Goal: Task Accomplishment & Management: Use online tool/utility

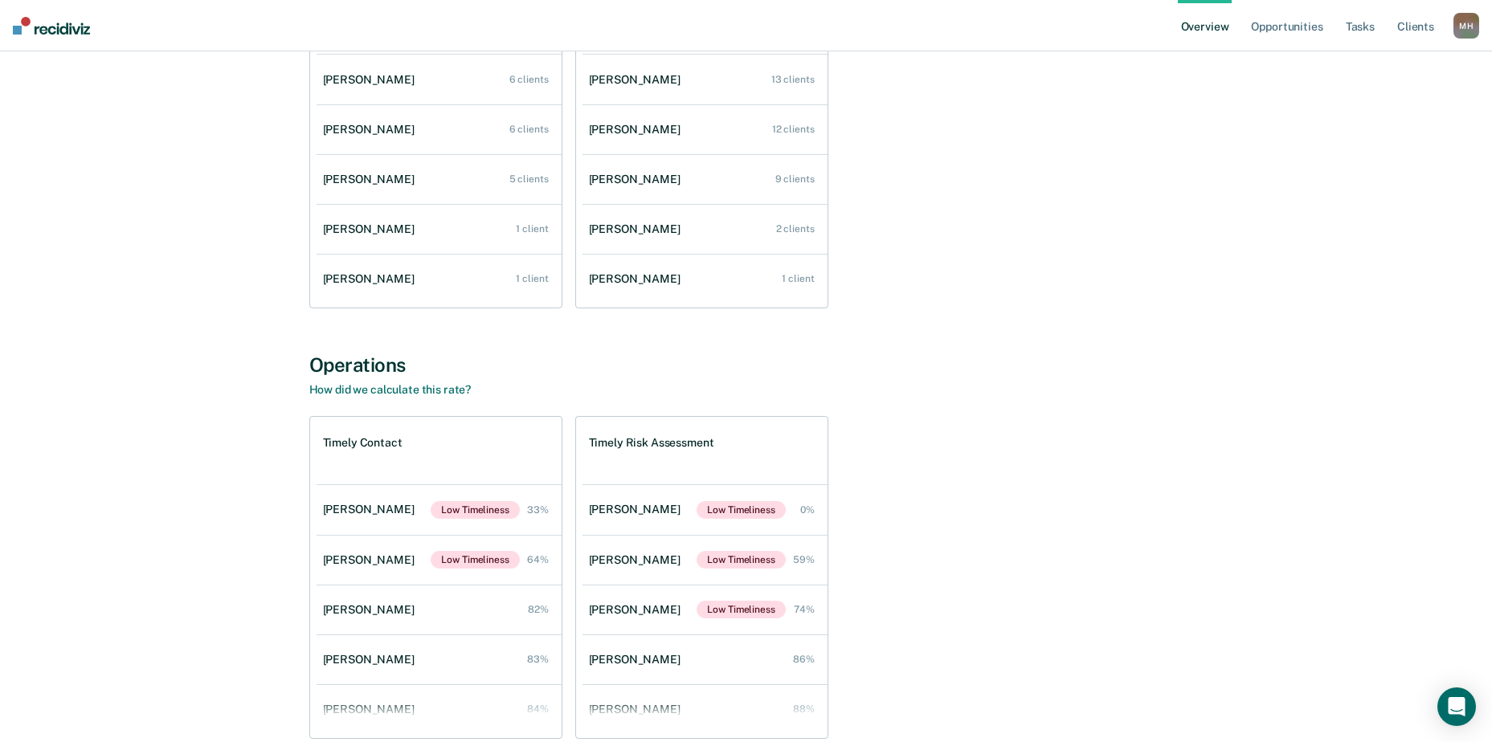
scroll to position [332, 0]
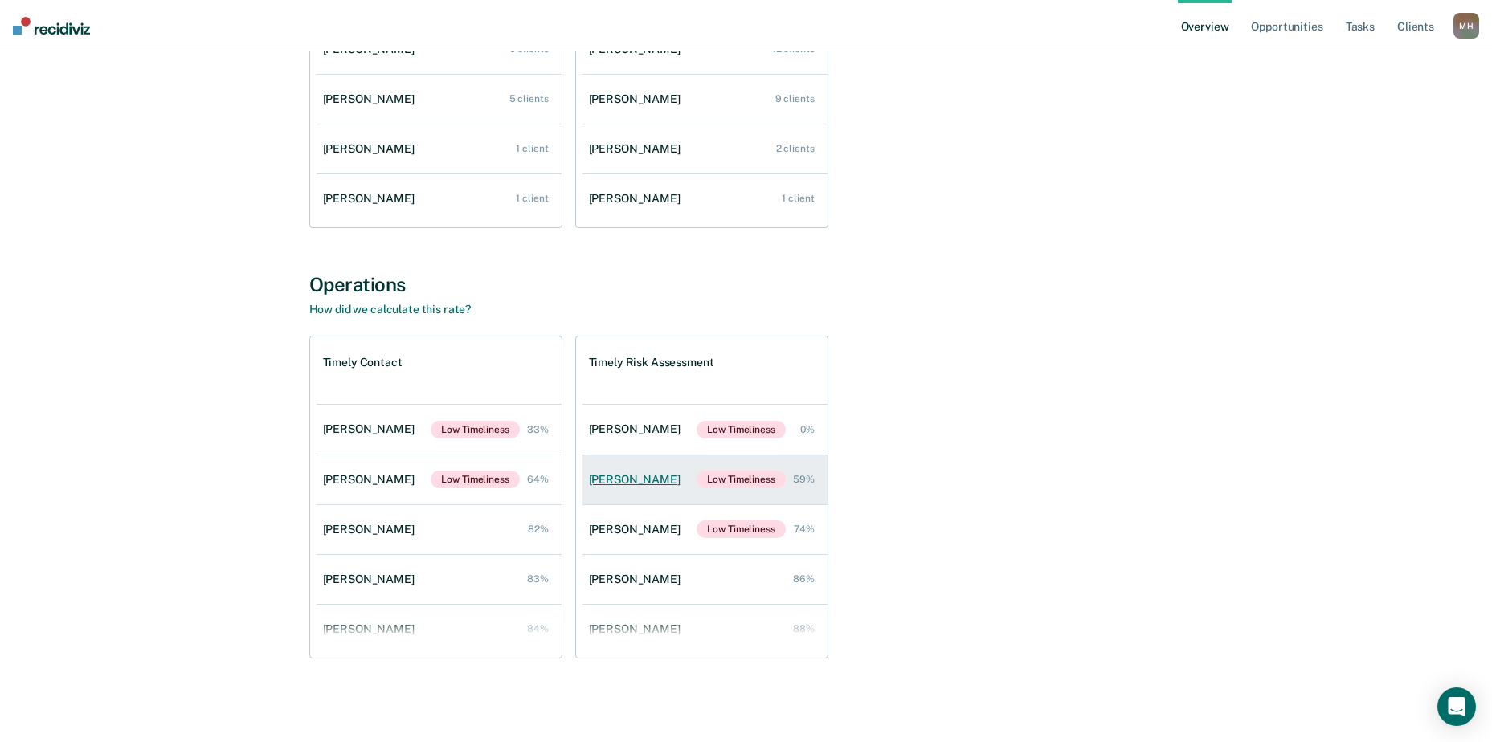
click at [617, 479] on div "[PERSON_NAME]" at bounding box center [638, 480] width 98 height 14
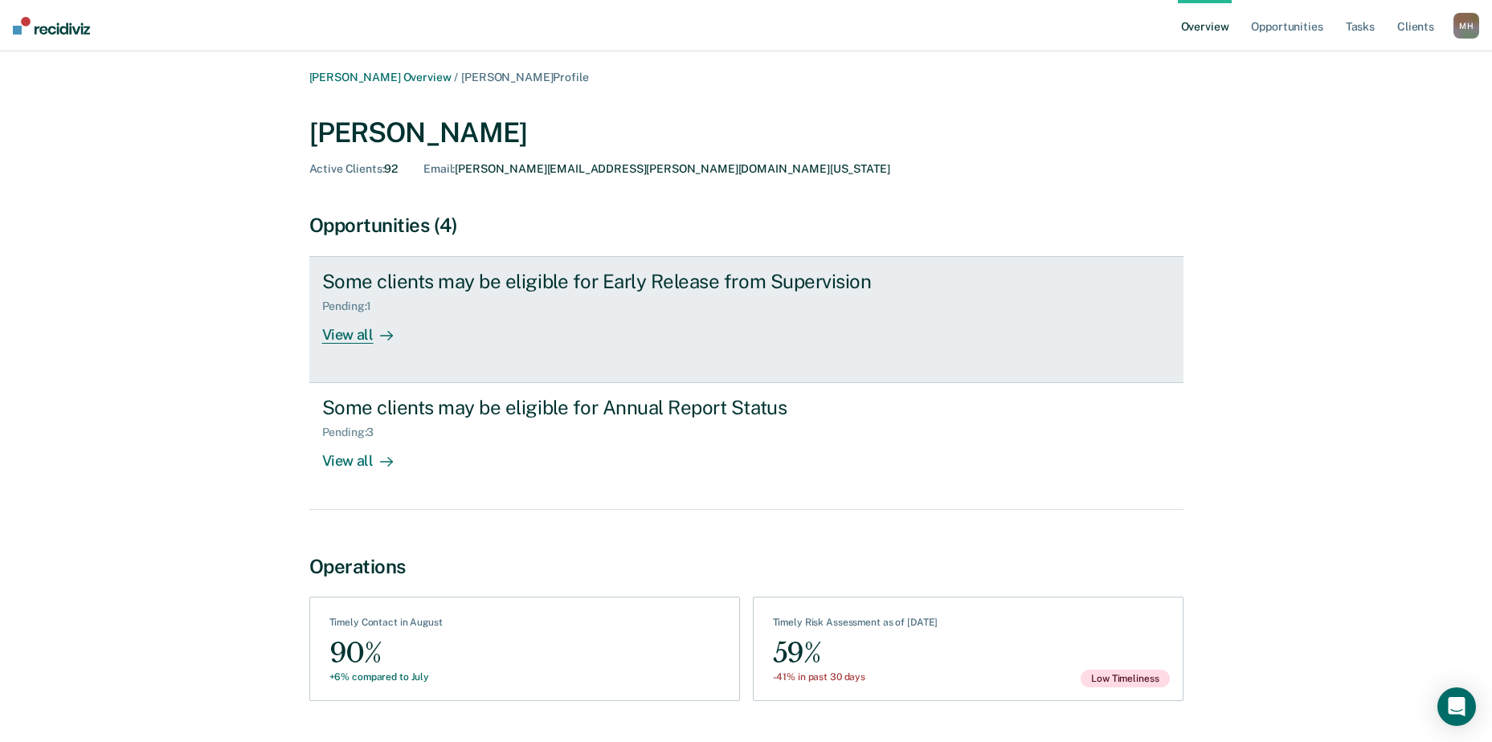
click at [363, 326] on div "View all" at bounding box center [367, 328] width 90 height 31
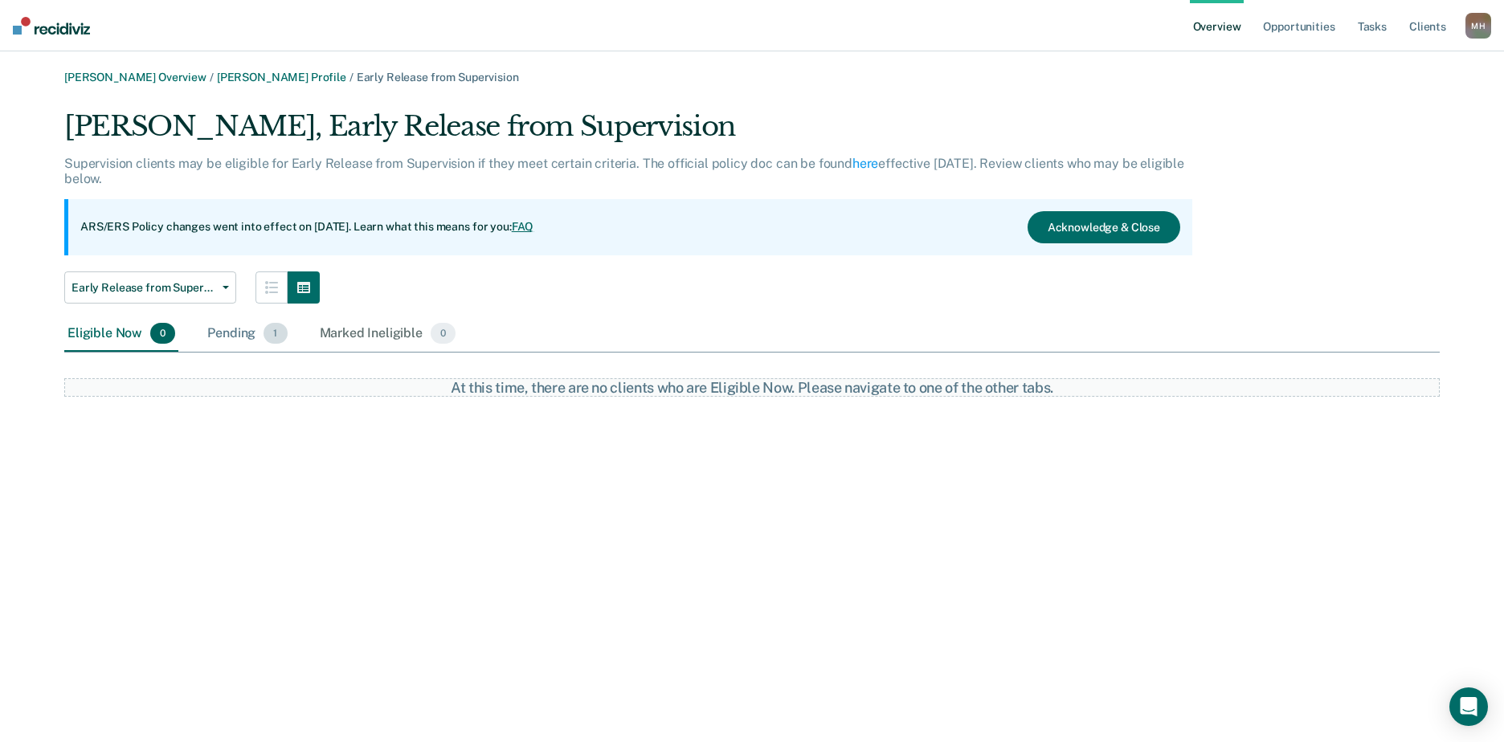
click at [231, 337] on div "Pending 1" at bounding box center [247, 334] width 86 height 35
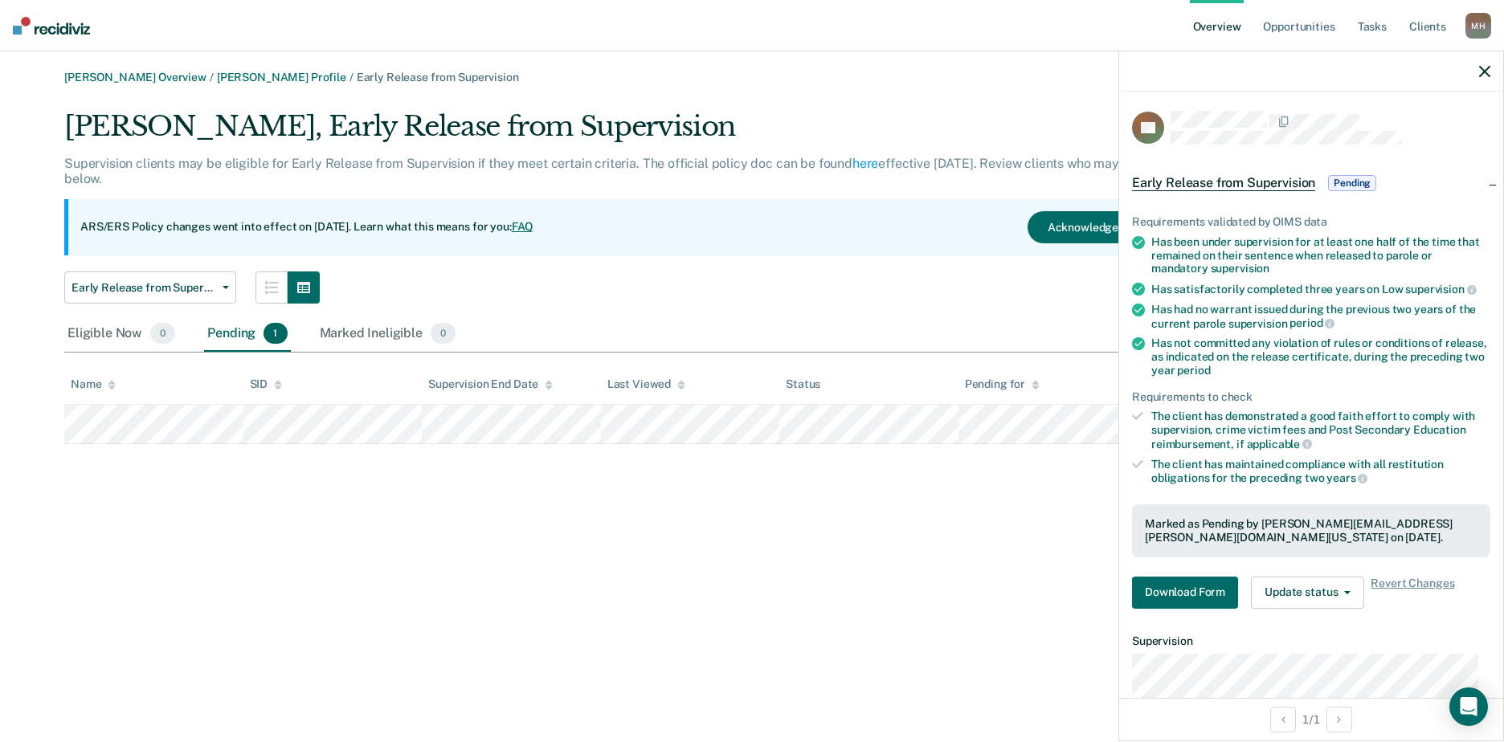
click at [1254, 462] on div "The client has maintained compliance with all restitution obligations for the p…" at bounding box center [1320, 471] width 339 height 27
click at [1326, 588] on button "Update status" at bounding box center [1307, 593] width 113 height 32
click at [1178, 584] on button "Download Form" at bounding box center [1185, 593] width 106 height 32
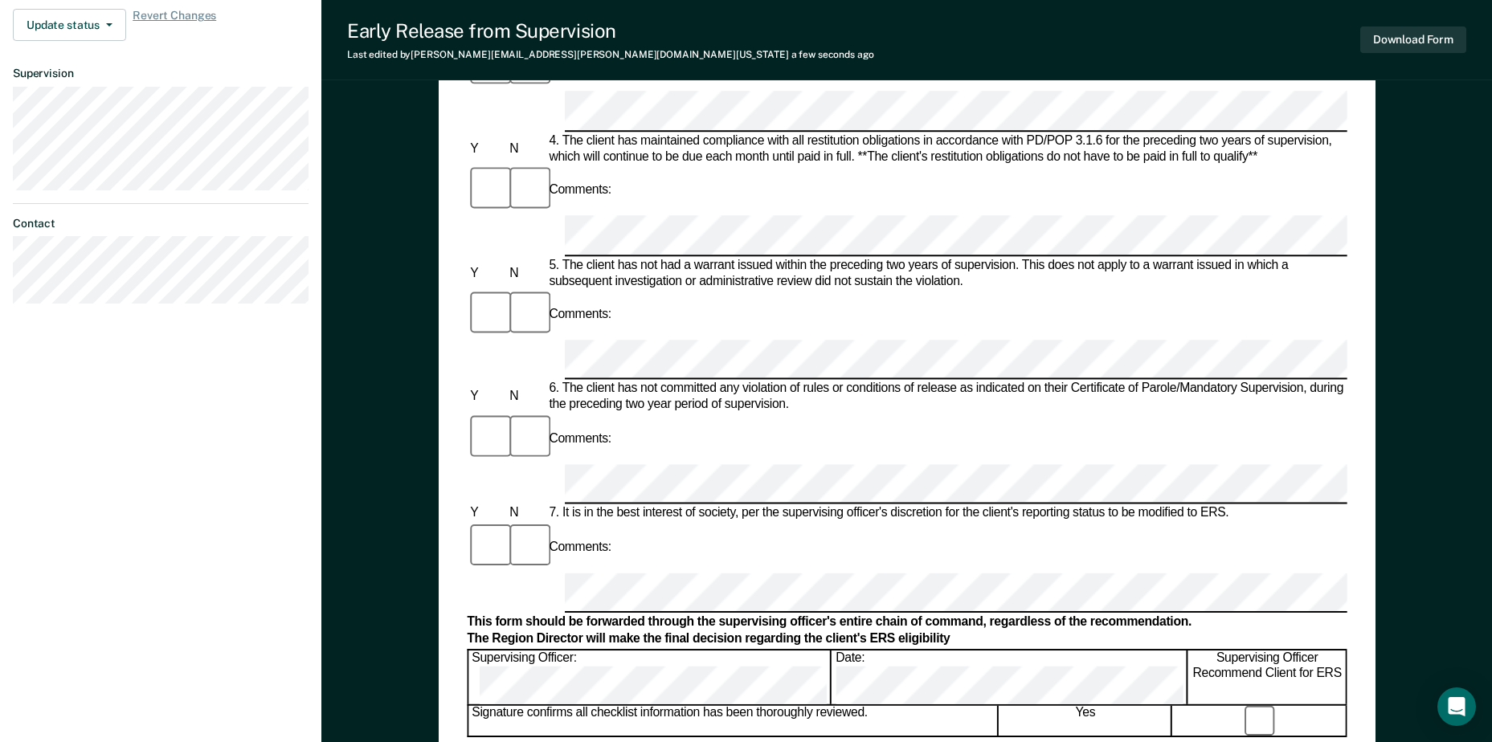
scroll to position [738, 0]
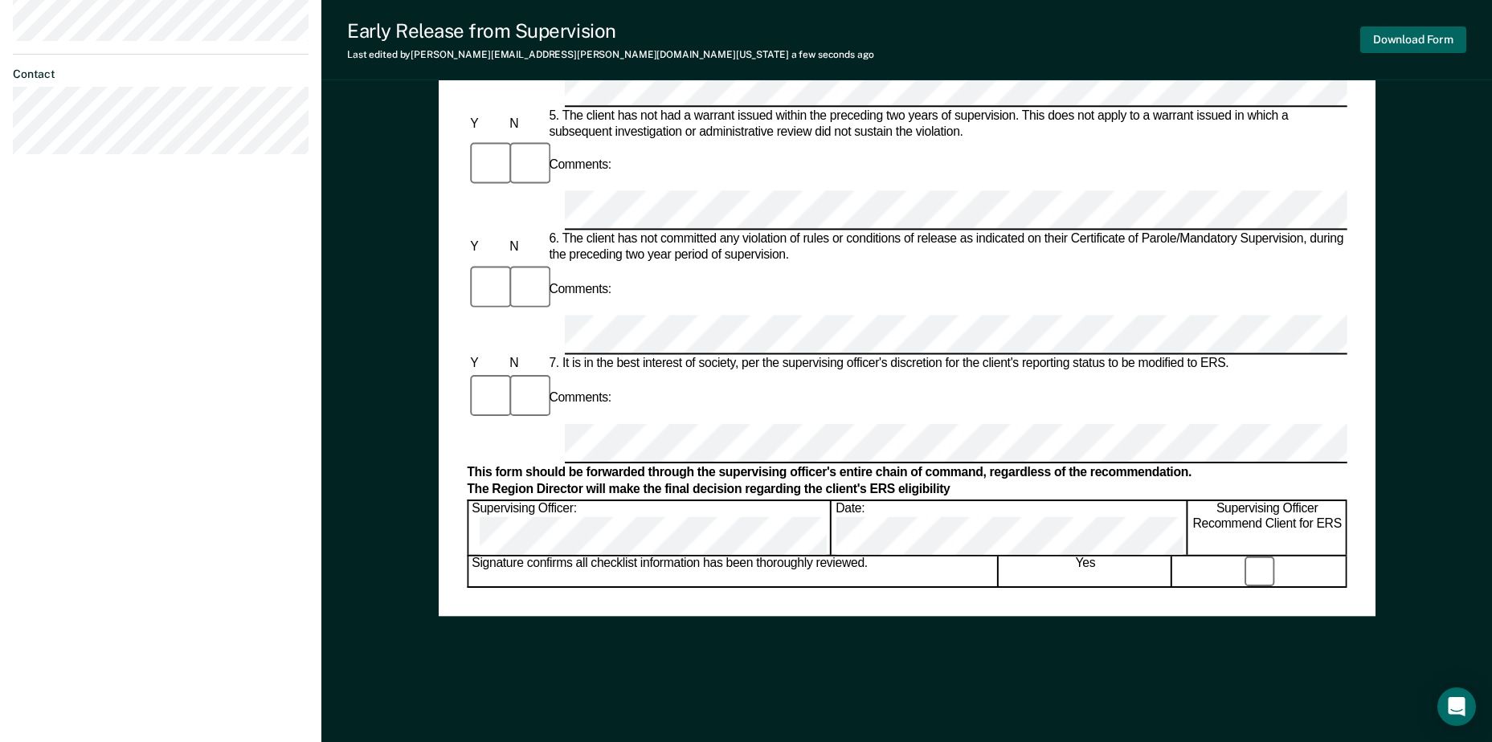
click at [1399, 44] on button "Download Form" at bounding box center [1413, 40] width 106 height 27
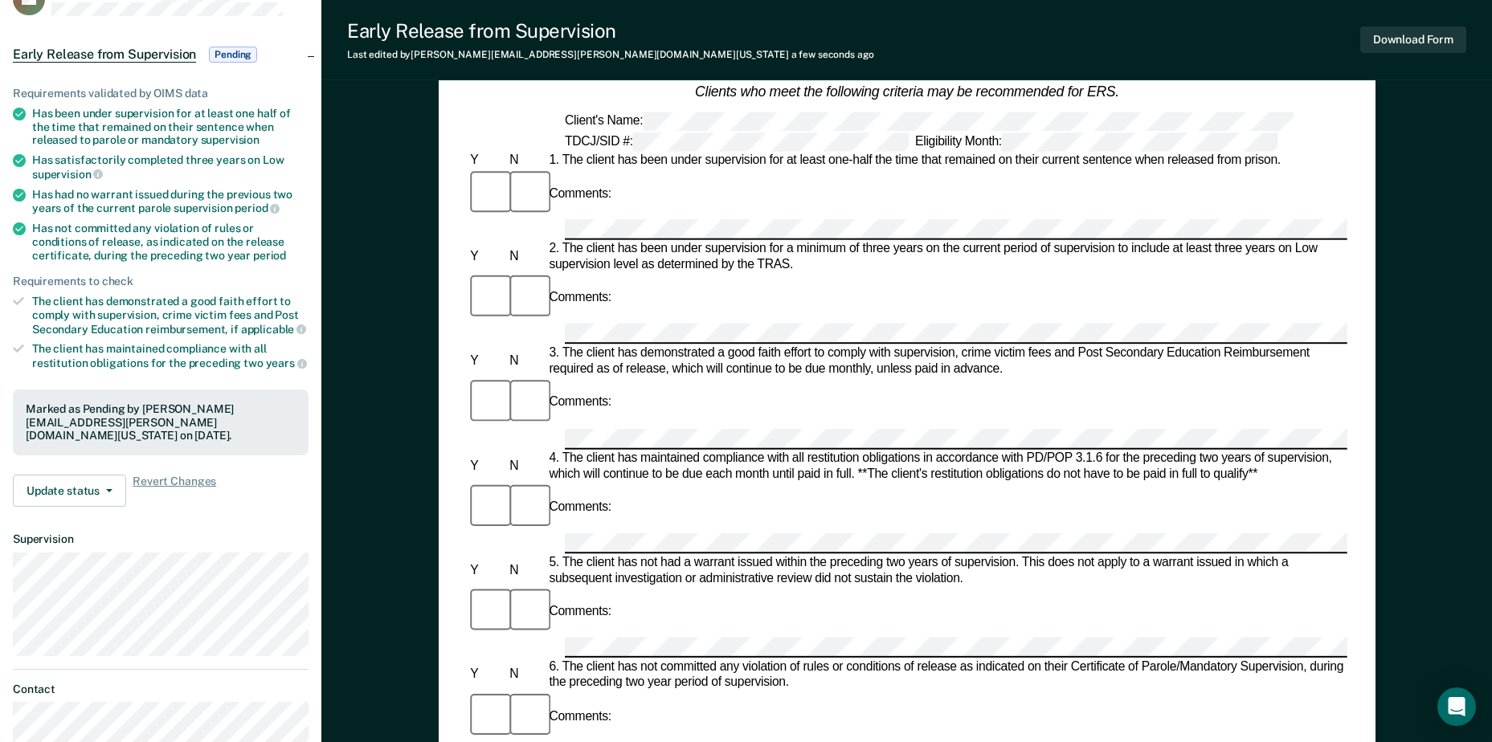
scroll to position [0, 0]
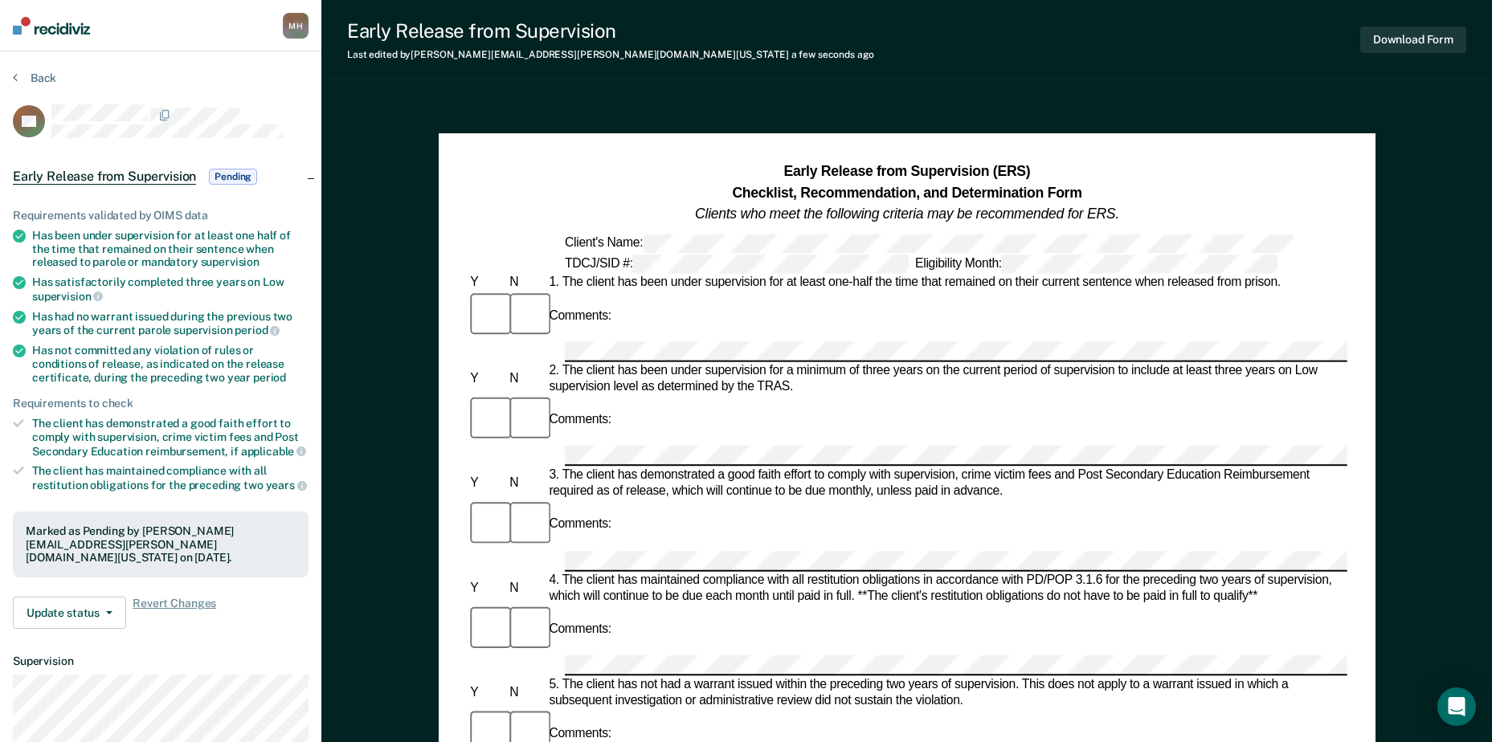
click at [57, 27] on img at bounding box center [51, 26] width 77 height 18
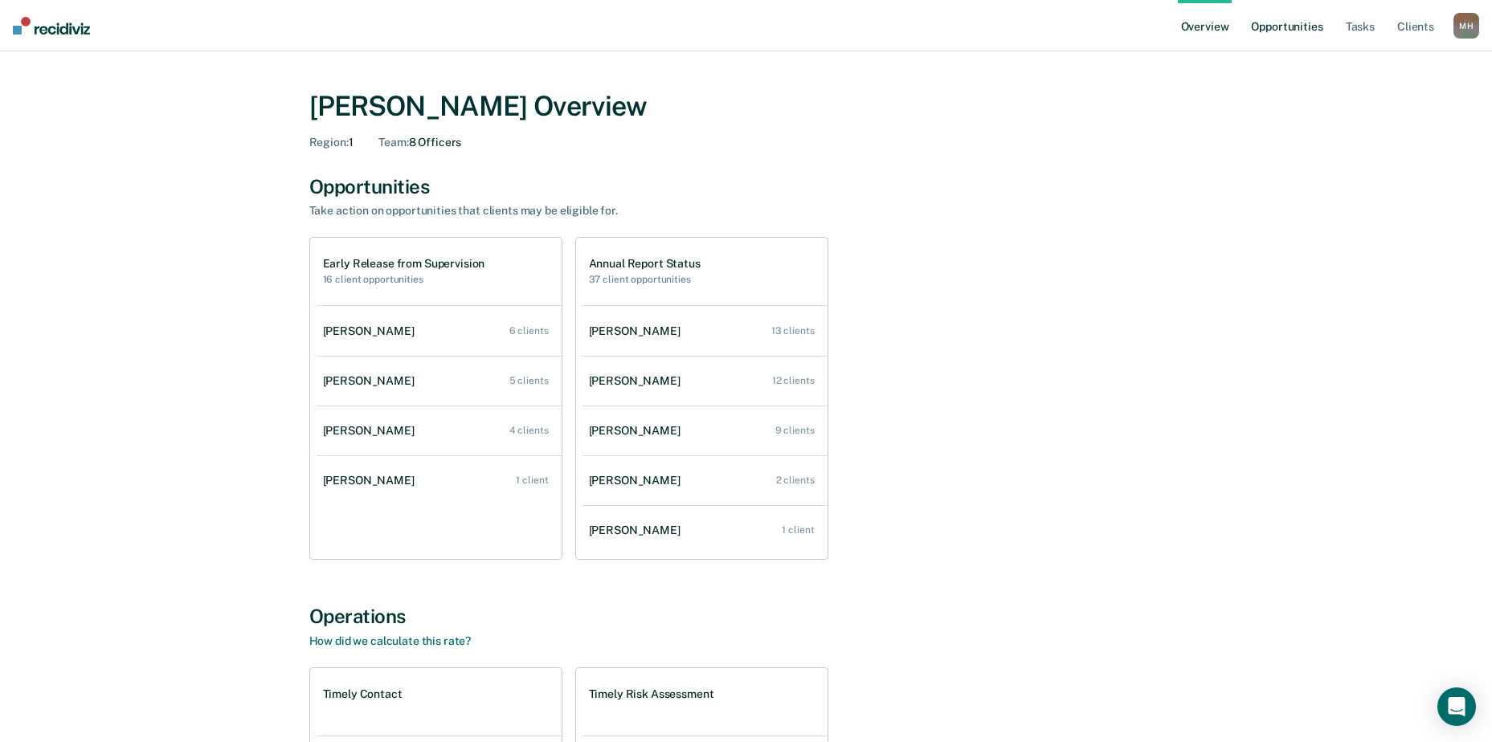
click at [1318, 30] on link "Opportunities" at bounding box center [1287, 25] width 78 height 51
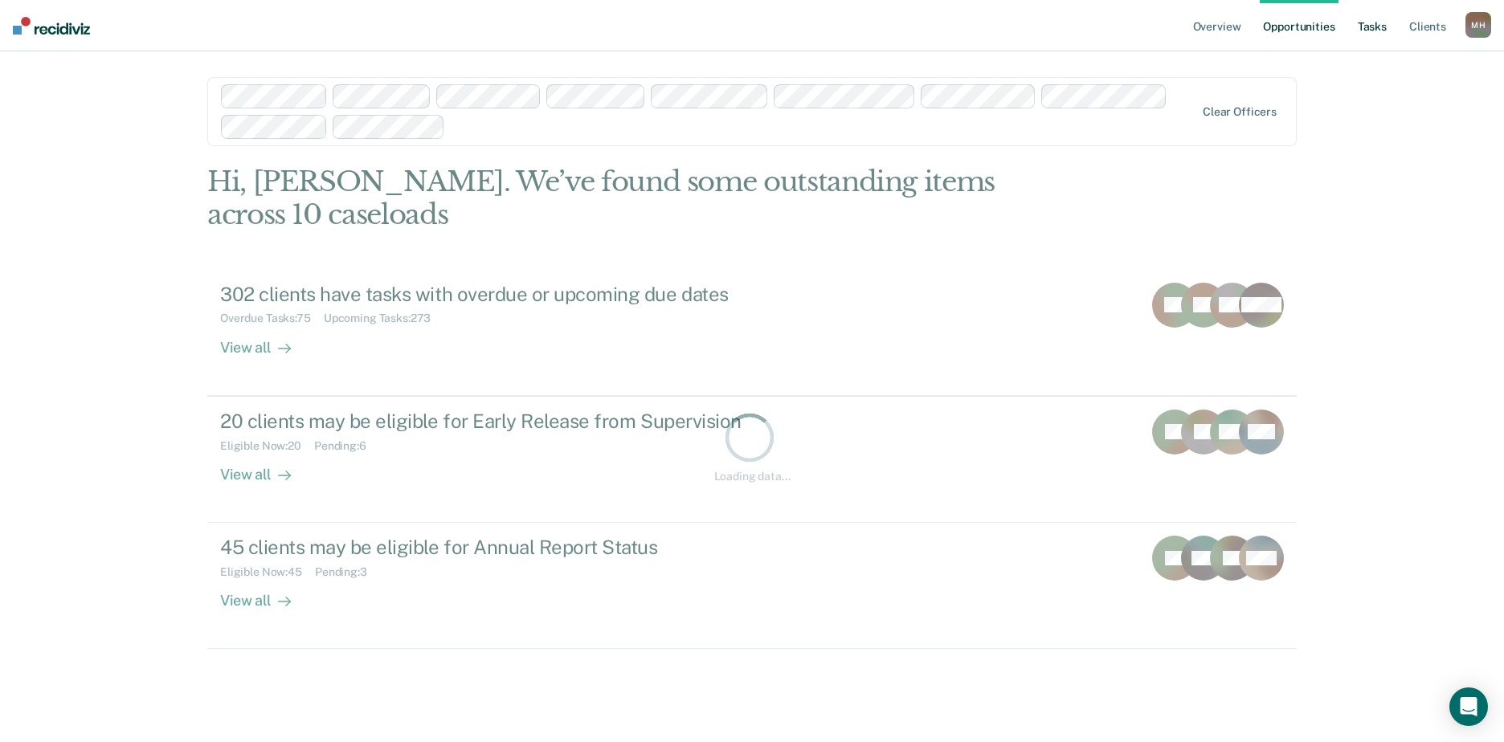
click at [1367, 24] on link "Tasks" at bounding box center [1372, 25] width 35 height 51
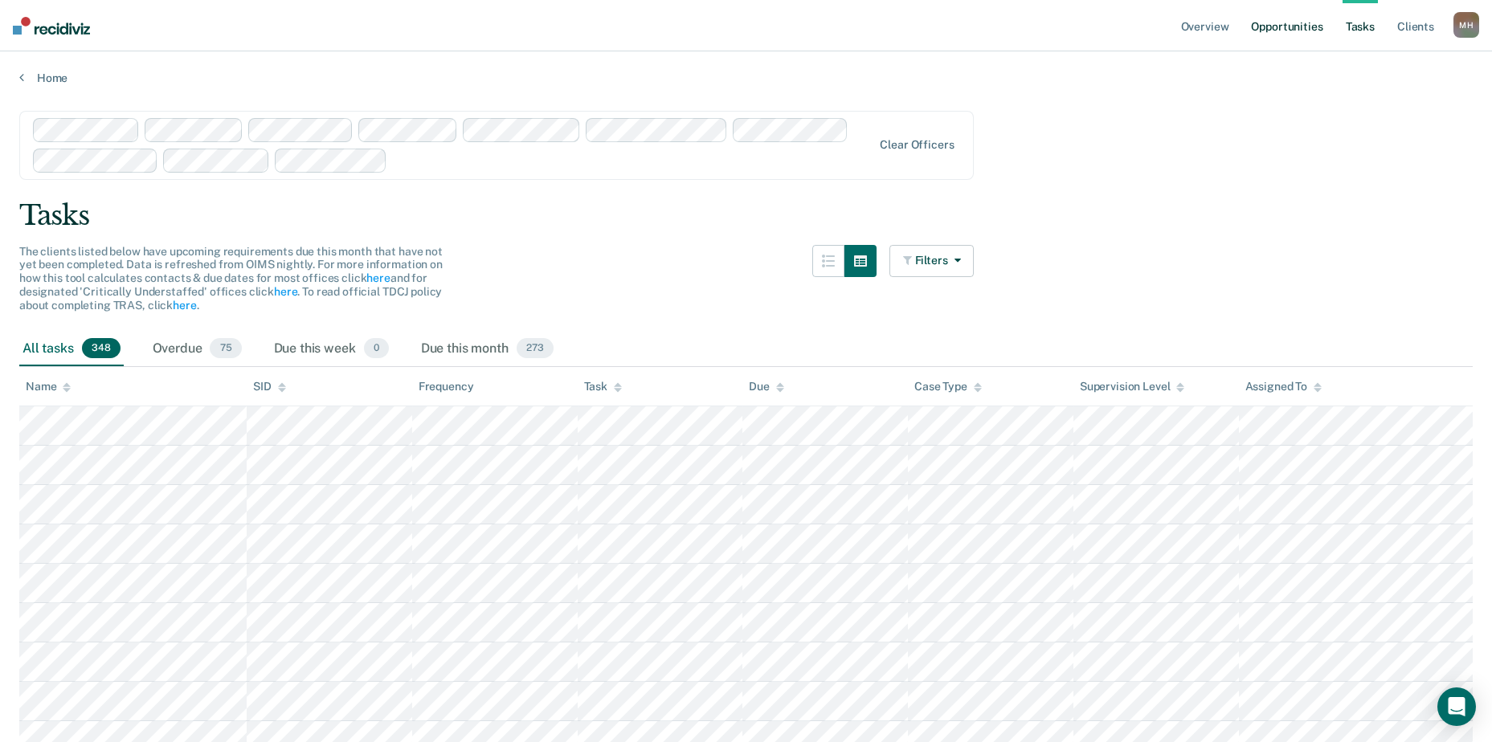
click at [1303, 29] on link "Opportunities" at bounding box center [1287, 25] width 78 height 51
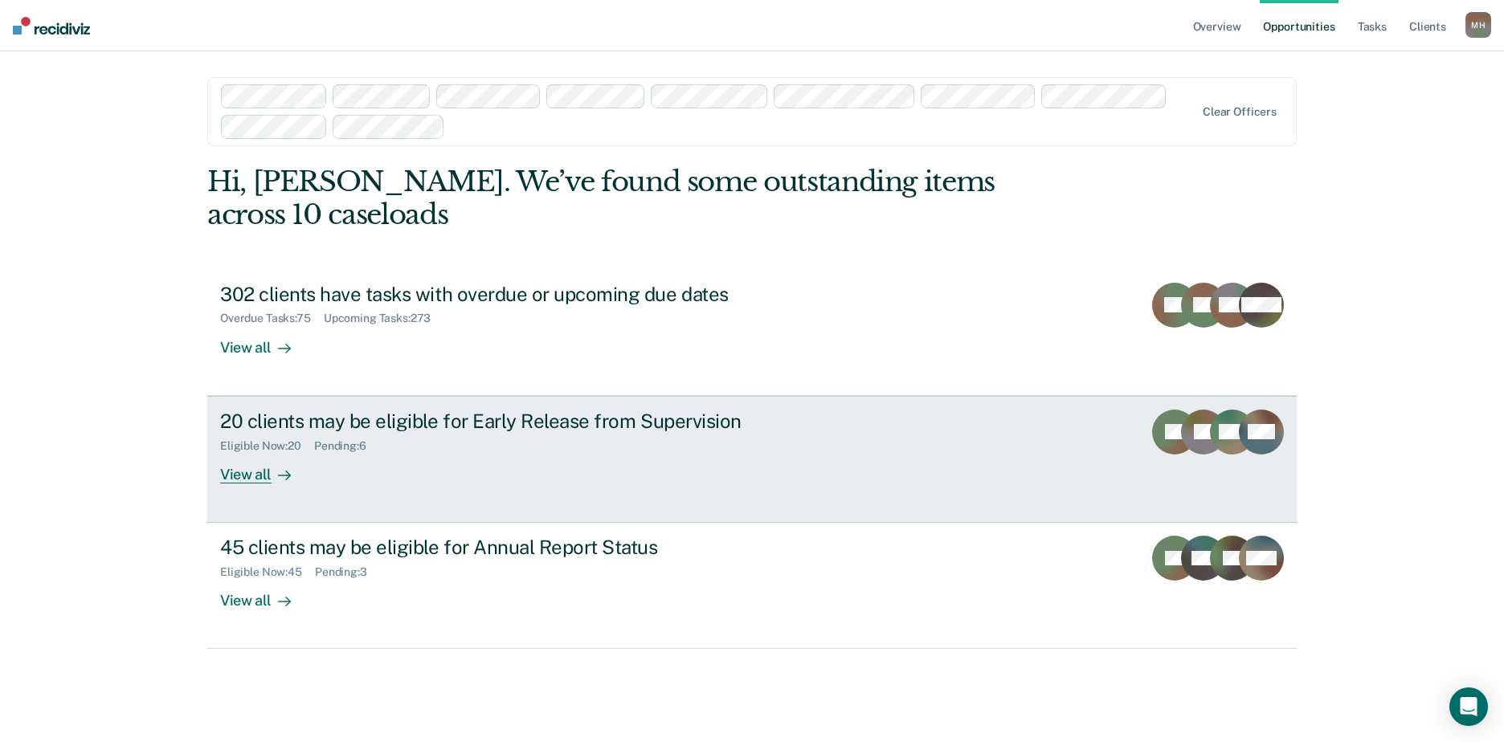
click at [292, 471] on div "View all" at bounding box center [265, 467] width 90 height 31
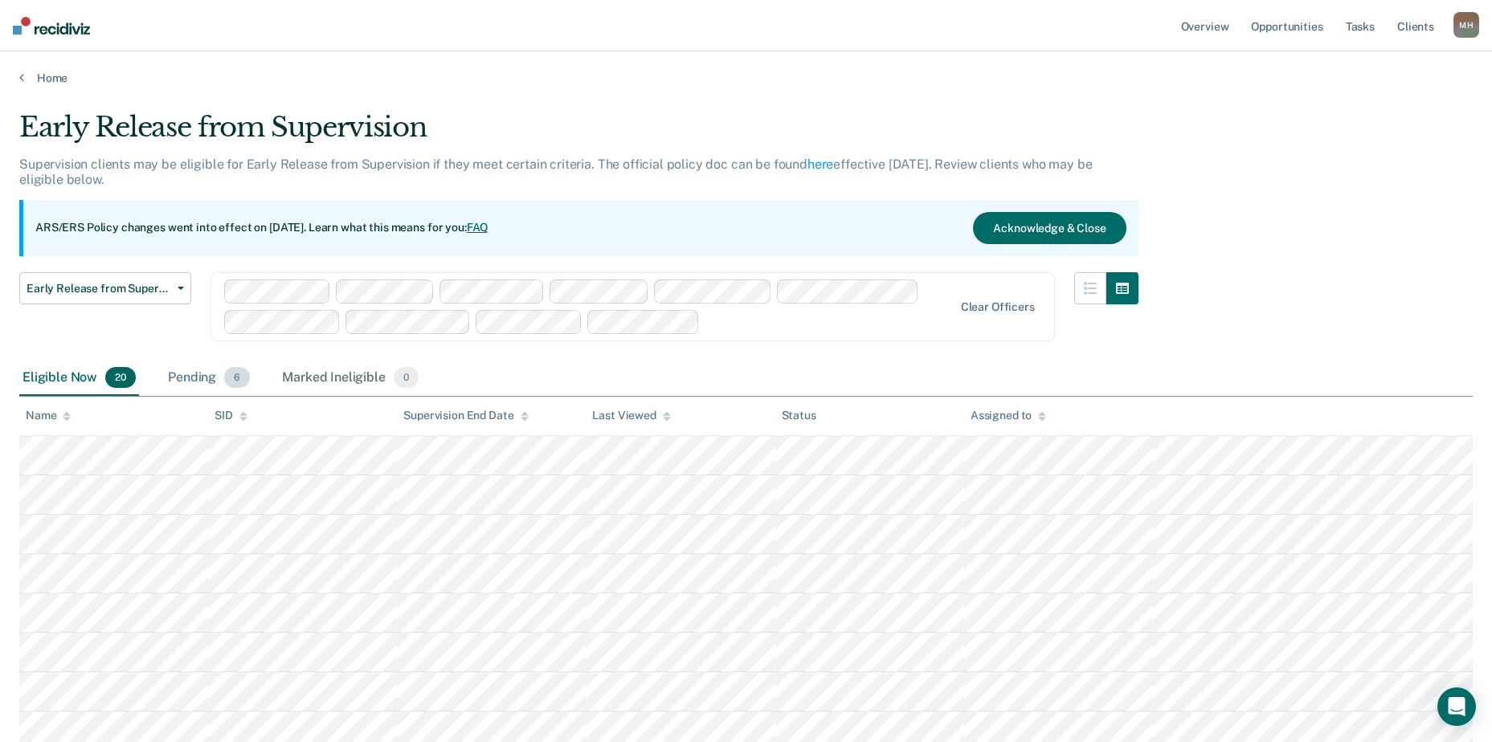
click at [192, 375] on div "Pending 6" at bounding box center [209, 378] width 88 height 35
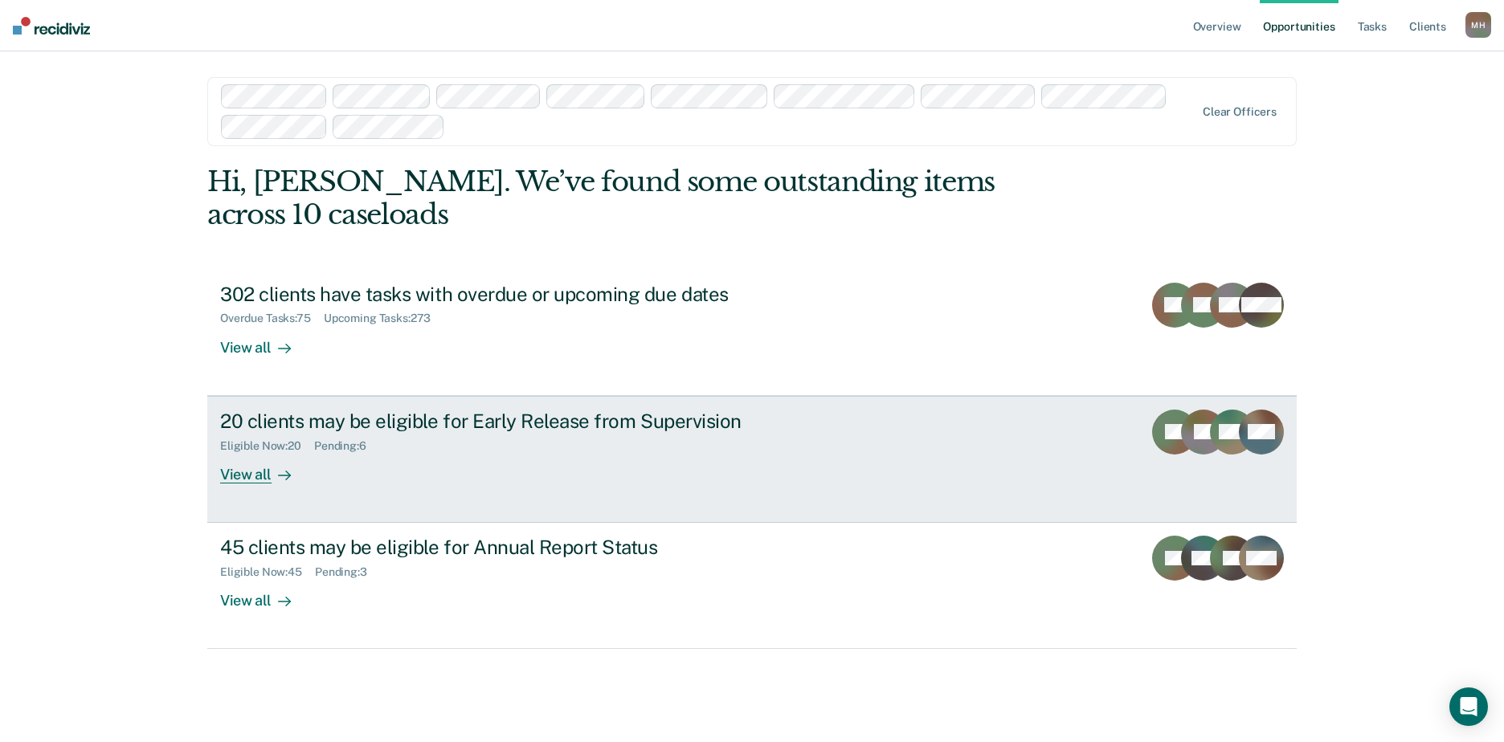
click at [297, 458] on div "View all" at bounding box center [265, 467] width 90 height 31
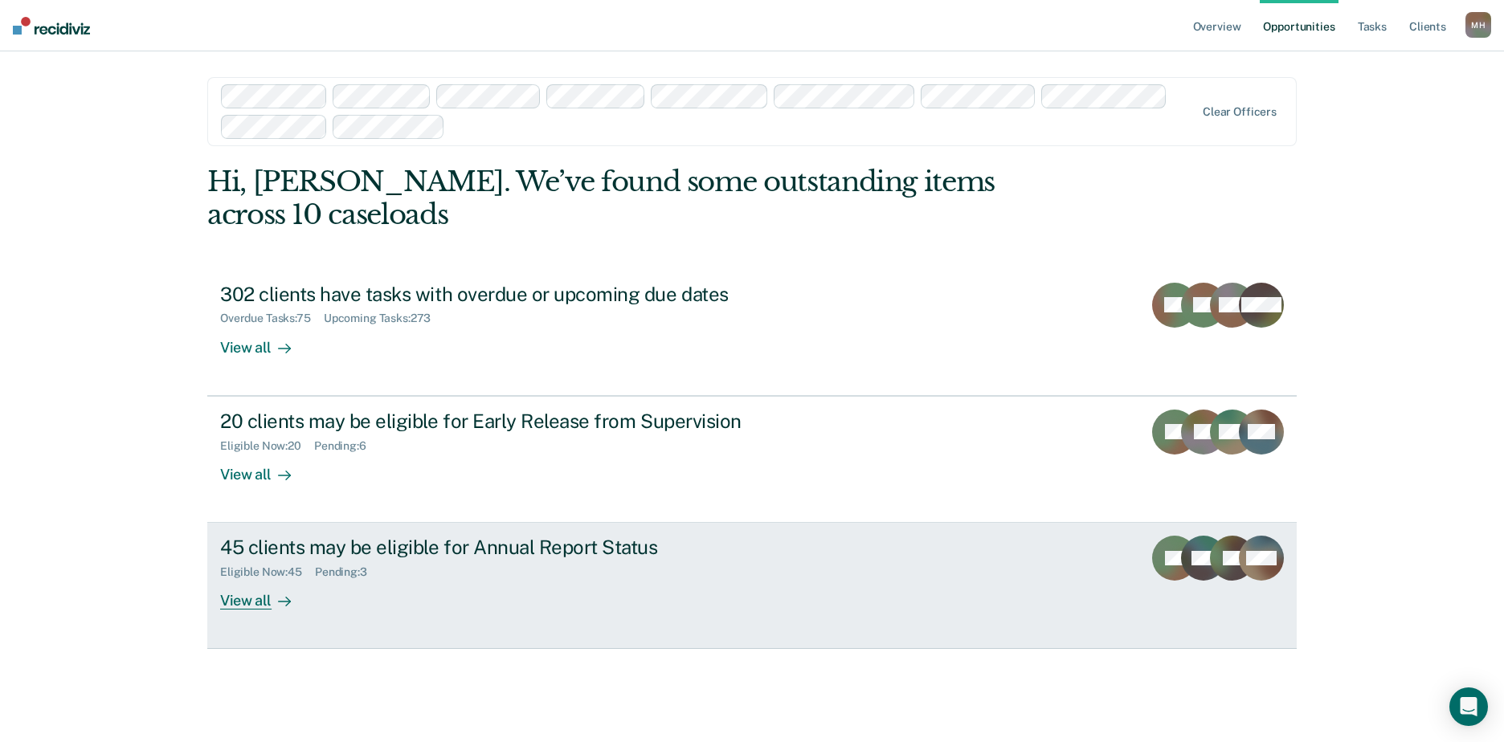
click at [300, 547] on div "45 clients may be eligible for Annual Report Status" at bounding box center [502, 547] width 564 height 23
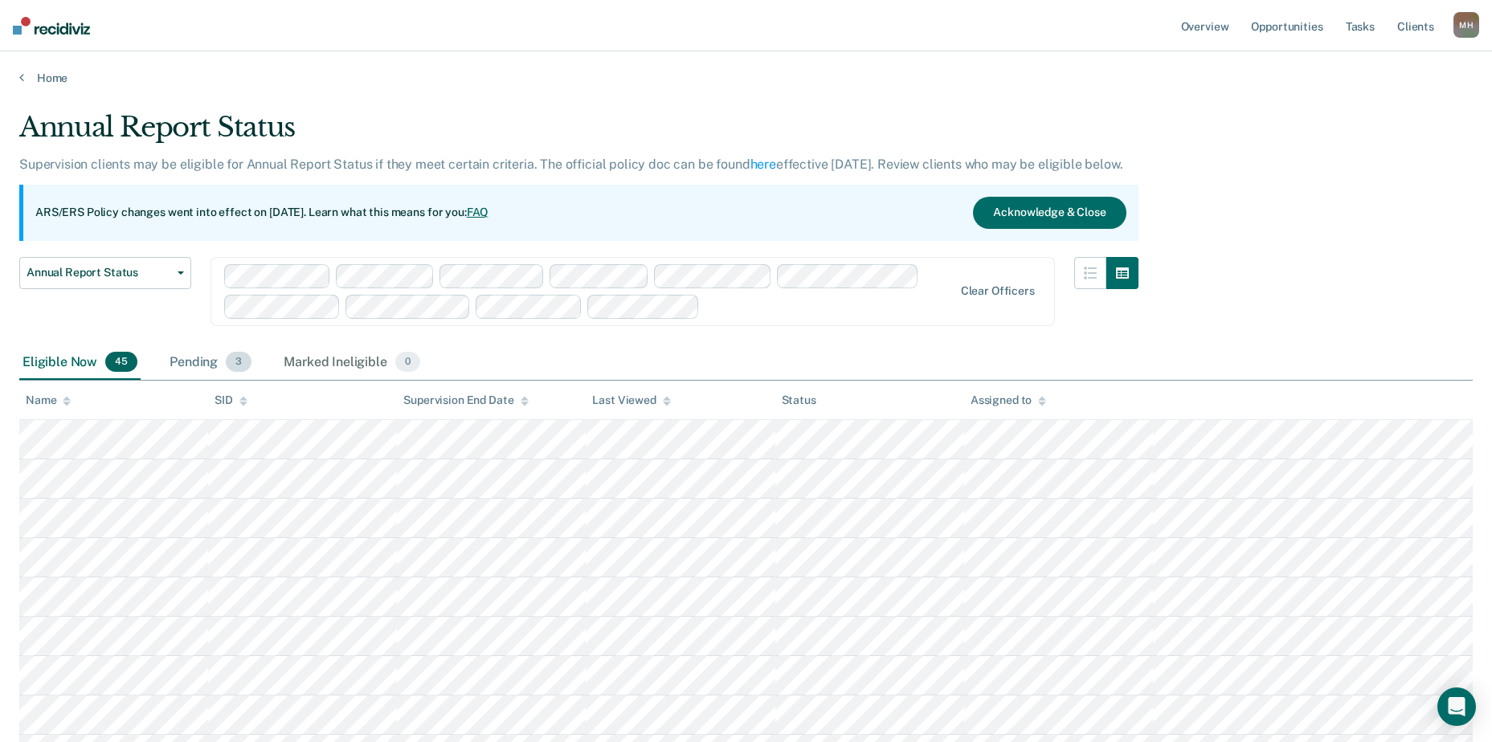
click at [182, 363] on div "Pending 3" at bounding box center [210, 362] width 88 height 35
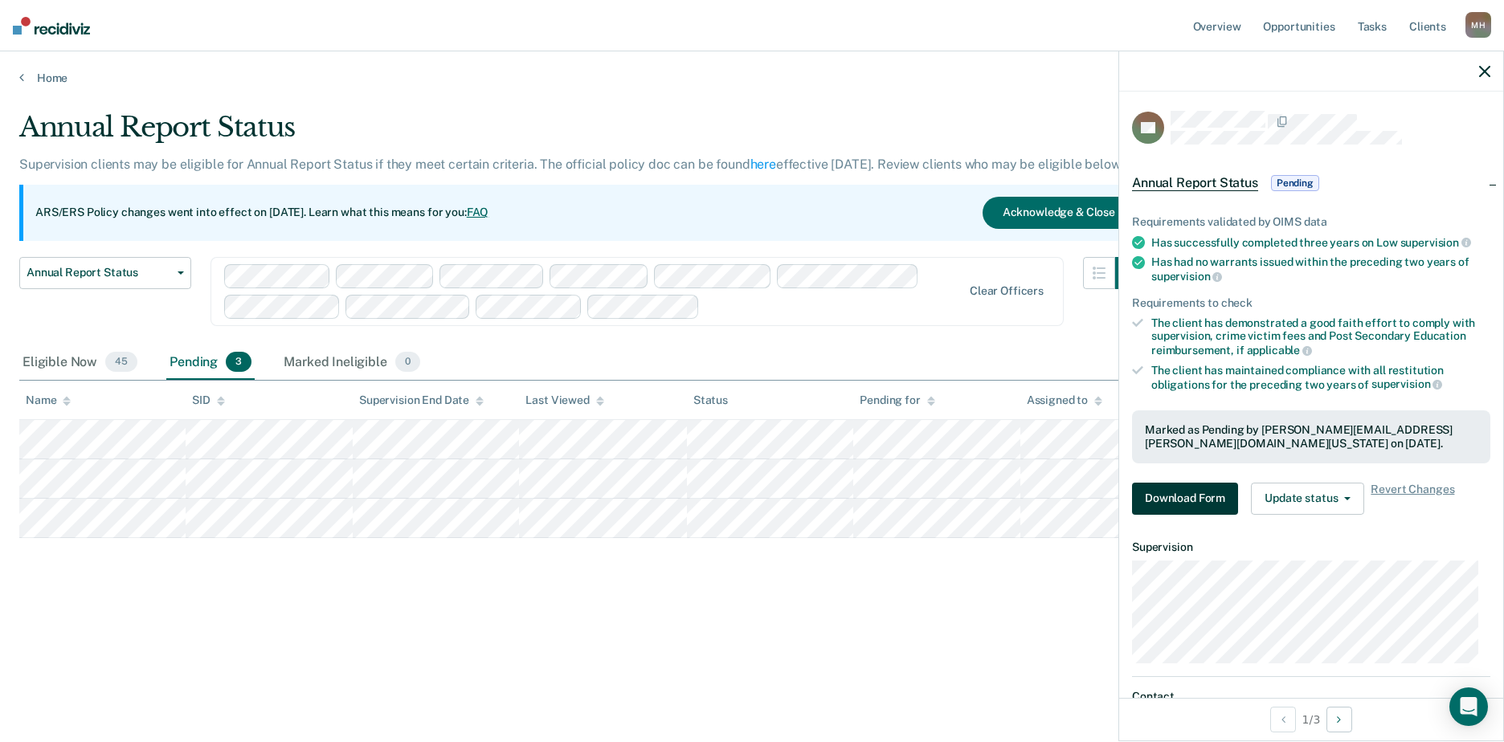
click at [1197, 497] on button "Download Form" at bounding box center [1185, 499] width 106 height 32
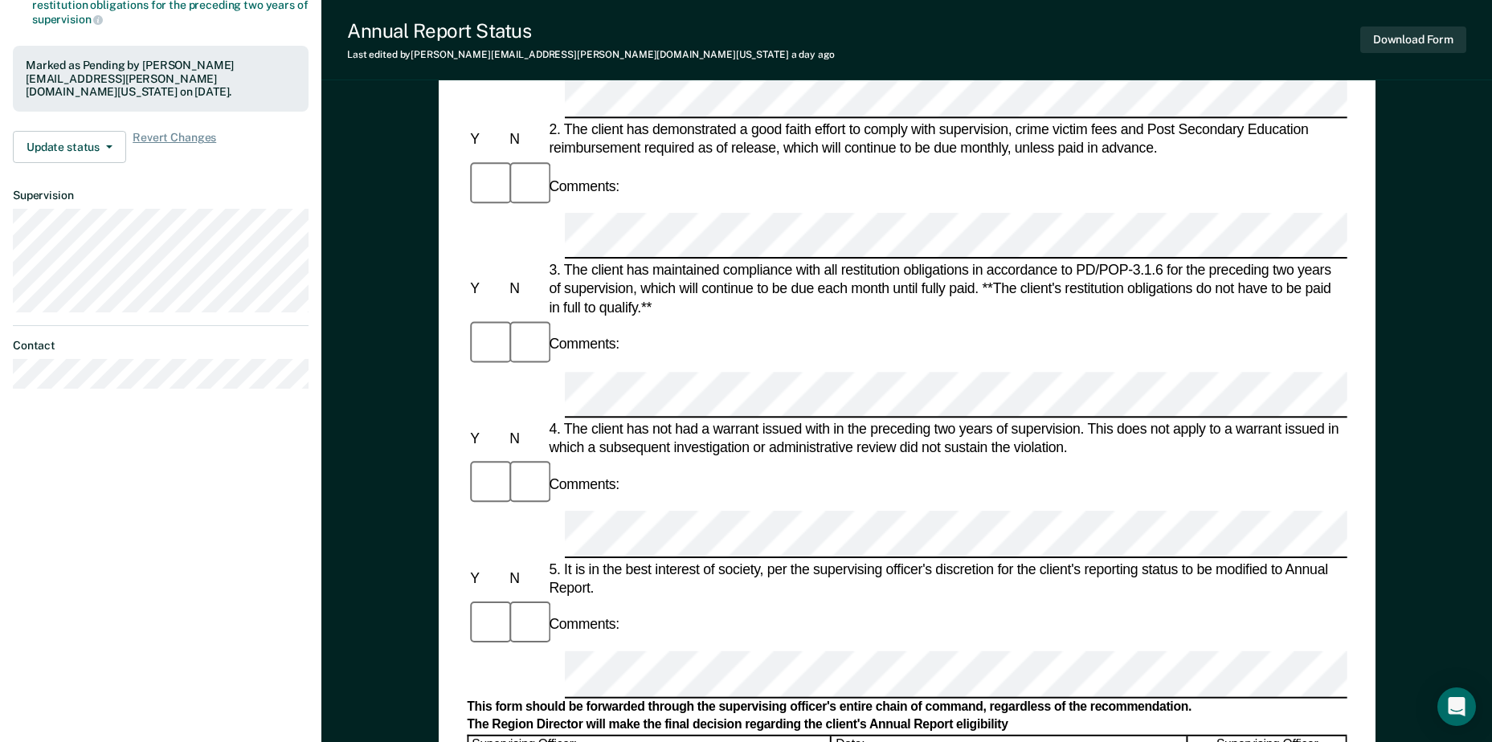
scroll to position [402, 0]
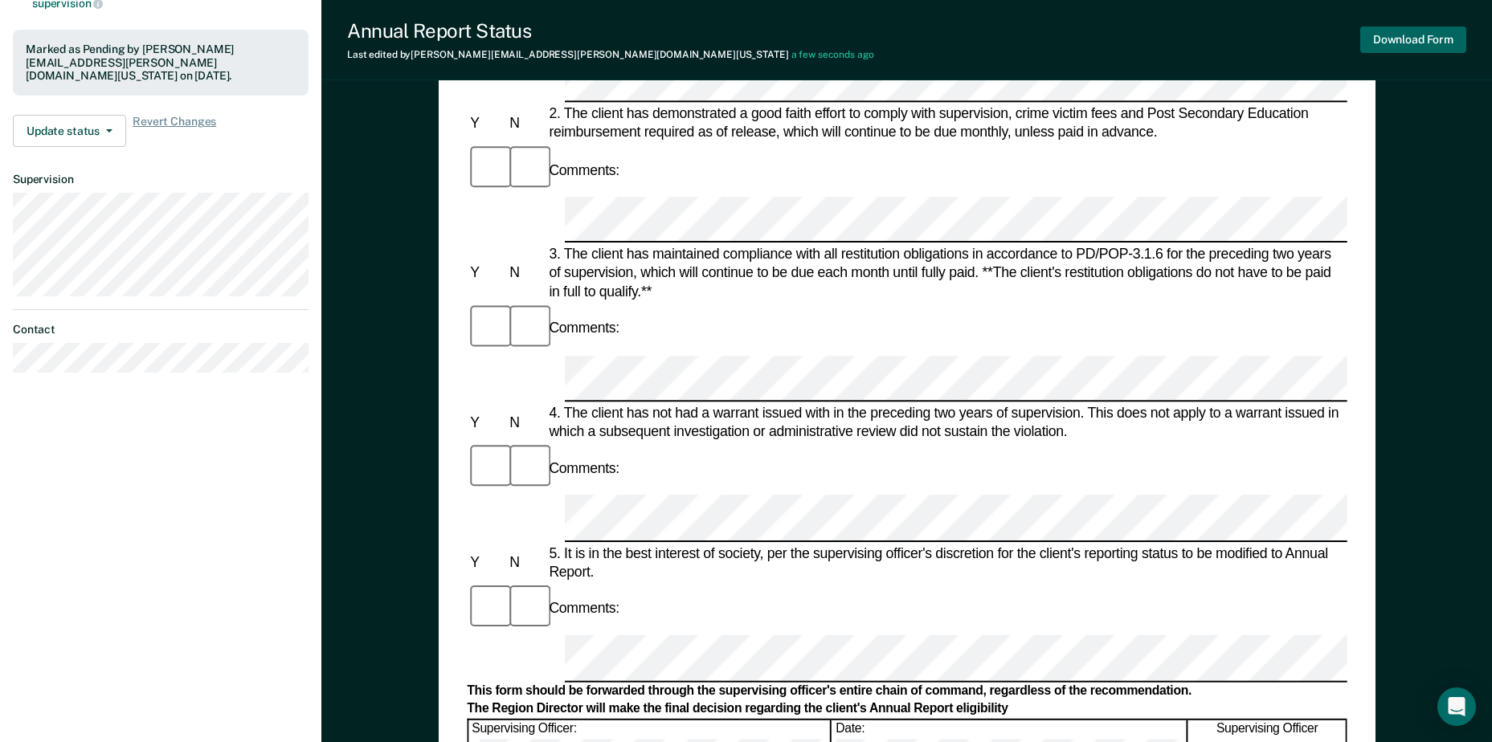
click at [1405, 44] on button "Download Form" at bounding box center [1413, 40] width 106 height 27
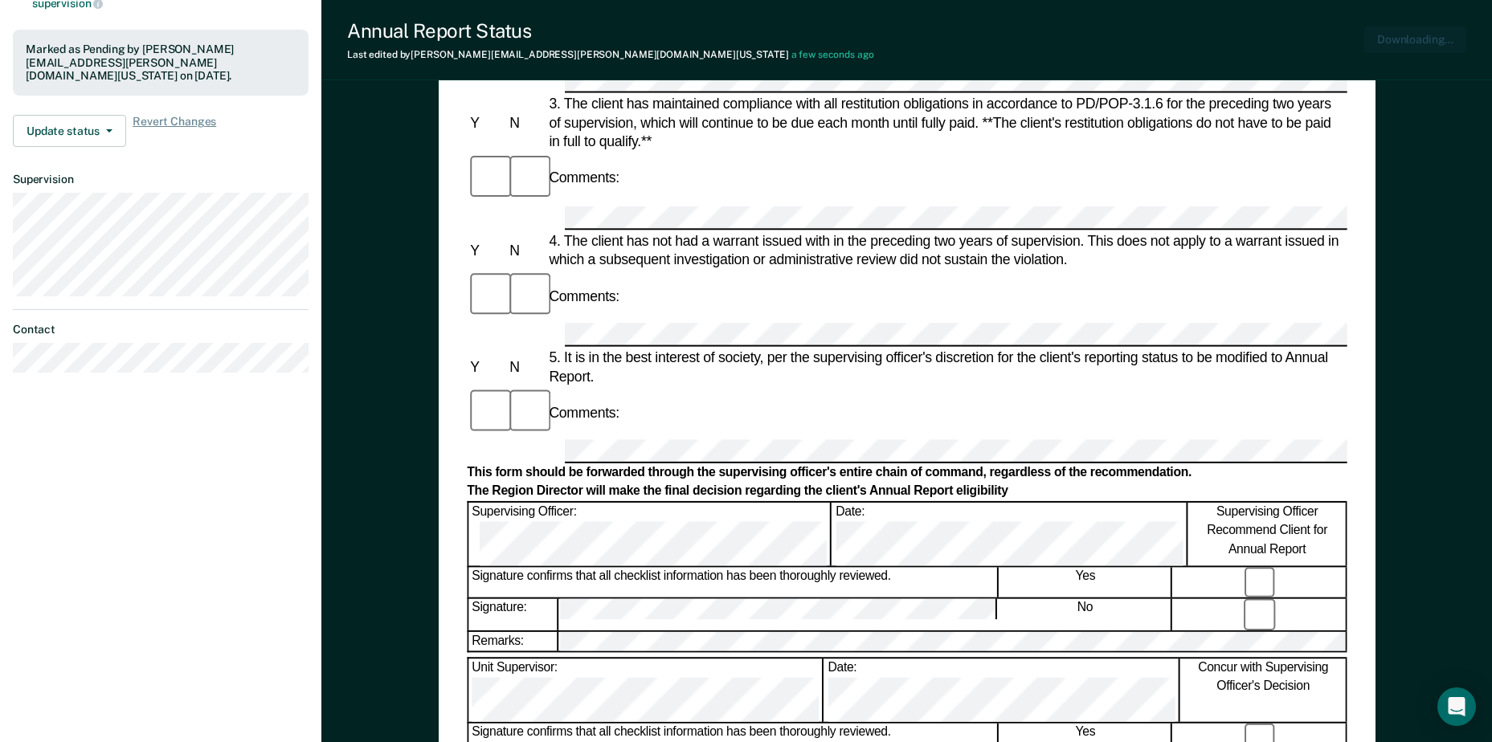
scroll to position [0, 0]
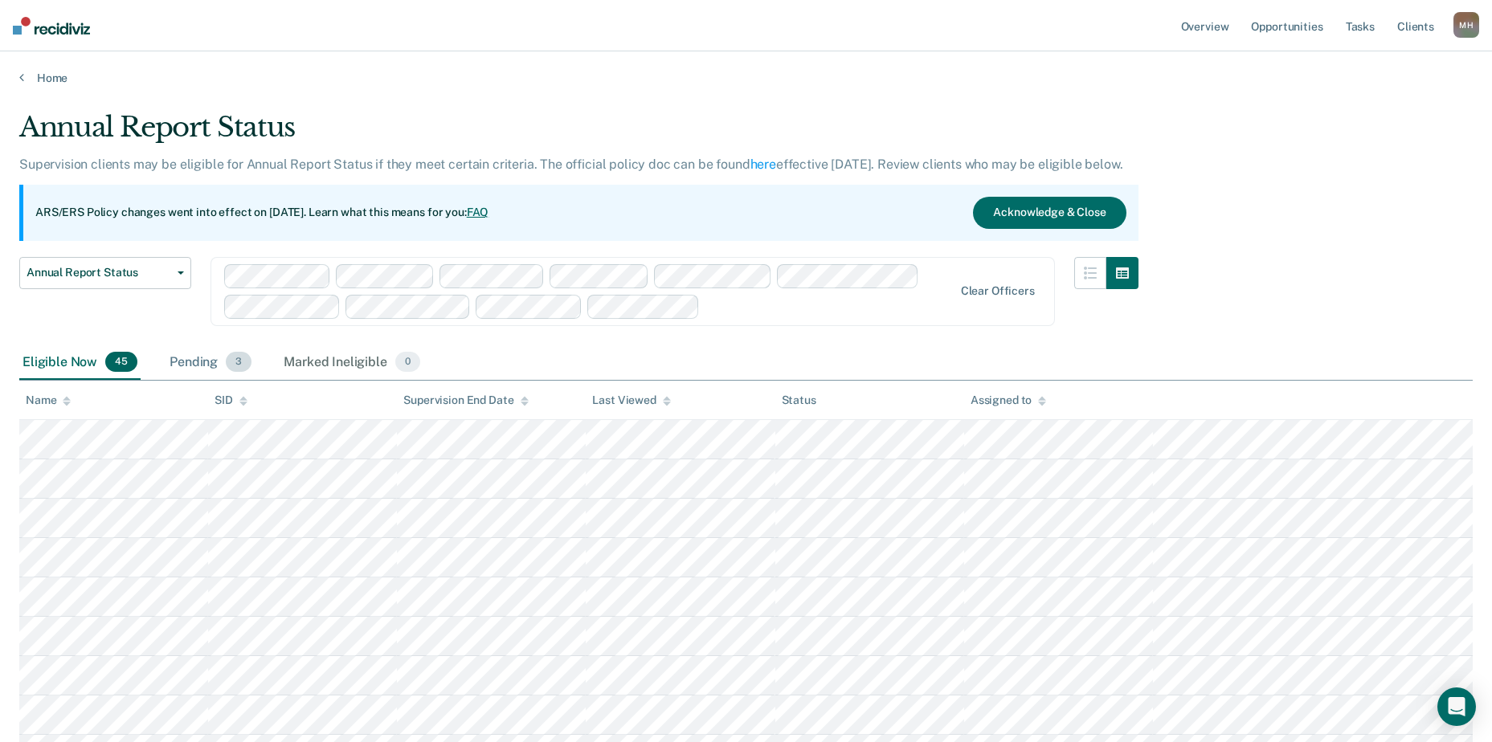
click at [204, 363] on div "Pending 3" at bounding box center [210, 362] width 88 height 35
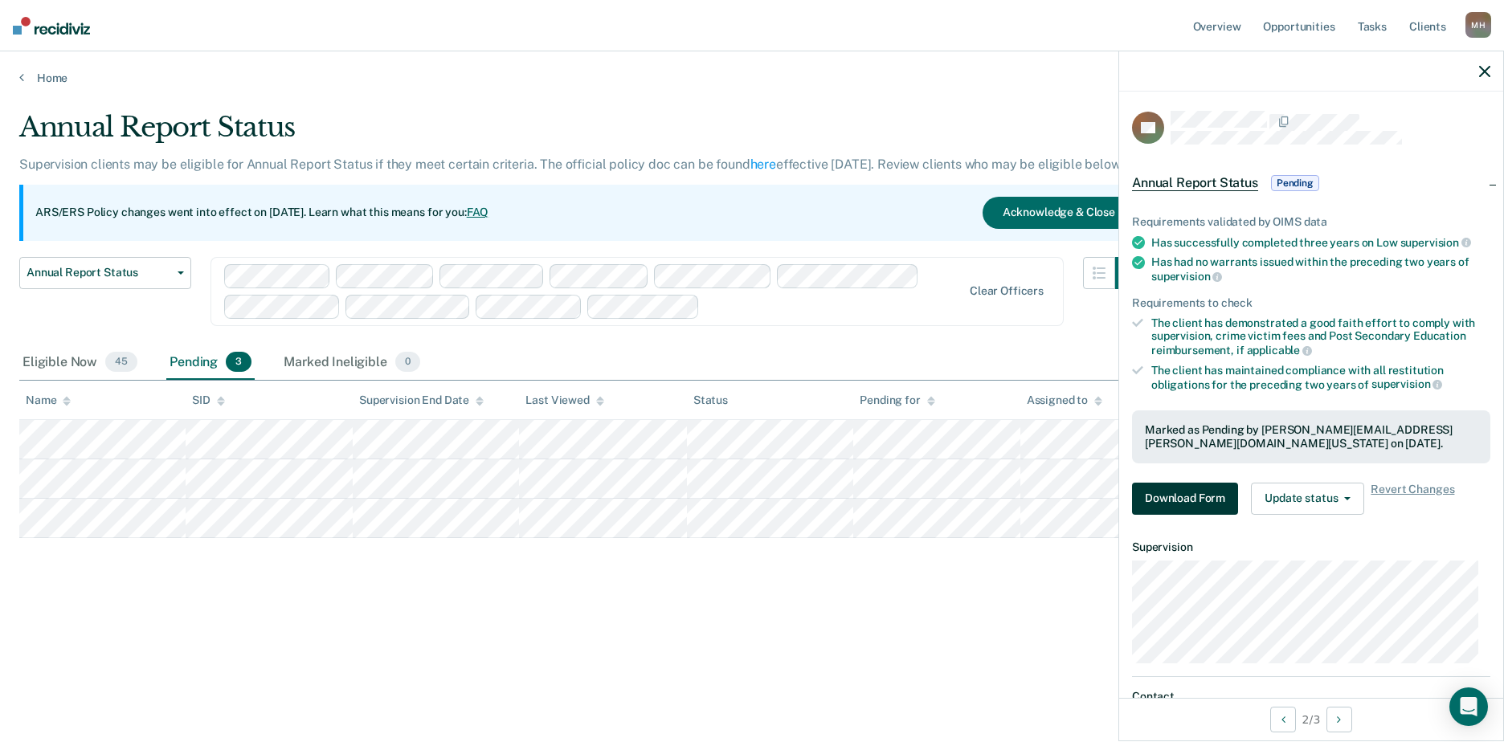
click at [1195, 493] on button "Download Form" at bounding box center [1185, 499] width 106 height 32
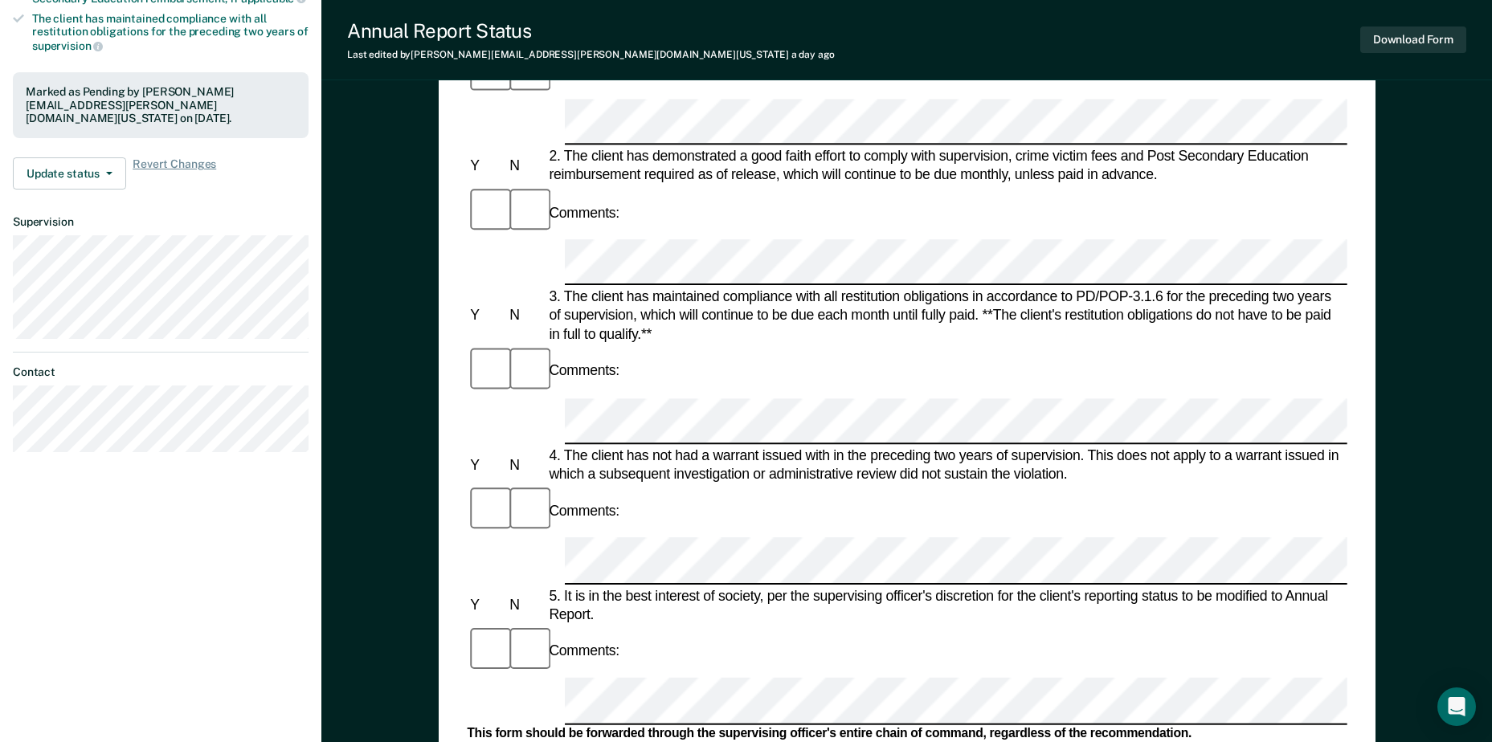
scroll to position [562, 0]
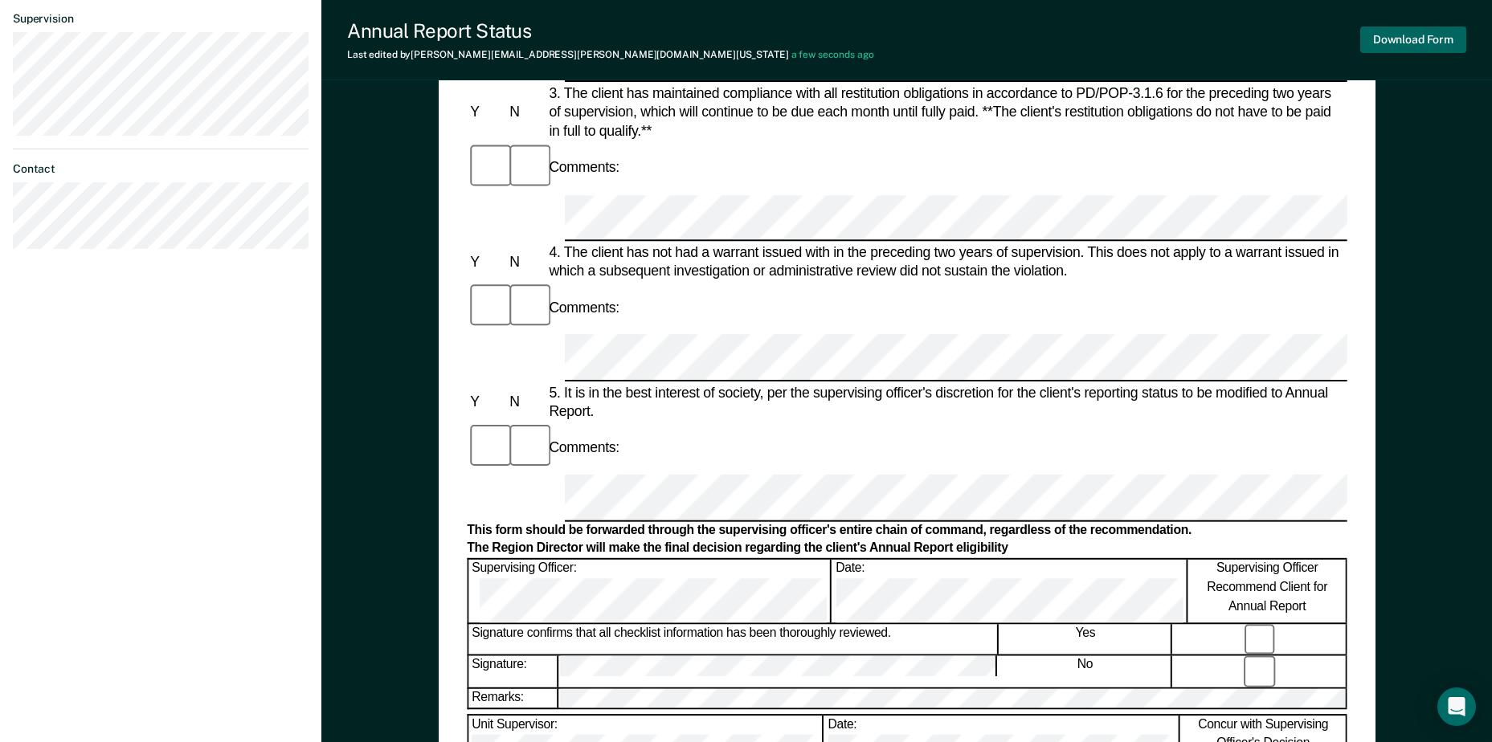
click at [1412, 41] on button "Download Form" at bounding box center [1413, 40] width 106 height 27
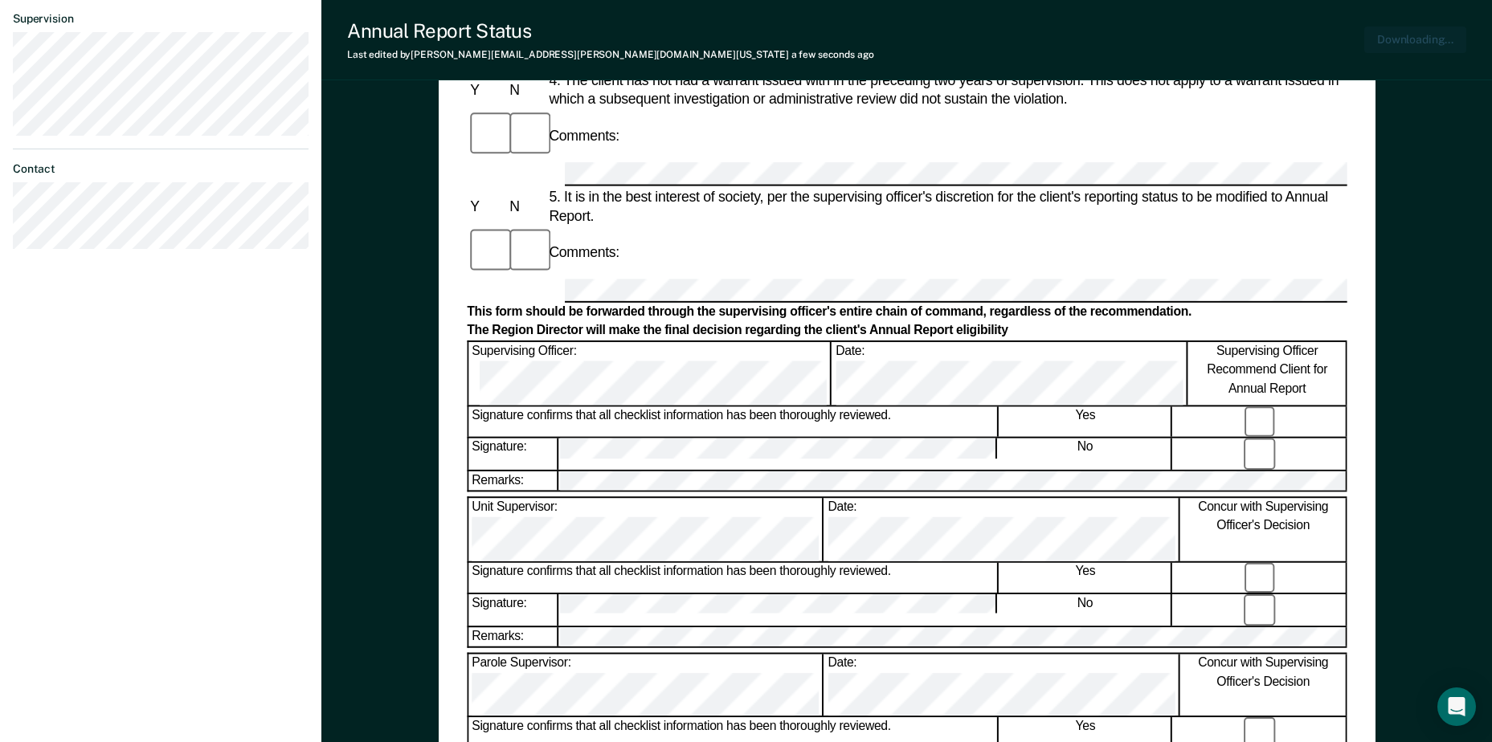
scroll to position [0, 0]
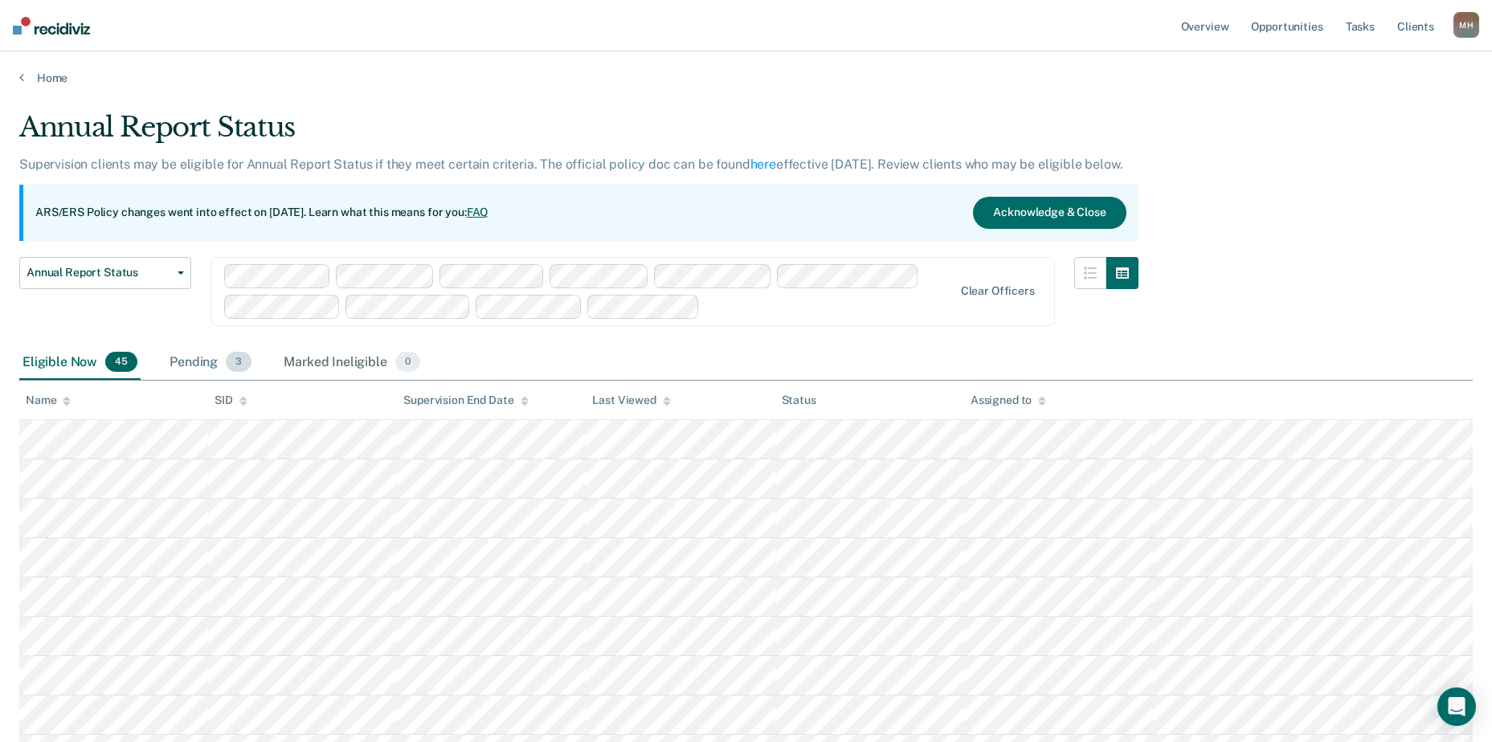
click at [193, 369] on div "Pending 3" at bounding box center [210, 362] width 88 height 35
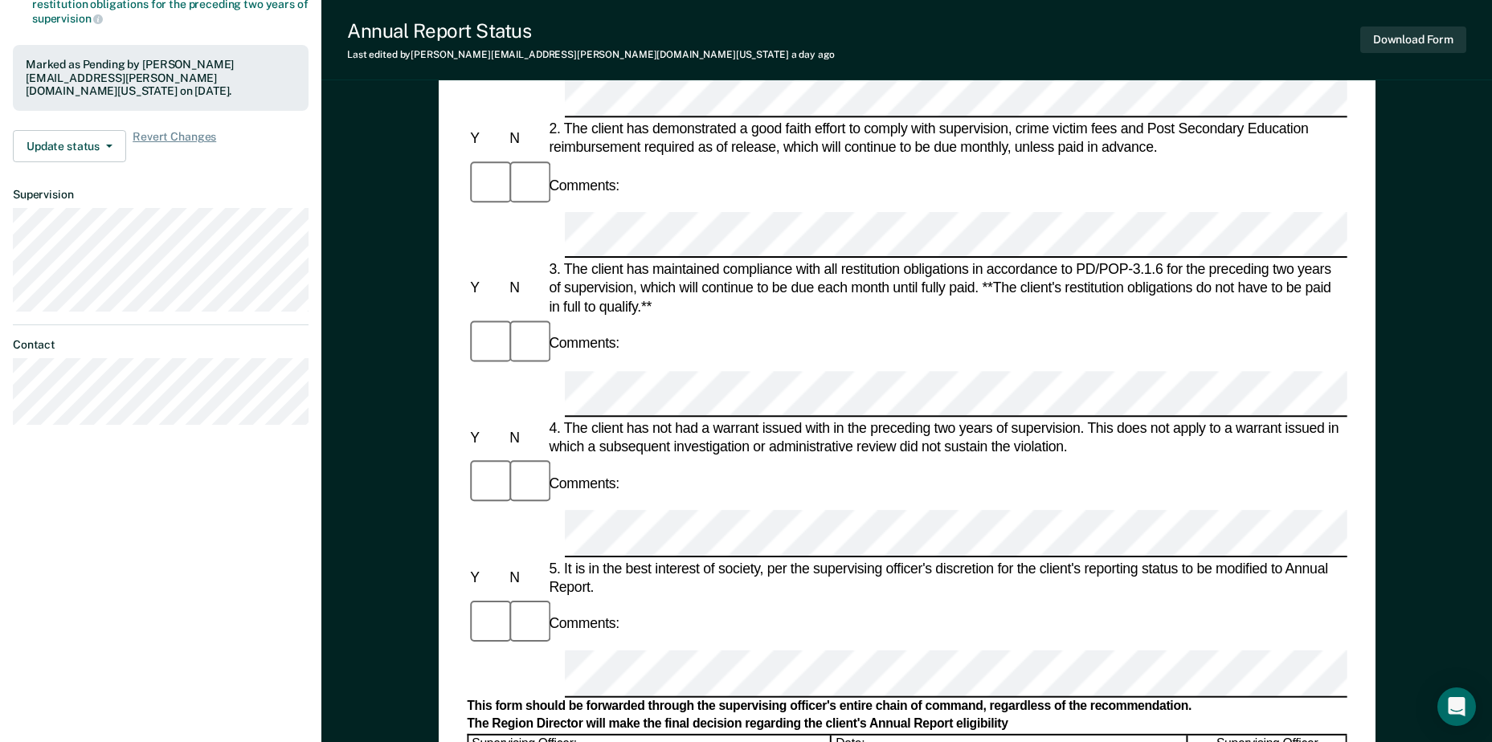
scroll to position [482, 0]
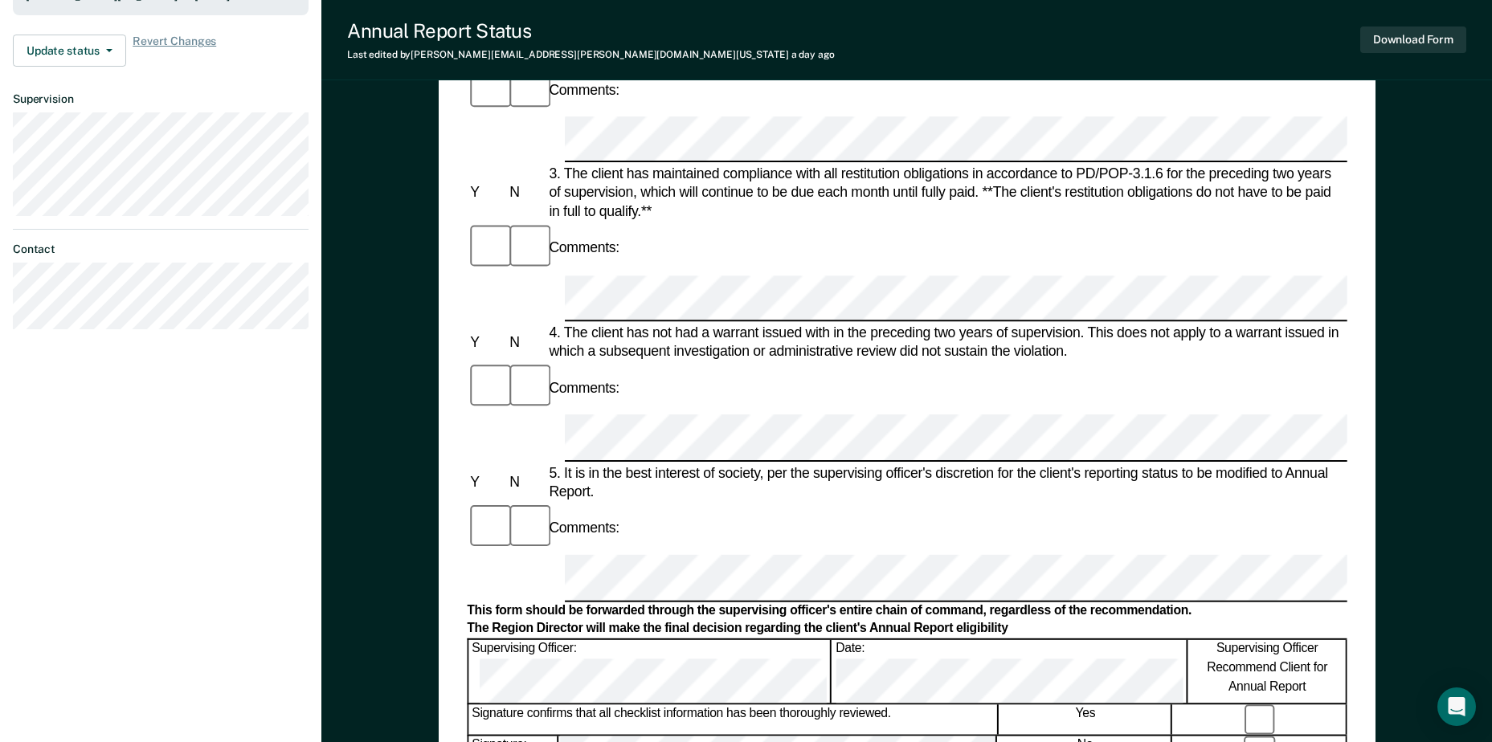
click at [1404, 38] on button "Download Form" at bounding box center [1413, 40] width 106 height 27
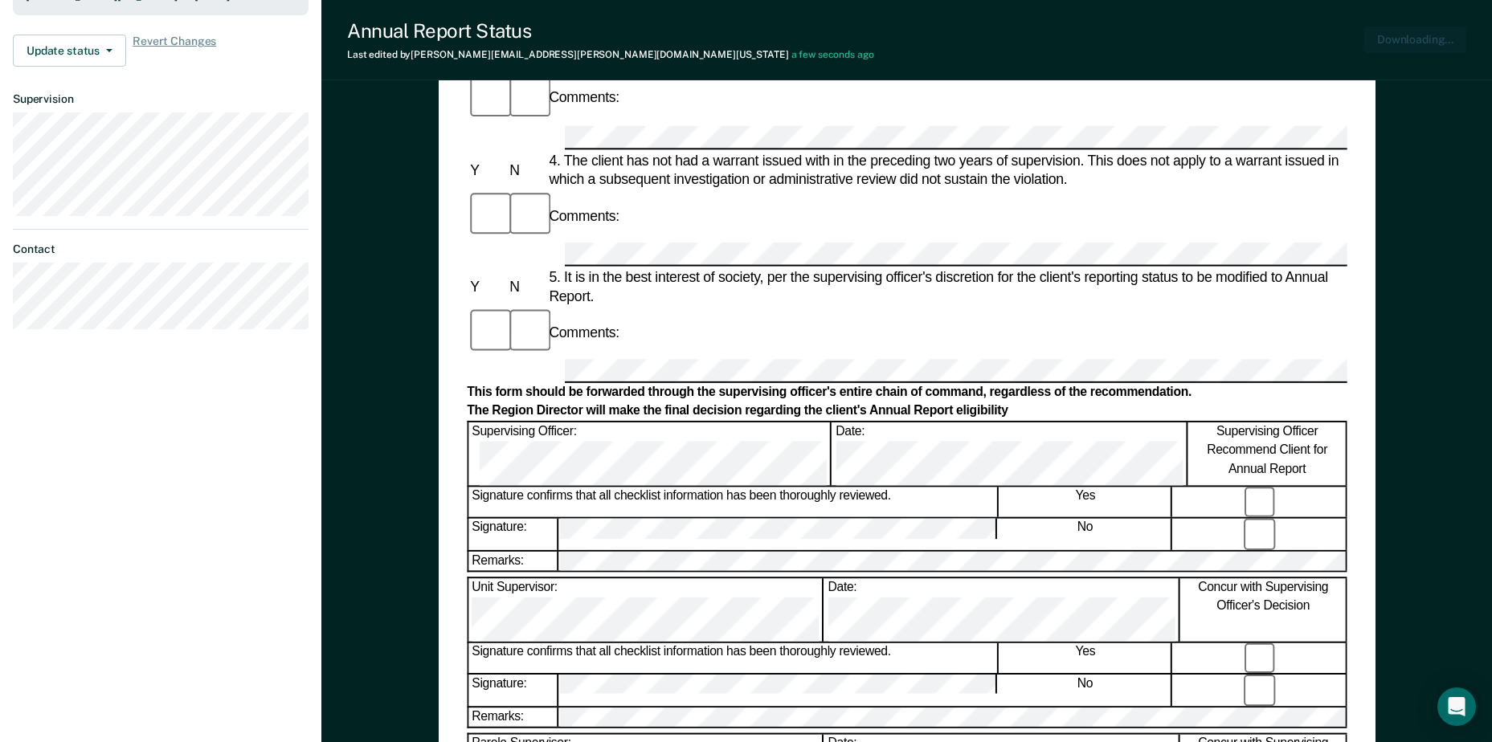
scroll to position [0, 0]
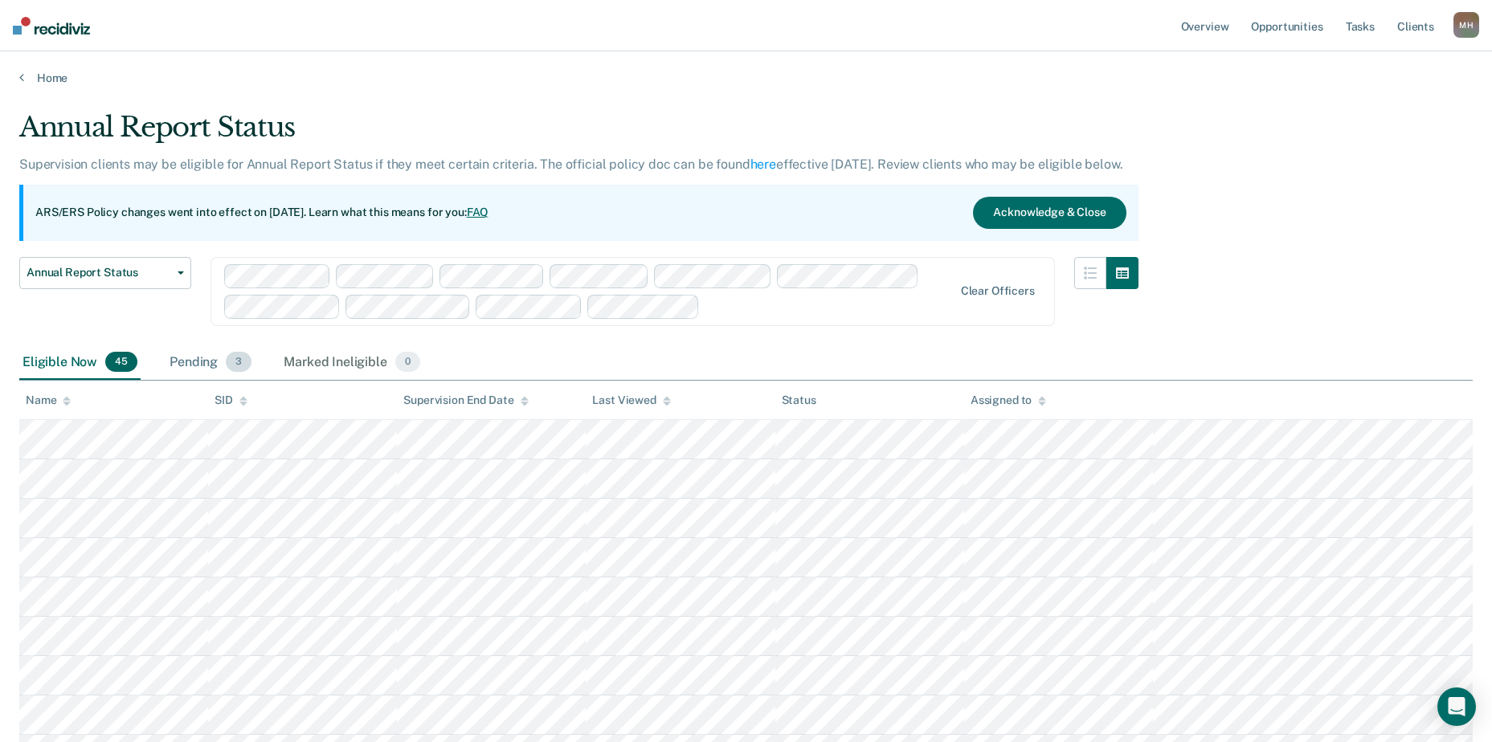
click at [220, 359] on div "Pending 3" at bounding box center [210, 362] width 88 height 35
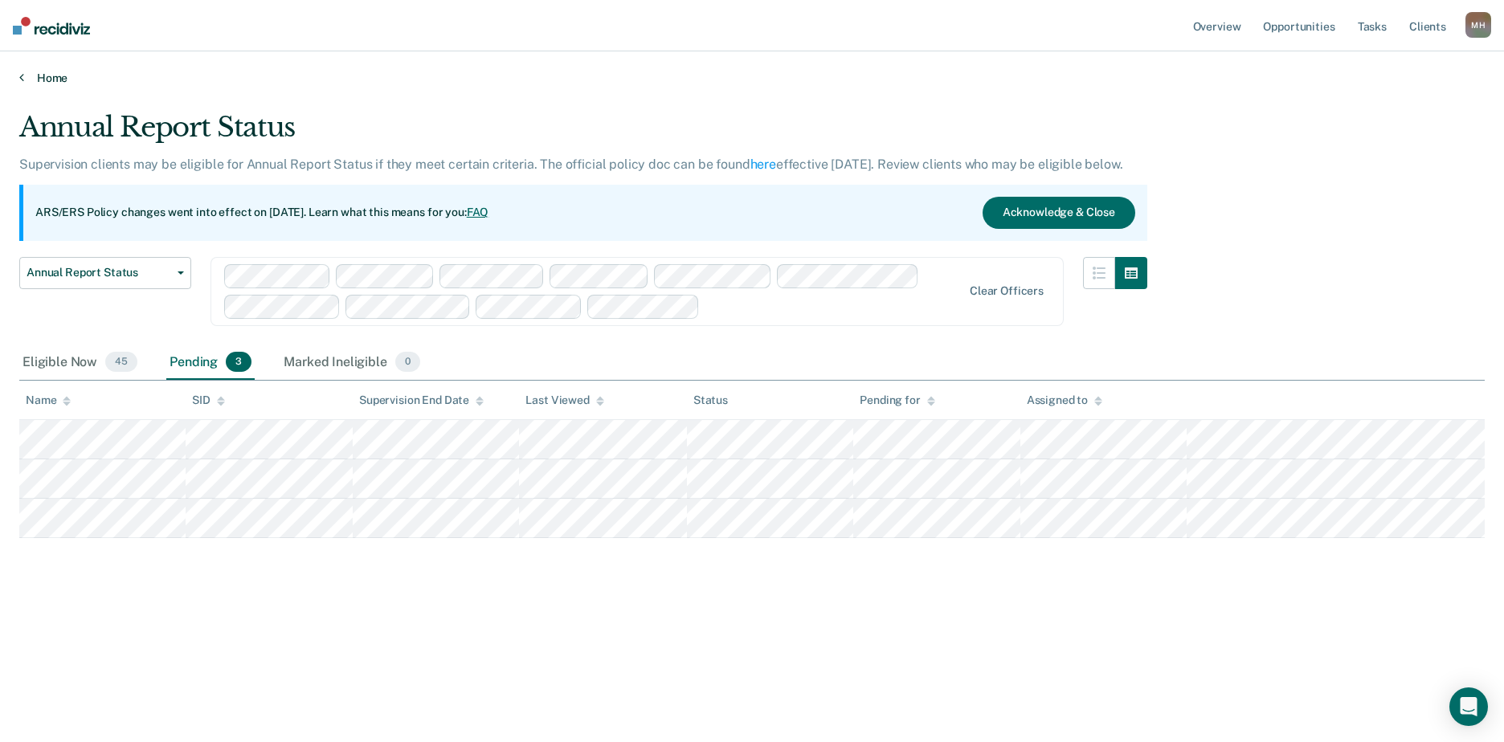
click at [47, 75] on link "Home" at bounding box center [751, 78] width 1465 height 14
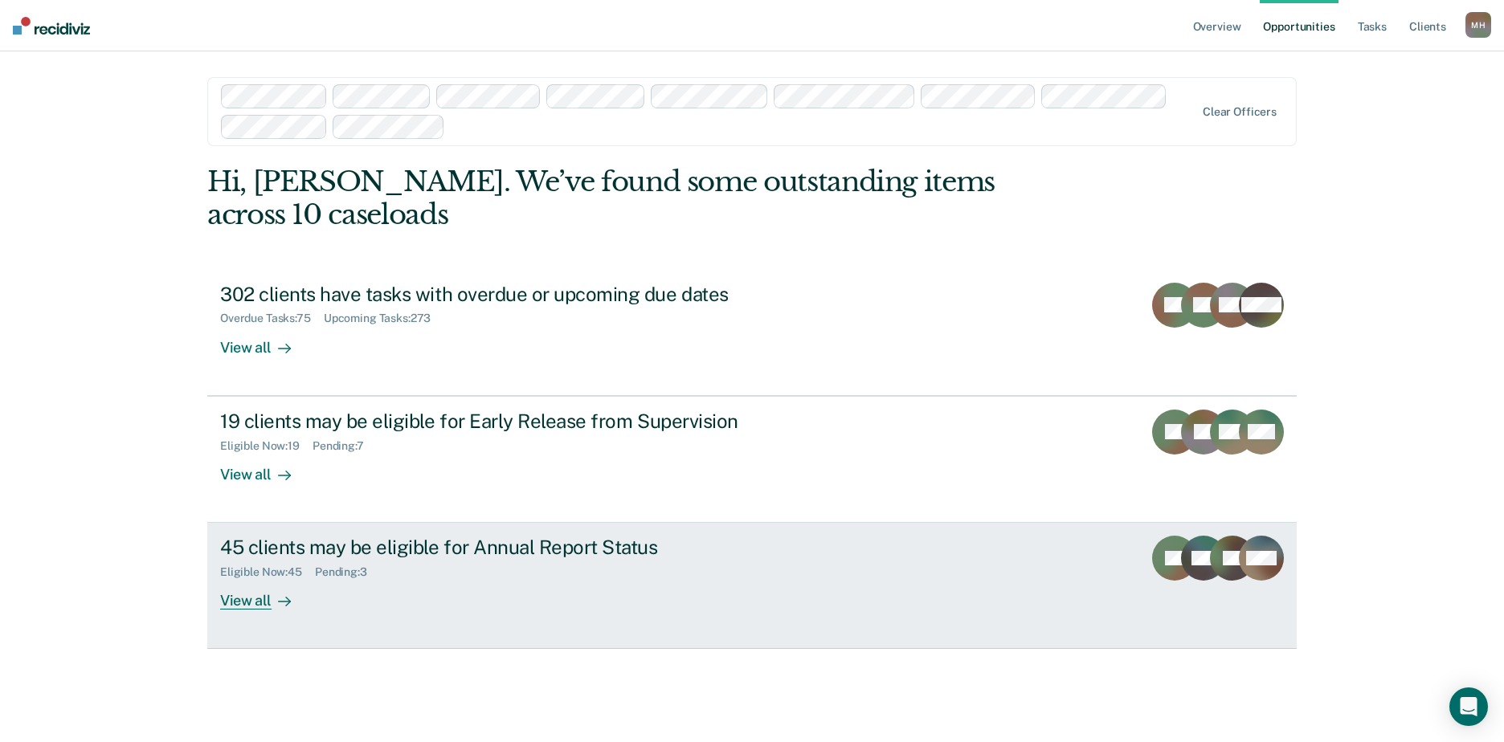
click at [442, 538] on div "45 clients may be eligible for Annual Report Status" at bounding box center [502, 547] width 564 height 23
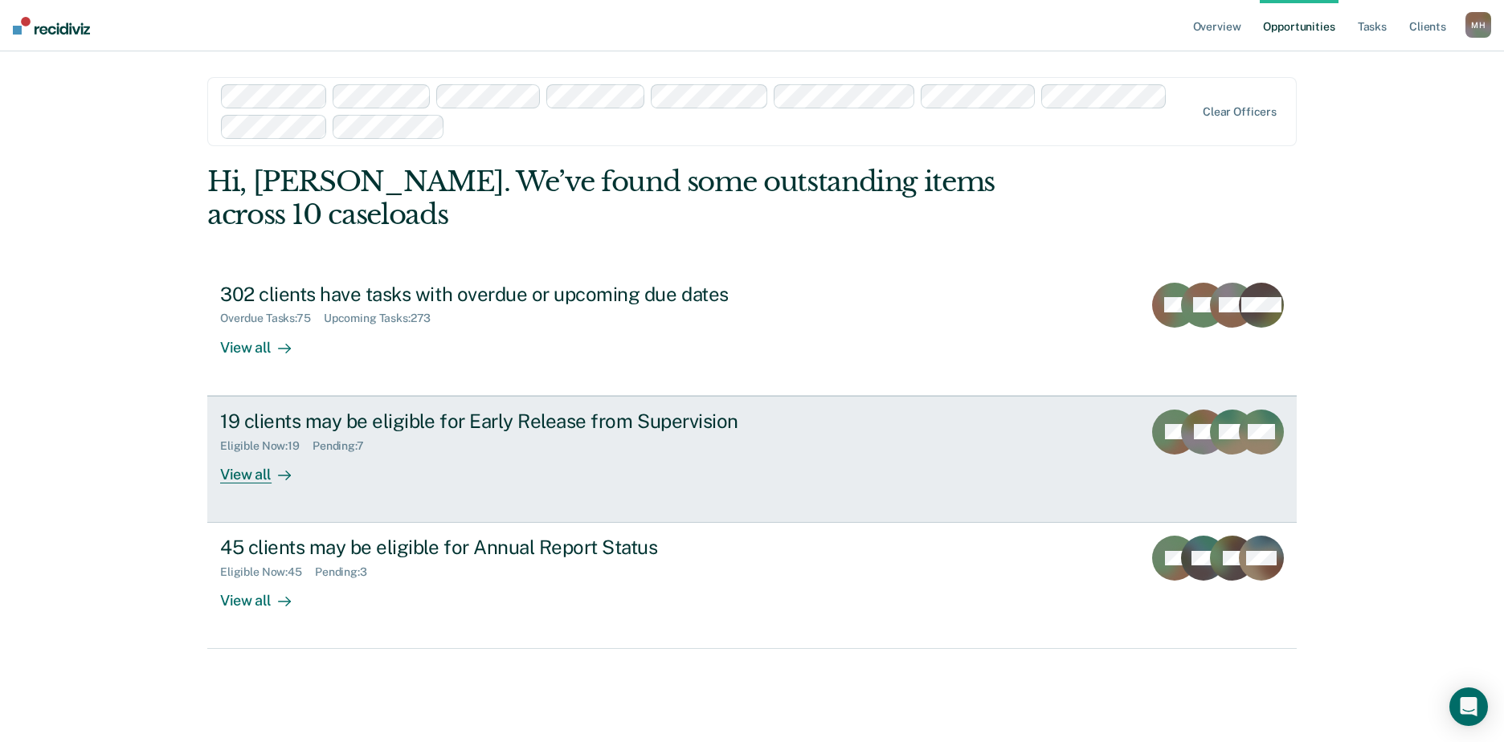
click at [343, 431] on div "19 clients may be eligible for Early Release from Supervision" at bounding box center [502, 421] width 564 height 23
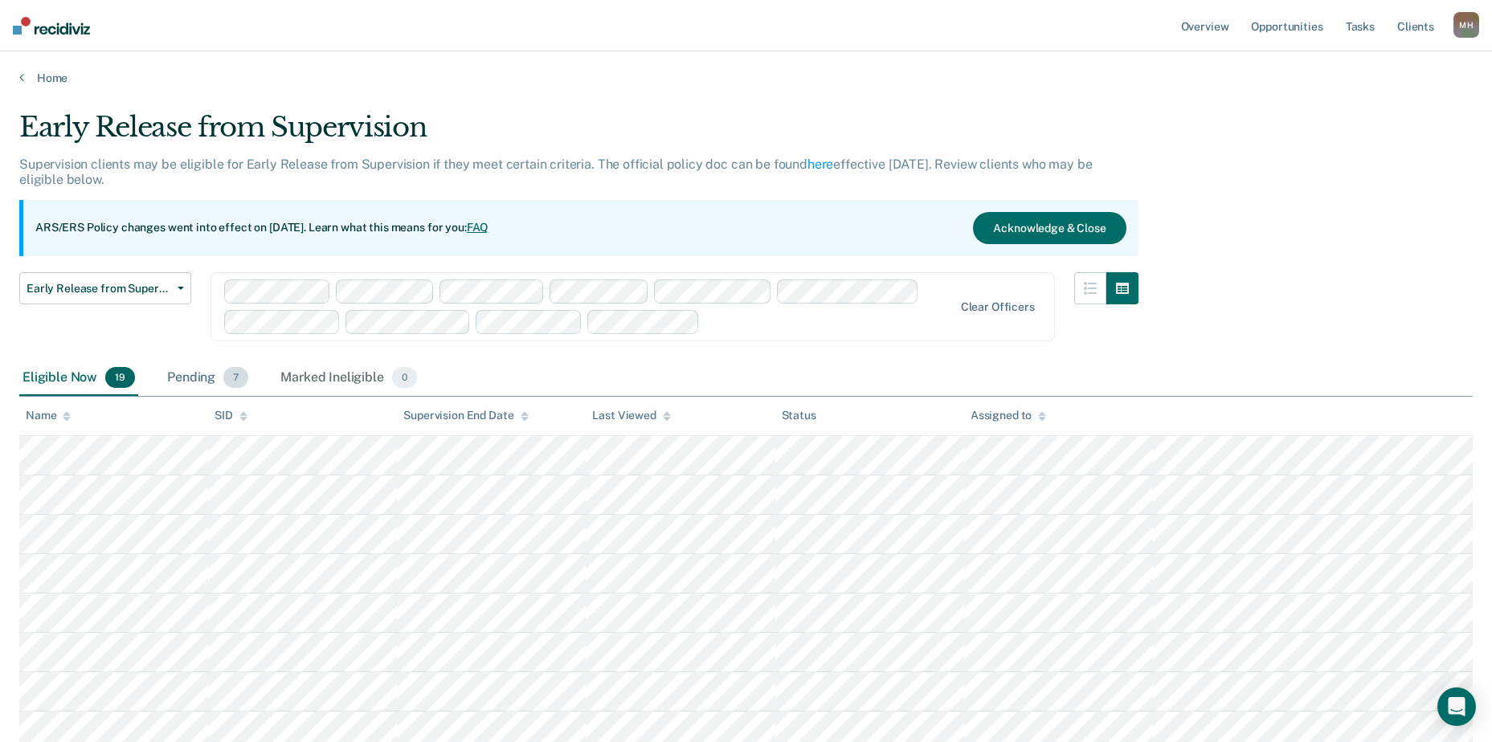
click at [202, 375] on div "Pending 7" at bounding box center [208, 378] width 88 height 35
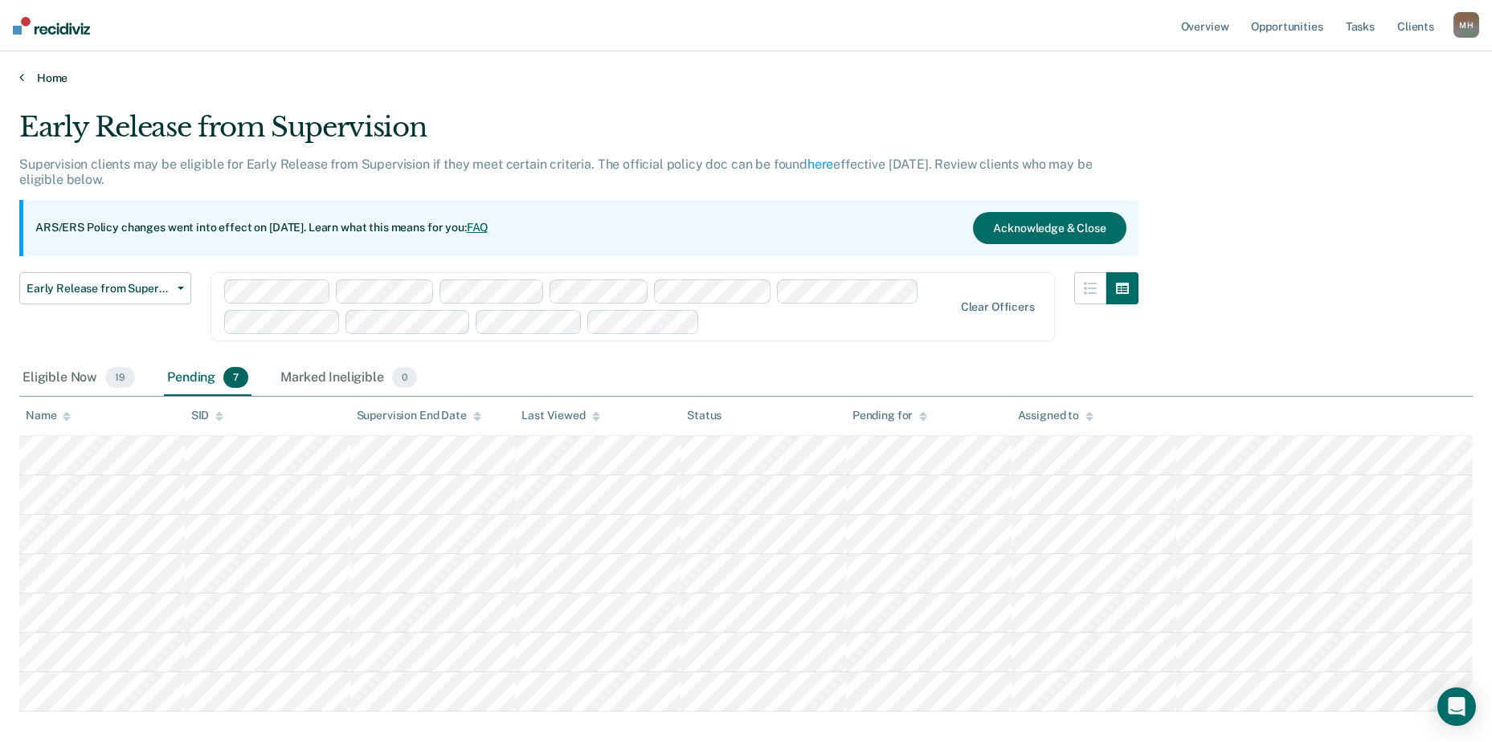
click at [26, 81] on link "Home" at bounding box center [745, 78] width 1453 height 14
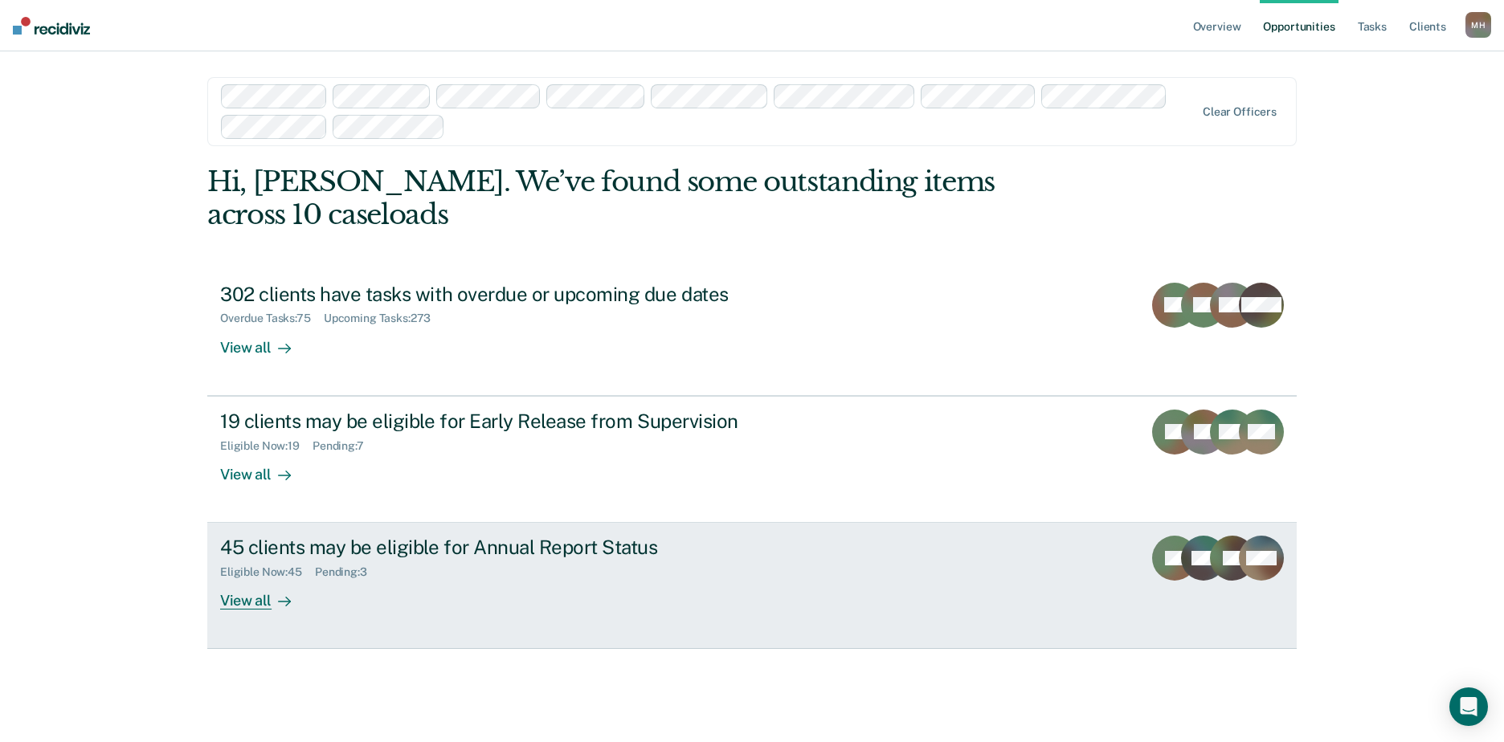
click at [429, 554] on div "45 clients may be eligible for Annual Report Status" at bounding box center [502, 547] width 564 height 23
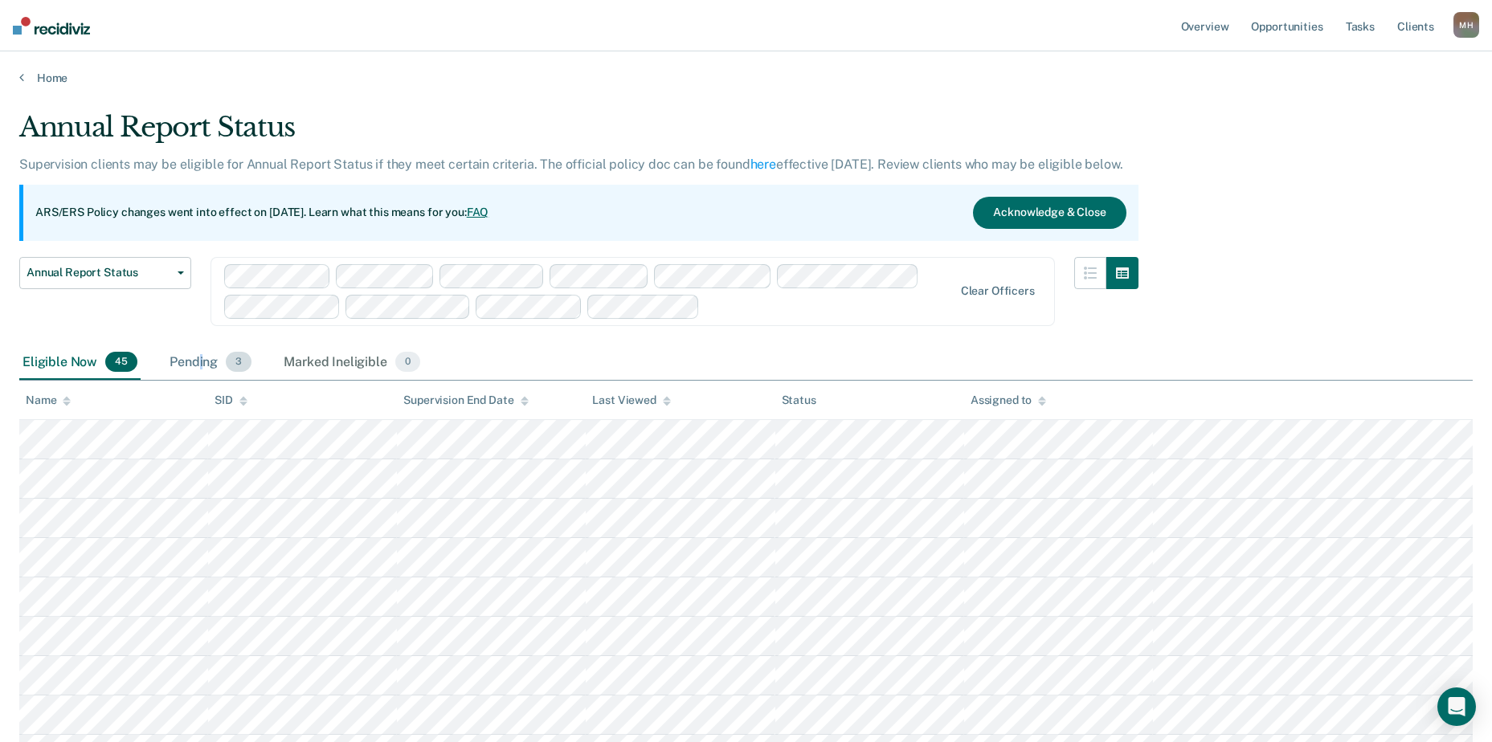
click at [199, 361] on div "Pending 3" at bounding box center [210, 362] width 88 height 35
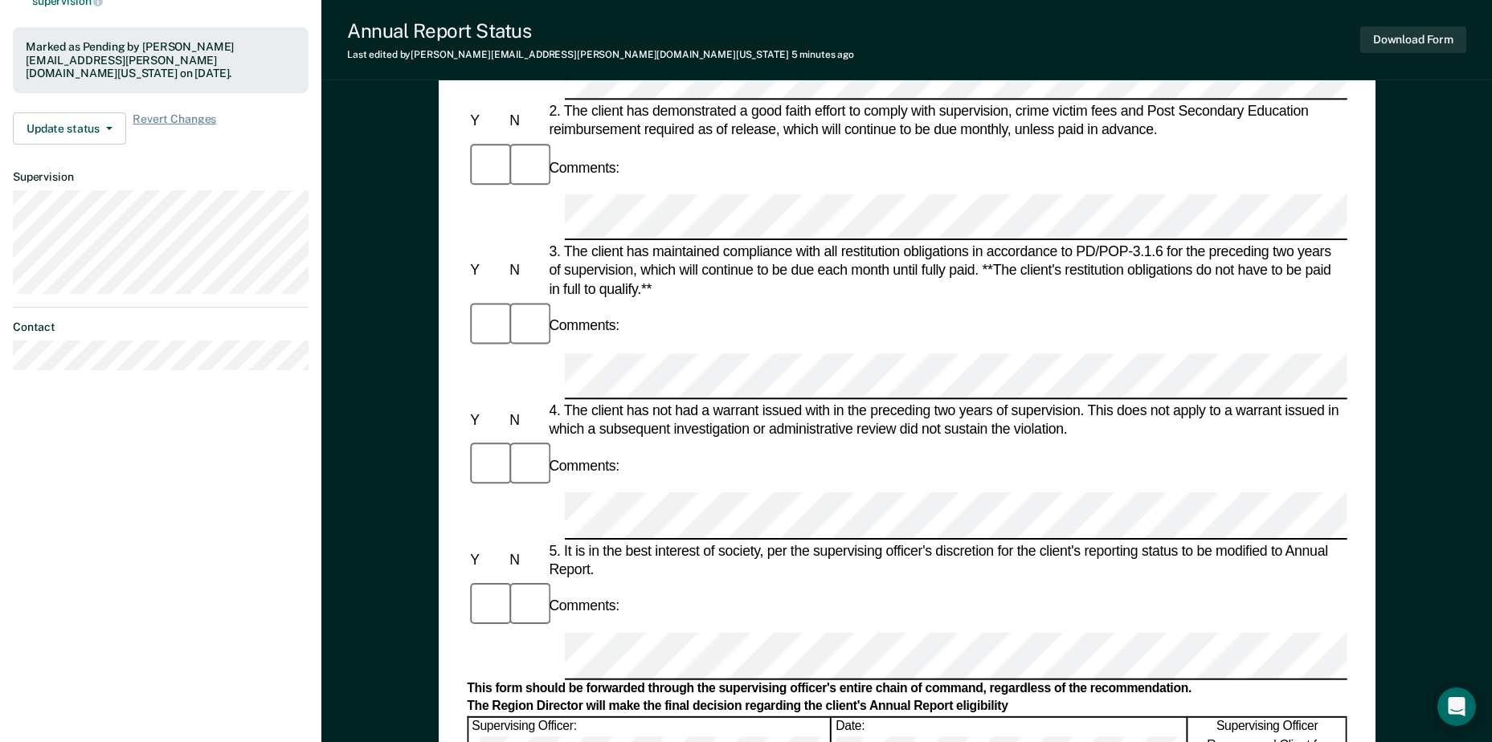
scroll to position [482, 0]
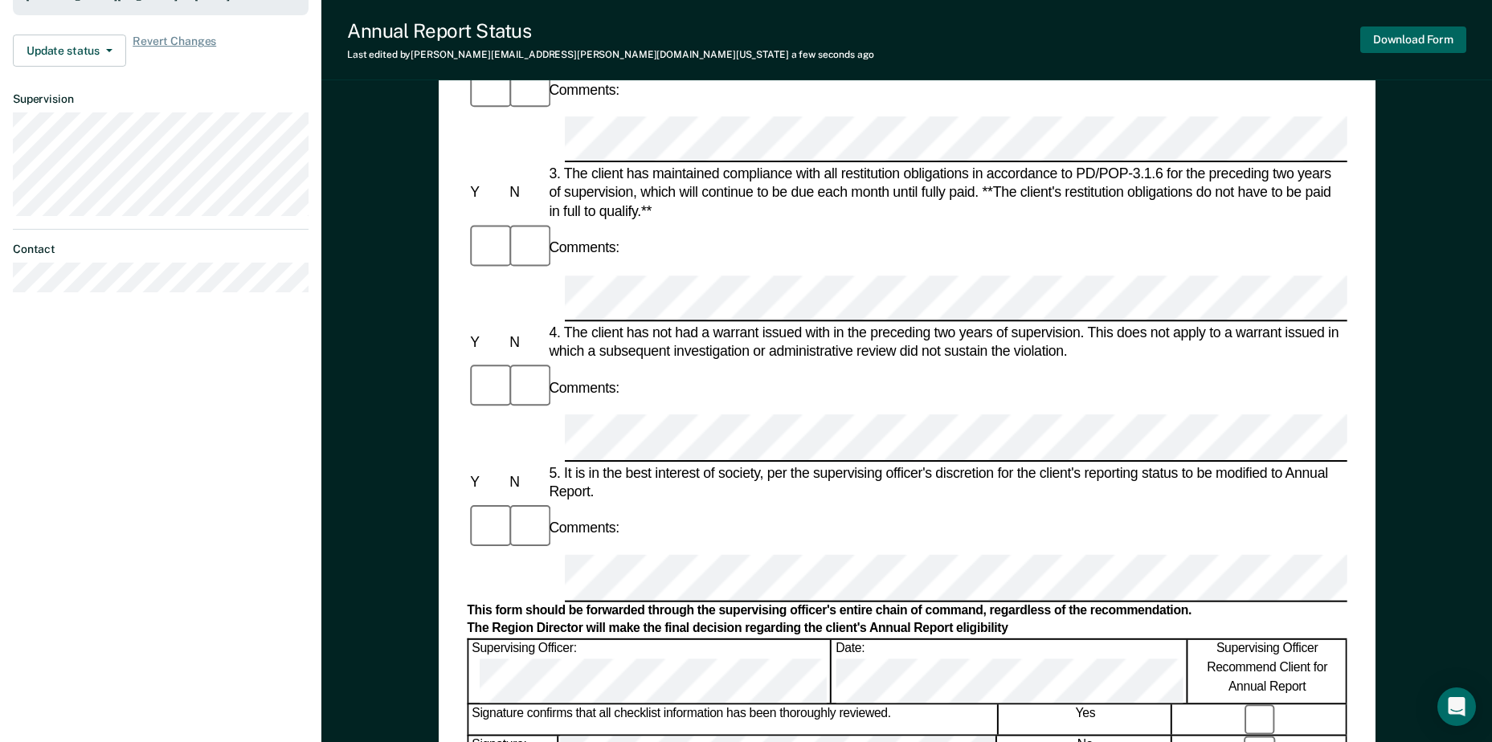
click at [1433, 41] on button "Download Form" at bounding box center [1413, 40] width 106 height 27
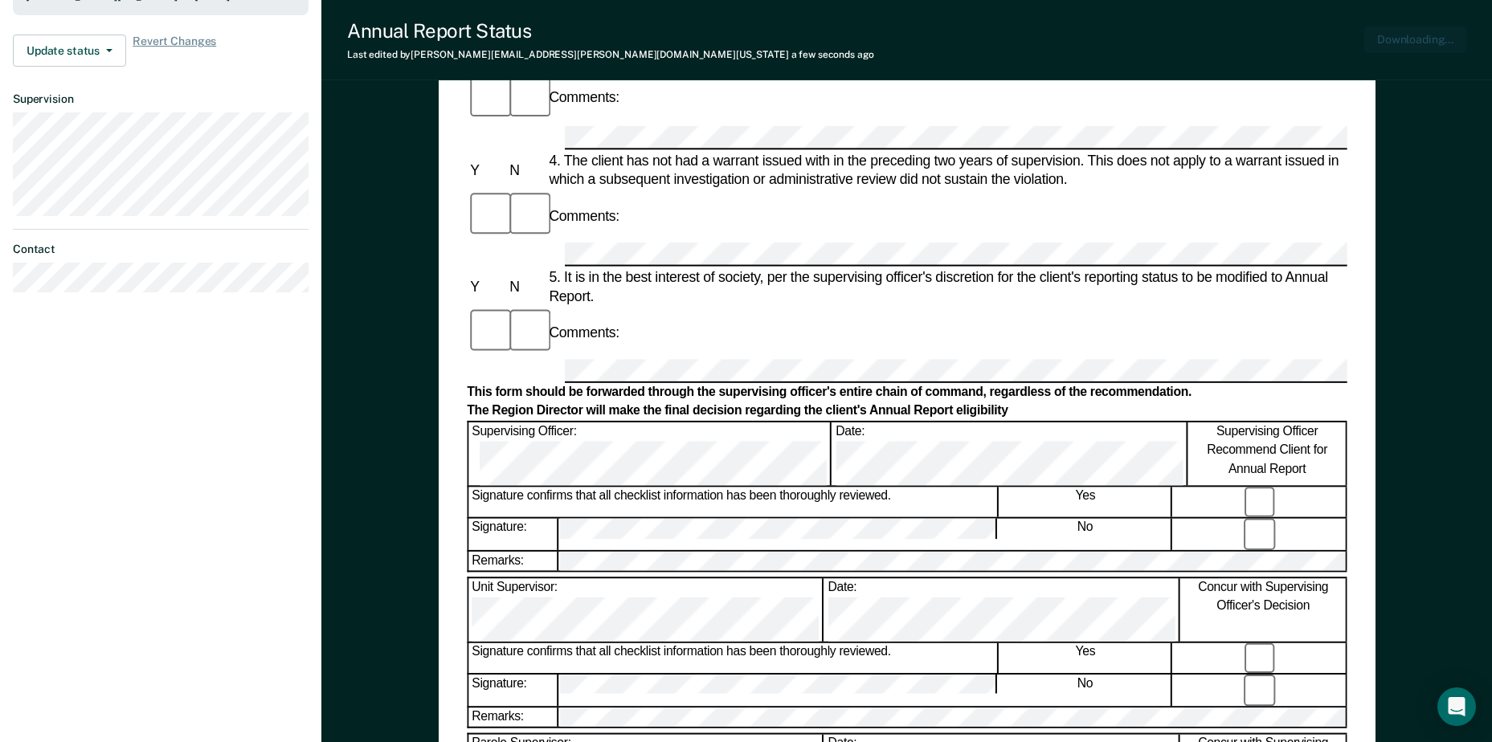
scroll to position [0, 0]
click at [1412, 35] on button "Download Form" at bounding box center [1413, 40] width 106 height 27
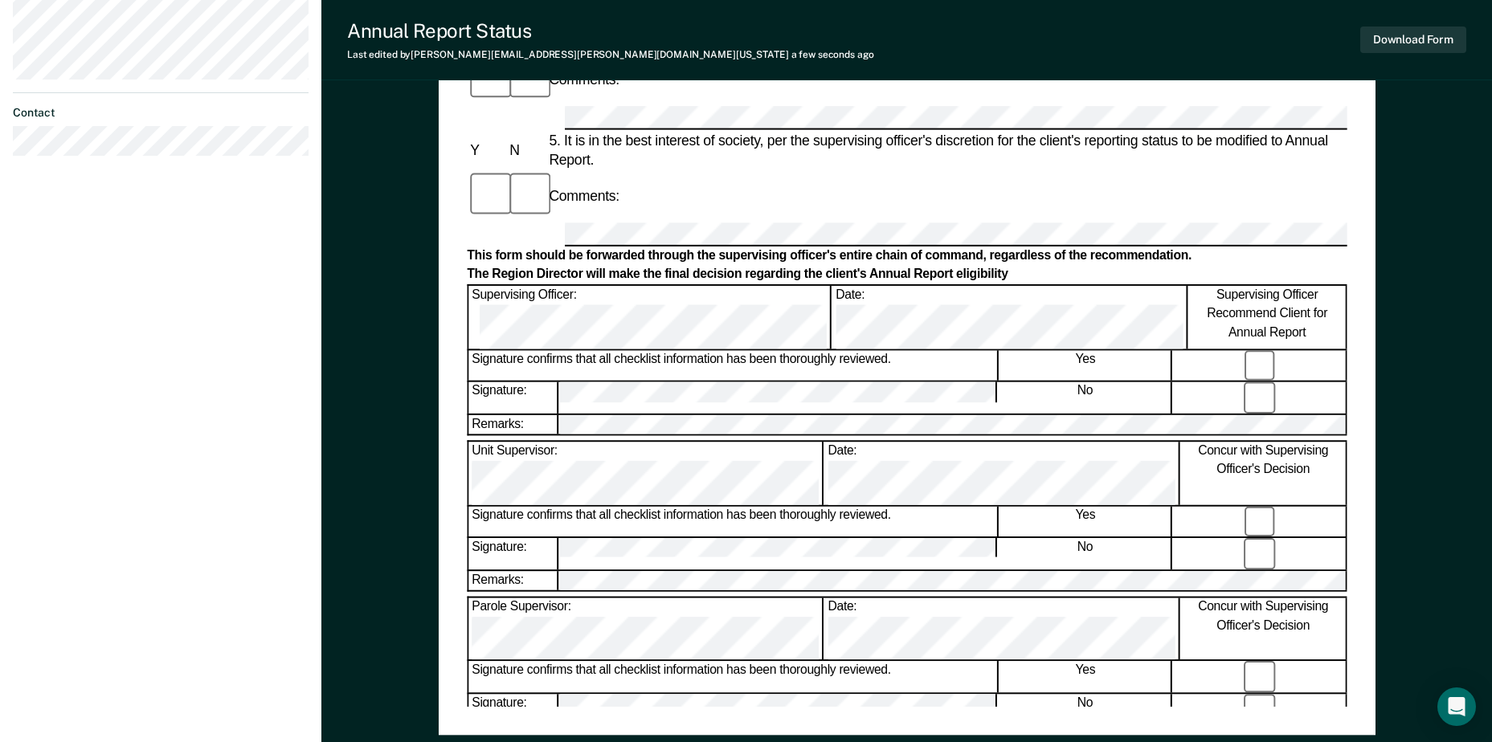
scroll to position [643, 0]
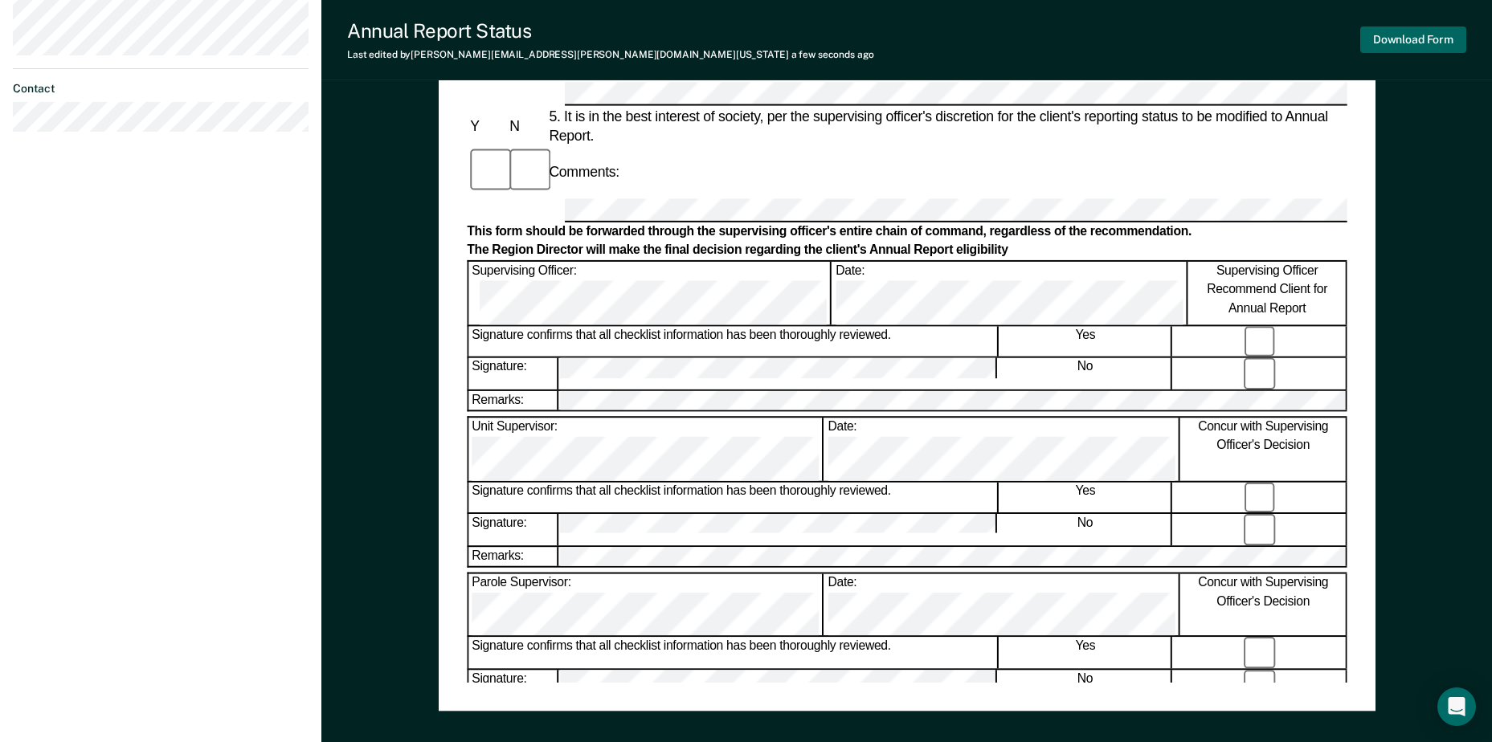
click at [1432, 44] on button "Download Form" at bounding box center [1413, 40] width 106 height 27
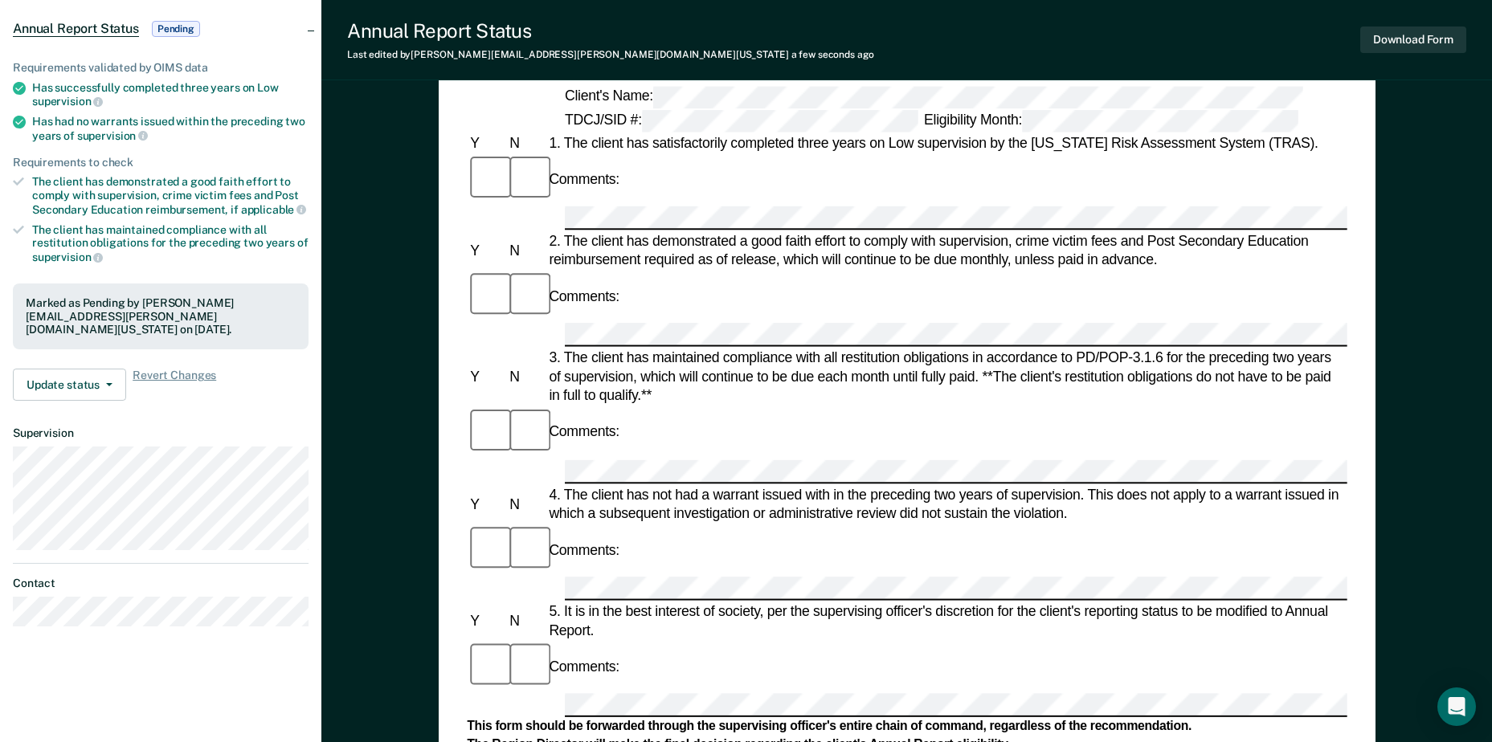
scroll to position [0, 0]
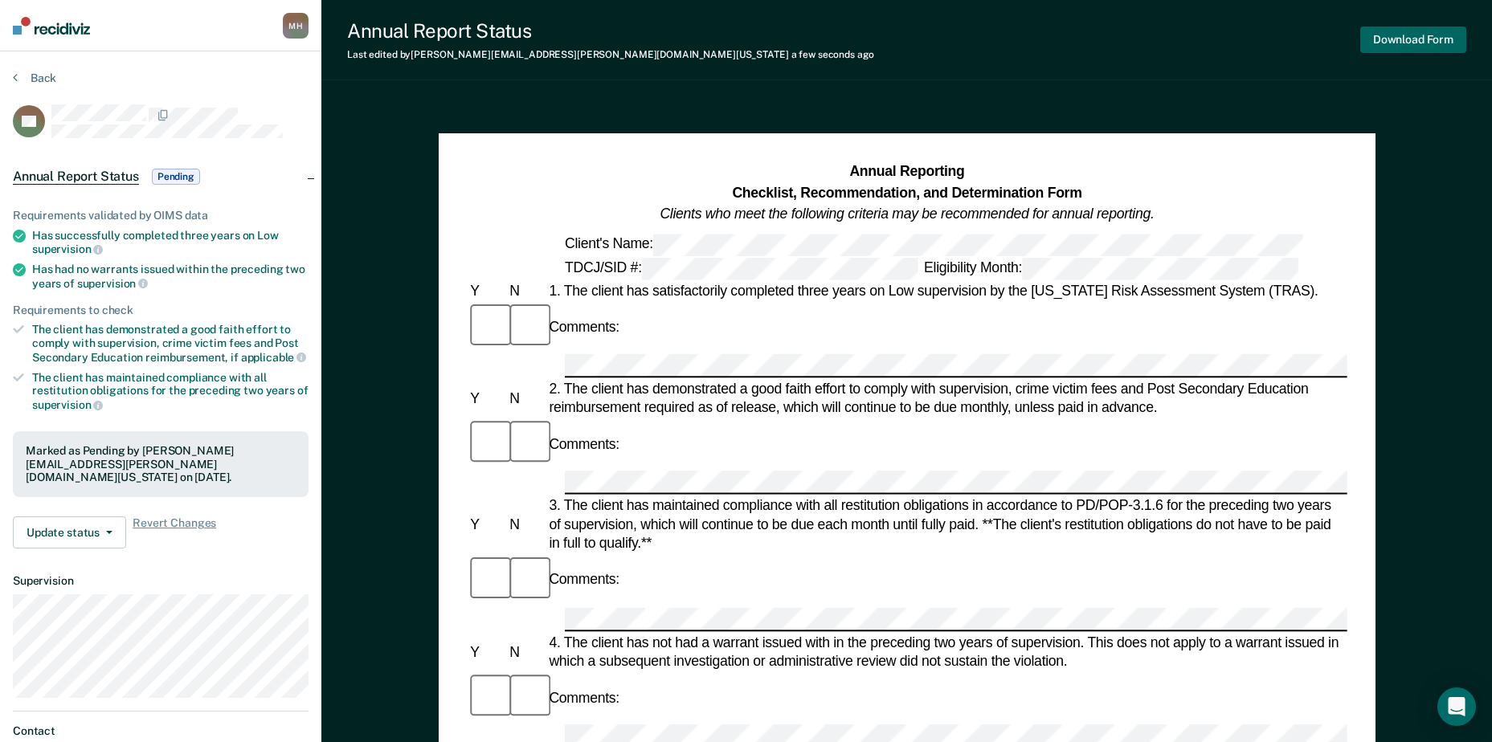
click at [1420, 29] on button "Download Form" at bounding box center [1413, 40] width 106 height 27
click at [47, 27] on img at bounding box center [51, 26] width 77 height 18
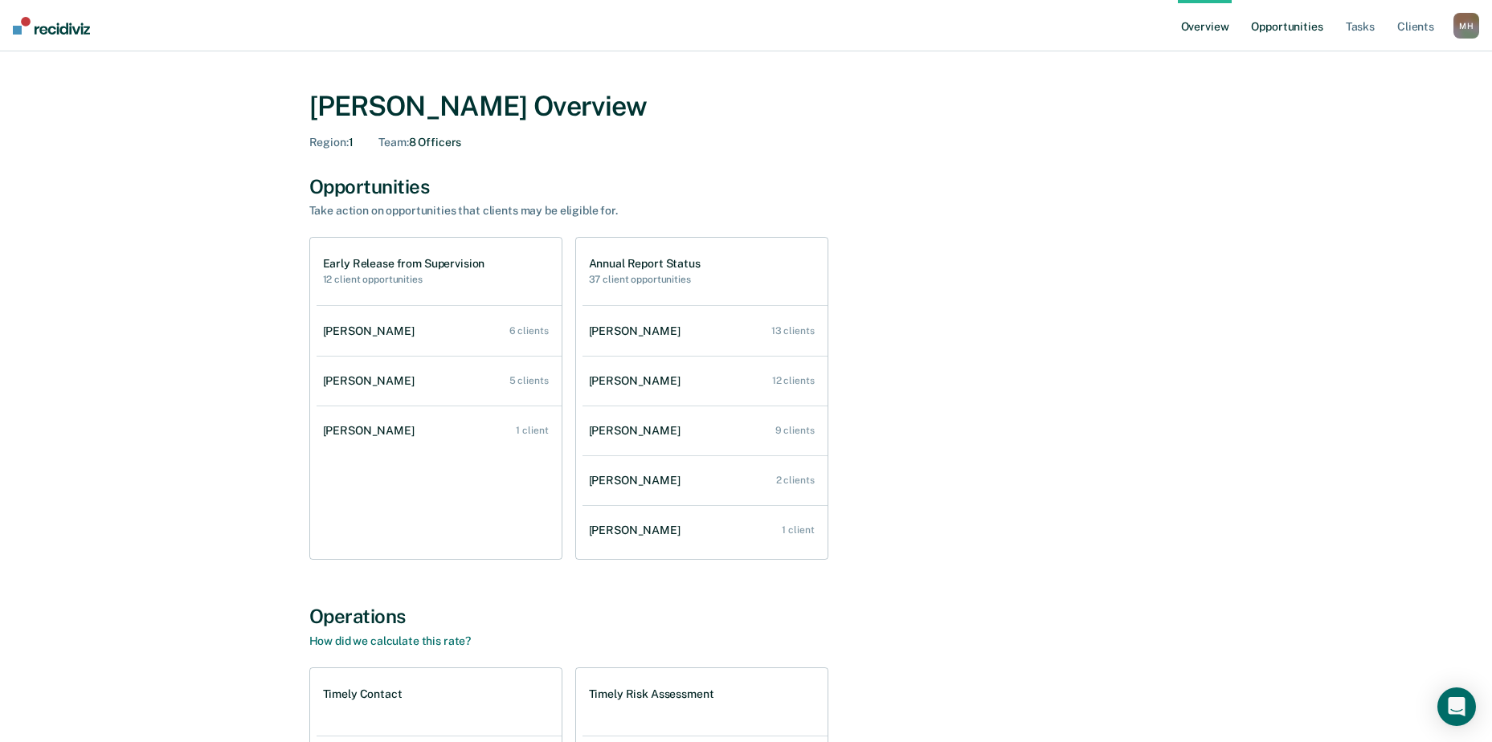
click at [1272, 15] on link "Opportunities" at bounding box center [1287, 25] width 78 height 51
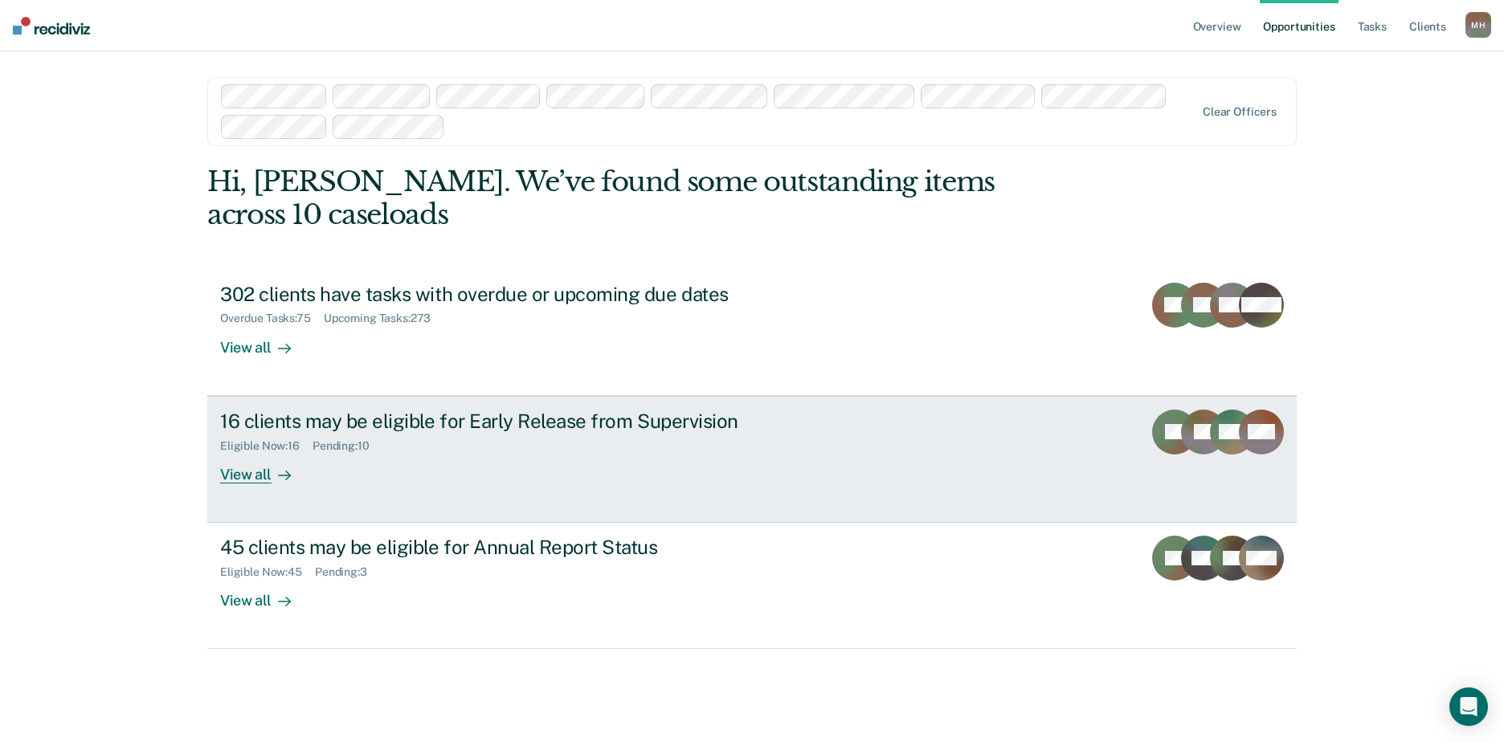
click at [414, 468] on div "16 clients may be eligible for Early Release from Supervision Eligible Now : 16…" at bounding box center [521, 447] width 603 height 74
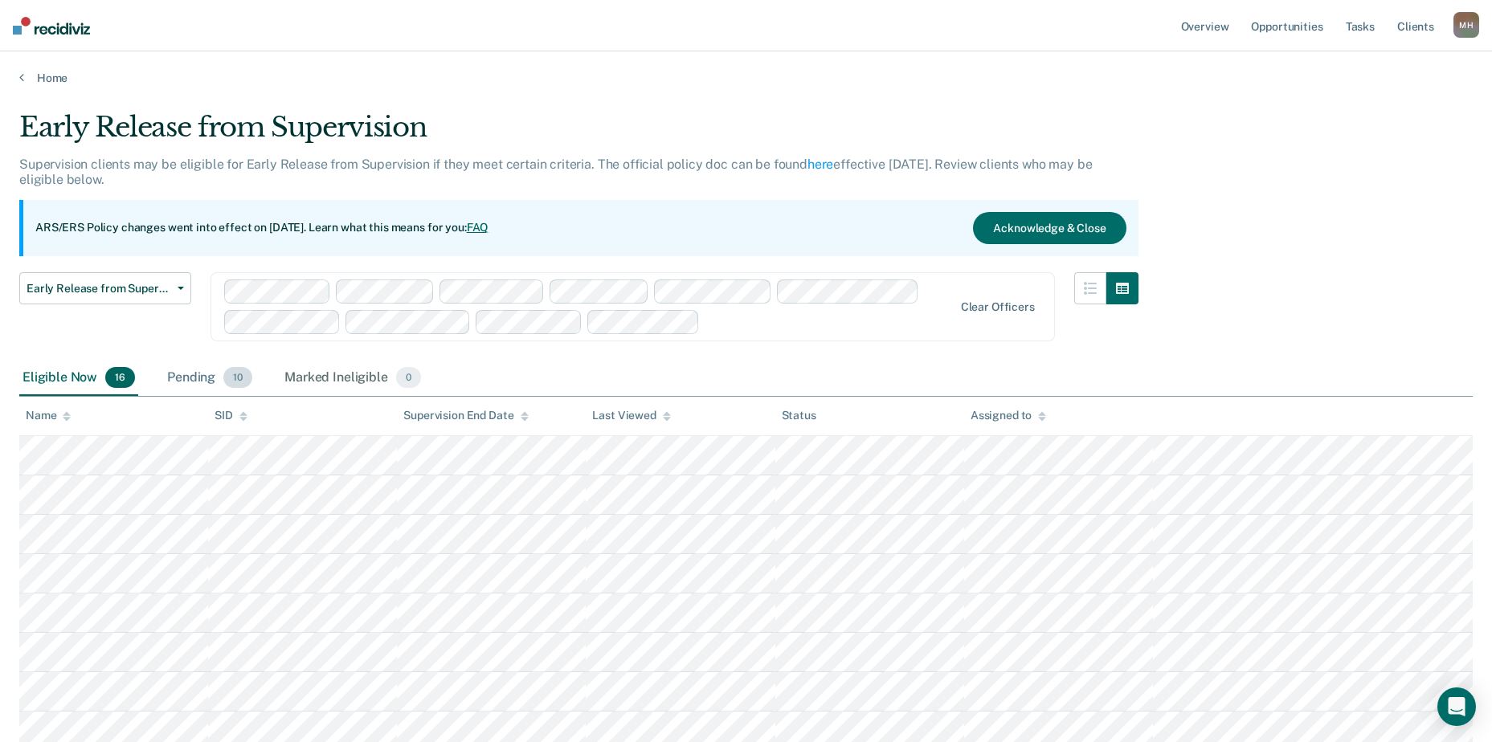
click at [190, 370] on div "Pending 10" at bounding box center [210, 378] width 92 height 35
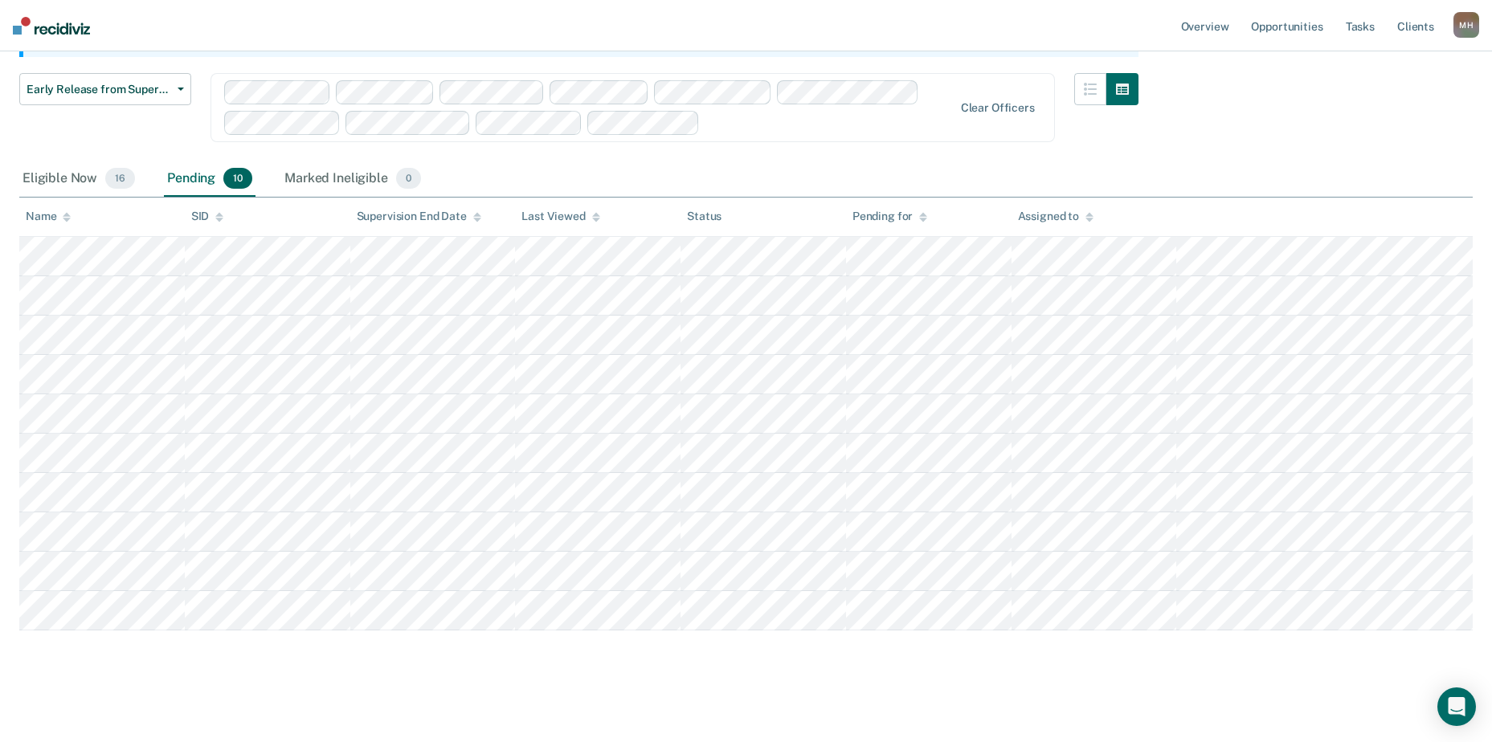
scroll to position [203, 0]
click at [181, 86] on icon "button" at bounding box center [181, 85] width 6 height 3
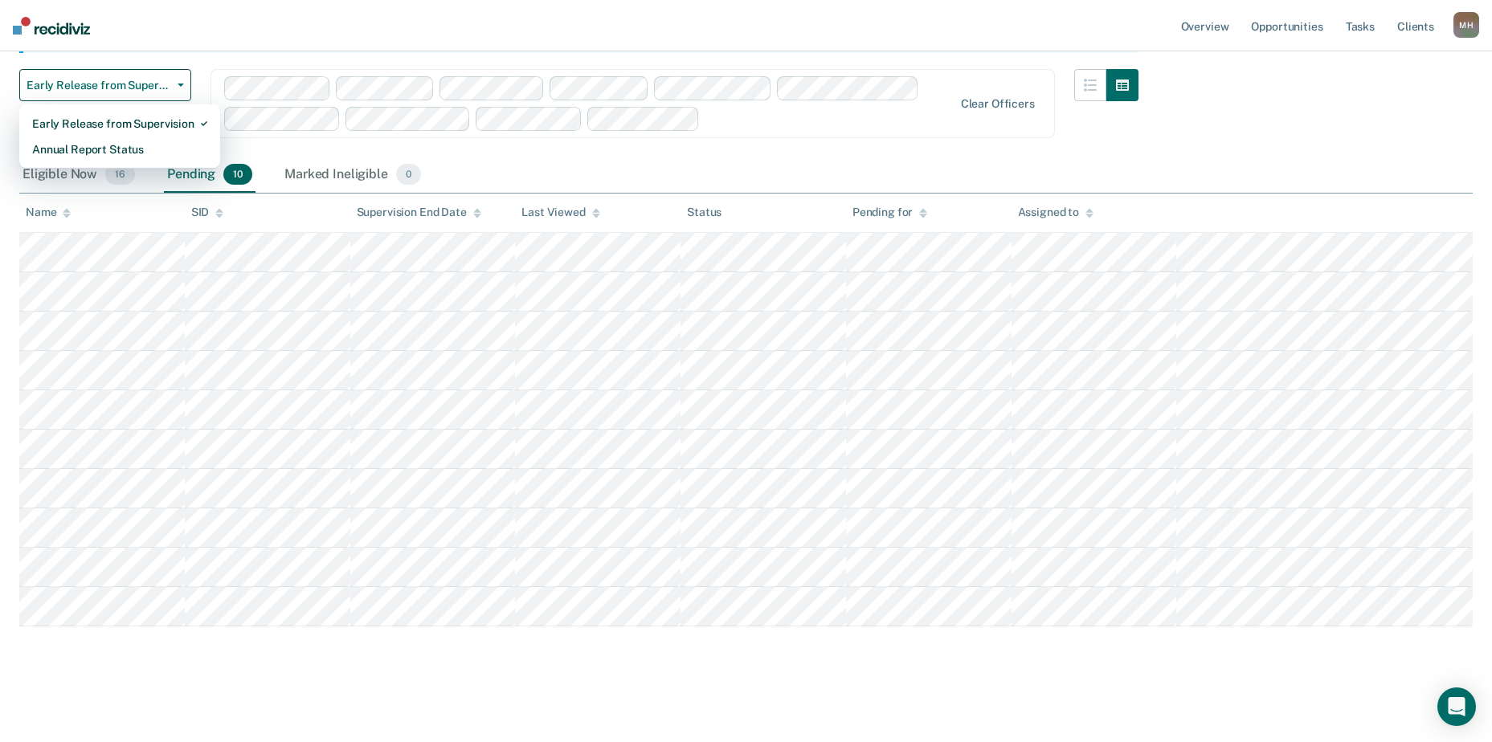
click at [216, 57] on div "Early Release from Supervision Supervision clients may be eligible for Early Re…" at bounding box center [578, 33] width 1119 height 250
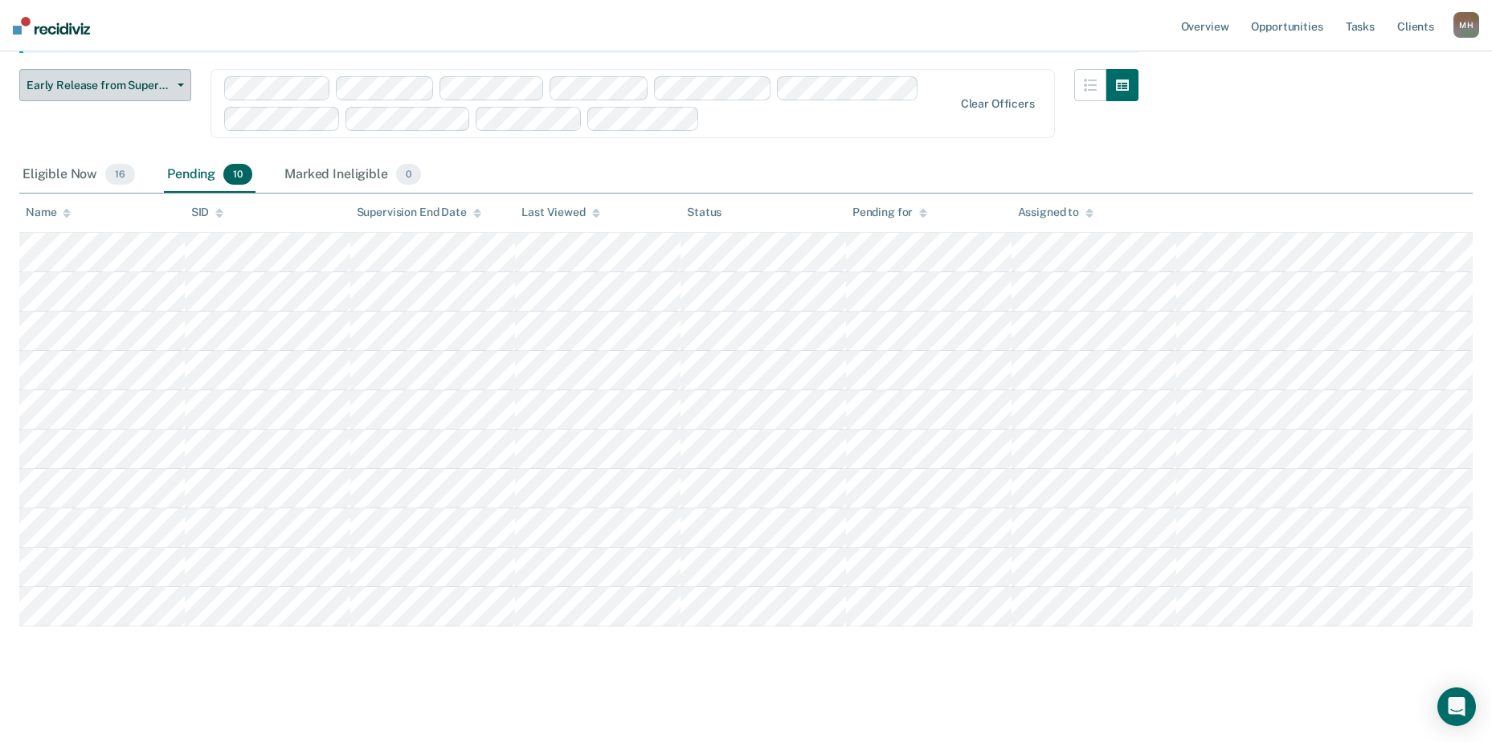
click at [117, 87] on span "Early Release from Supervision" at bounding box center [99, 86] width 145 height 14
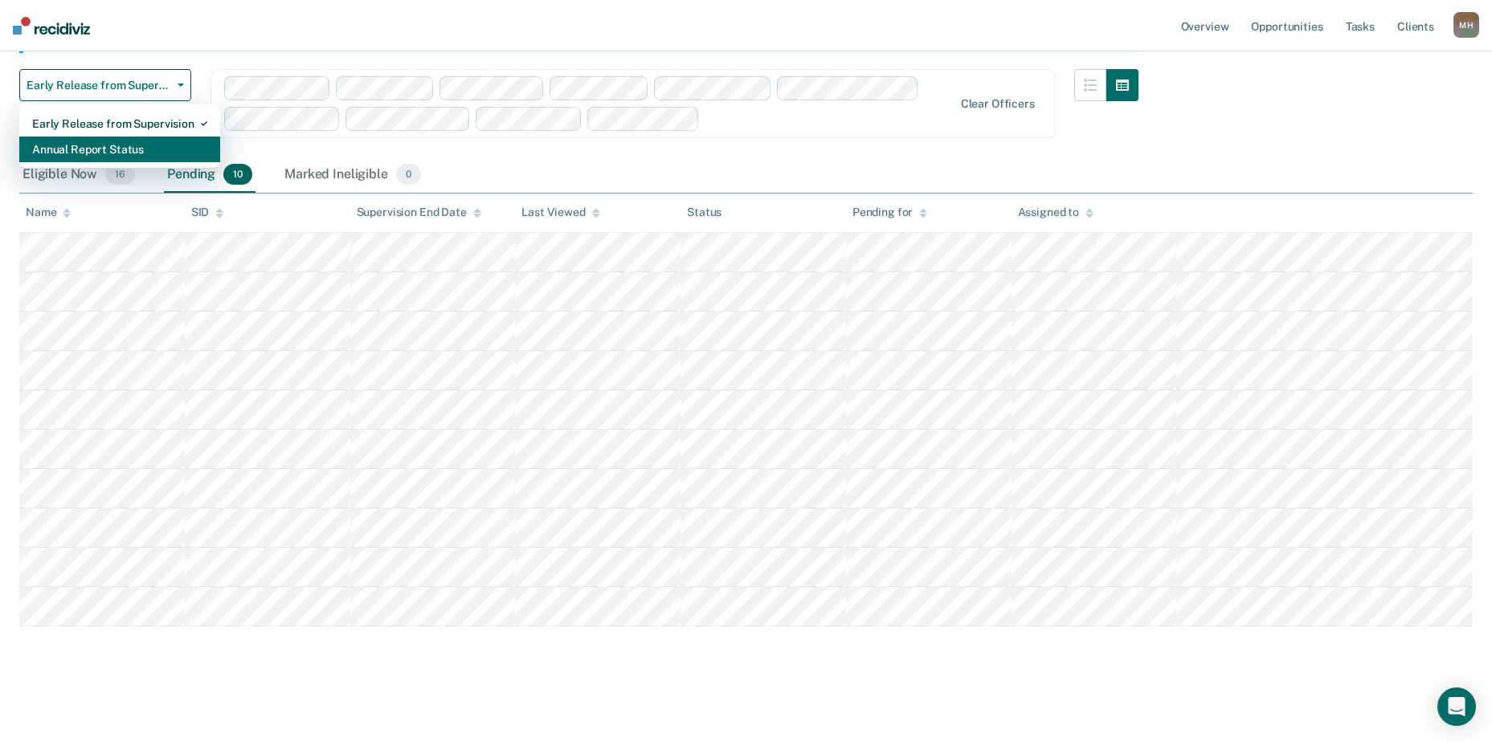
drag, startPoint x: 129, startPoint y: 144, endPoint x: 221, endPoint y: 175, distance: 97.6
click at [129, 144] on div "Annual Report Status" at bounding box center [119, 150] width 175 height 26
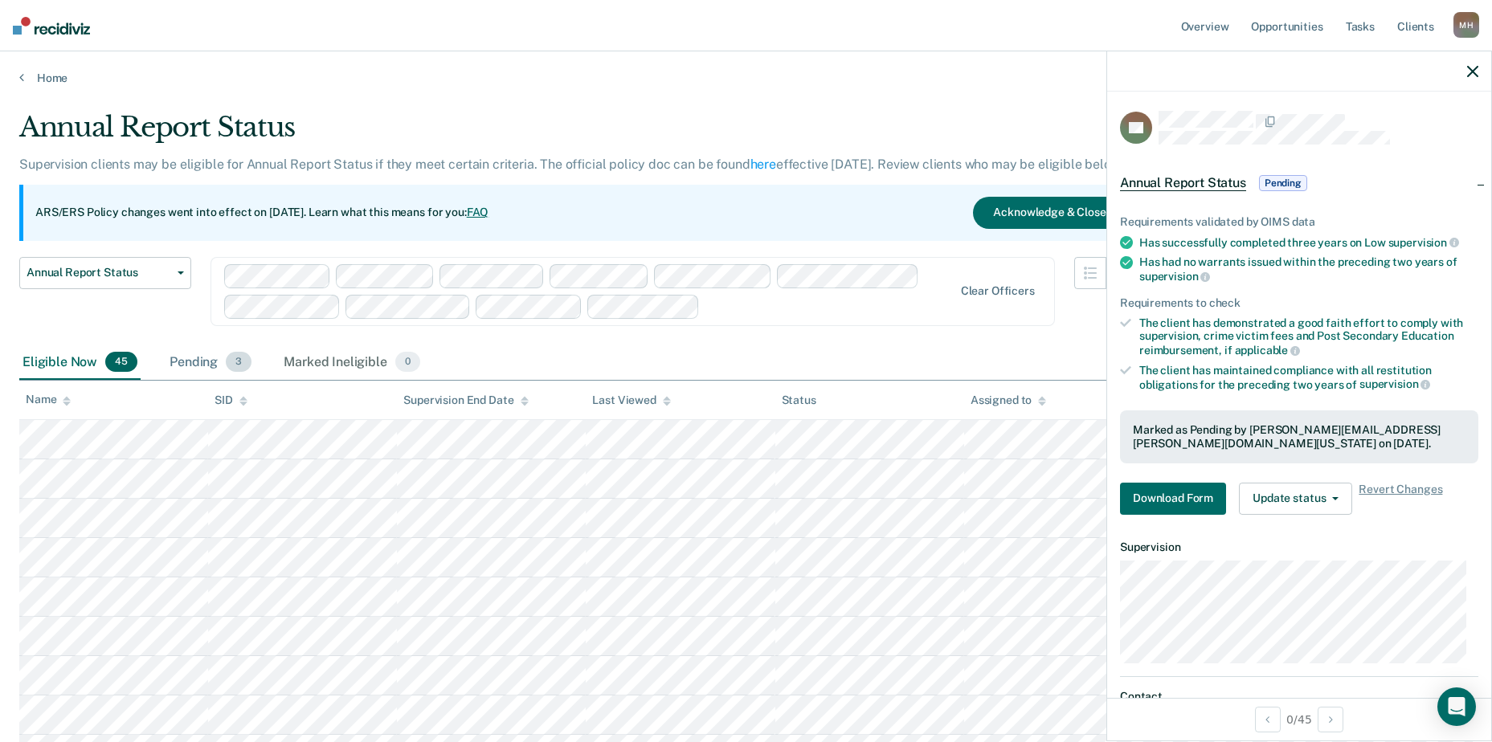
click at [215, 358] on div "Pending 3" at bounding box center [210, 362] width 88 height 35
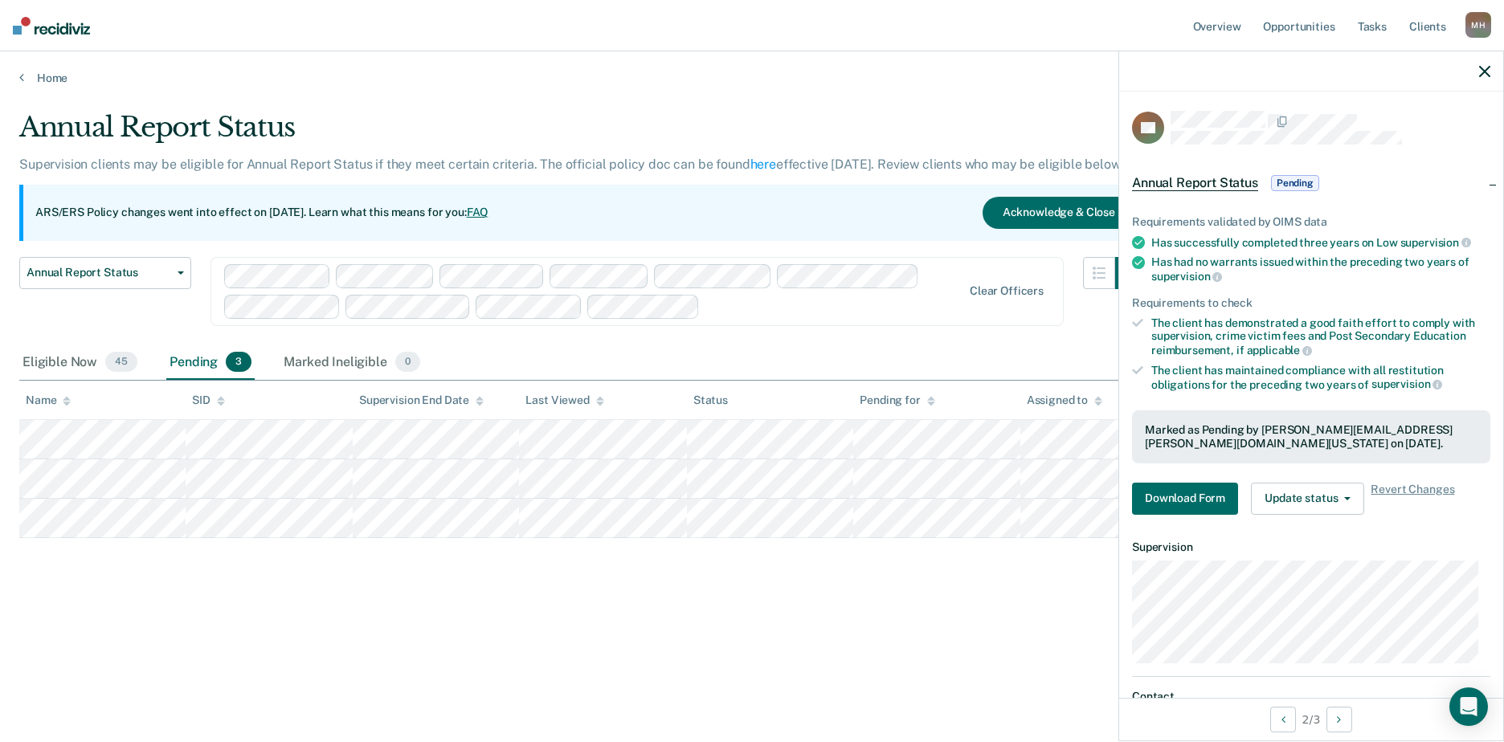
click at [1487, 72] on icon "button" at bounding box center [1484, 71] width 11 height 11
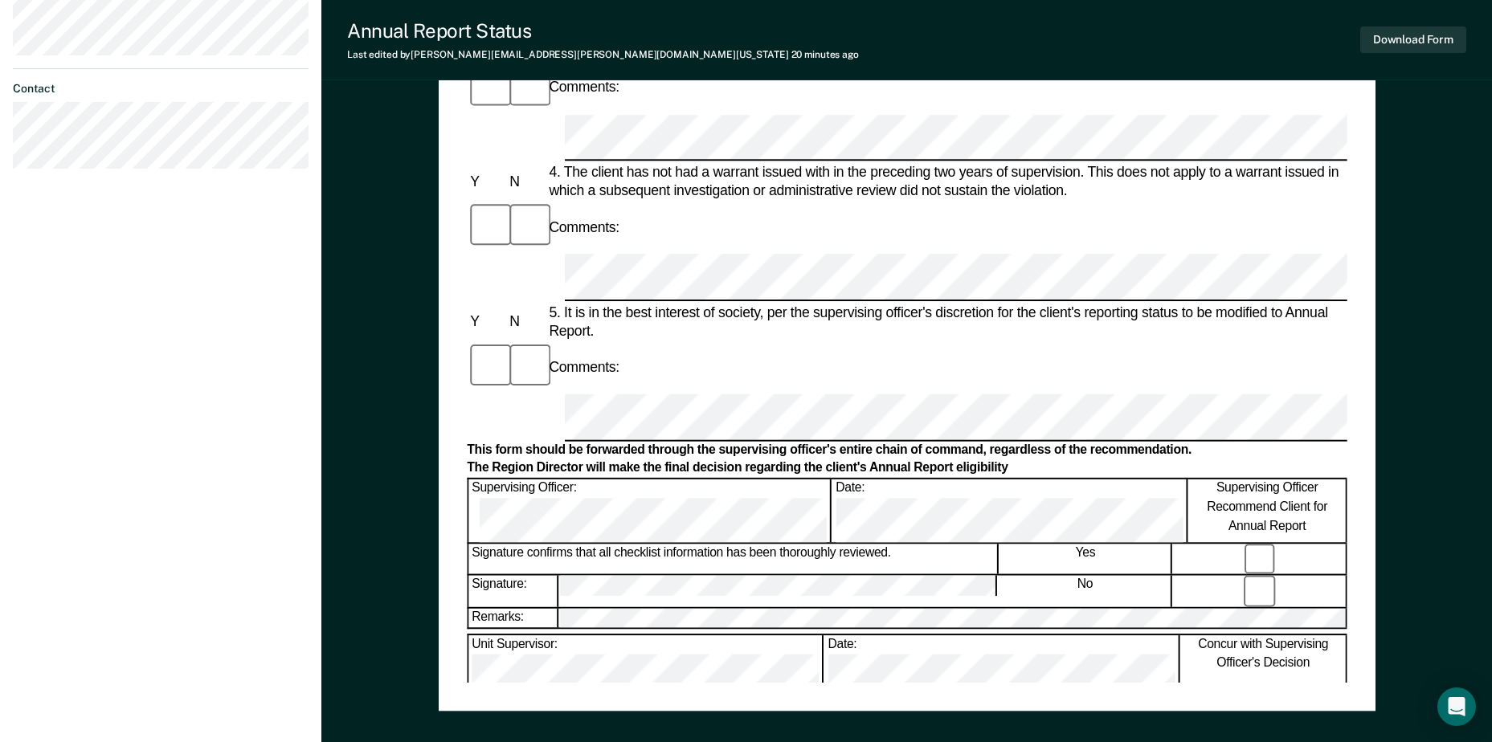
scroll to position [241, 0]
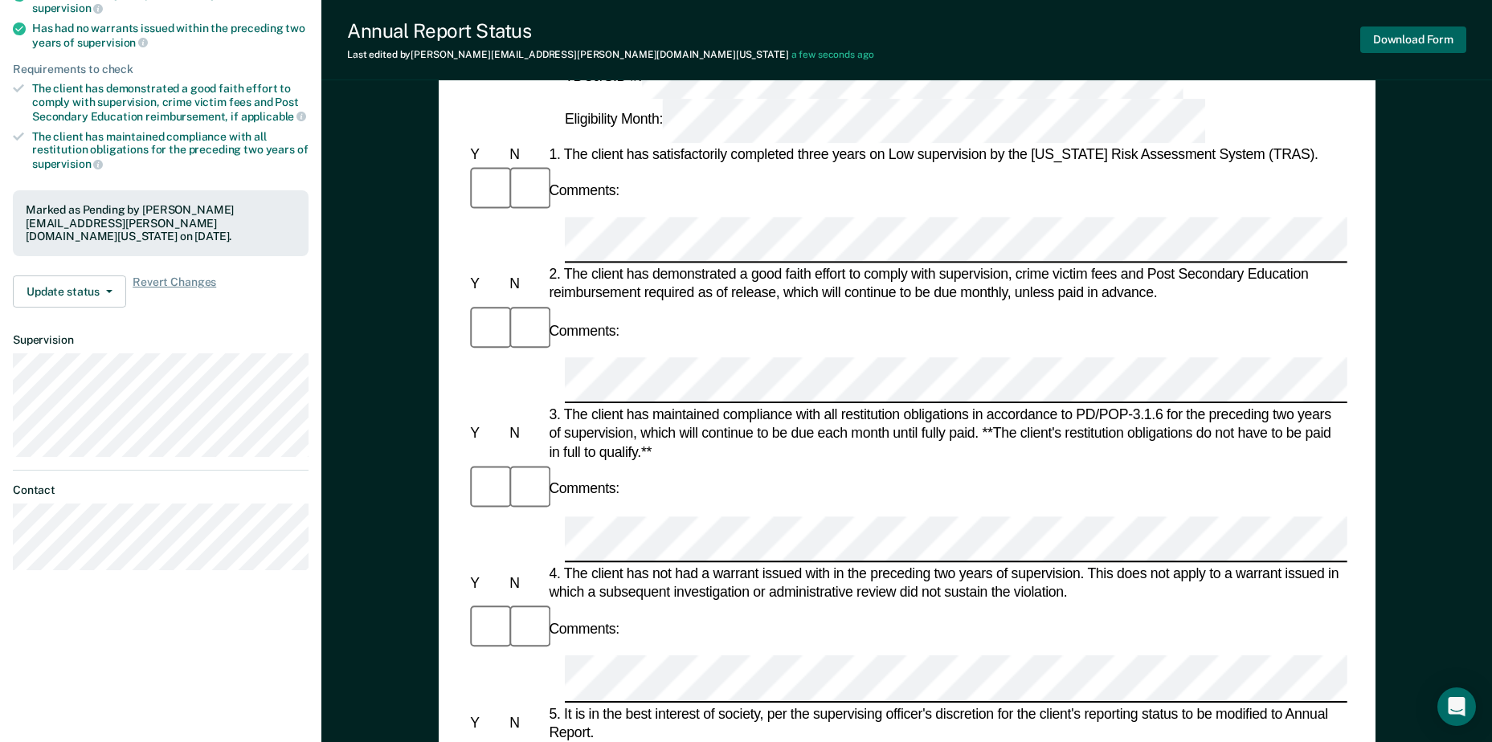
click at [1402, 46] on button "Download Form" at bounding box center [1413, 40] width 106 height 27
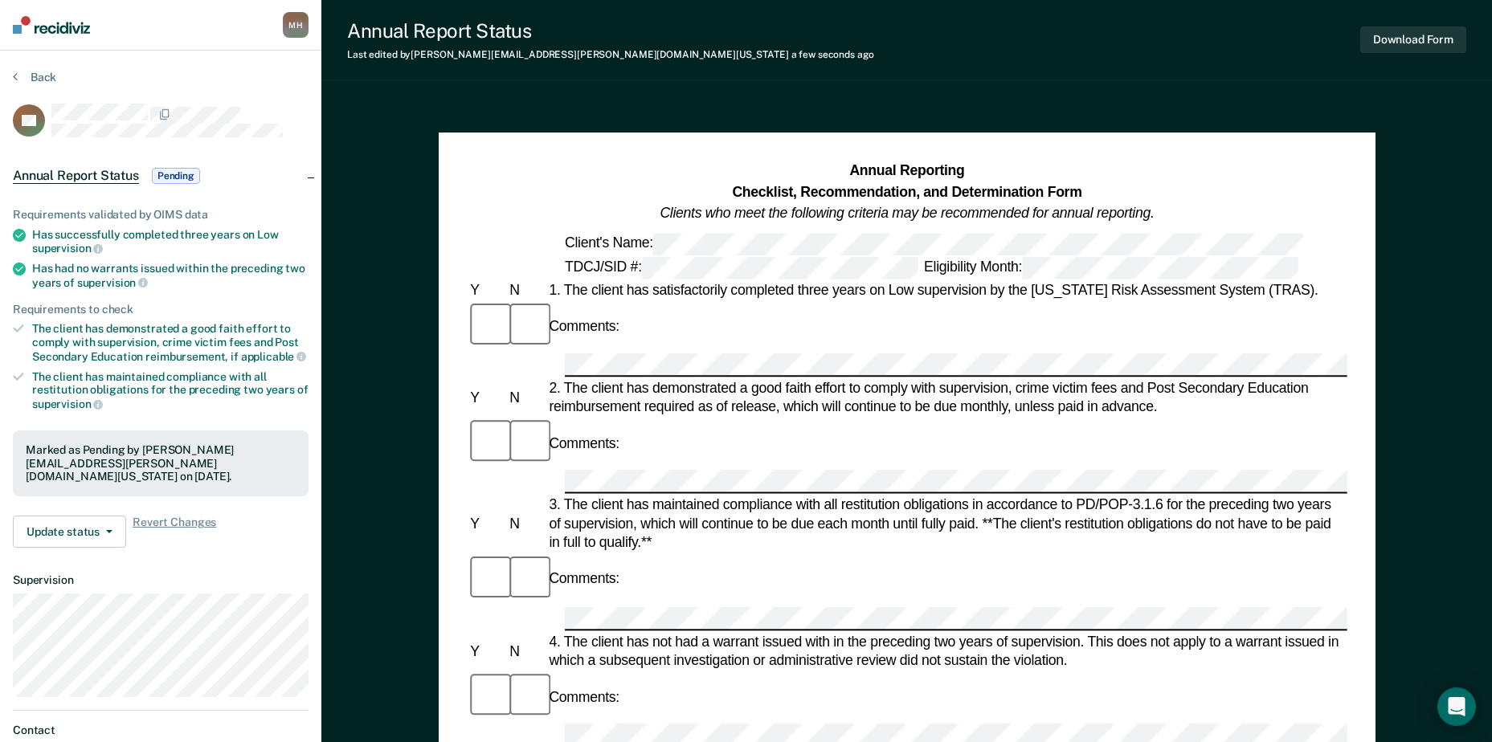
scroll to position [0, 0]
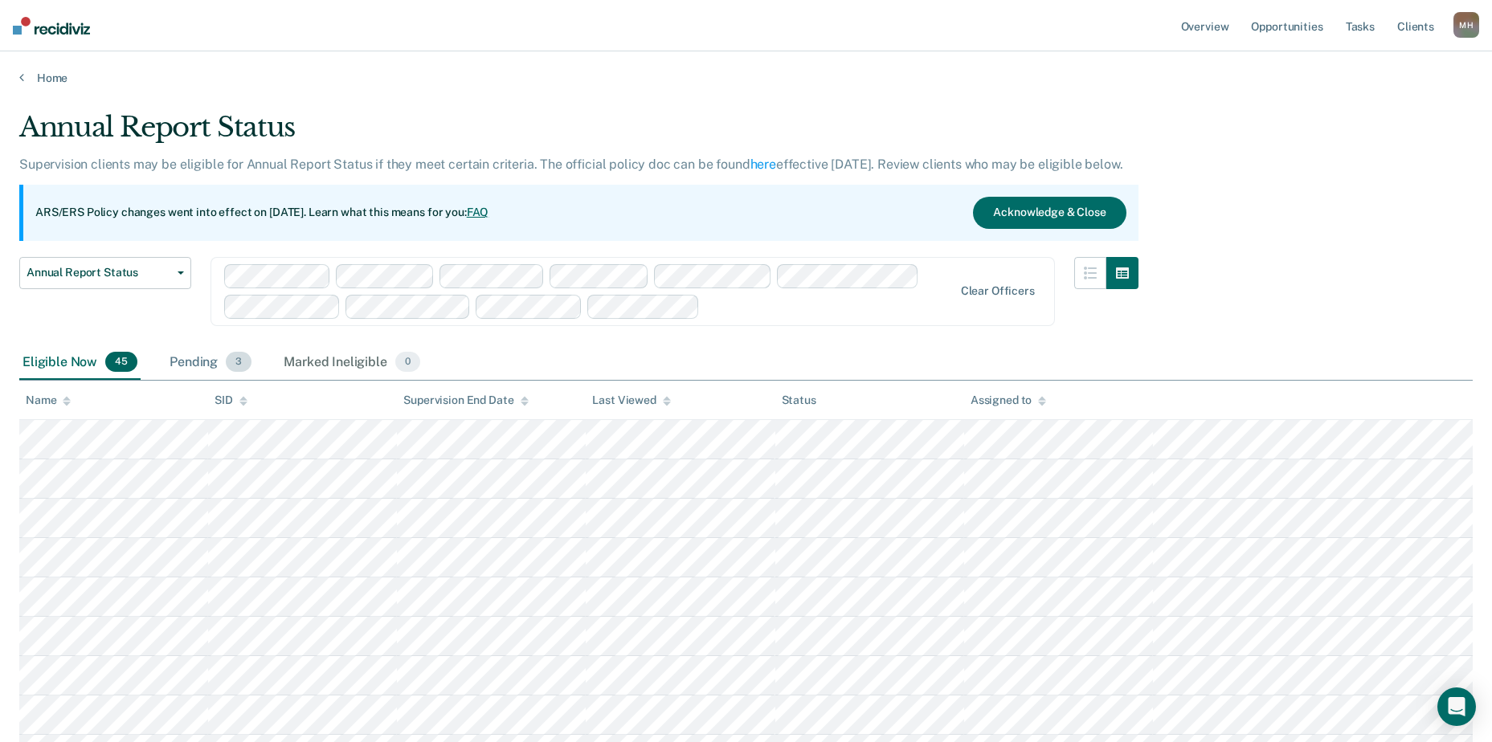
click at [188, 367] on div "Pending 3" at bounding box center [210, 362] width 88 height 35
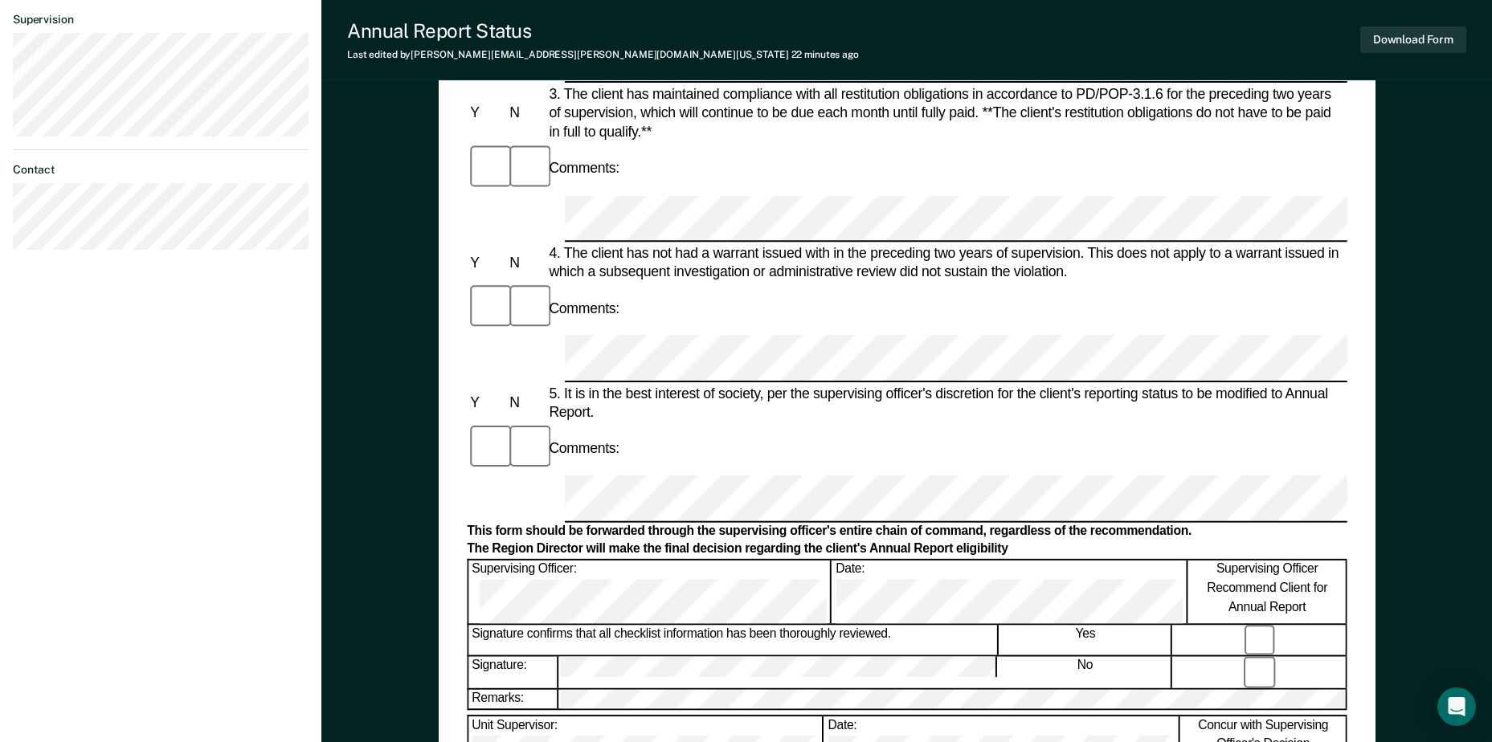
scroll to position [562, 0]
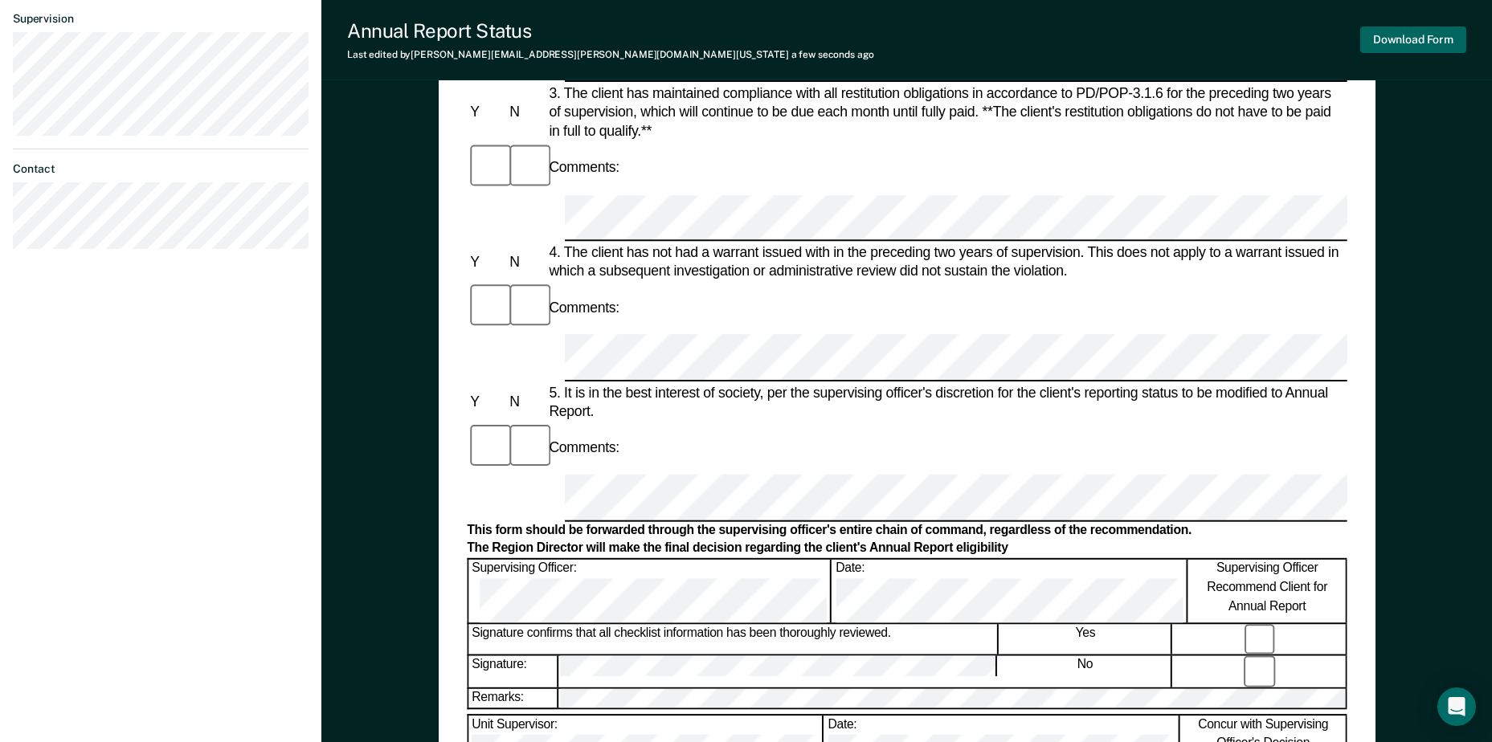
click at [1433, 49] on button "Download Form" at bounding box center [1413, 40] width 106 height 27
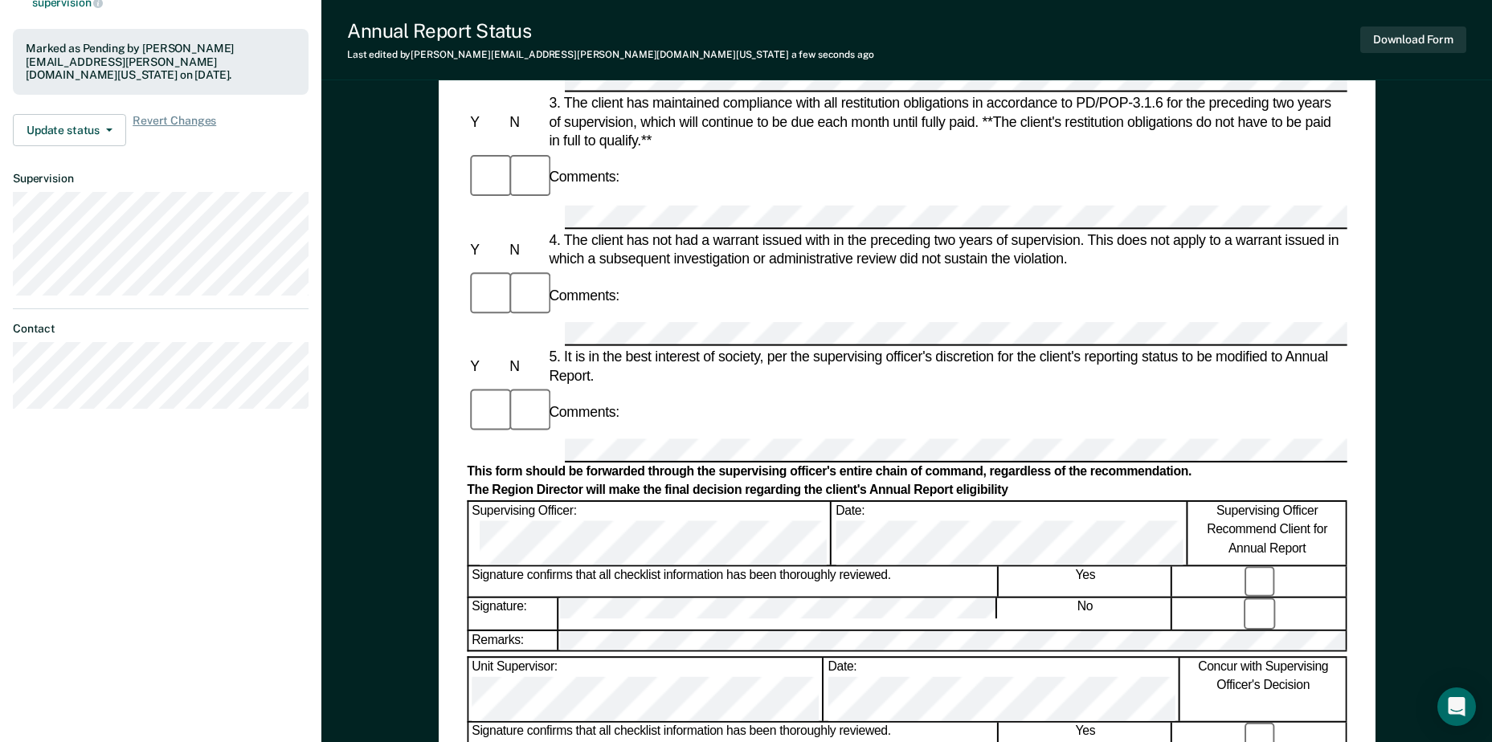
scroll to position [402, 0]
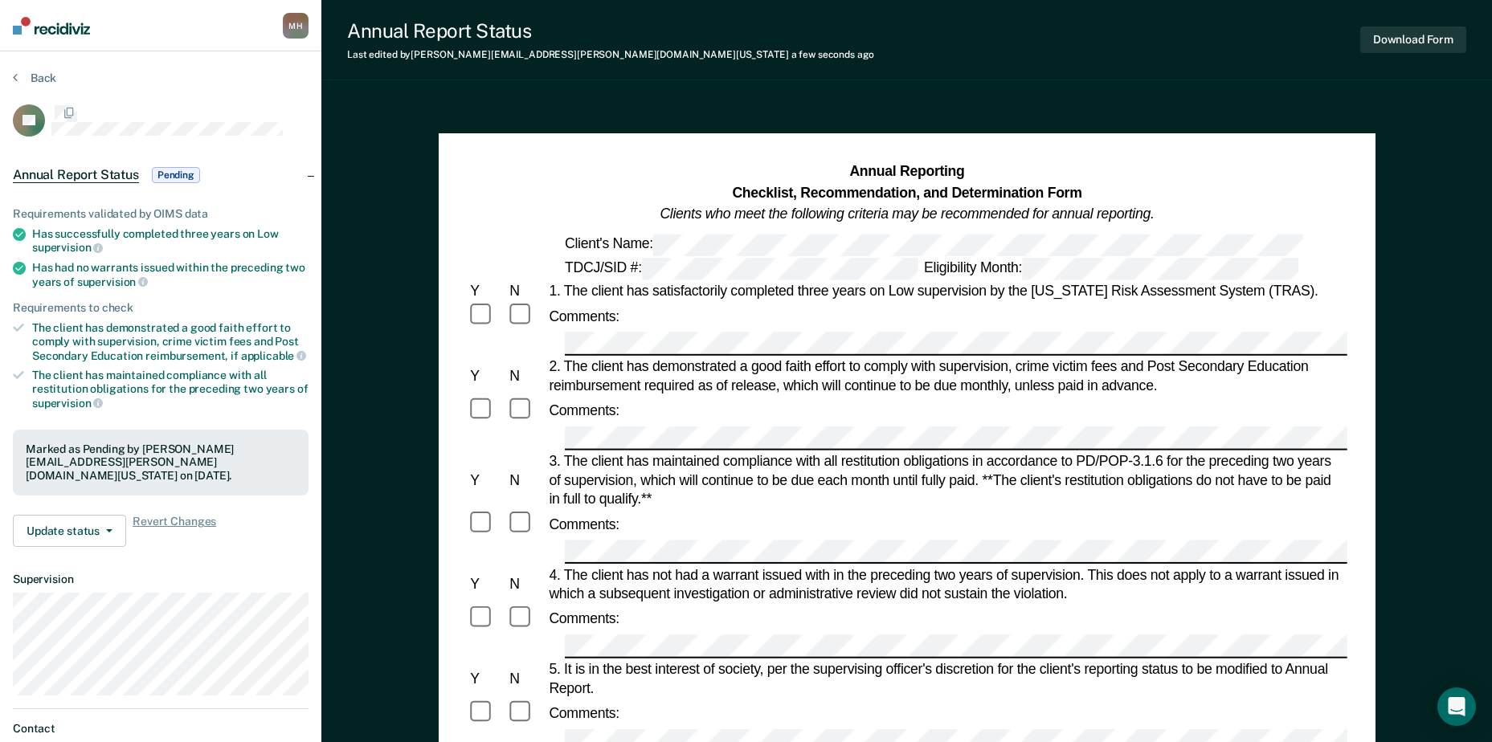
scroll to position [402, 0]
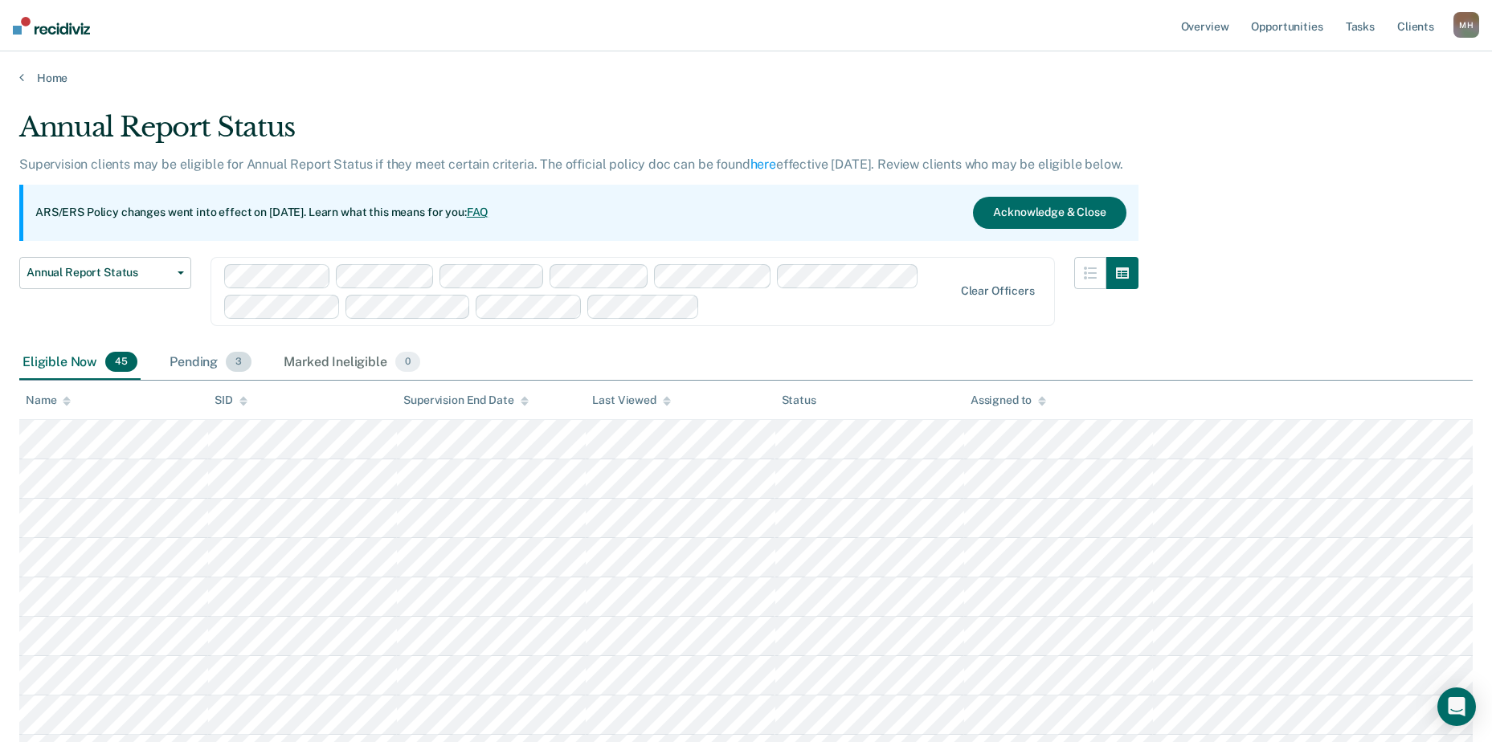
click at [213, 356] on div "Pending 3" at bounding box center [210, 362] width 88 height 35
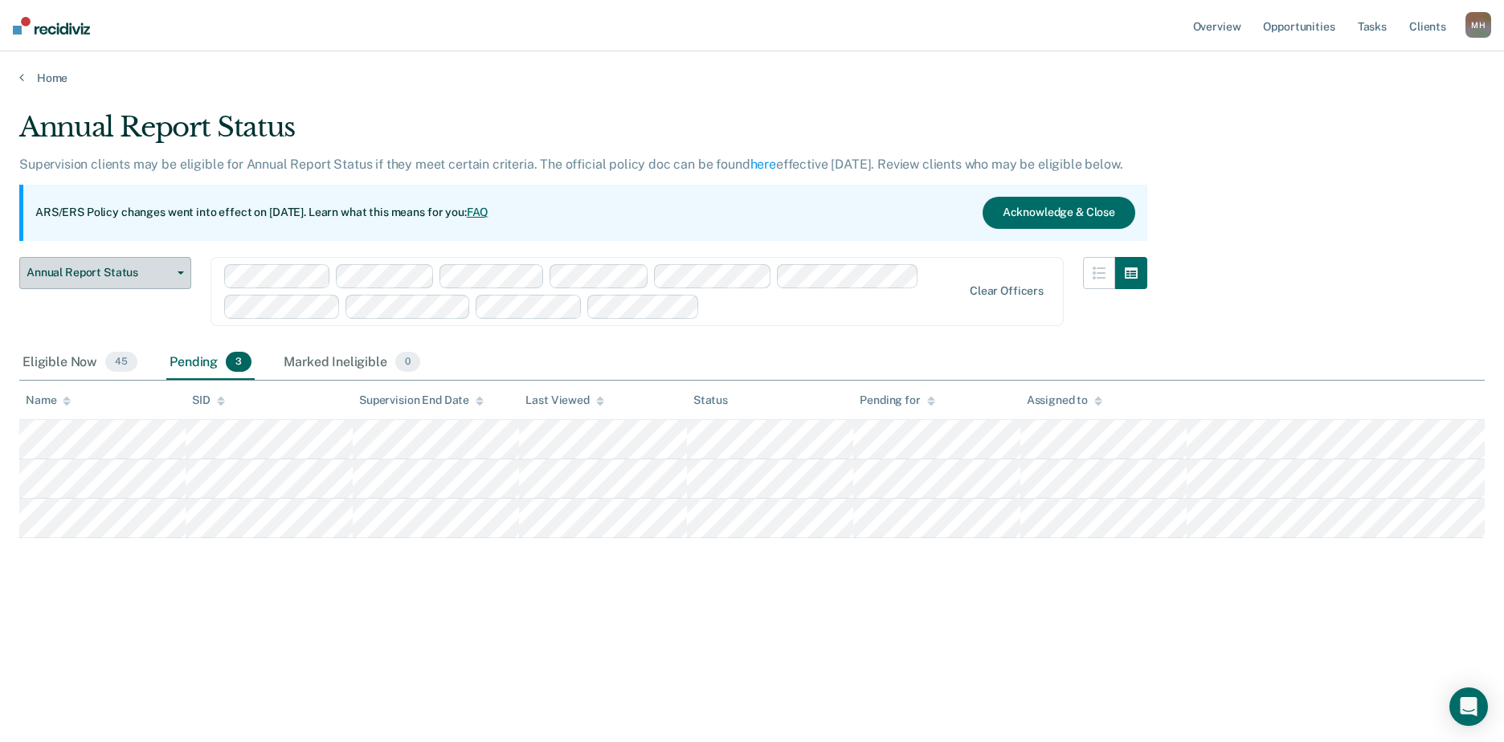
click at [115, 267] on span "Annual Report Status" at bounding box center [99, 273] width 145 height 14
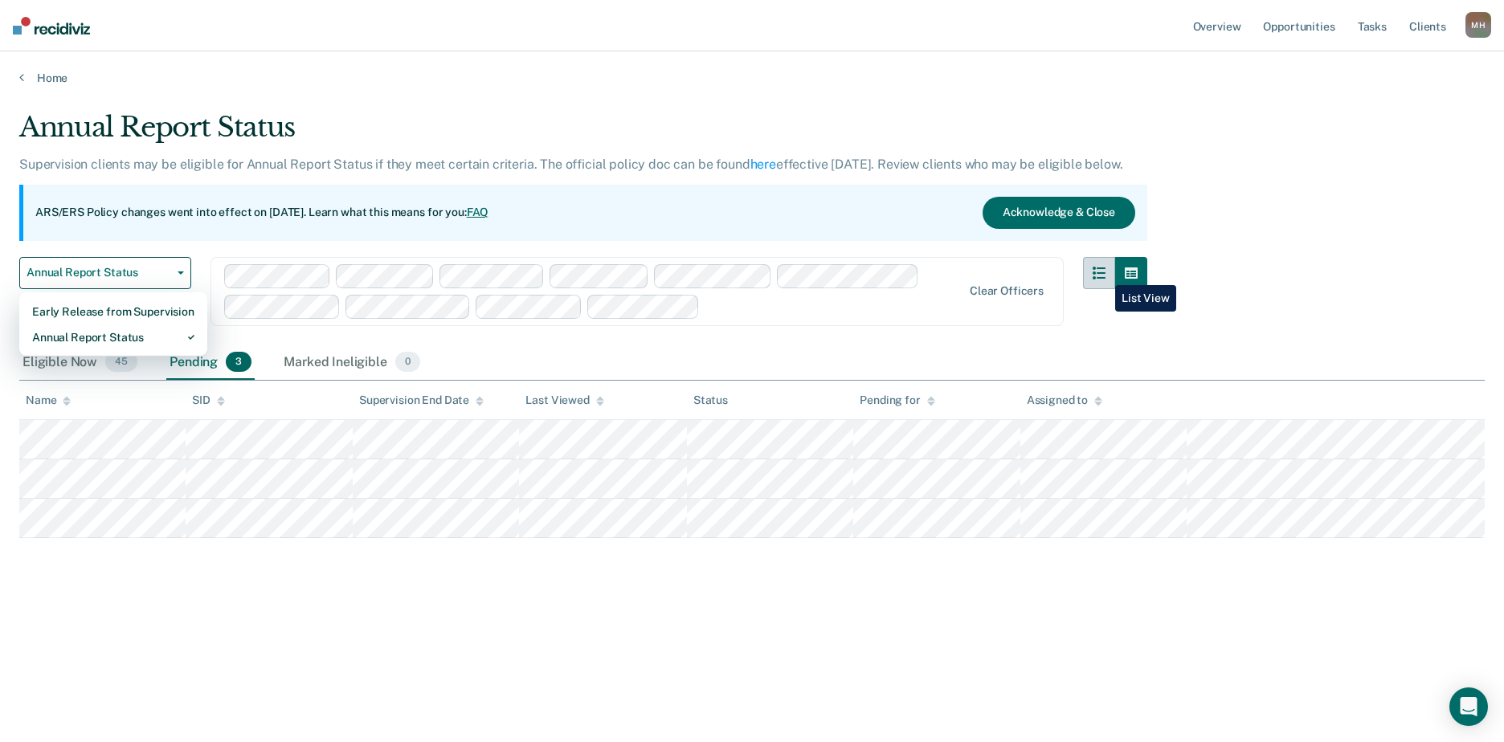
click at [1103, 273] on icon "button" at bounding box center [1099, 273] width 13 height 13
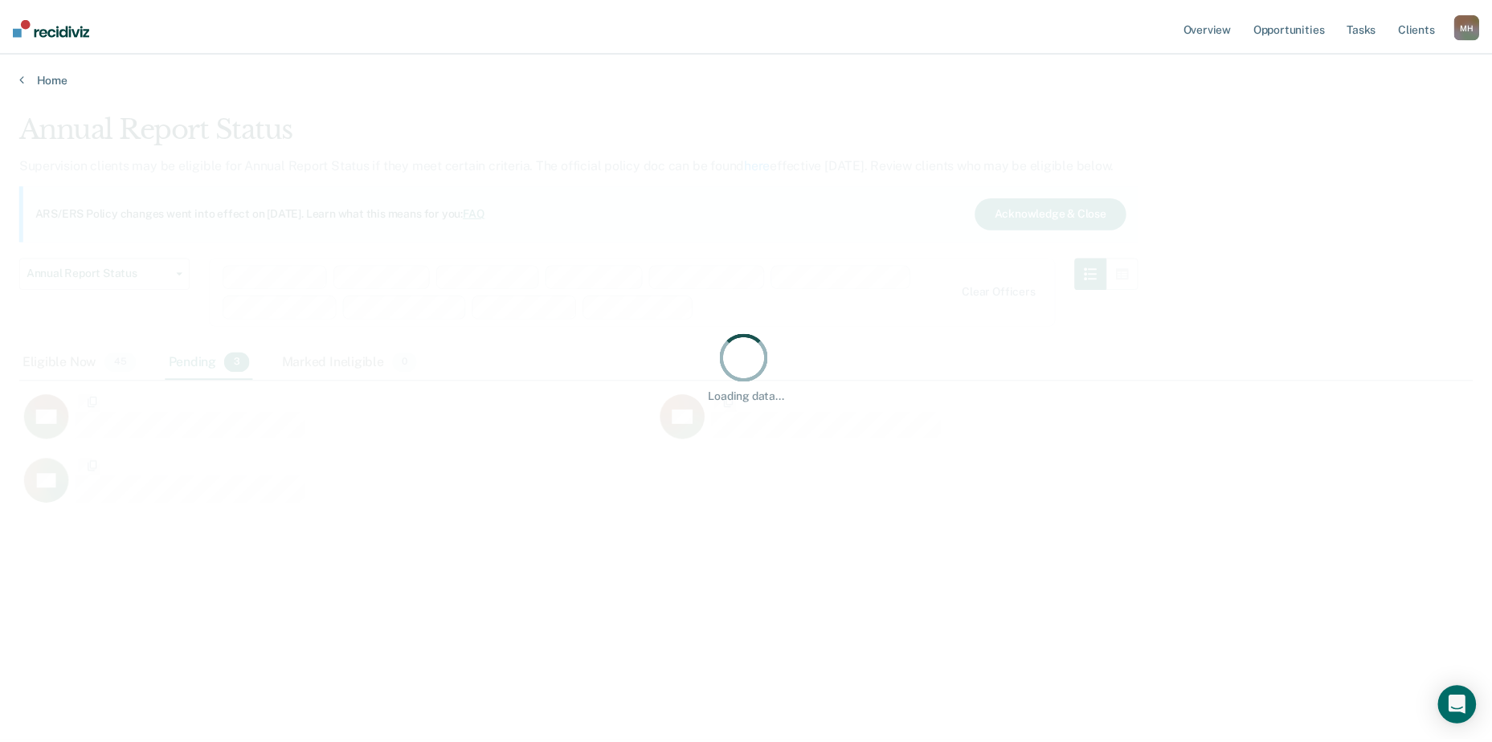
scroll to position [499, 1453]
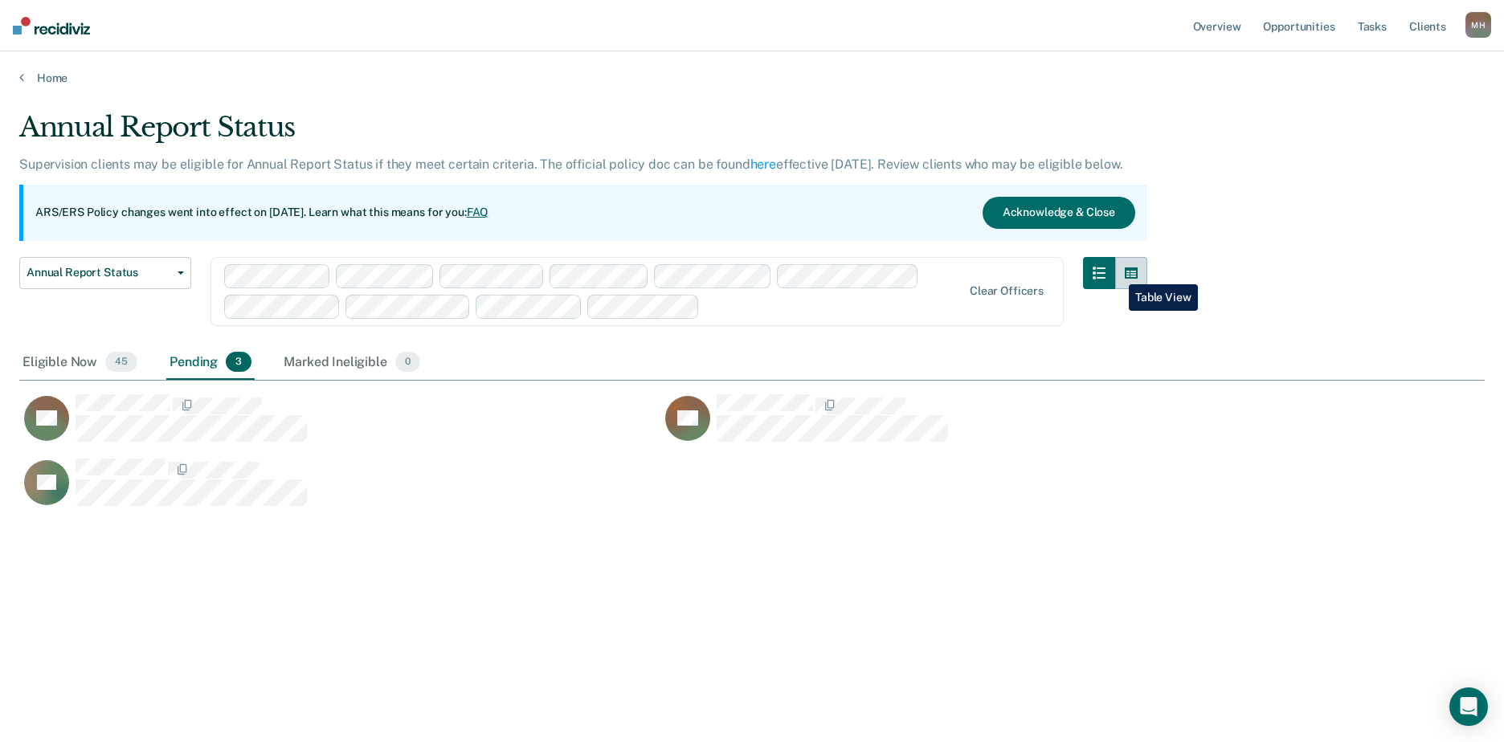
click at [1117, 272] on button "button" at bounding box center [1131, 273] width 32 height 32
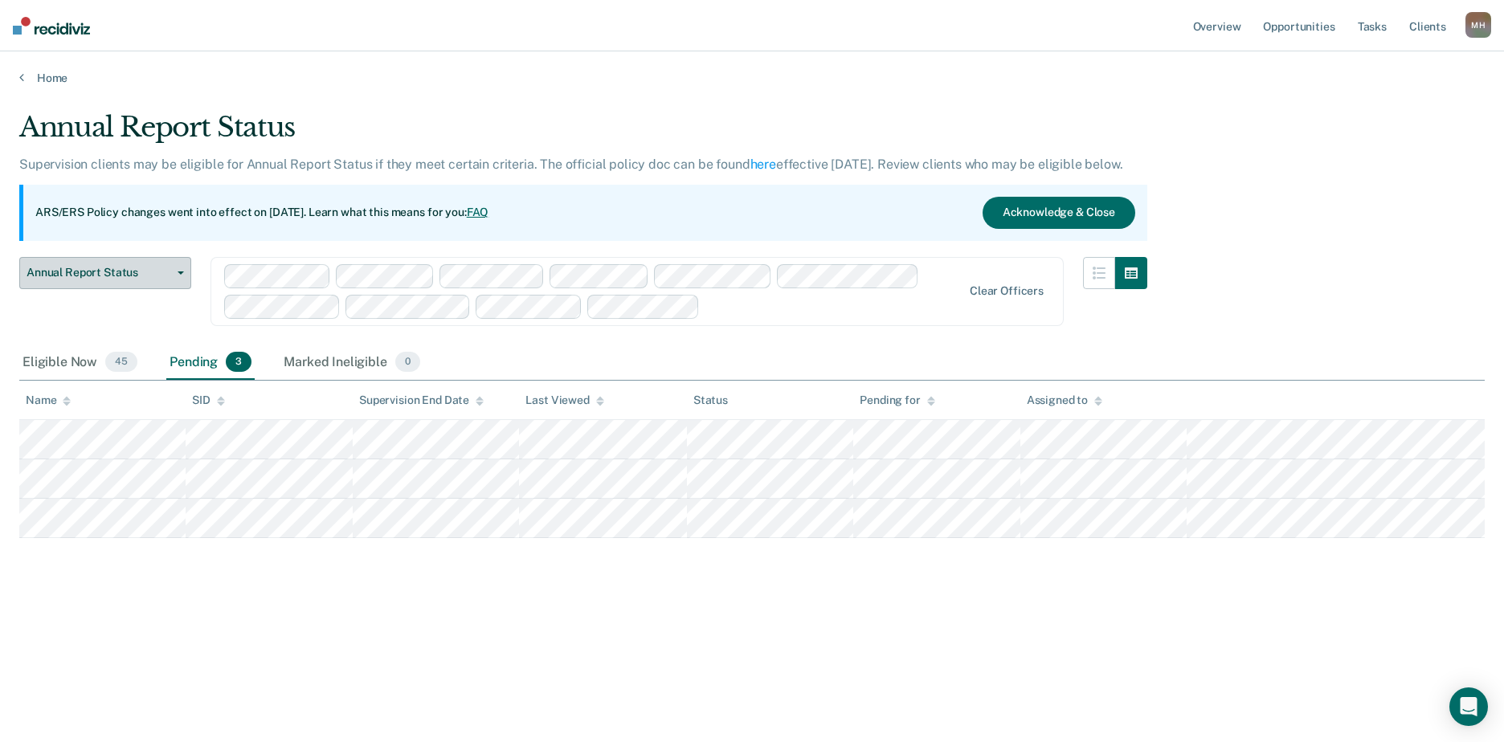
click at [120, 275] on span "Annual Report Status" at bounding box center [99, 273] width 145 height 14
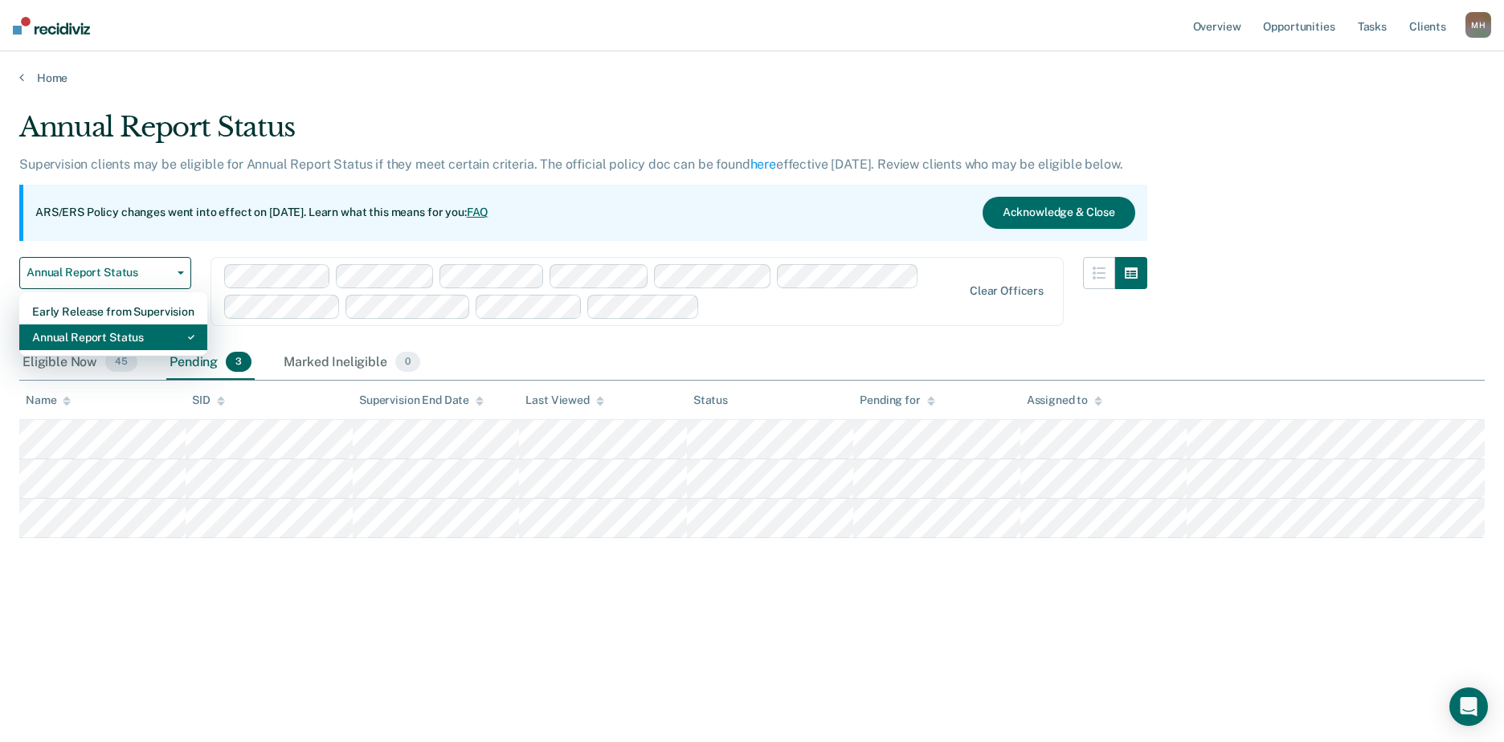
click at [118, 331] on div "Annual Report Status" at bounding box center [113, 338] width 162 height 26
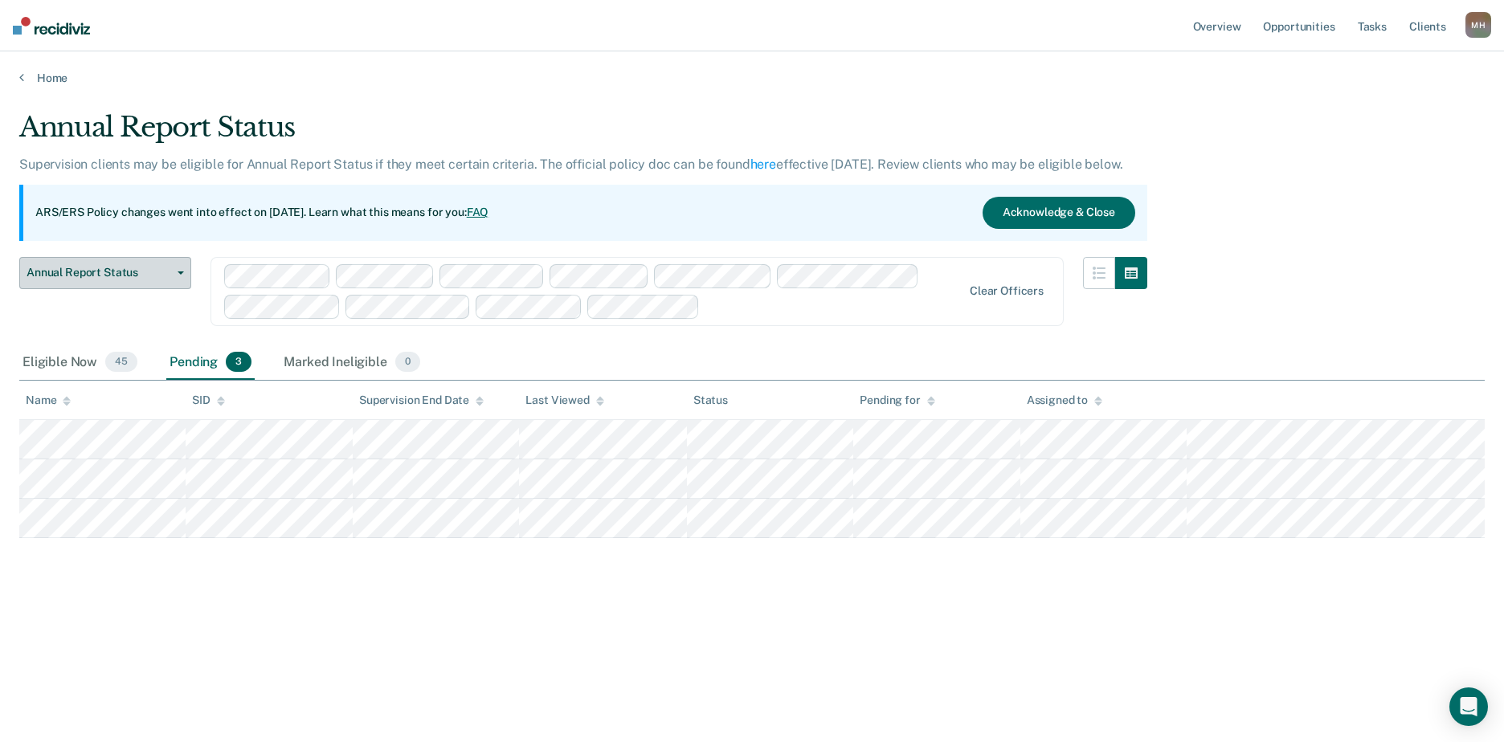
click at [137, 276] on span "Annual Report Status" at bounding box center [99, 273] width 145 height 14
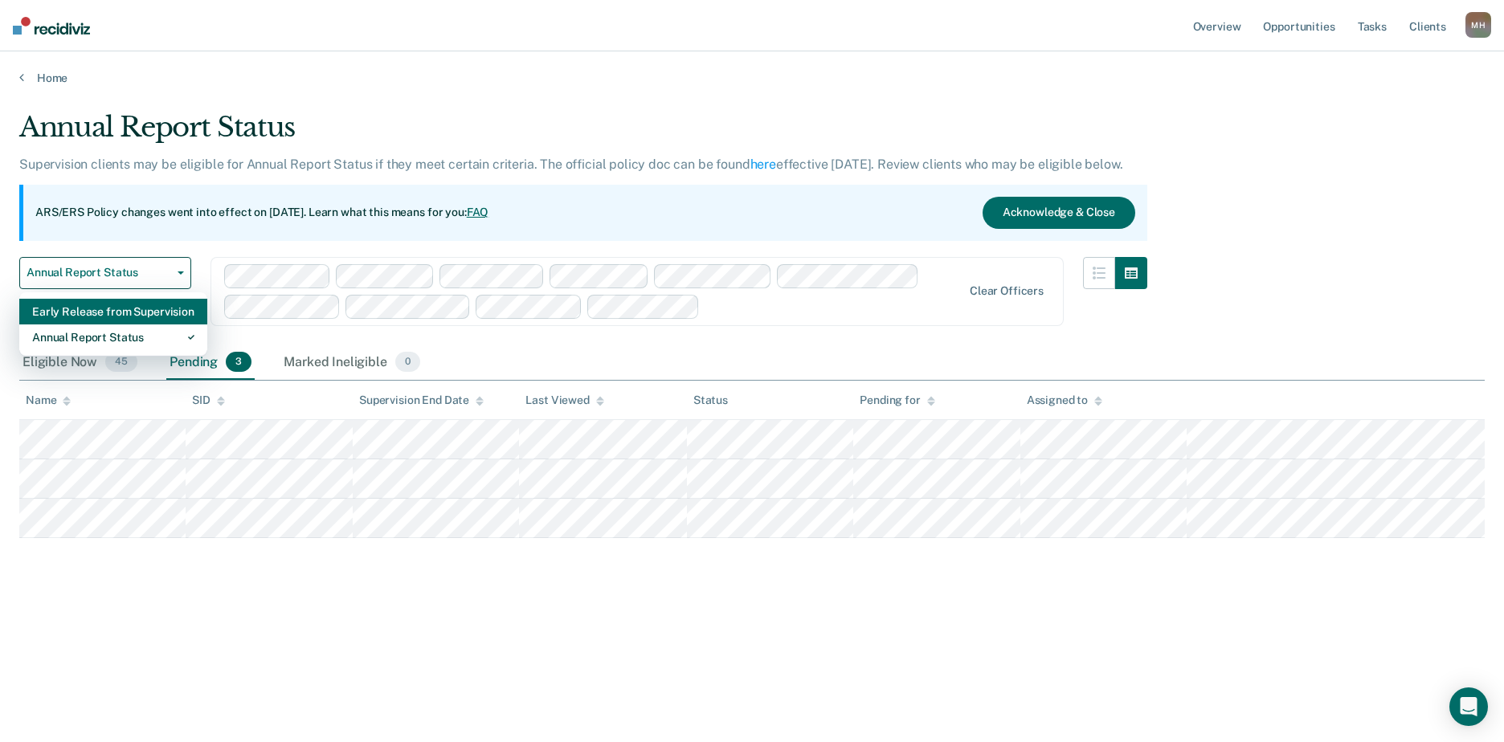
click at [137, 313] on div "Early Release from Supervision" at bounding box center [113, 312] width 162 height 26
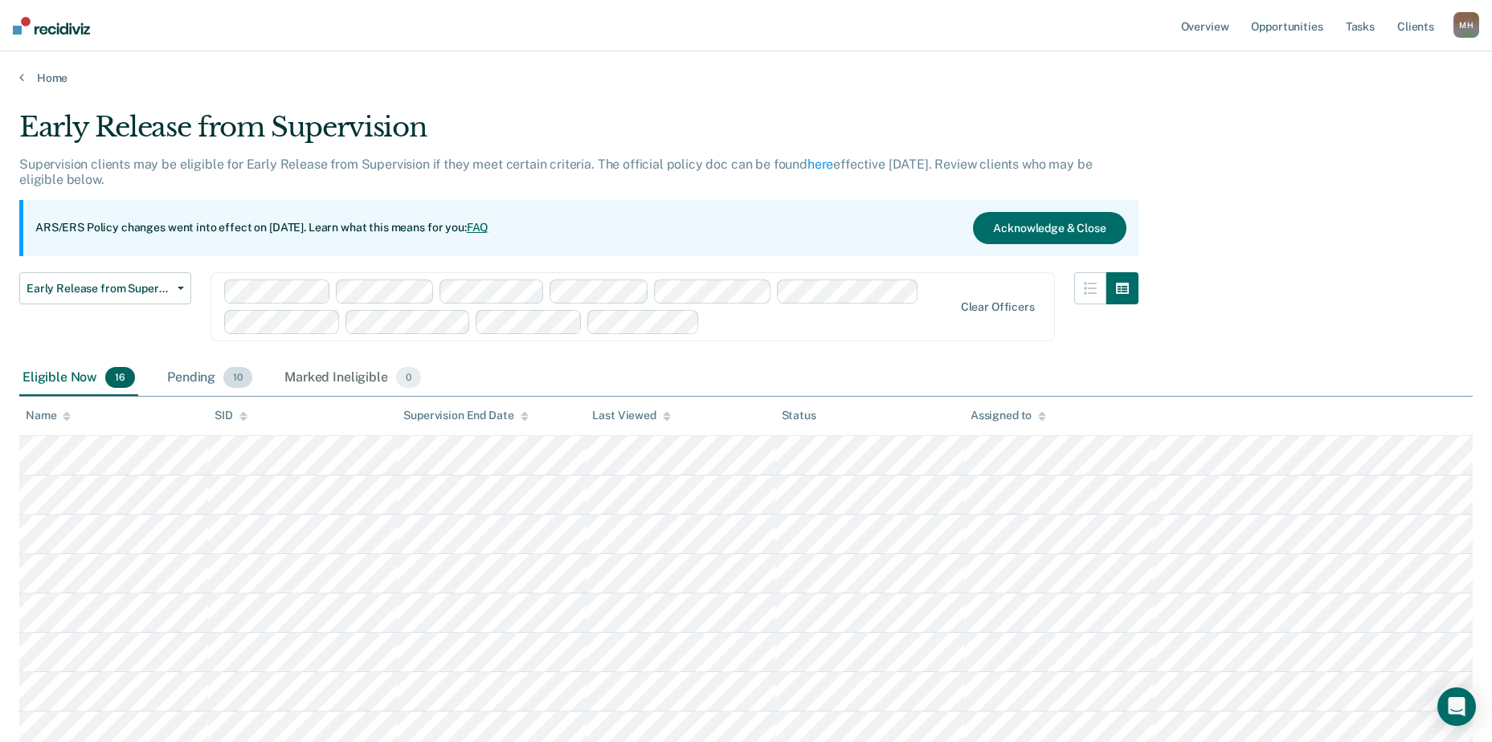
click at [182, 385] on div "Pending 10" at bounding box center [210, 378] width 92 height 35
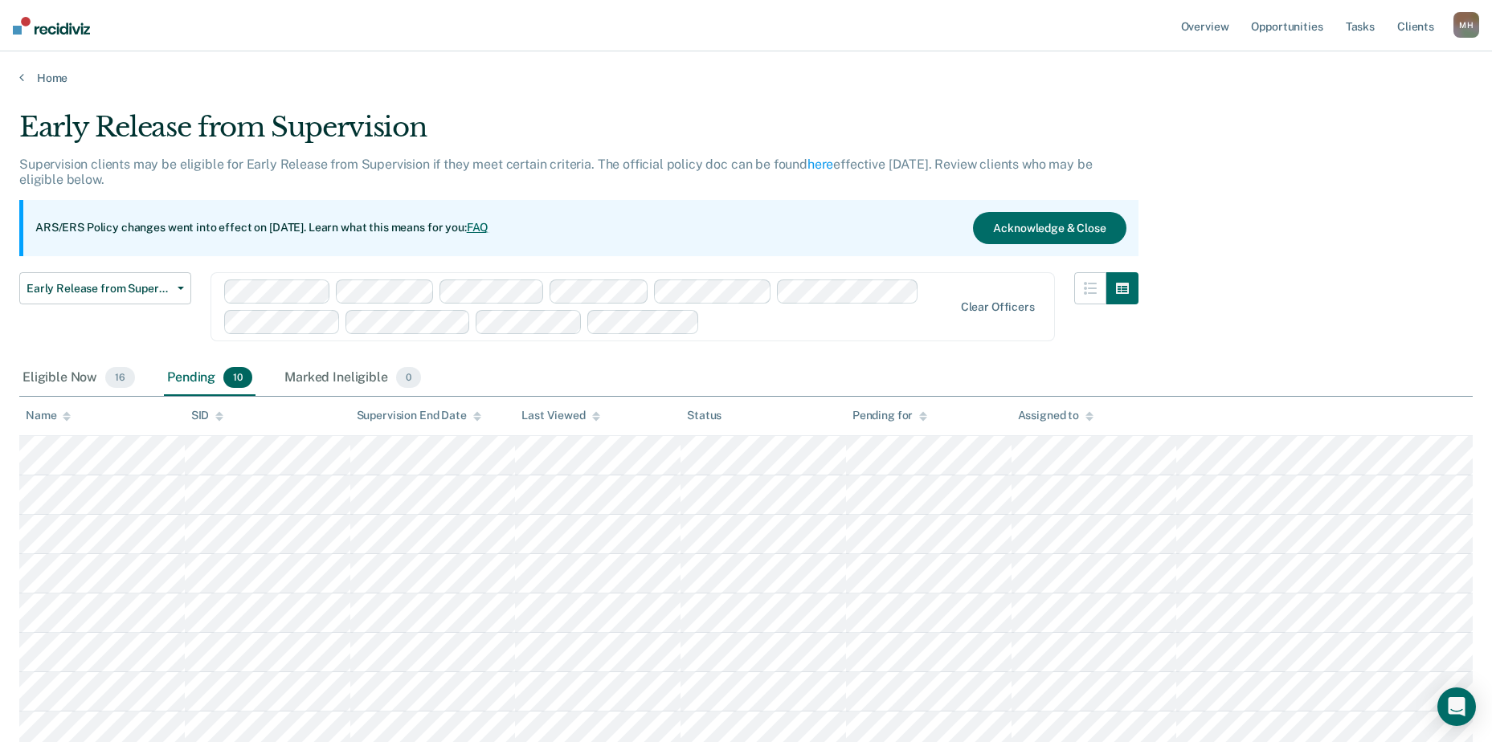
scroll to position [88, 0]
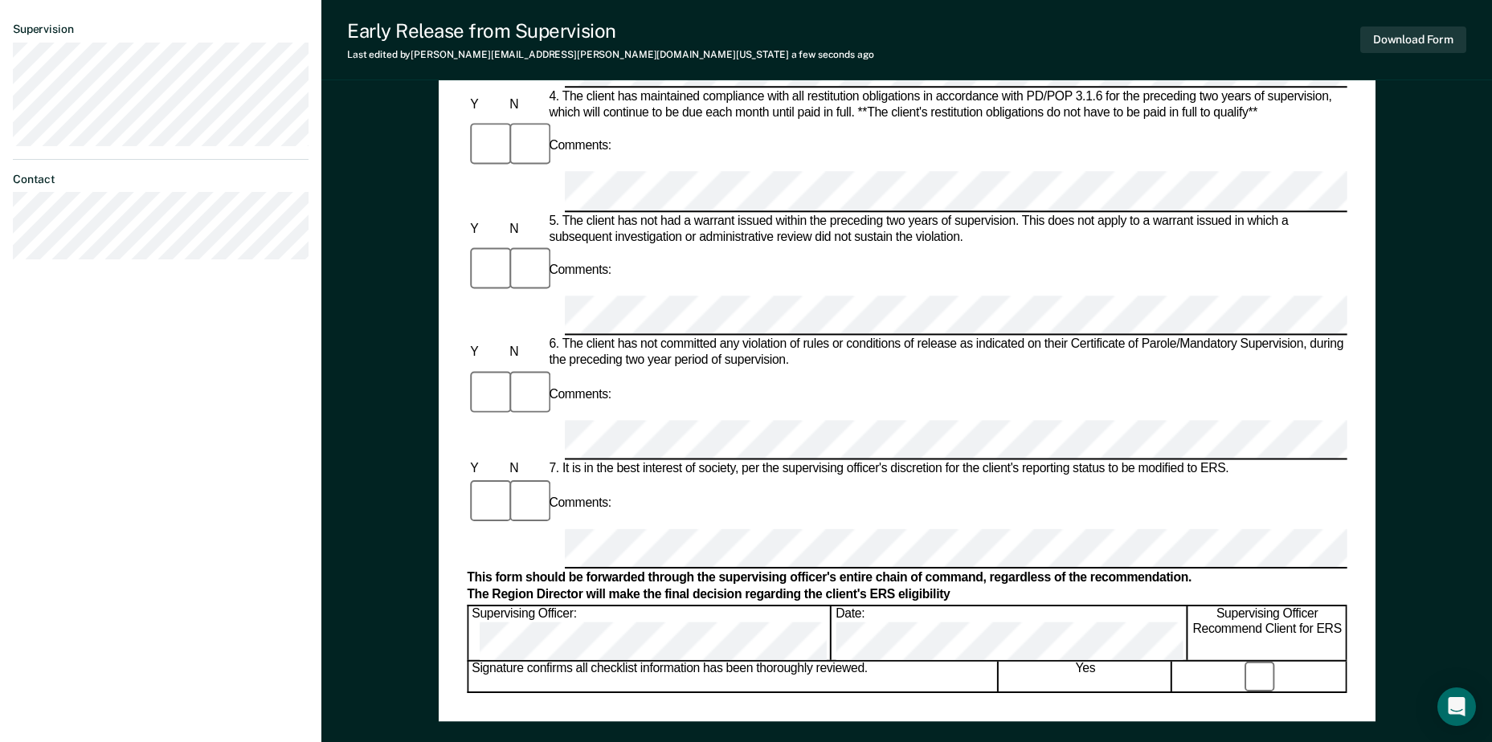
scroll to position [643, 0]
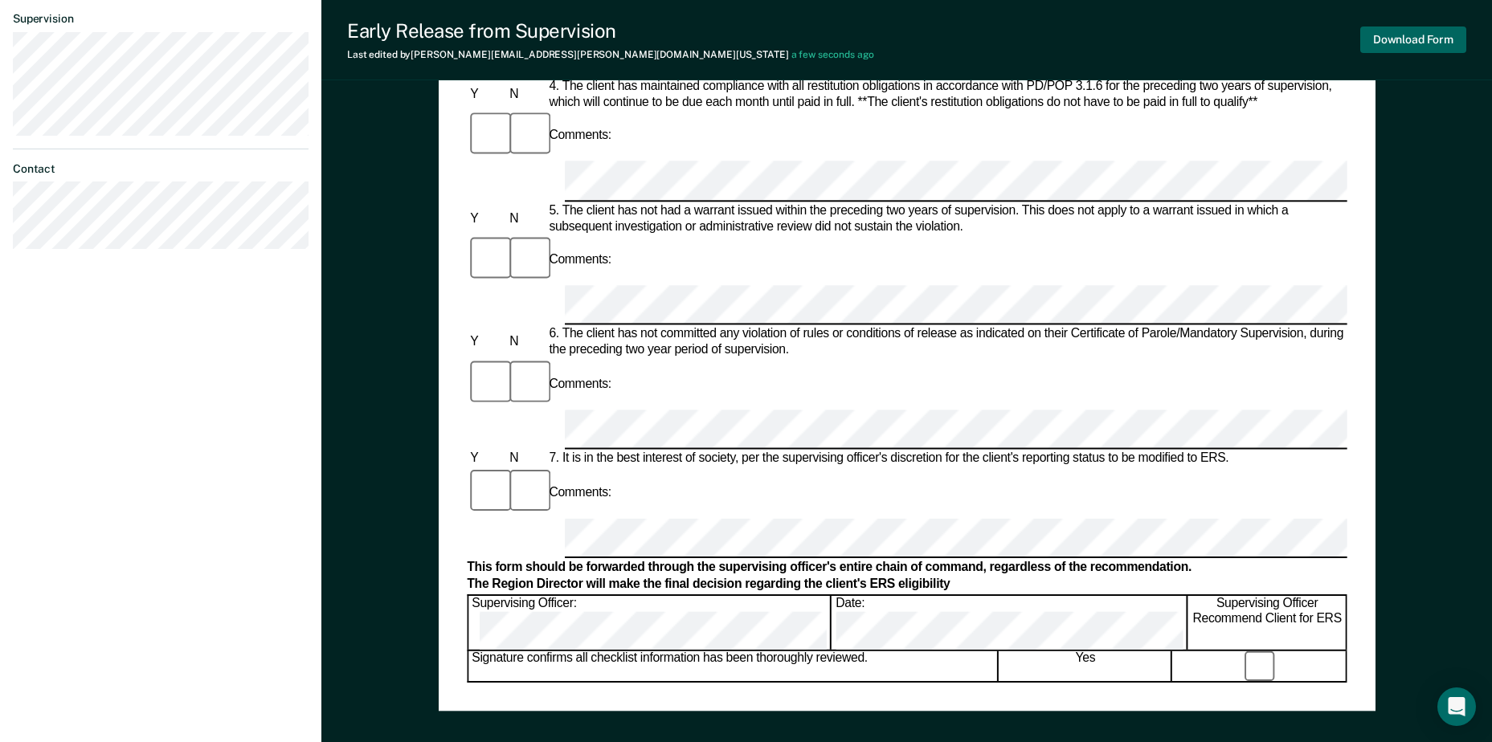
click at [1392, 38] on button "Download Form" at bounding box center [1413, 40] width 106 height 27
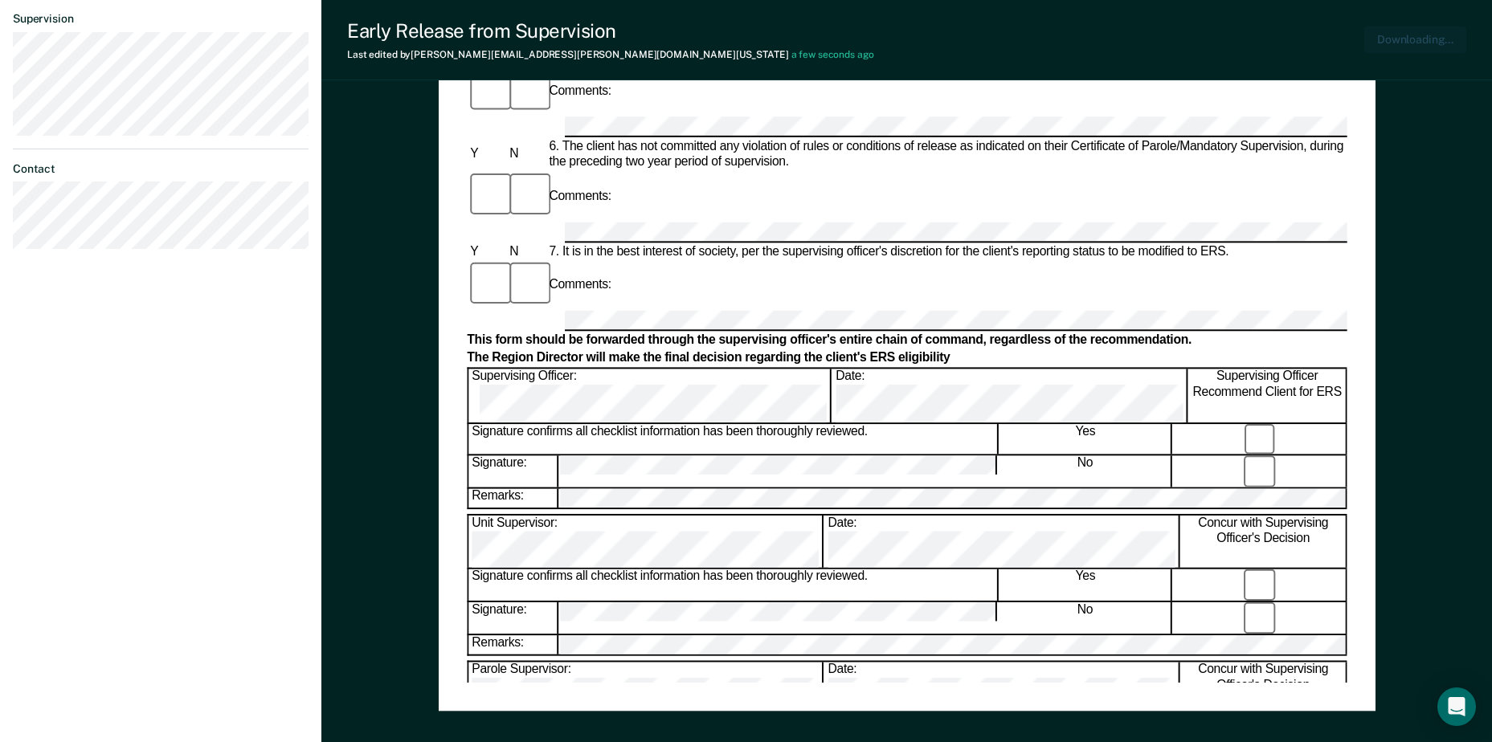
scroll to position [0, 0]
click at [917, 66] on div "Early Release from Supervision Last edited by [PERSON_NAME][EMAIL_ADDRESS][PERS…" at bounding box center [906, 40] width 1171 height 80
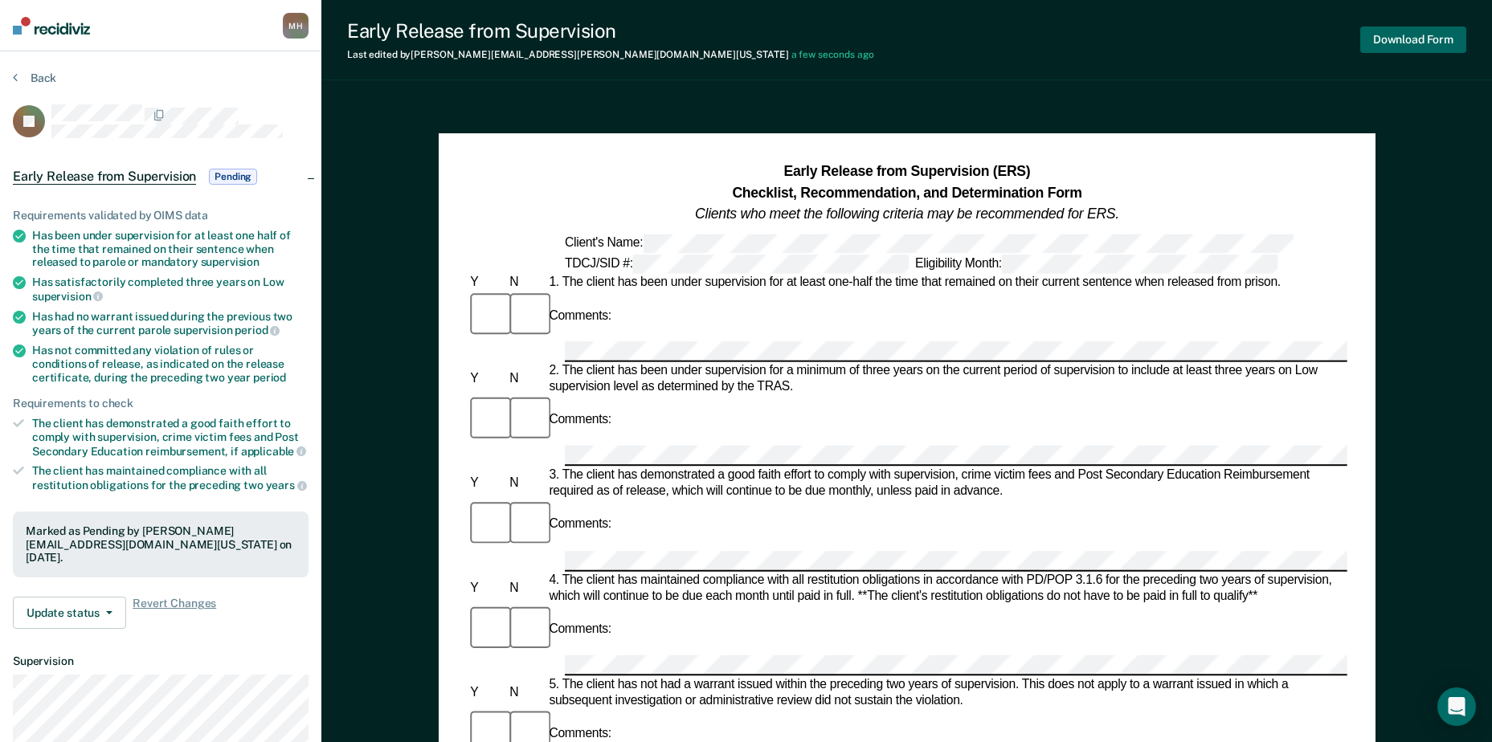
click at [1413, 40] on button "Download Form" at bounding box center [1413, 40] width 106 height 27
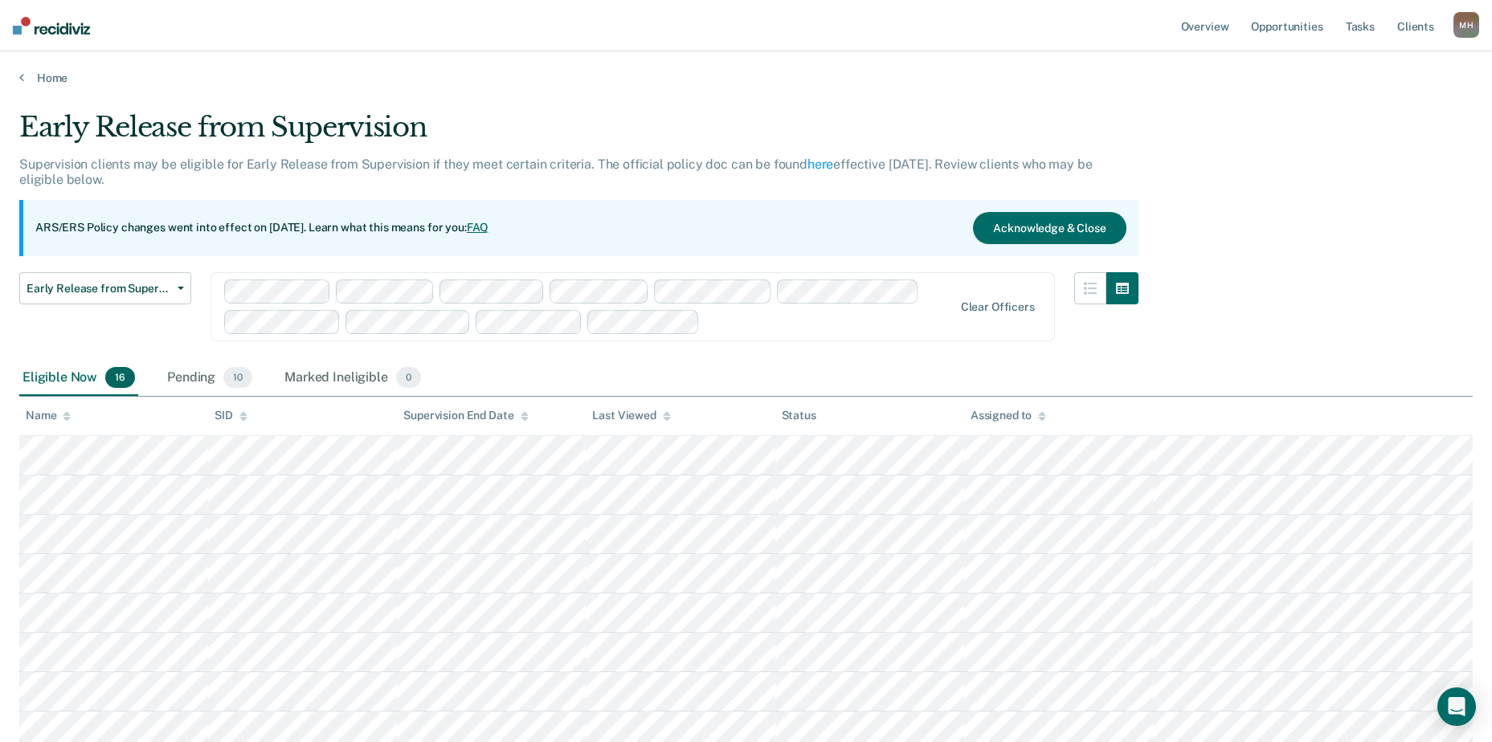
scroll to position [88, 0]
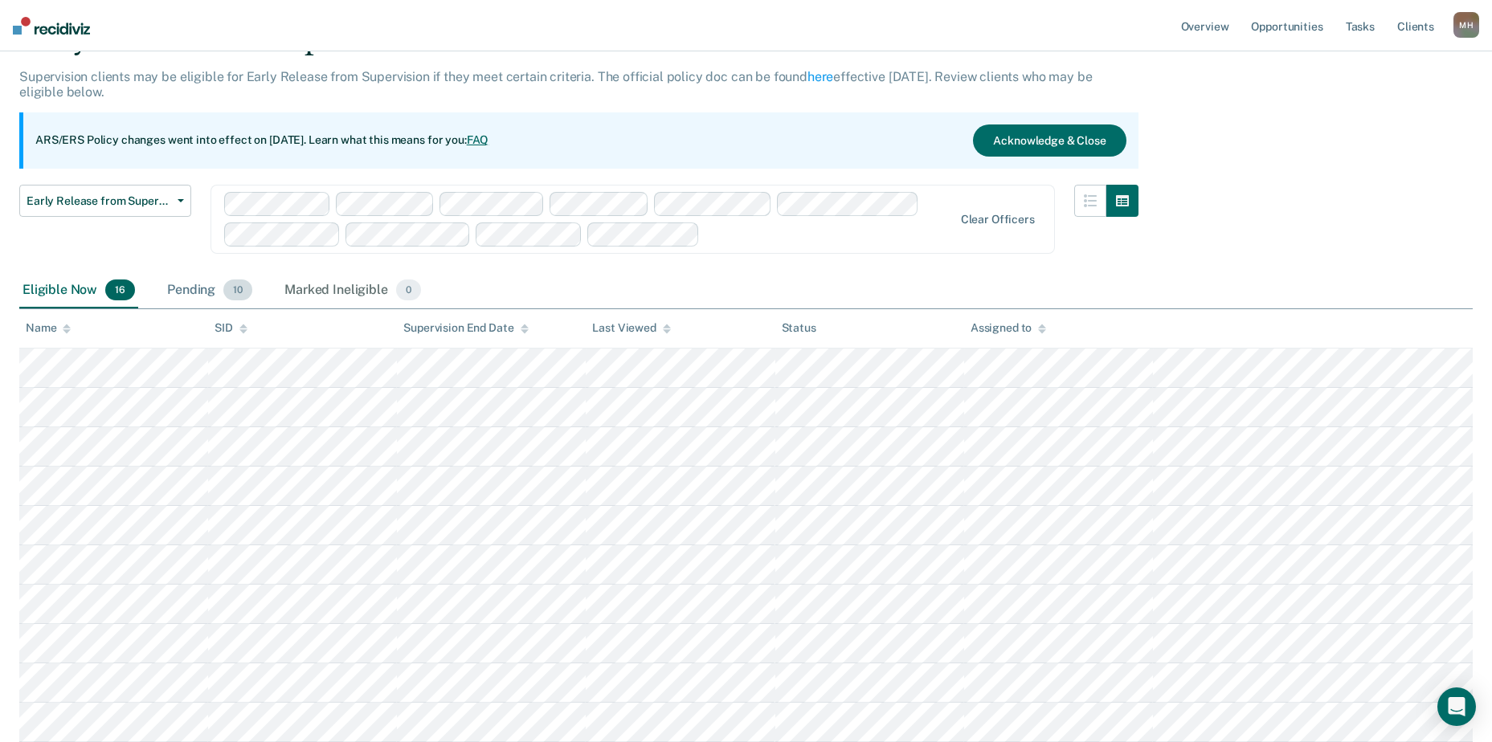
click at [178, 292] on div "Pending 10" at bounding box center [210, 290] width 92 height 35
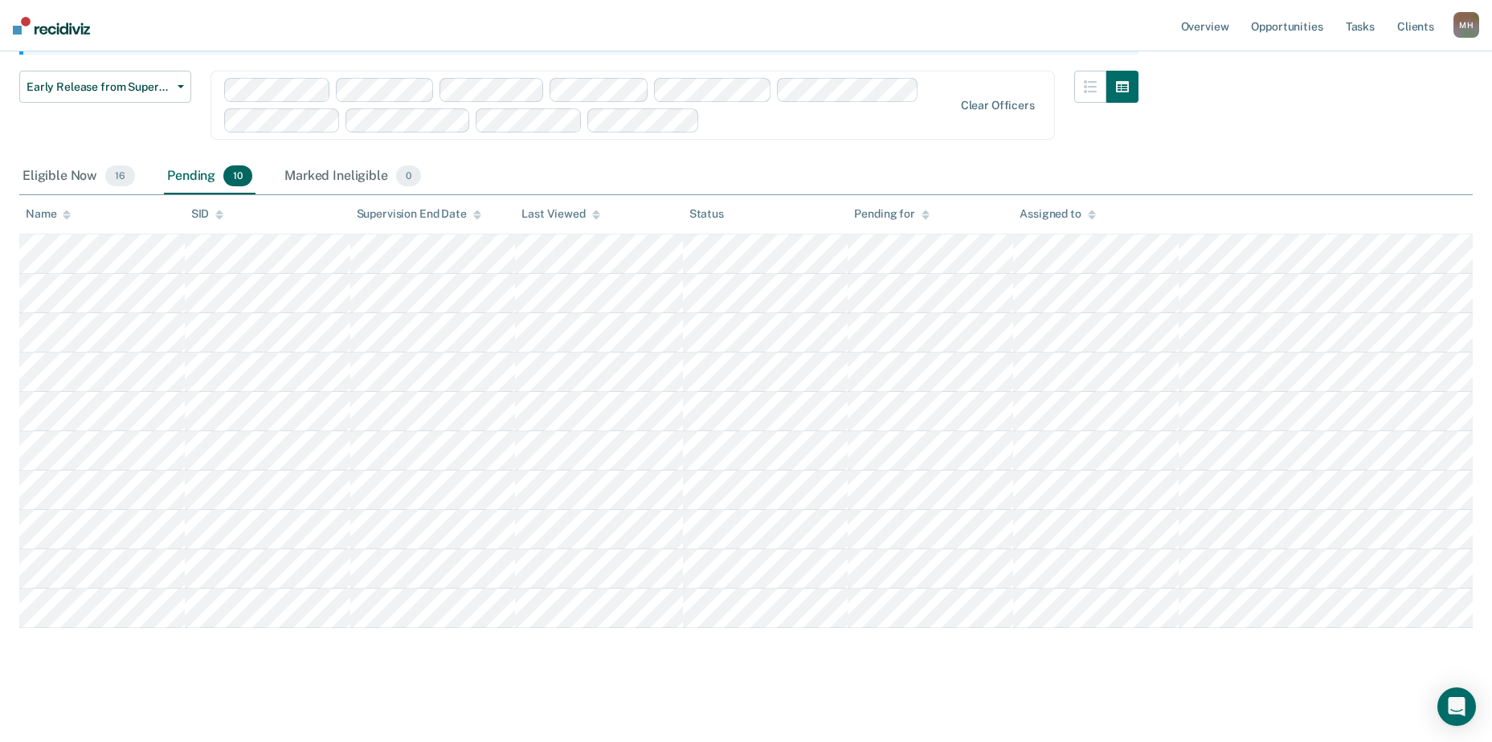
scroll to position [203, 0]
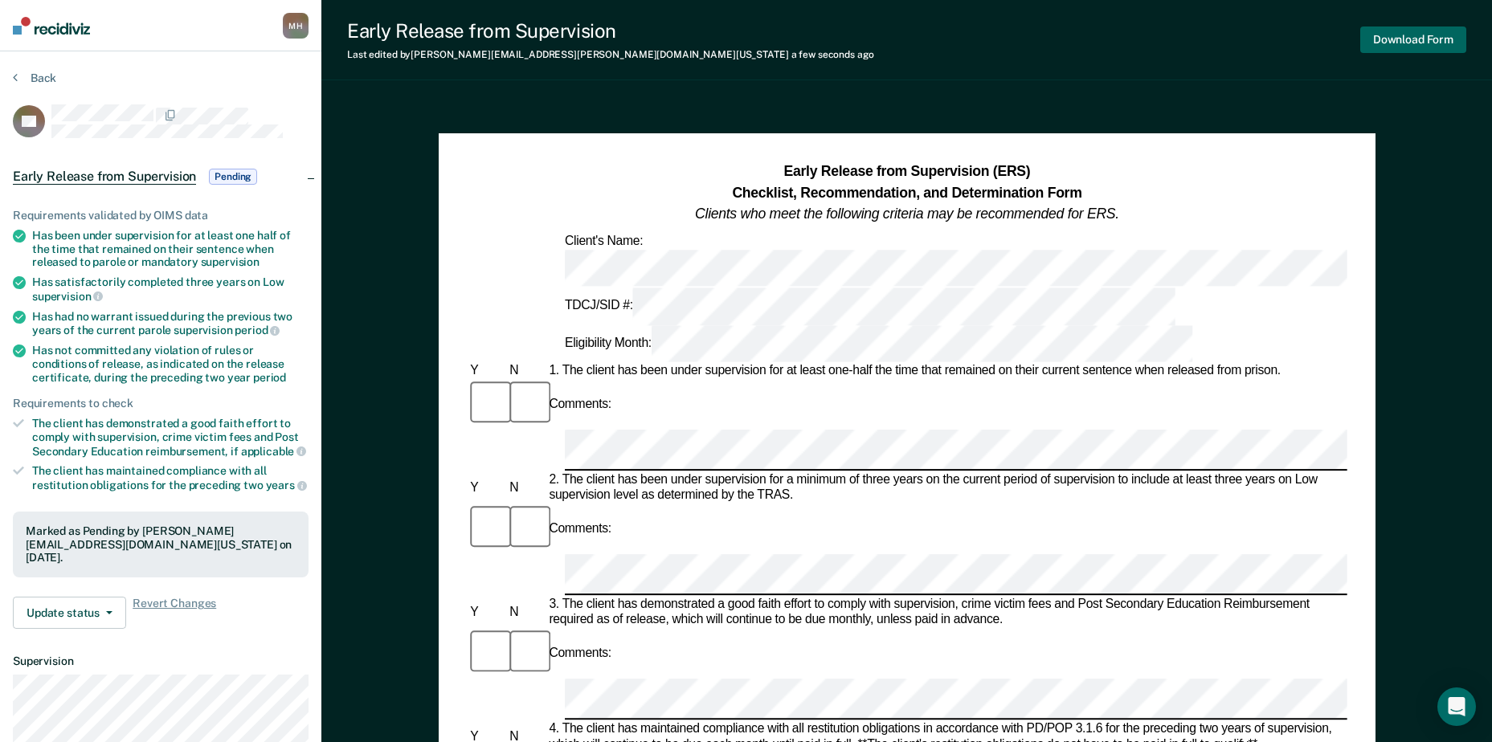
click at [1387, 38] on button "Download Form" at bounding box center [1413, 40] width 106 height 27
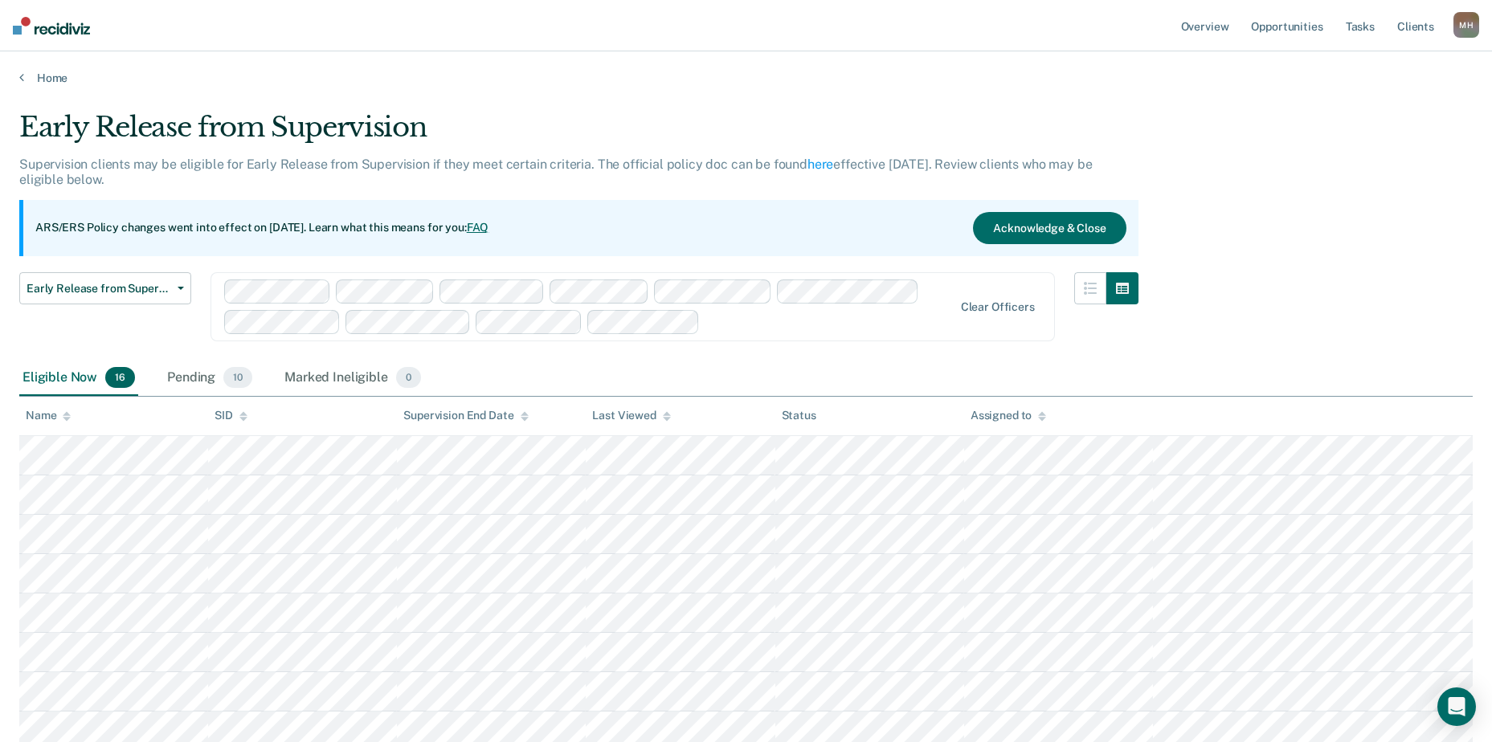
scroll to position [203, 0]
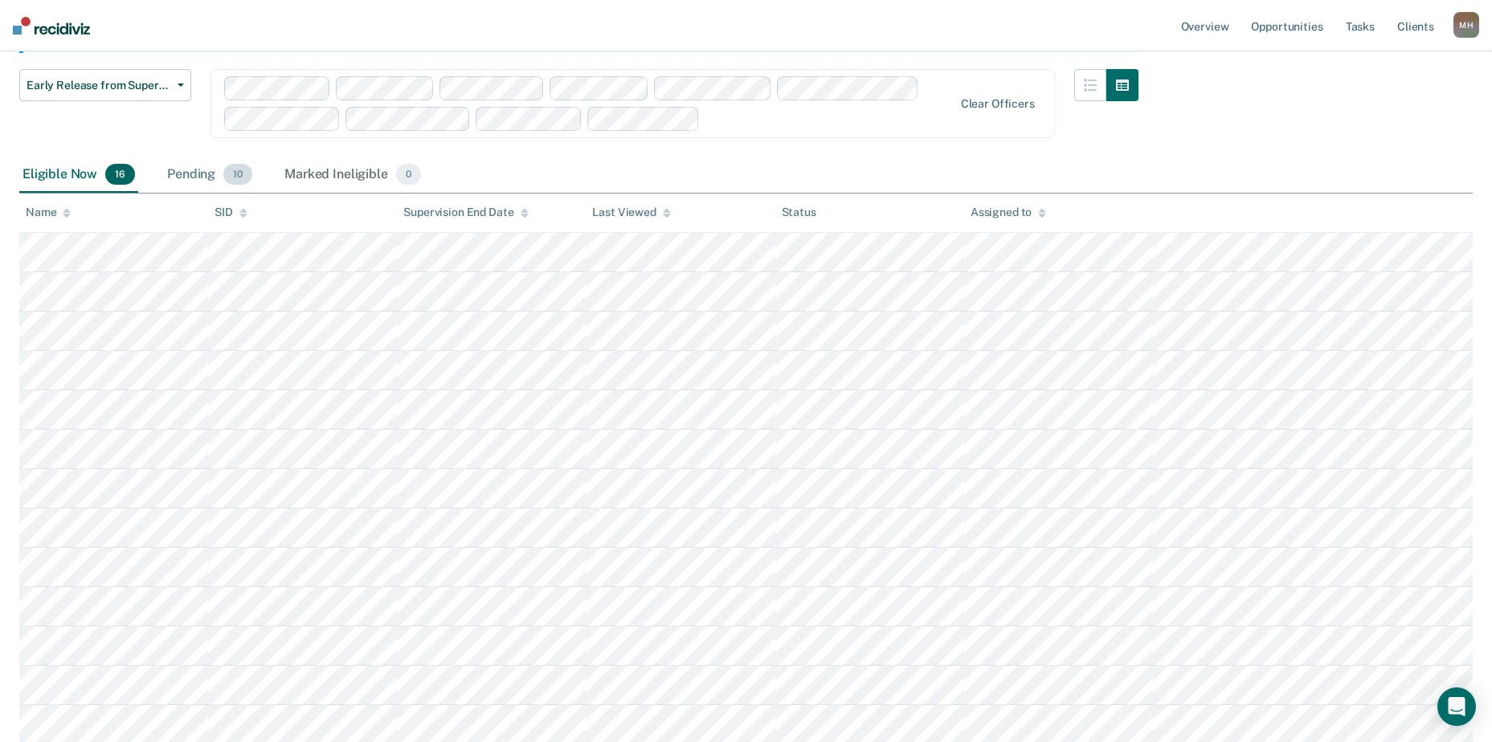
click at [177, 160] on div "Pending 10" at bounding box center [210, 174] width 92 height 35
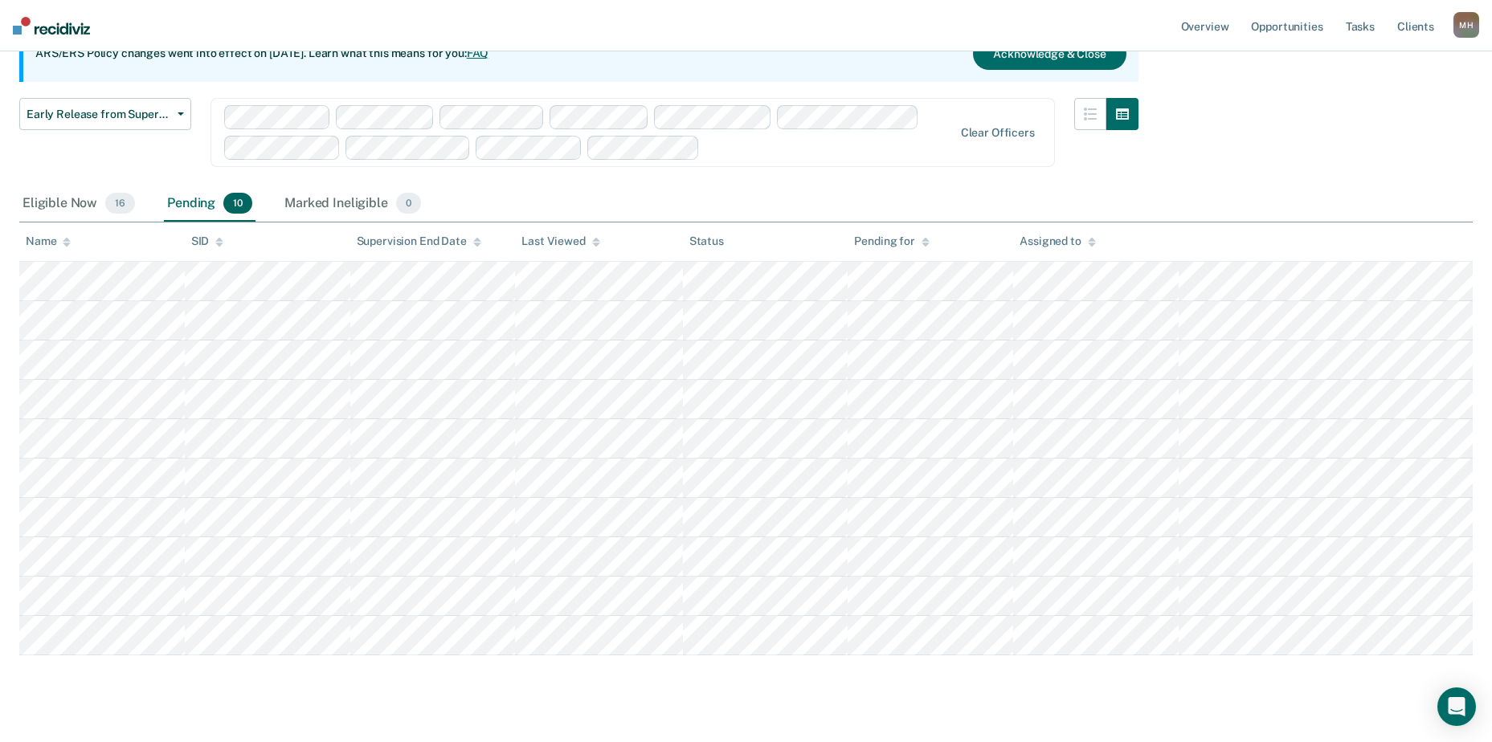
click at [1369, 364] on tbody at bounding box center [745, 459] width 1453 height 394
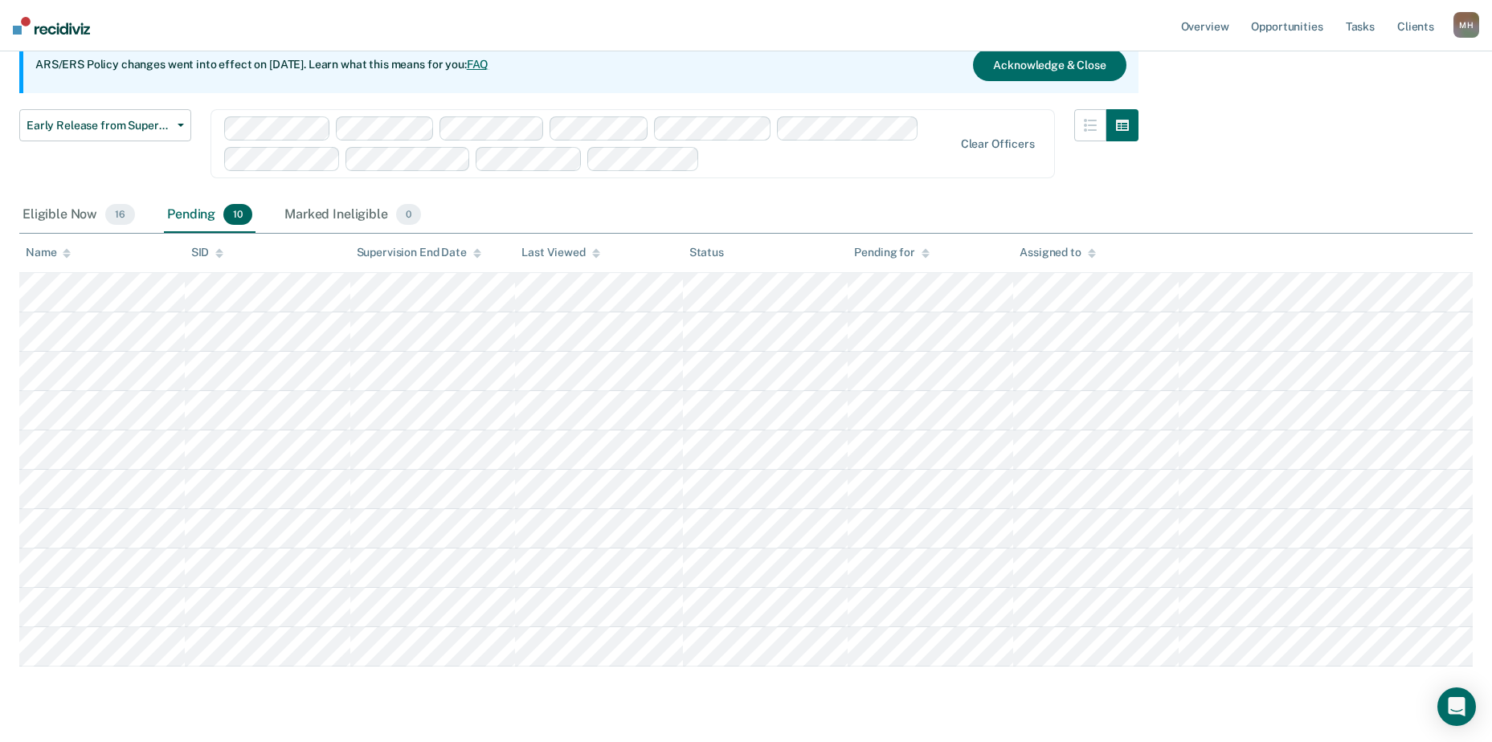
scroll to position [123, 0]
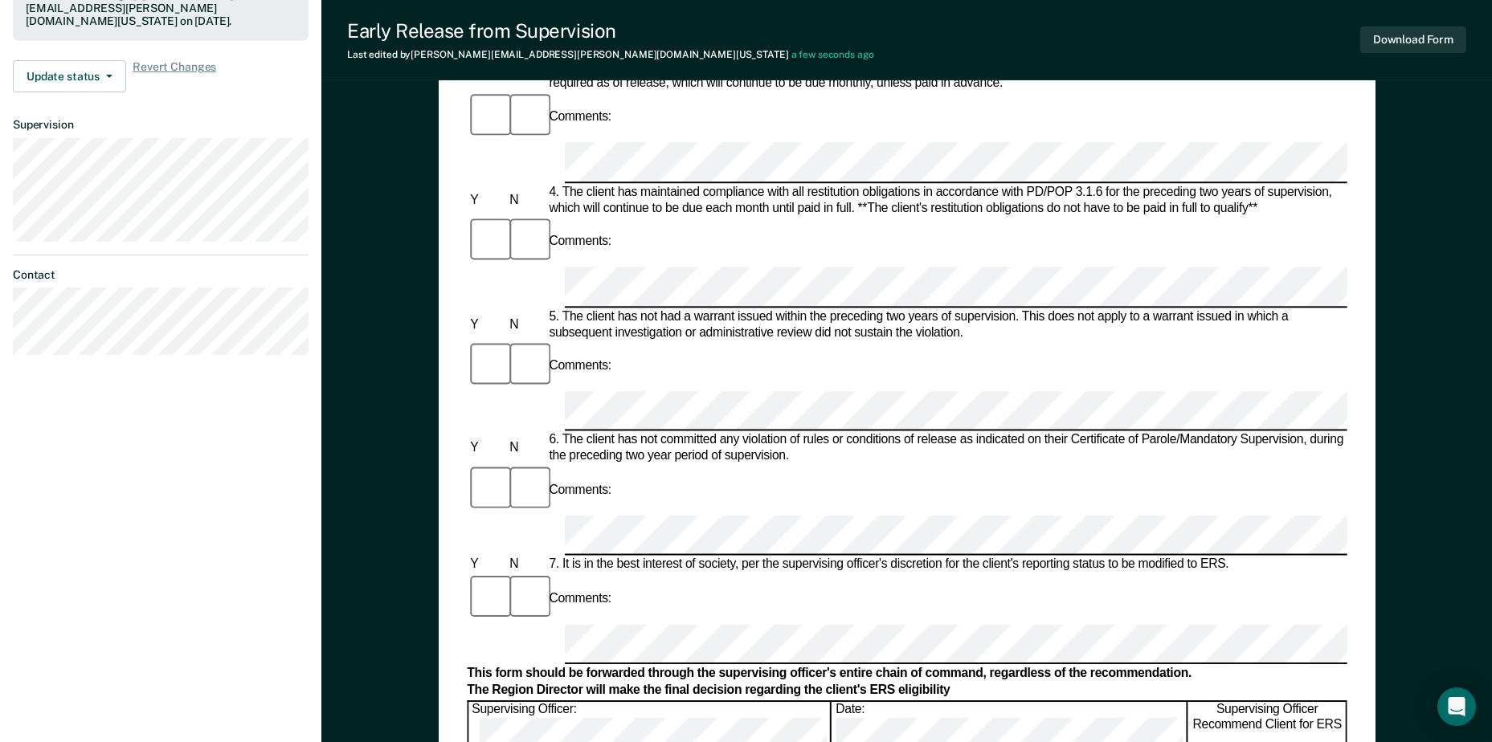
scroll to position [562, 0]
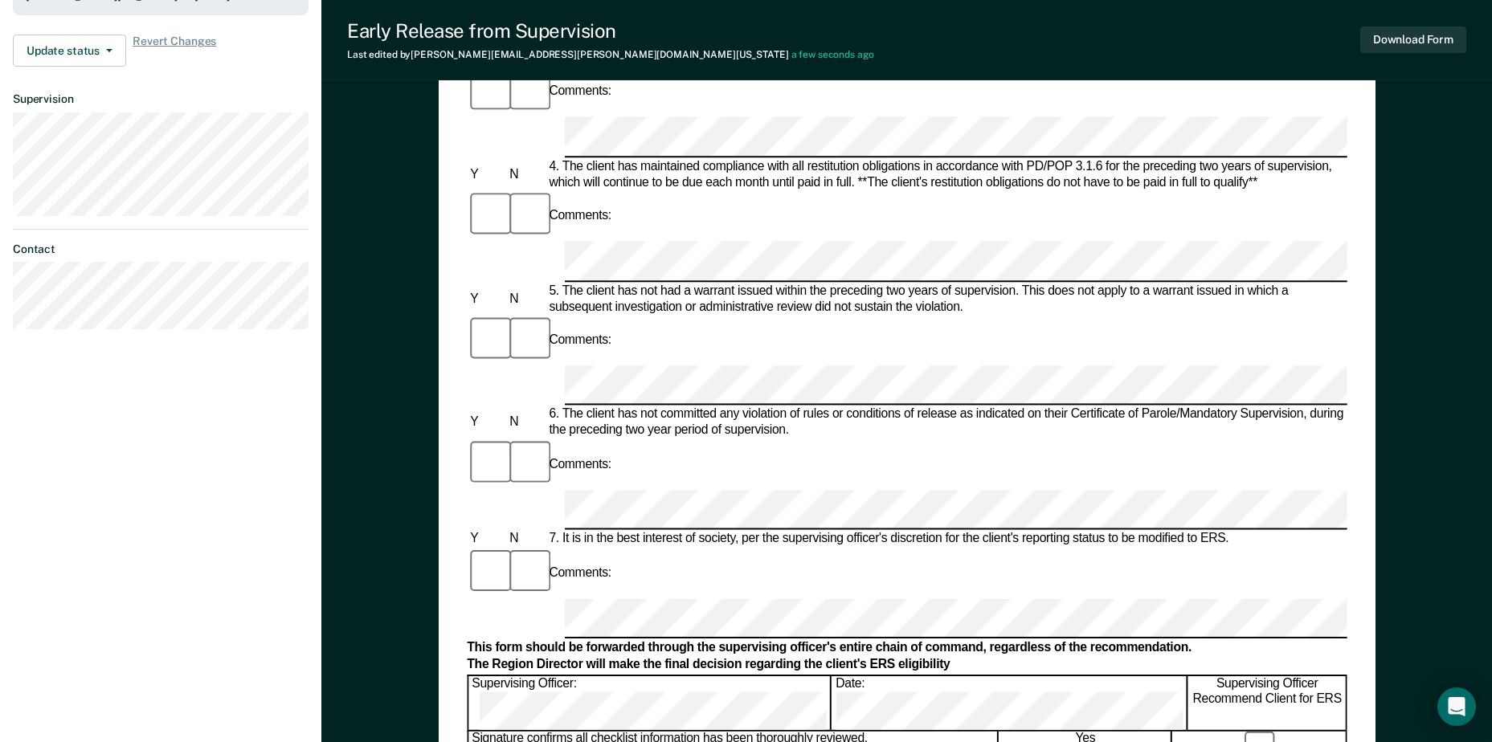
click at [1375, 351] on div "Early Release from Supervision (ERS) Checklist, Recommendation, and Determinati…" at bounding box center [907, 181] width 937 height 1220
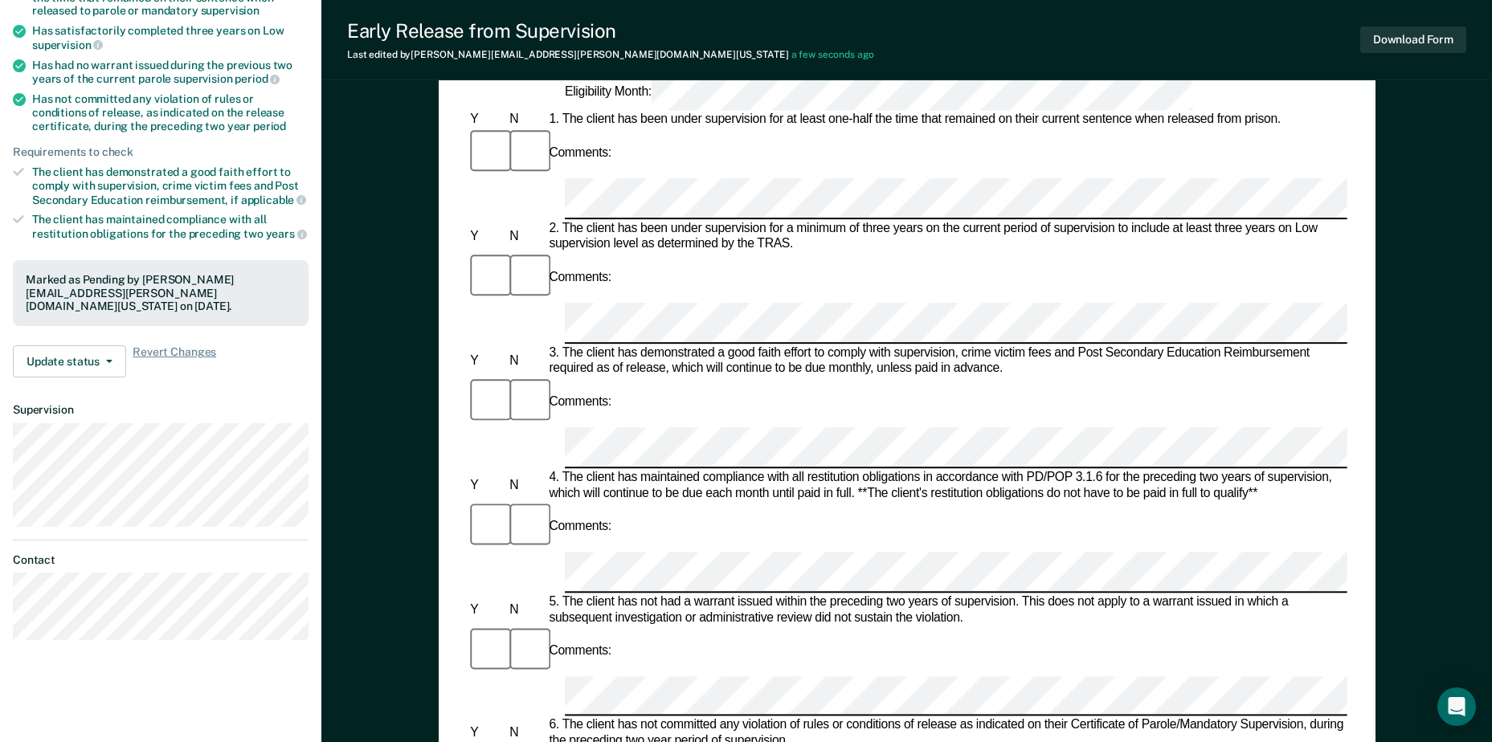
scroll to position [241, 0]
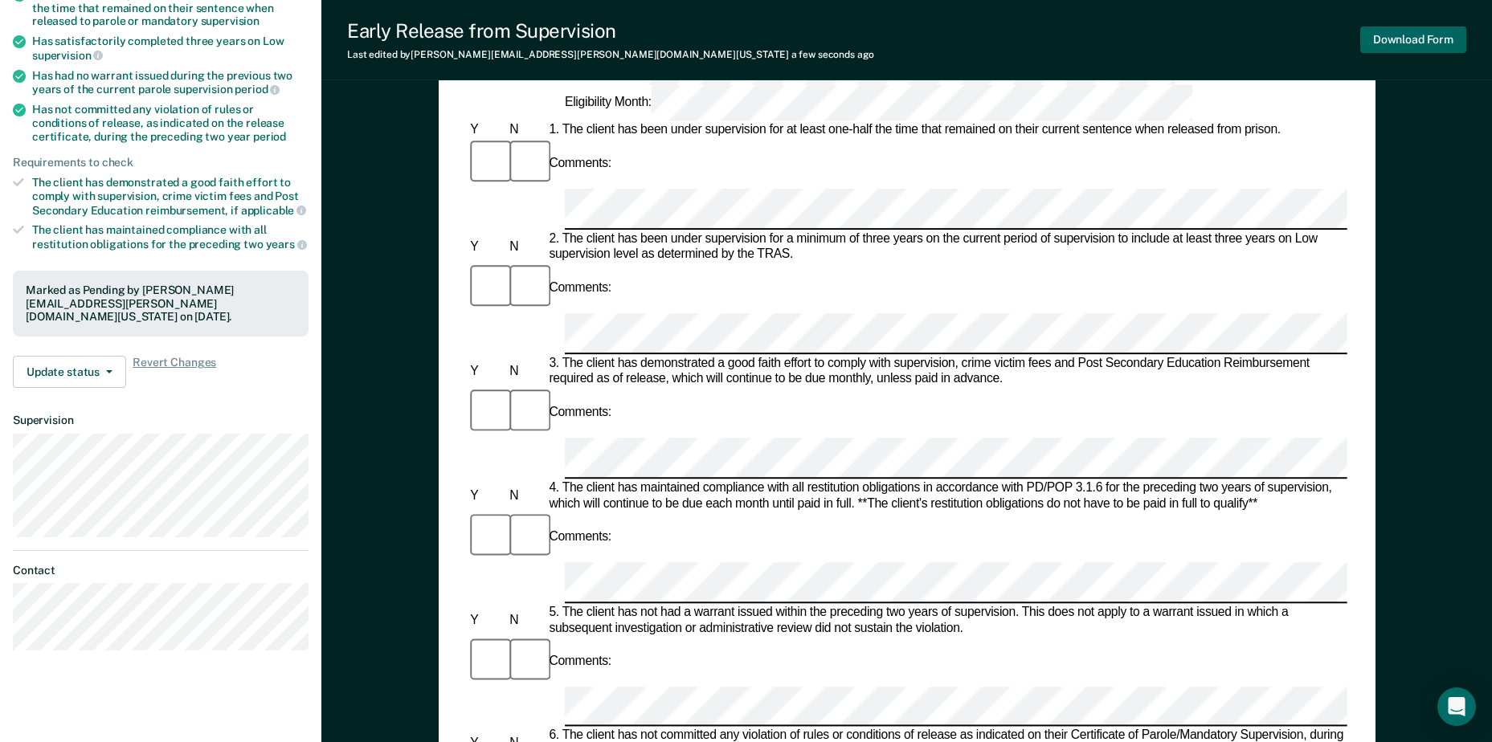
click at [1411, 36] on button "Download Form" at bounding box center [1413, 40] width 106 height 27
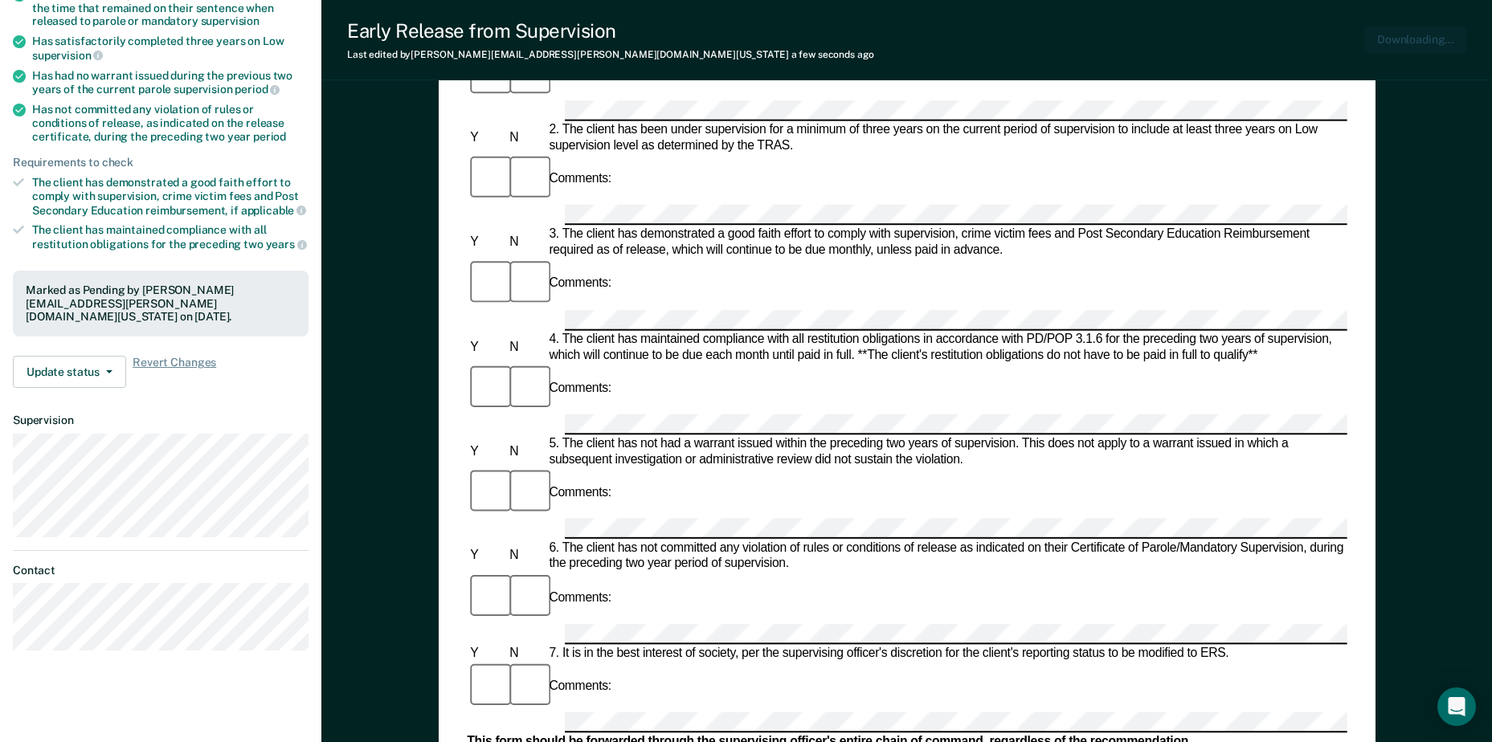
scroll to position [0, 0]
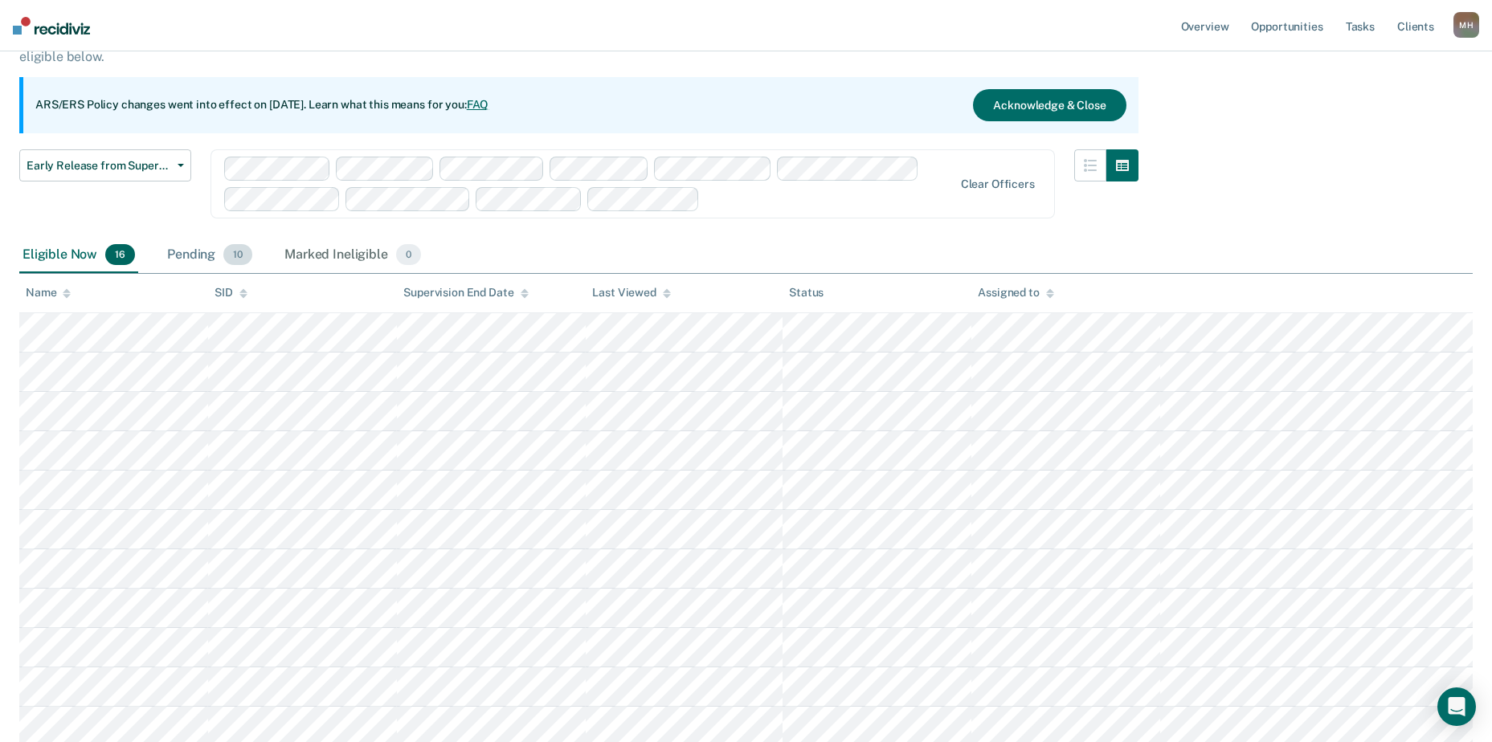
click at [219, 247] on div "Pending 10" at bounding box center [210, 255] width 92 height 35
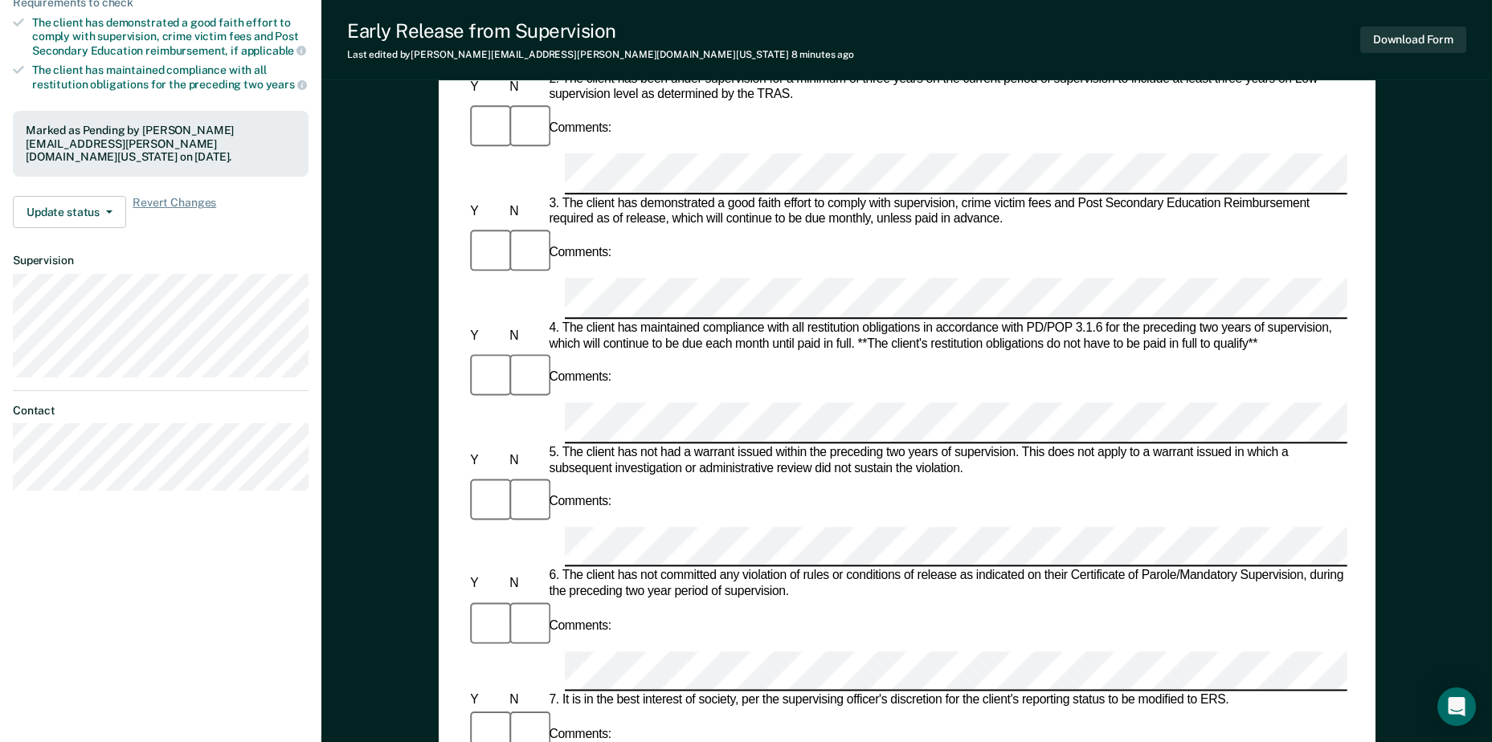
scroll to position [402, 0]
click at [1442, 46] on button "Download Form" at bounding box center [1413, 40] width 106 height 27
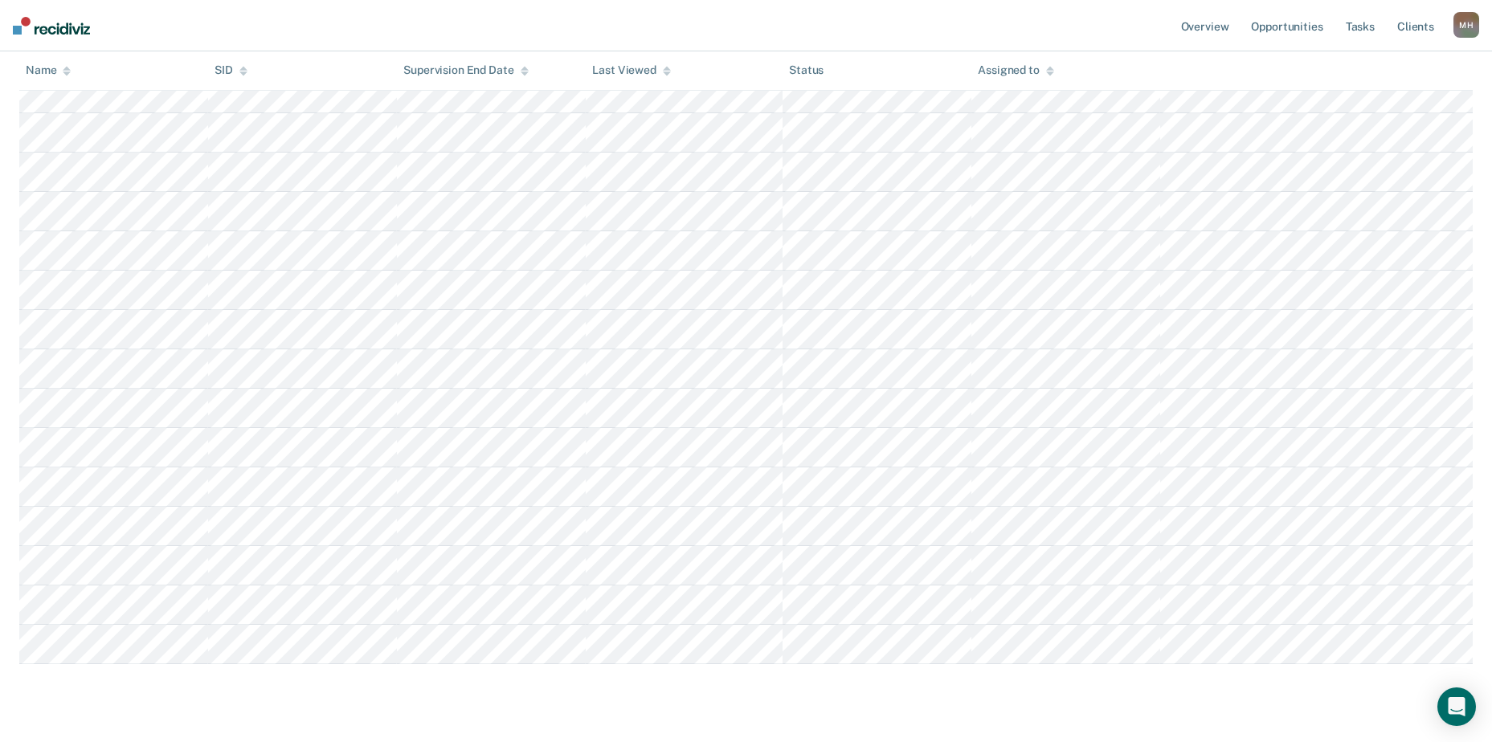
scroll to position [123, 0]
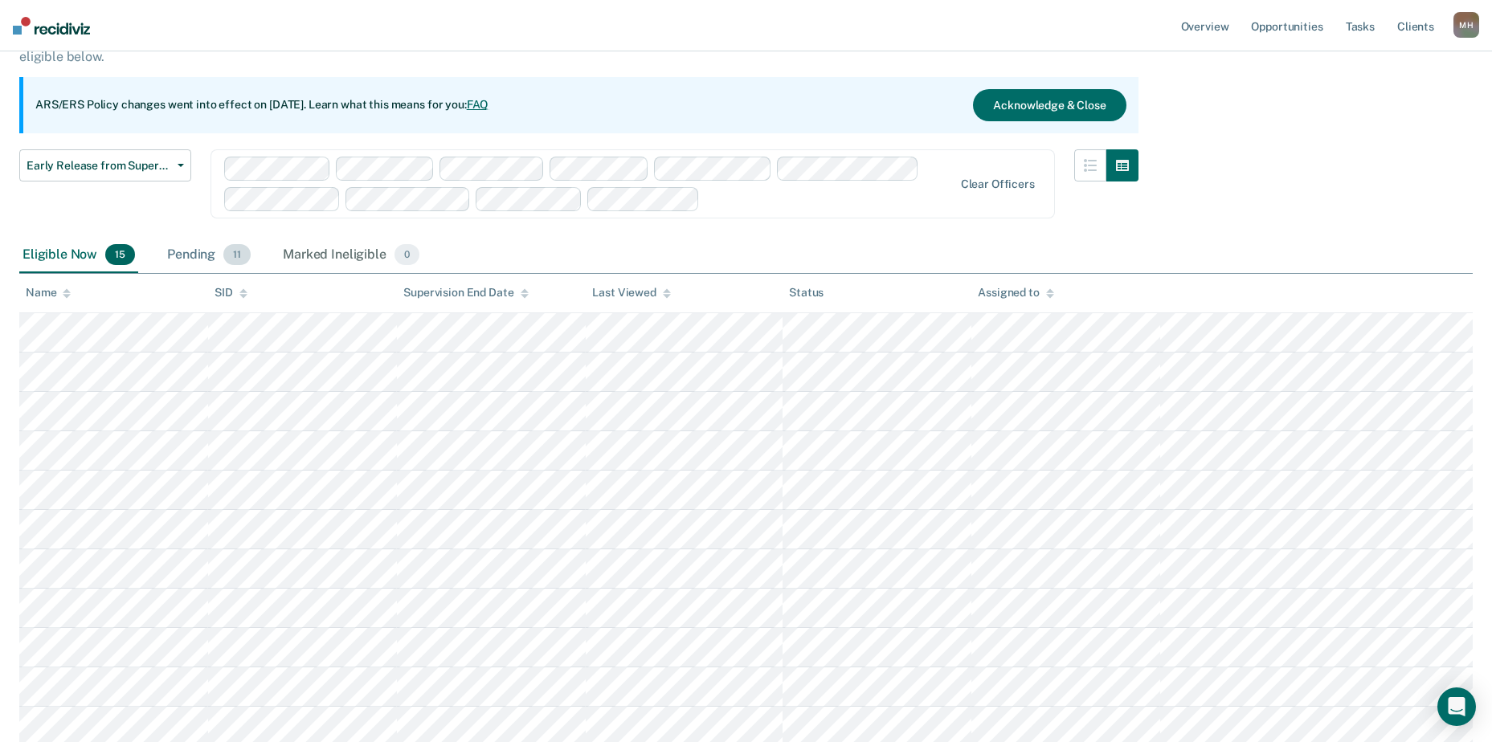
click at [194, 247] on div "Pending 11" at bounding box center [209, 255] width 90 height 35
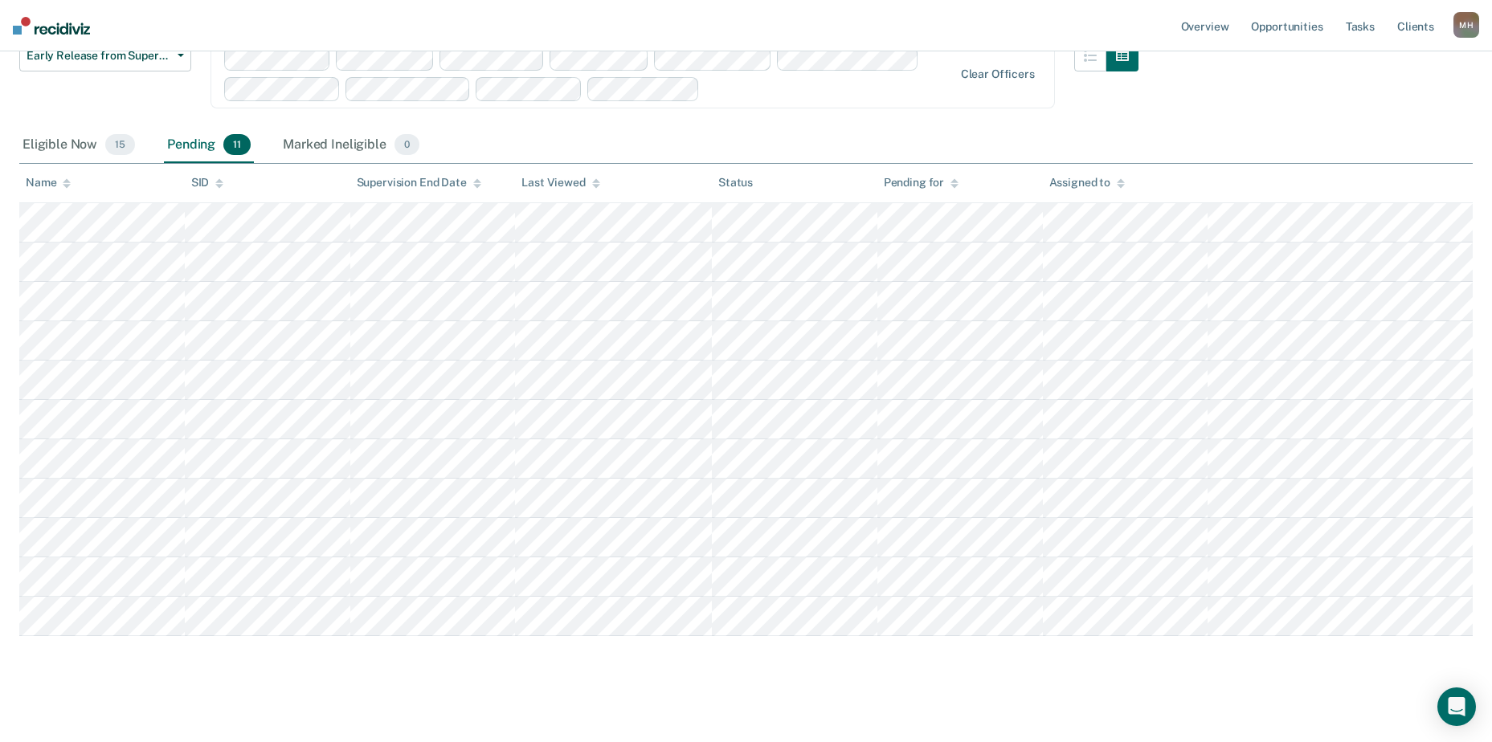
scroll to position [243, 0]
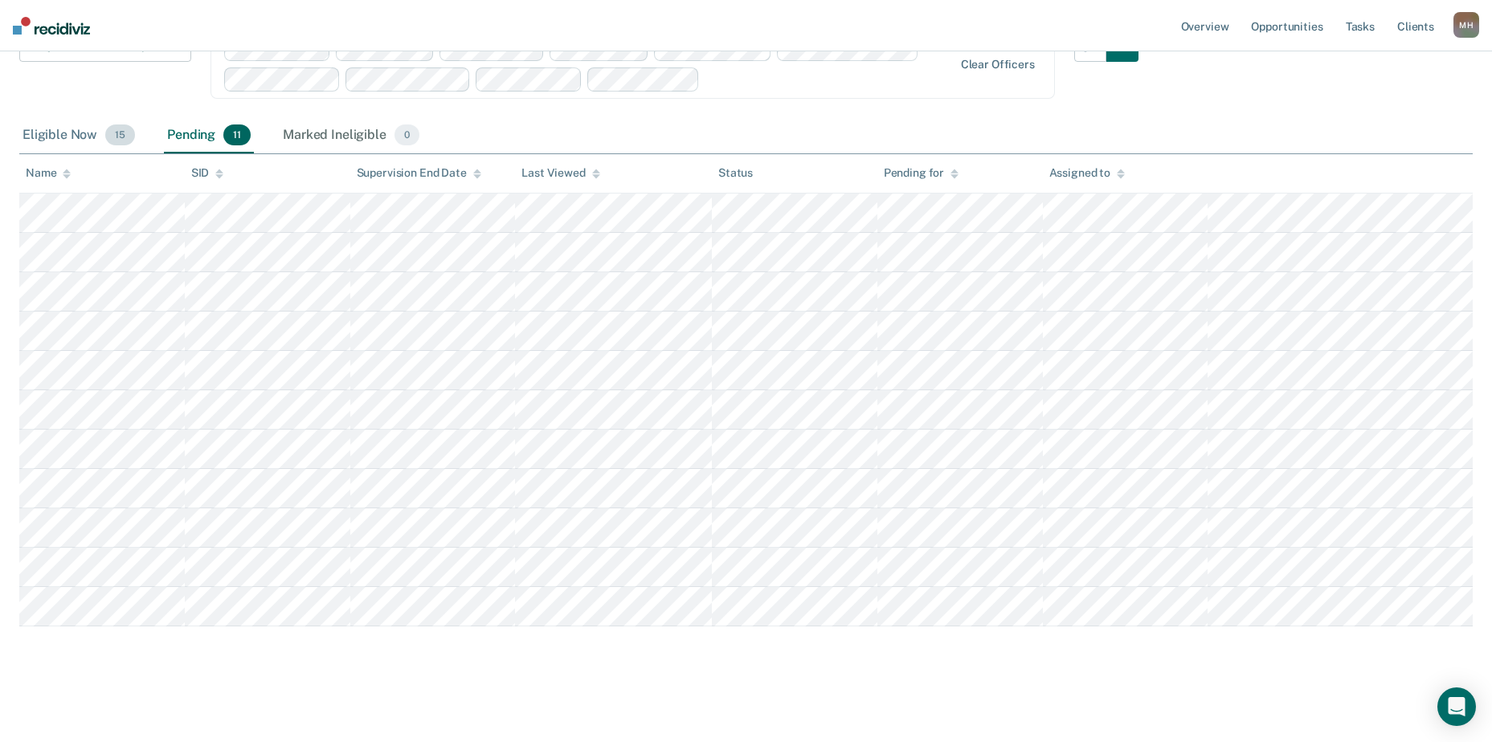
click at [78, 136] on div "Eligible Now 15" at bounding box center [78, 135] width 119 height 35
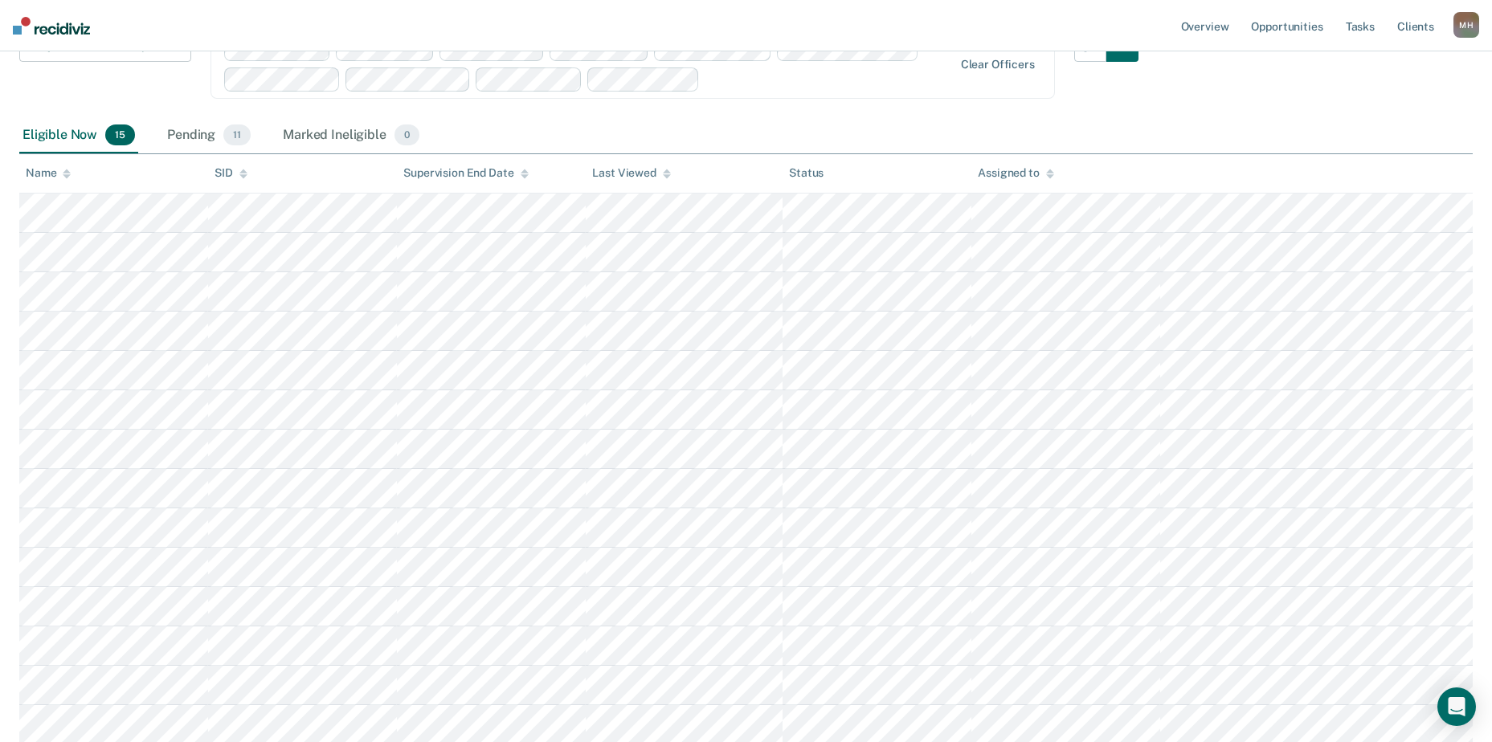
click at [83, 76] on div "Early Release from Supervision Early Release from Supervision Annual Report Sta…" at bounding box center [105, 74] width 172 height 88
click at [196, 122] on div "Pending 11" at bounding box center [209, 135] width 90 height 35
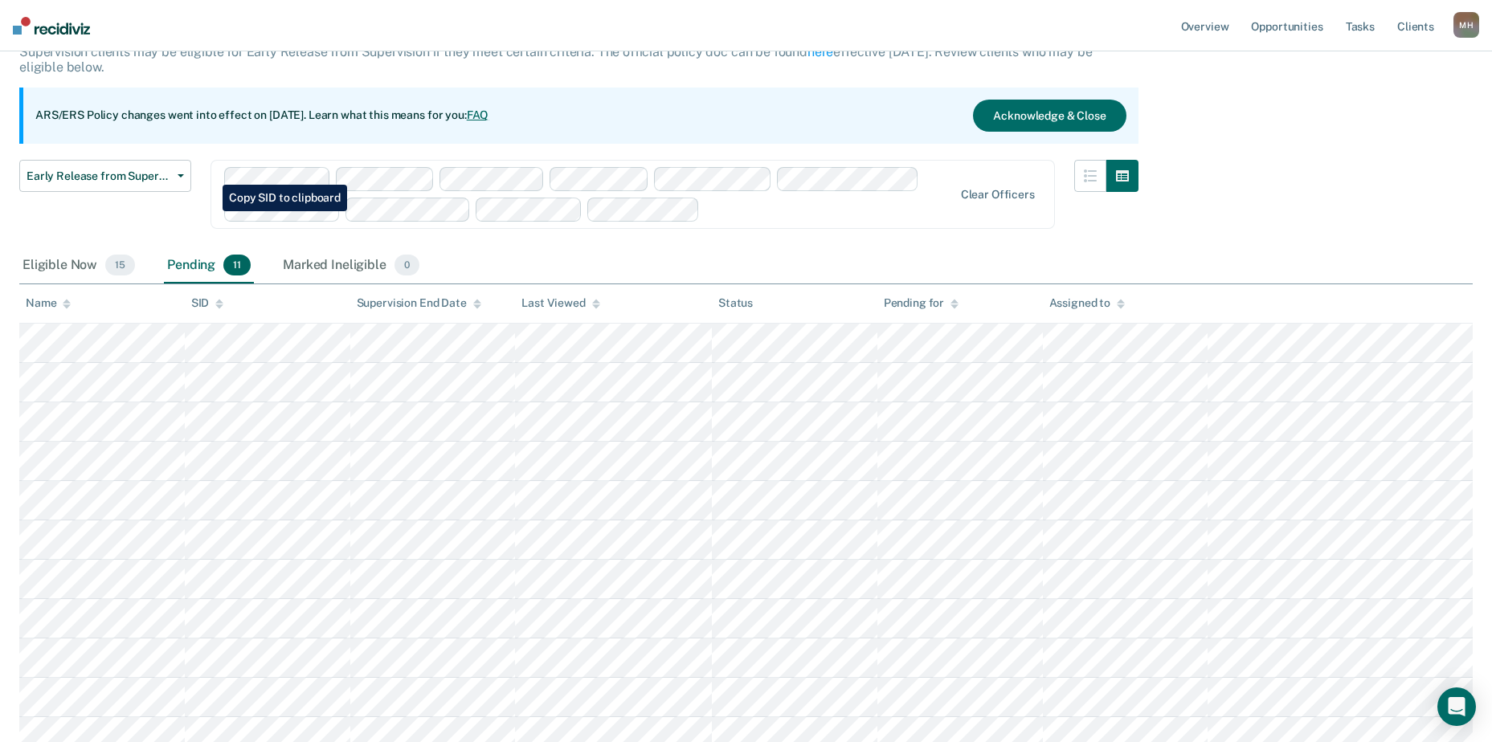
scroll to position [0, 0]
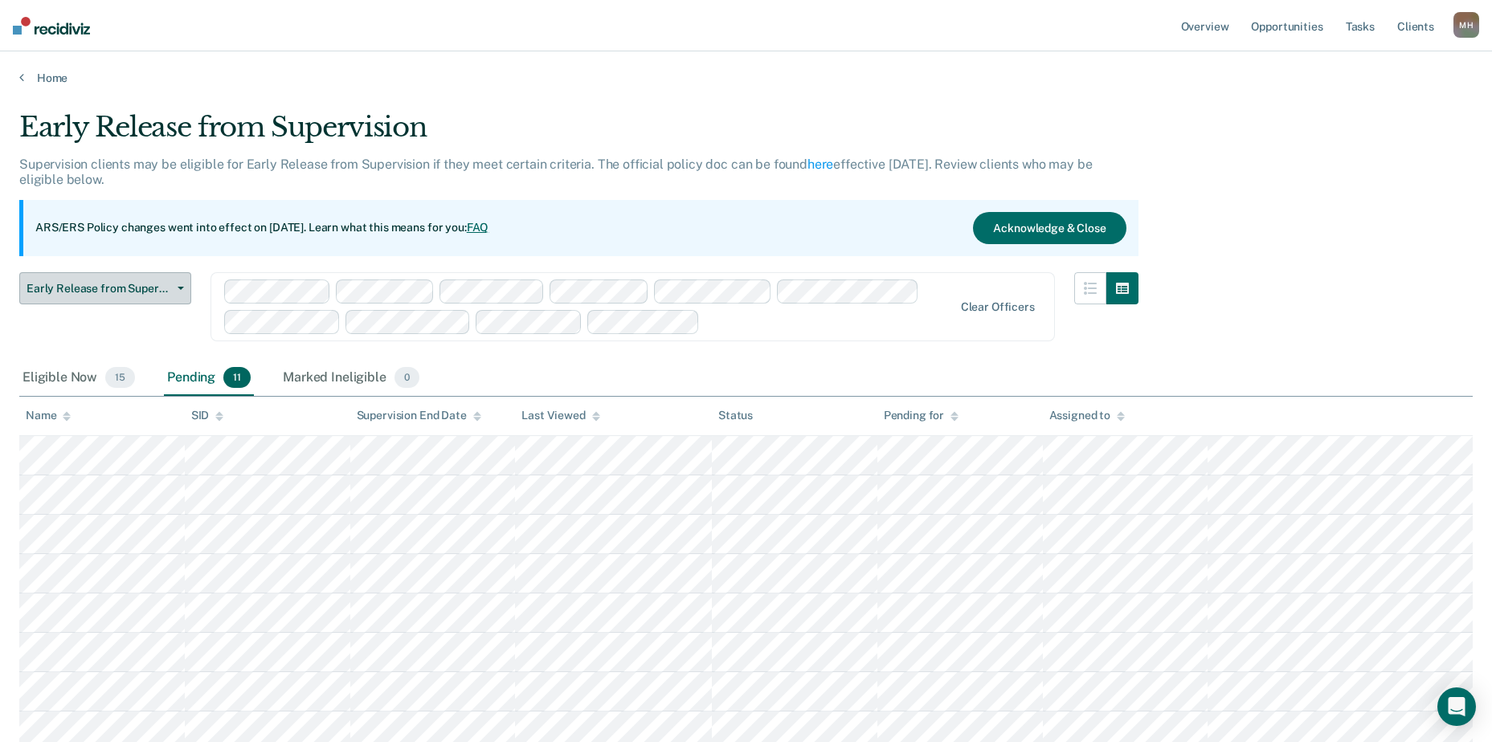
click at [112, 284] on span "Early Release from Supervision" at bounding box center [99, 289] width 145 height 14
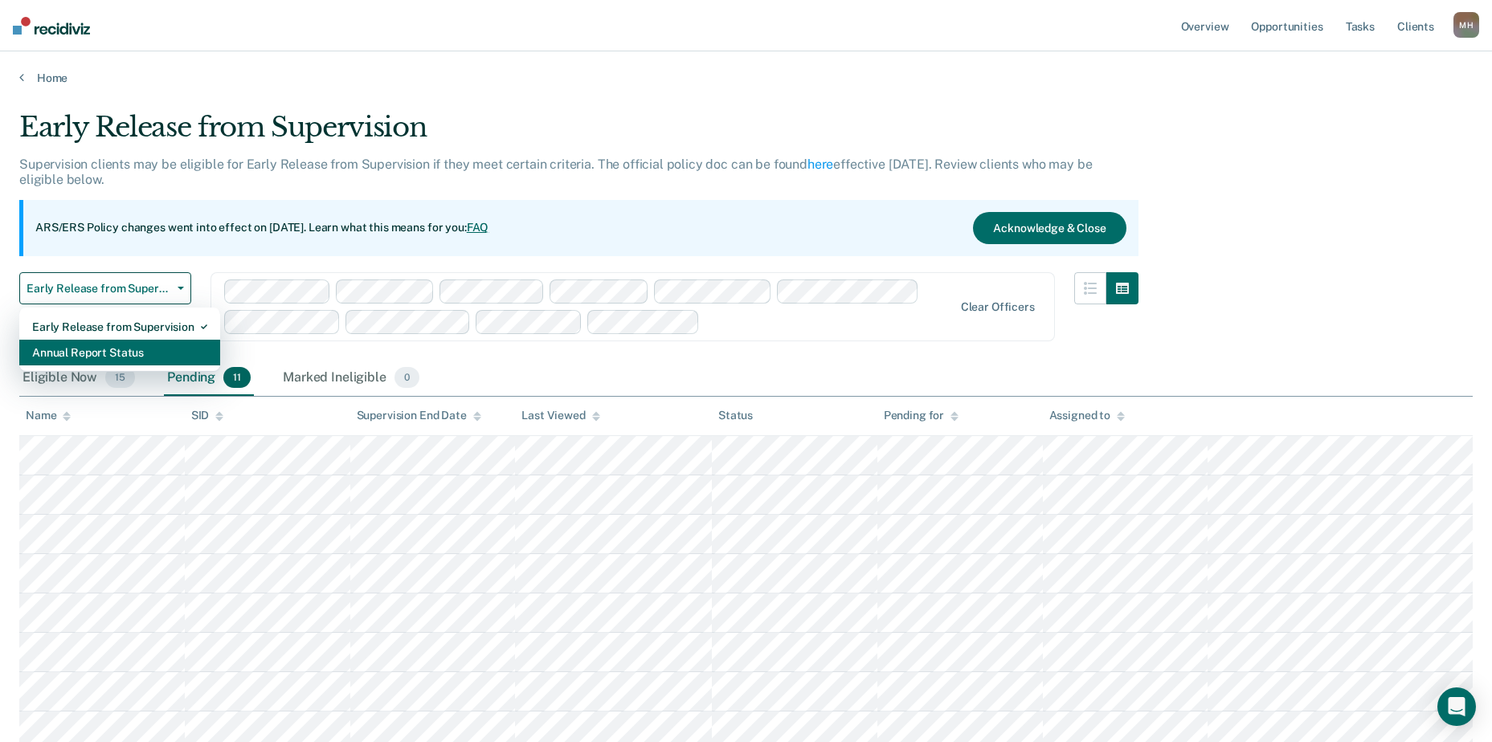
click at [123, 348] on div "Annual Report Status" at bounding box center [119, 353] width 175 height 26
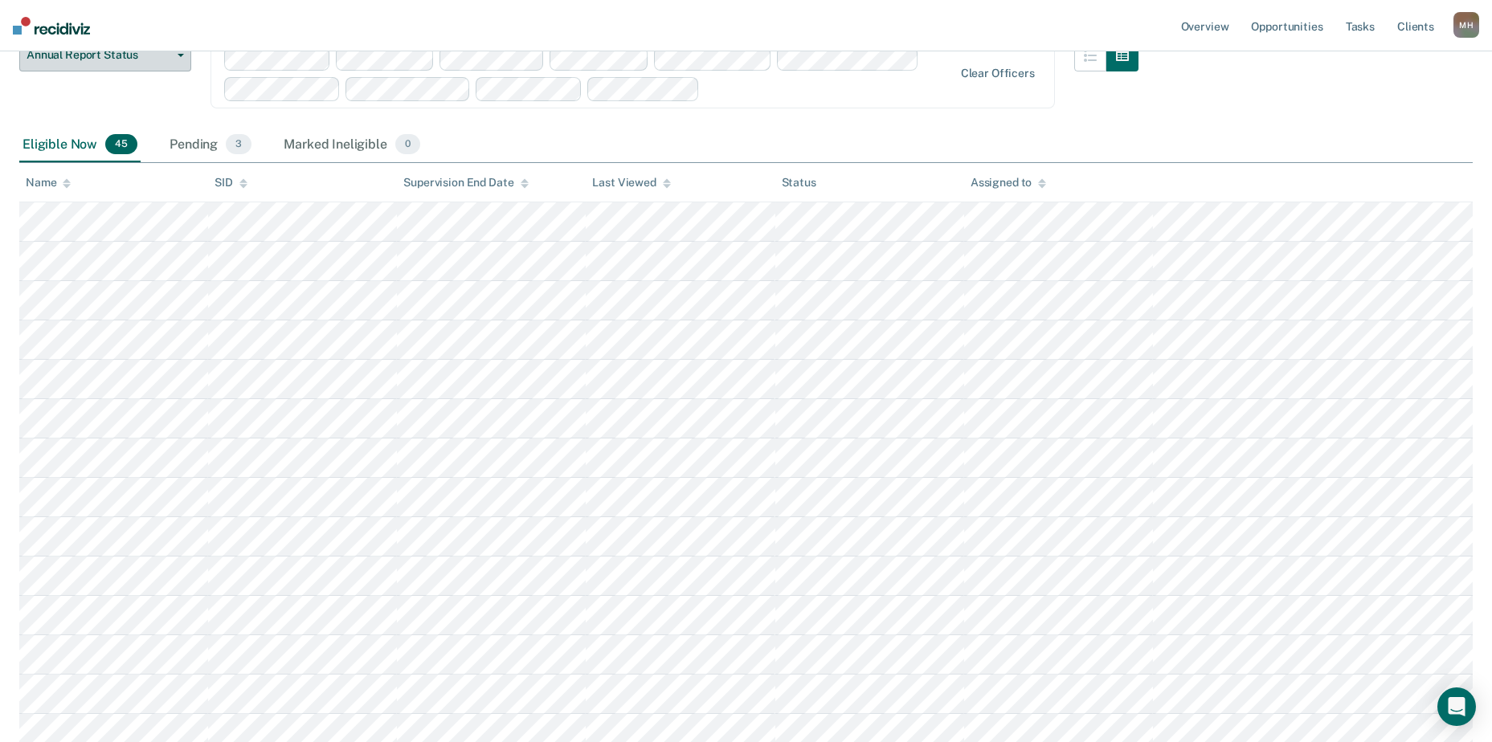
scroll to position [241, 0]
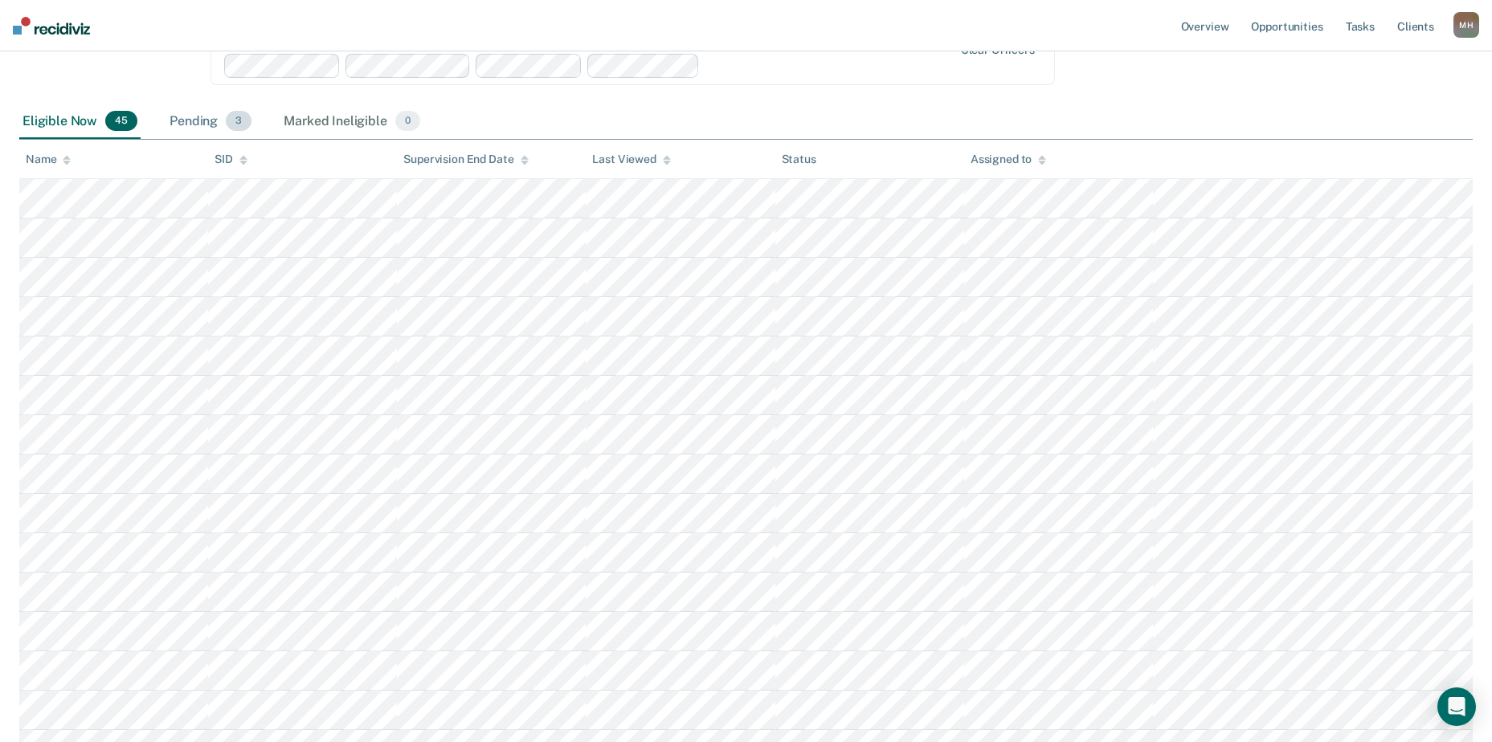
click at [200, 114] on div "Pending 3" at bounding box center [210, 121] width 88 height 35
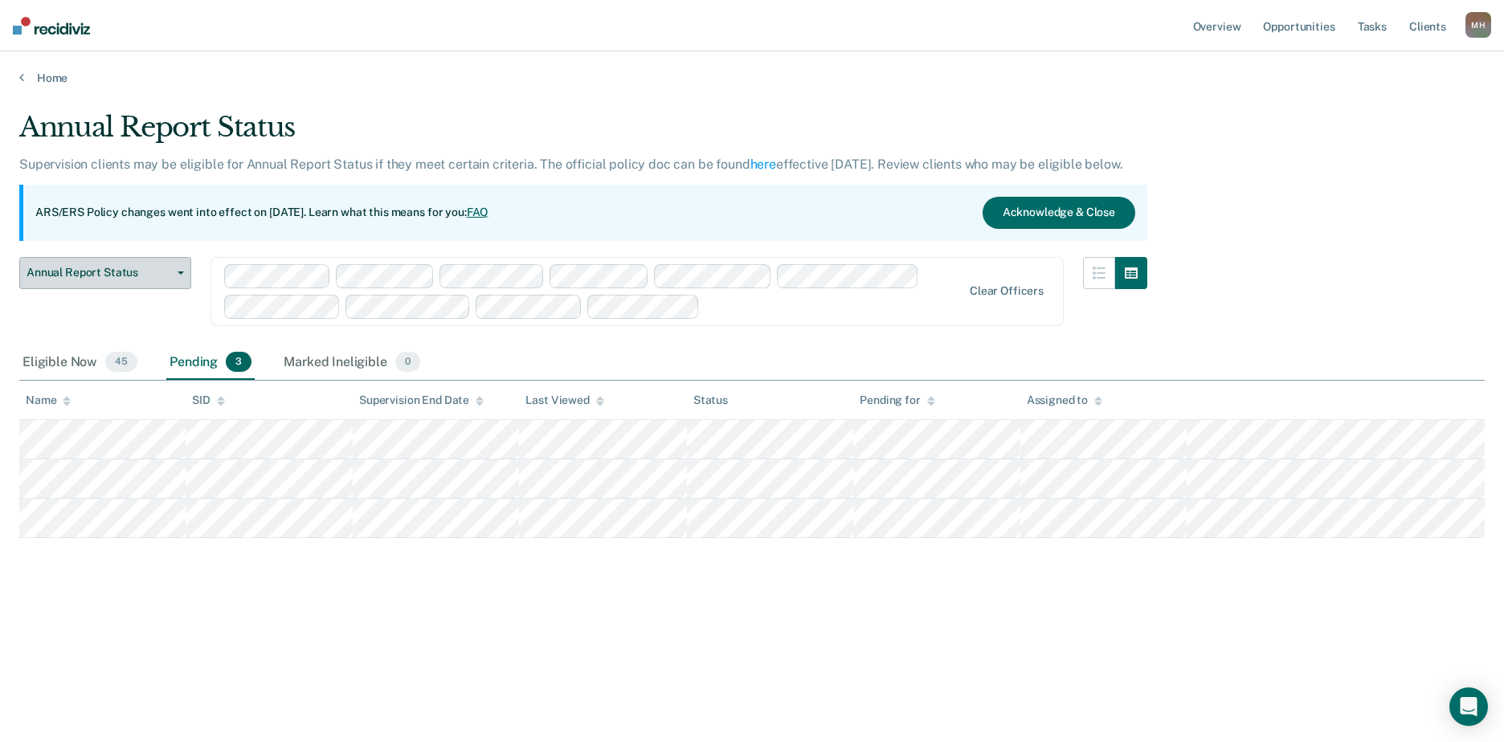
click at [84, 272] on span "Annual Report Status" at bounding box center [99, 273] width 145 height 14
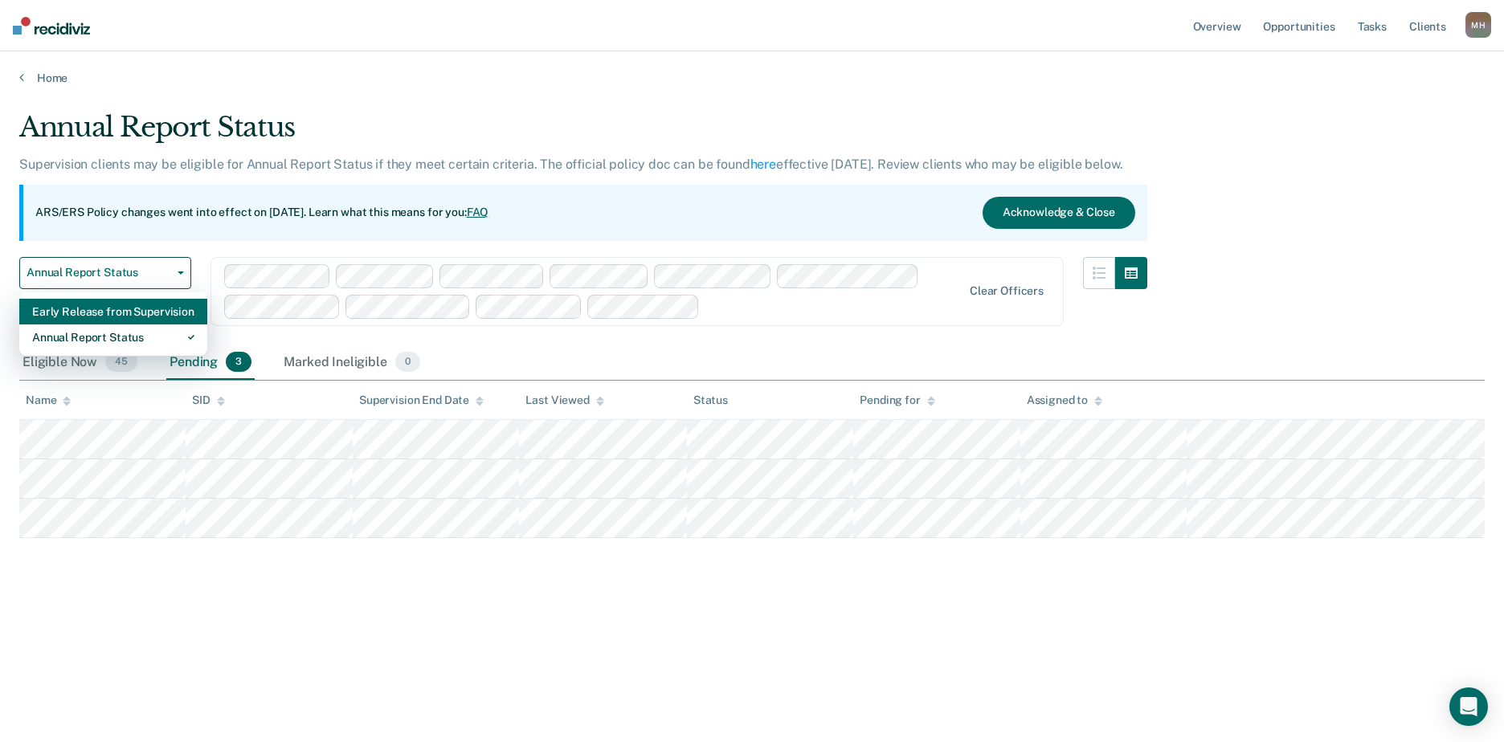
click at [126, 304] on div "Early Release from Supervision" at bounding box center [113, 312] width 162 height 26
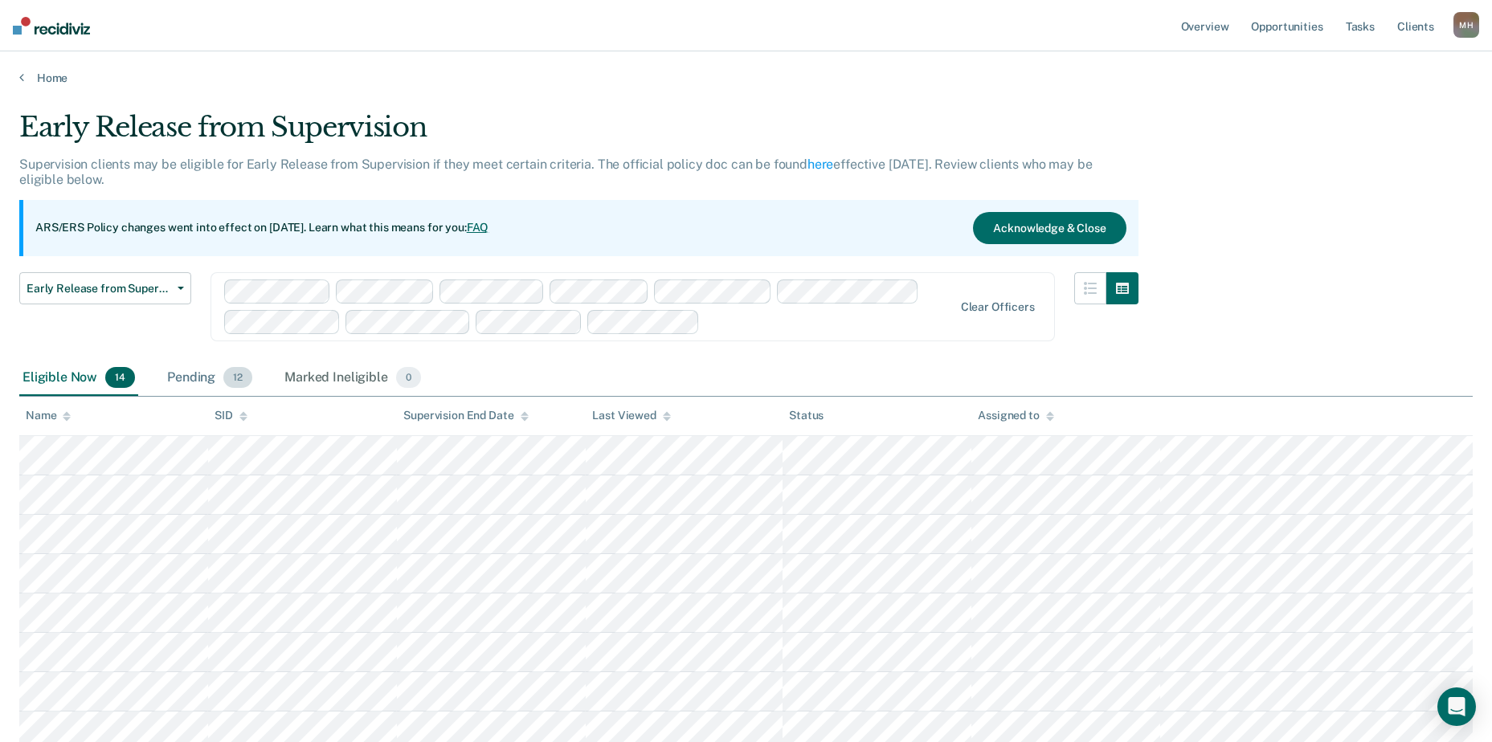
click at [173, 380] on div "Pending 12" at bounding box center [210, 378] width 92 height 35
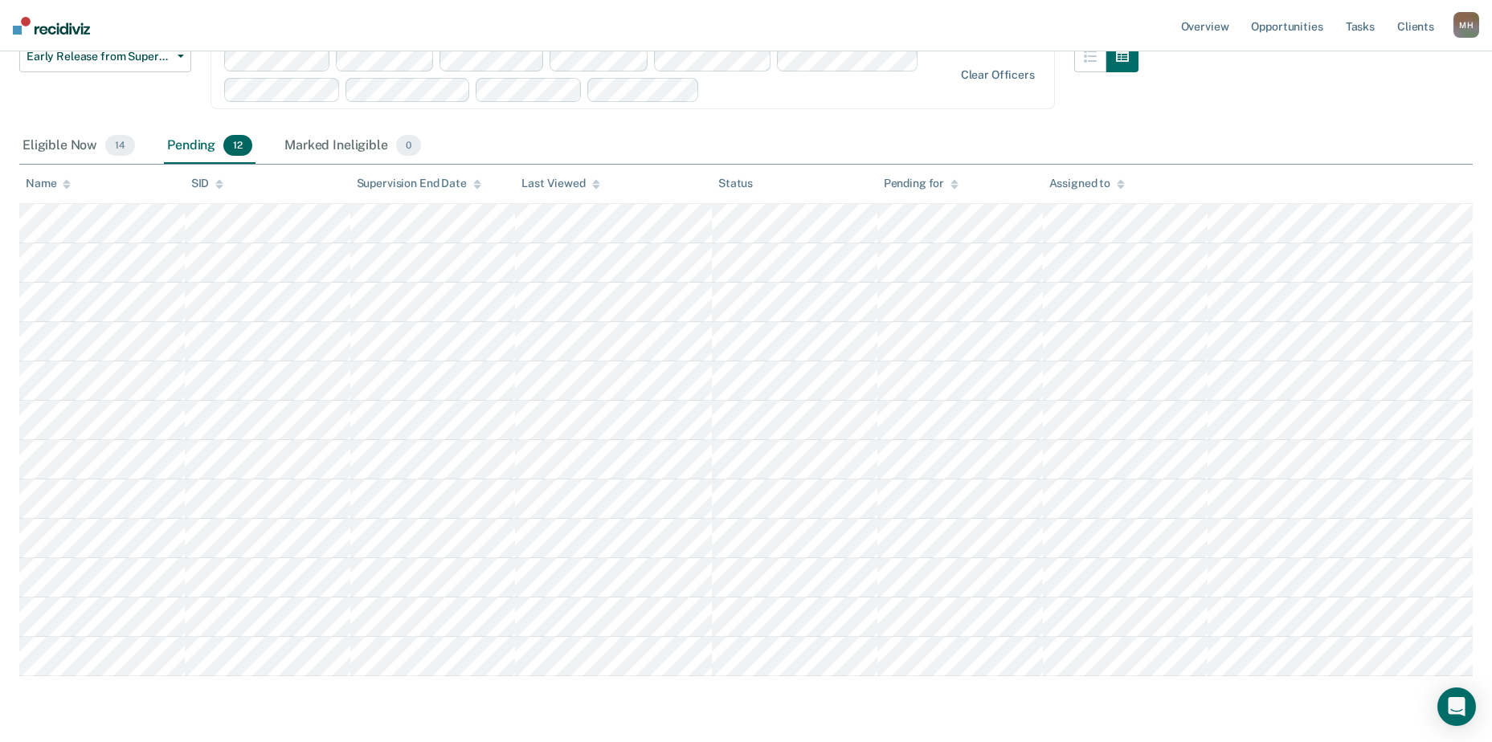
scroll to position [121, 0]
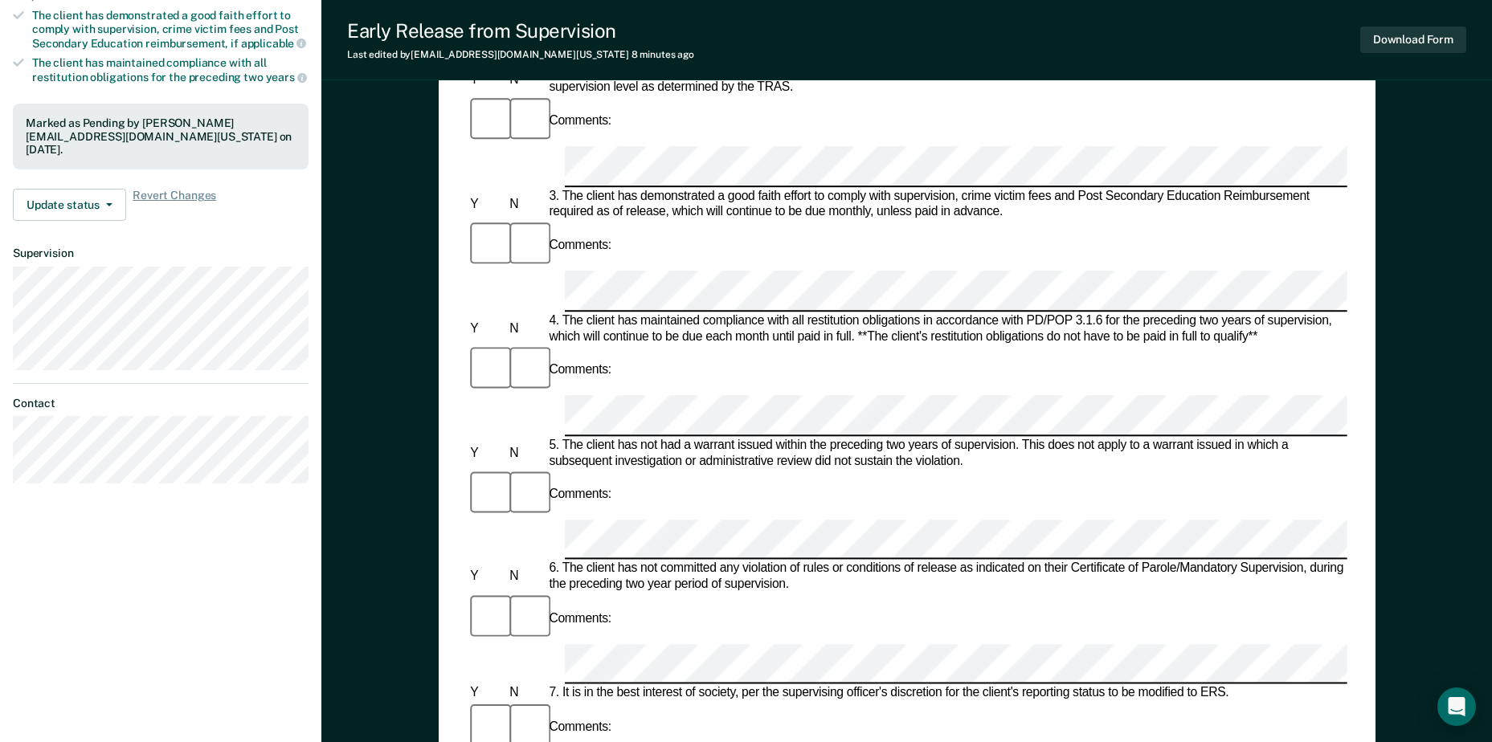
scroll to position [482, 0]
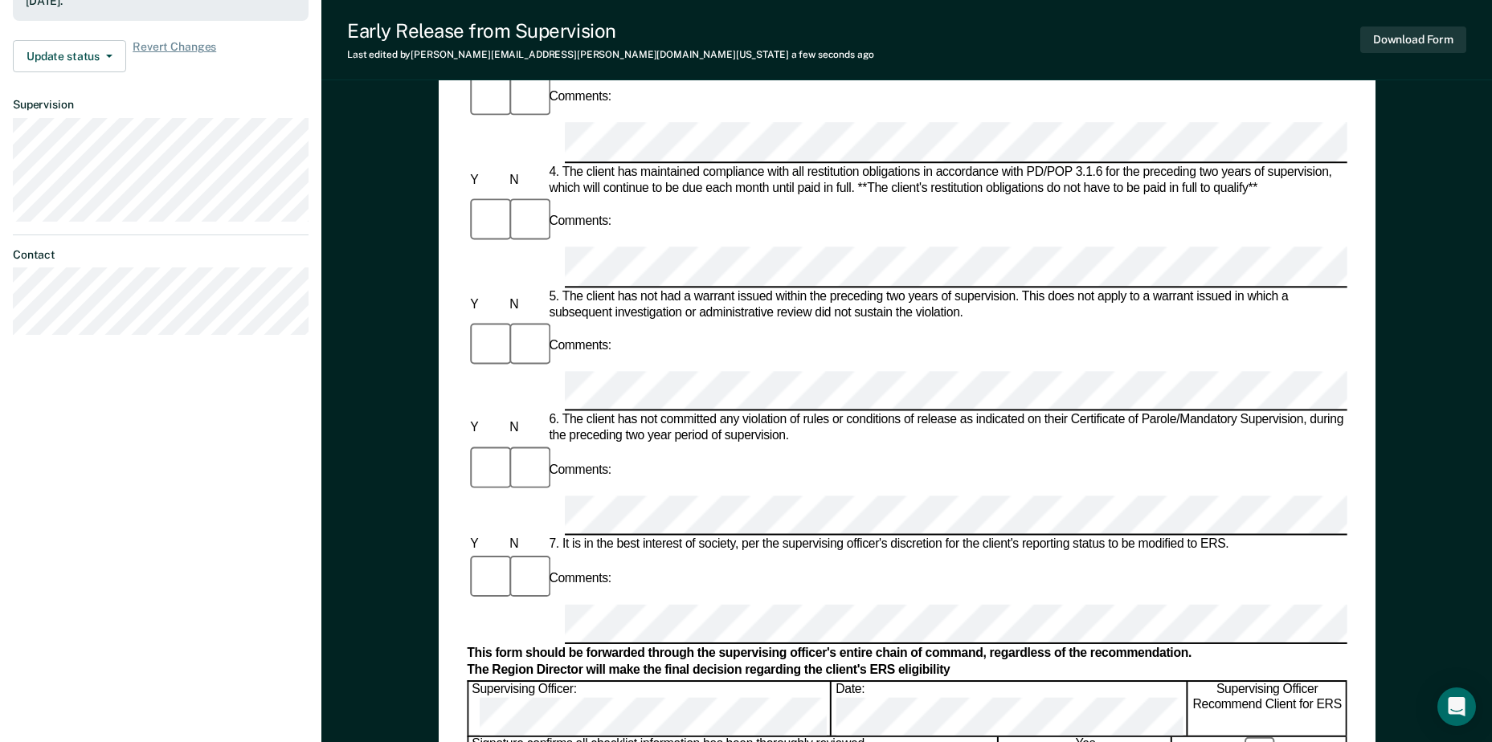
scroll to position [562, 0]
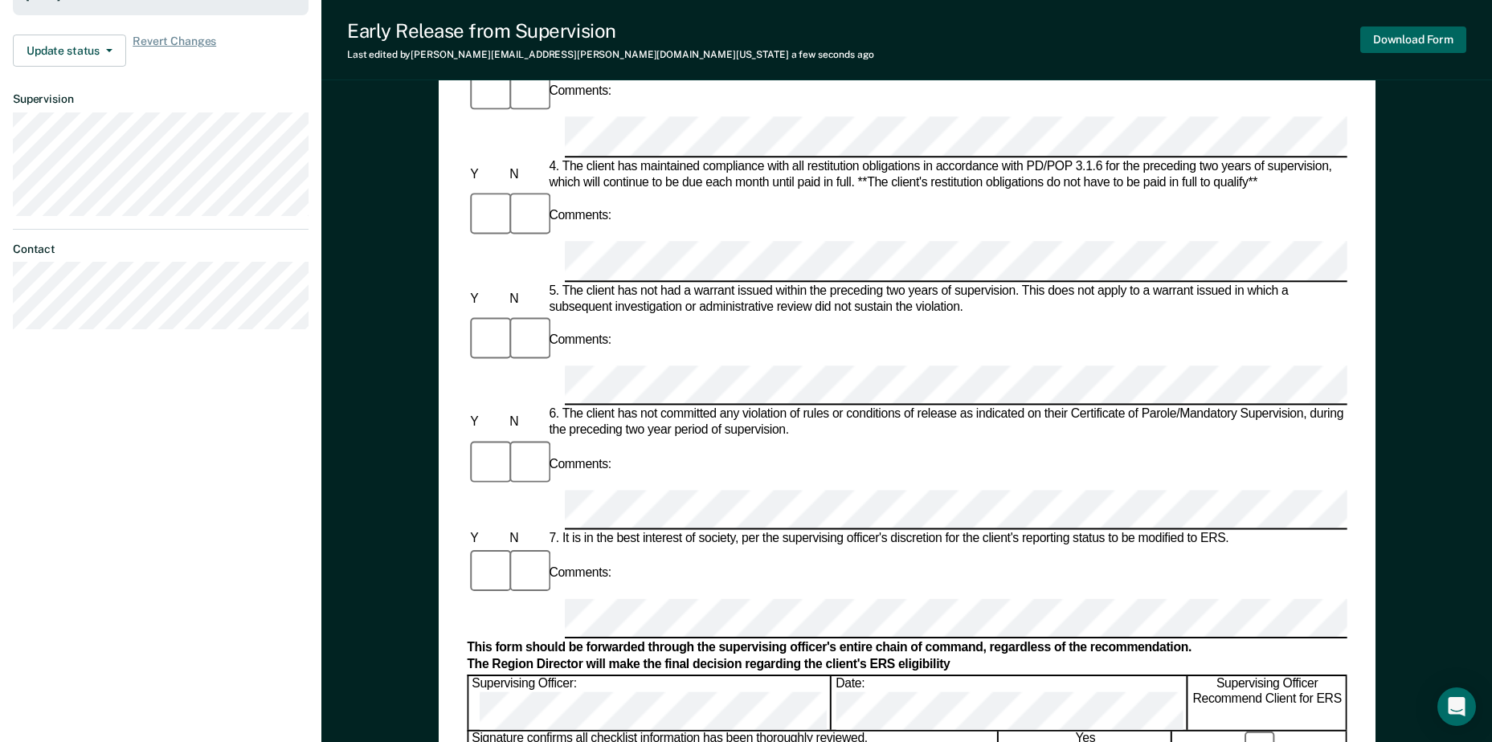
click at [1417, 39] on button "Download Form" at bounding box center [1413, 40] width 106 height 27
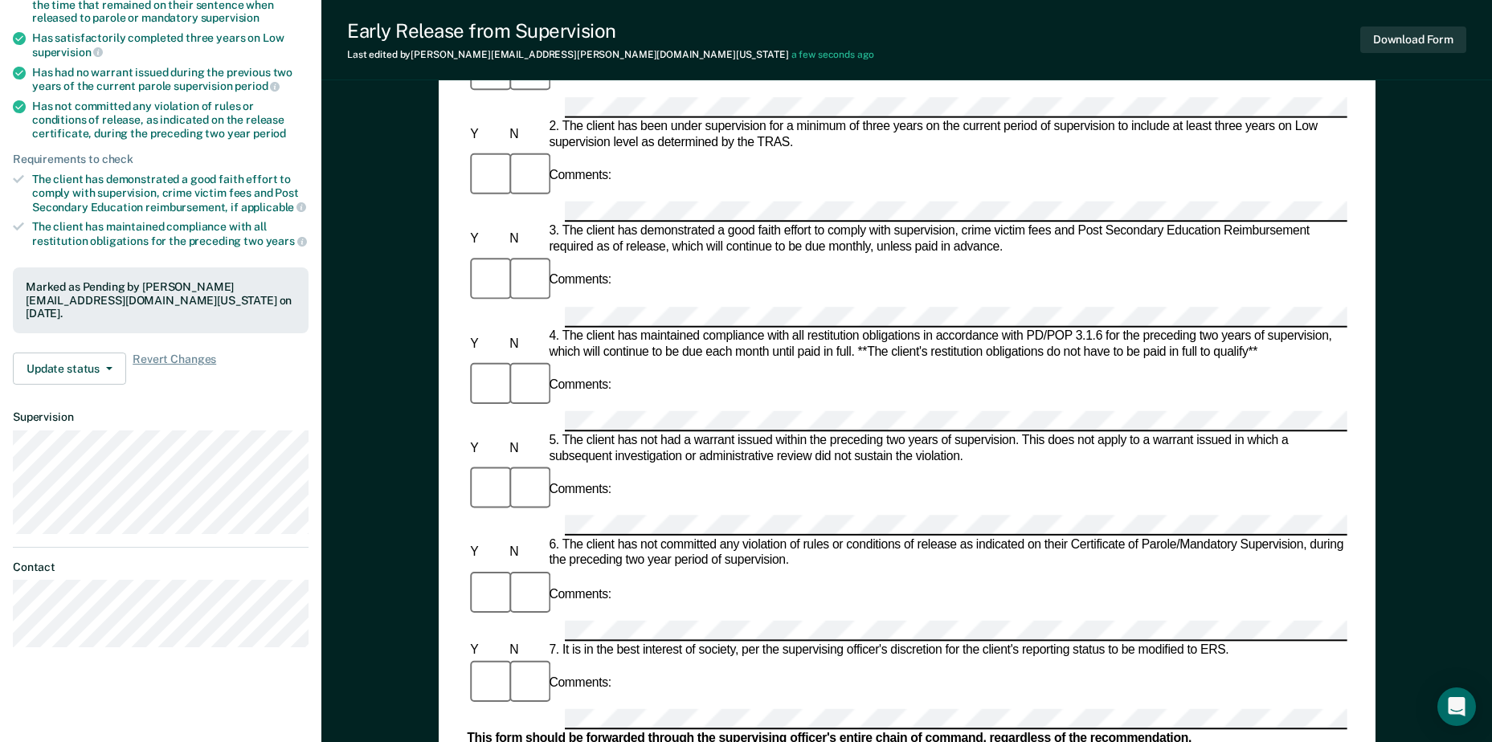
scroll to position [161, 0]
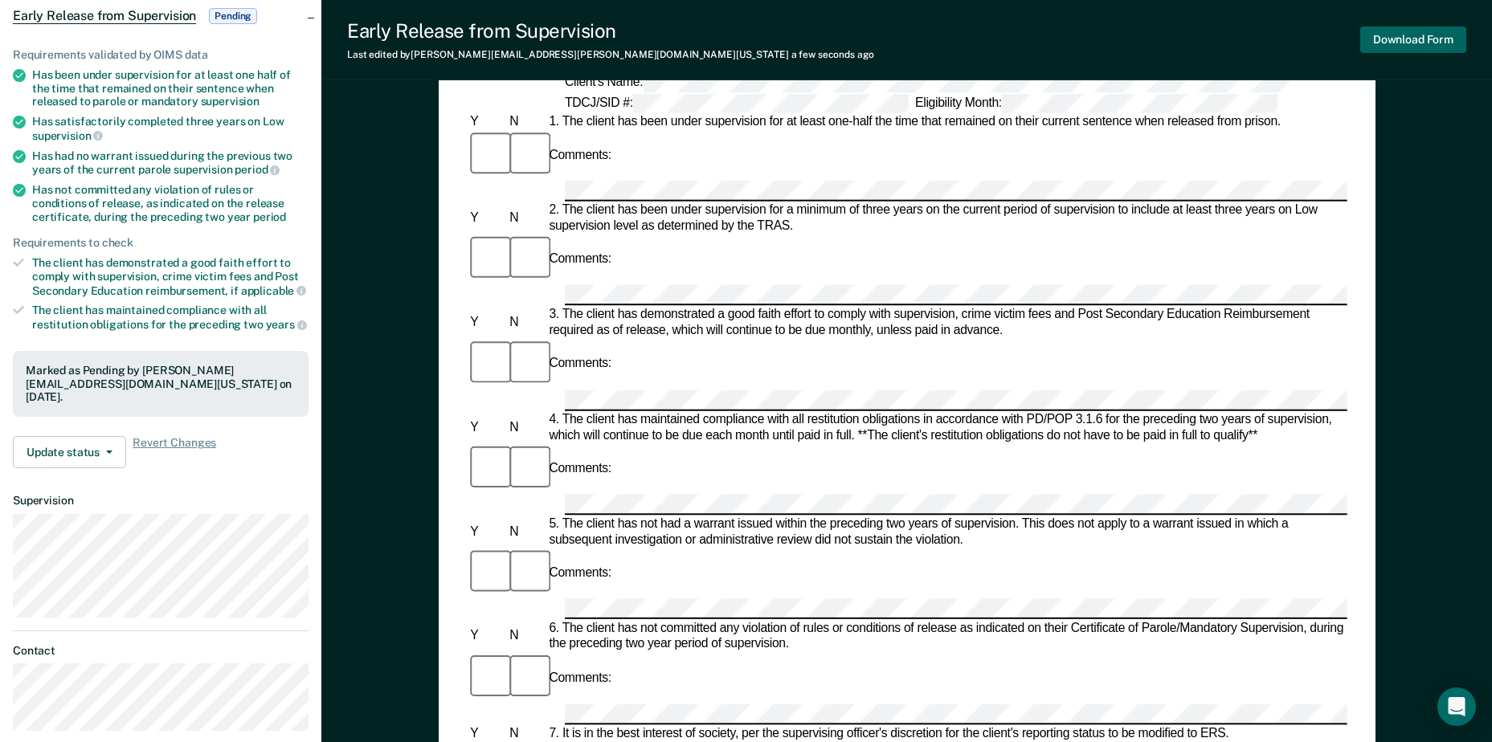
click at [1394, 45] on button "Download Form" at bounding box center [1413, 40] width 106 height 27
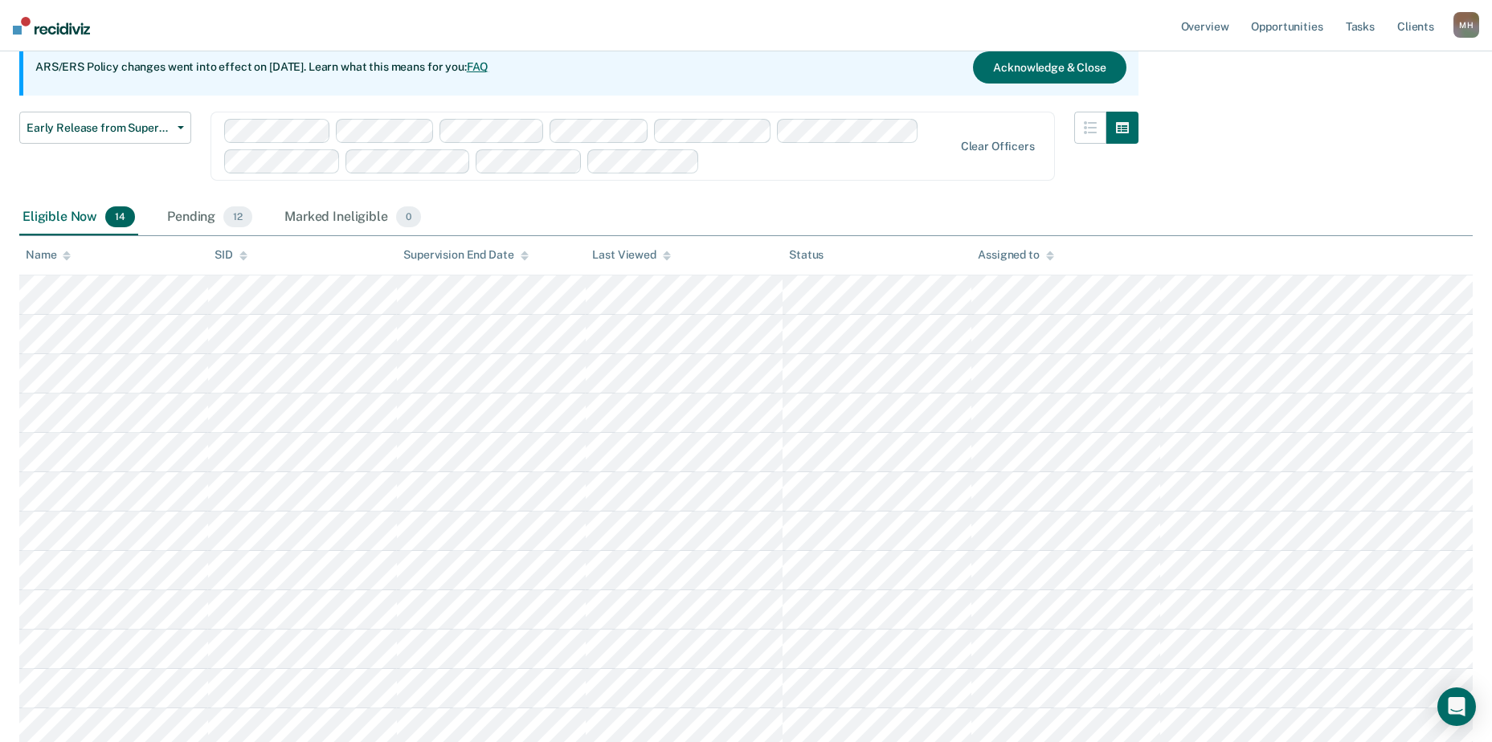
scroll to position [121, 0]
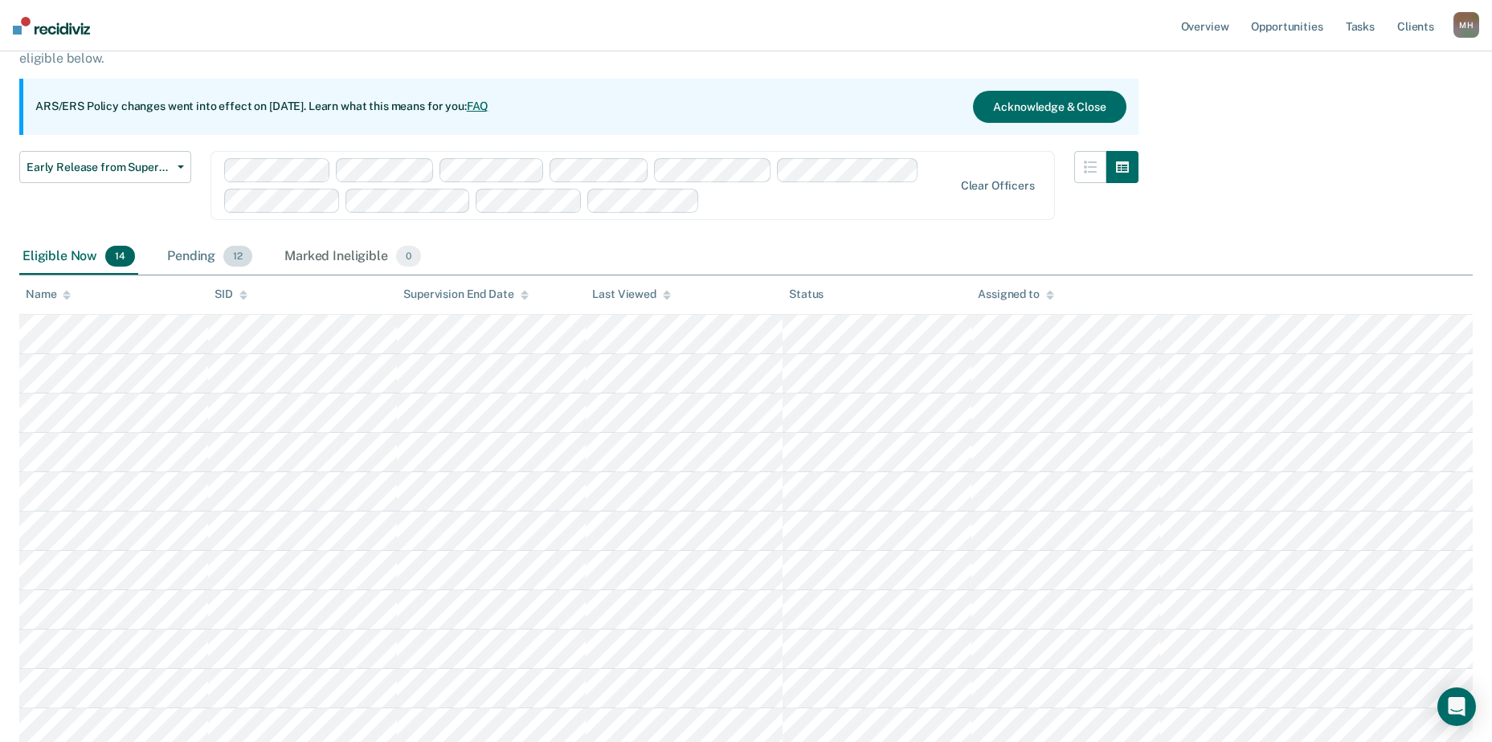
click at [208, 253] on div "Pending 12" at bounding box center [210, 256] width 92 height 35
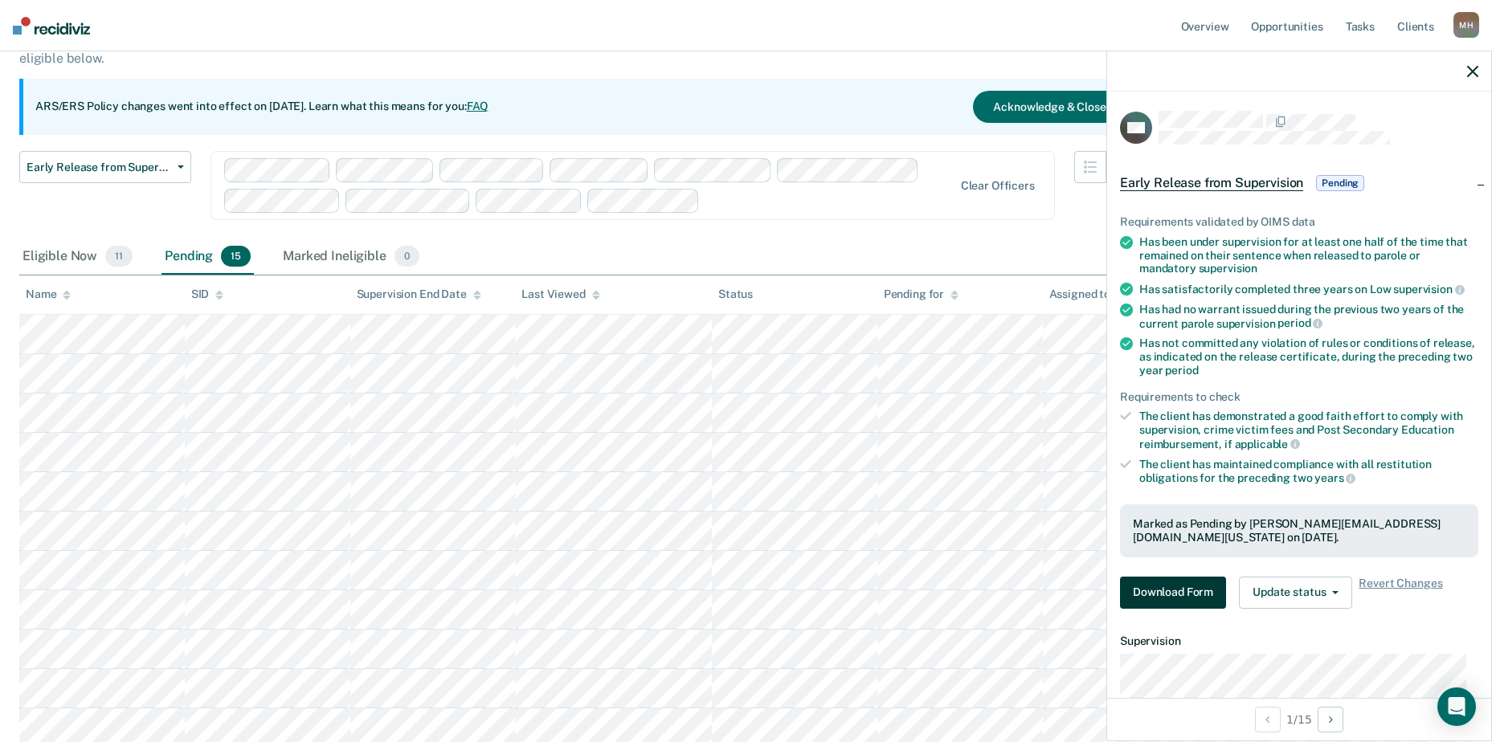
click at [1162, 589] on button "Download Form" at bounding box center [1173, 593] width 106 height 32
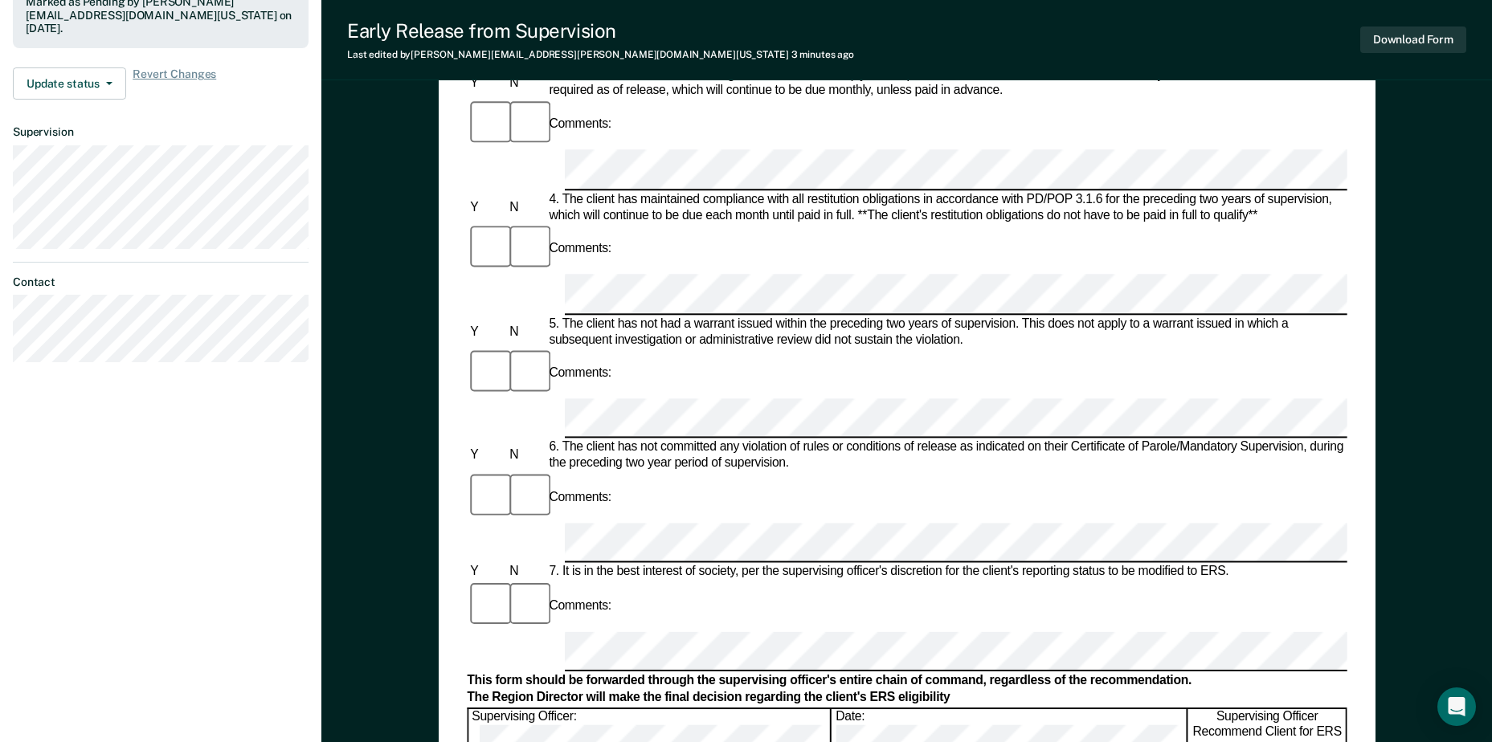
scroll to position [562, 0]
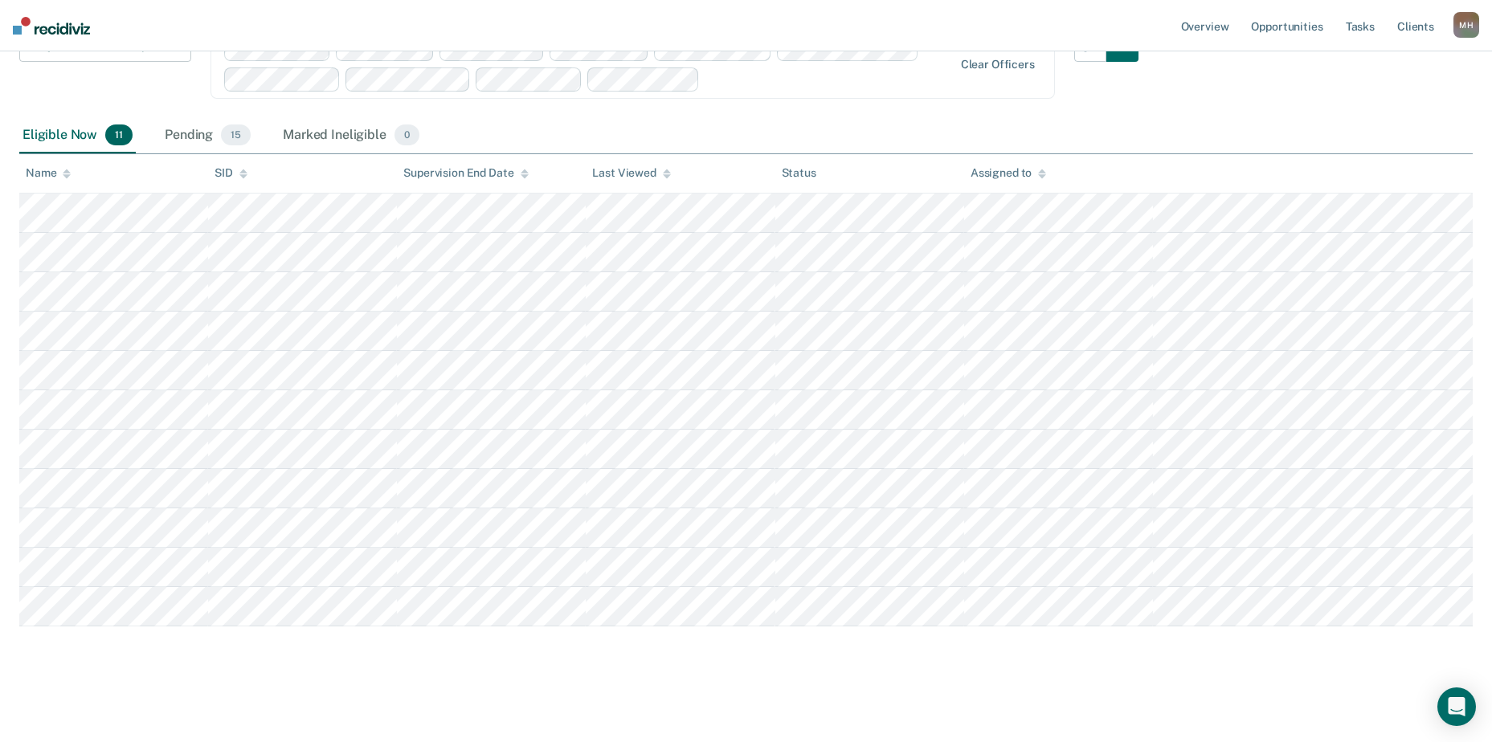
scroll to position [121, 0]
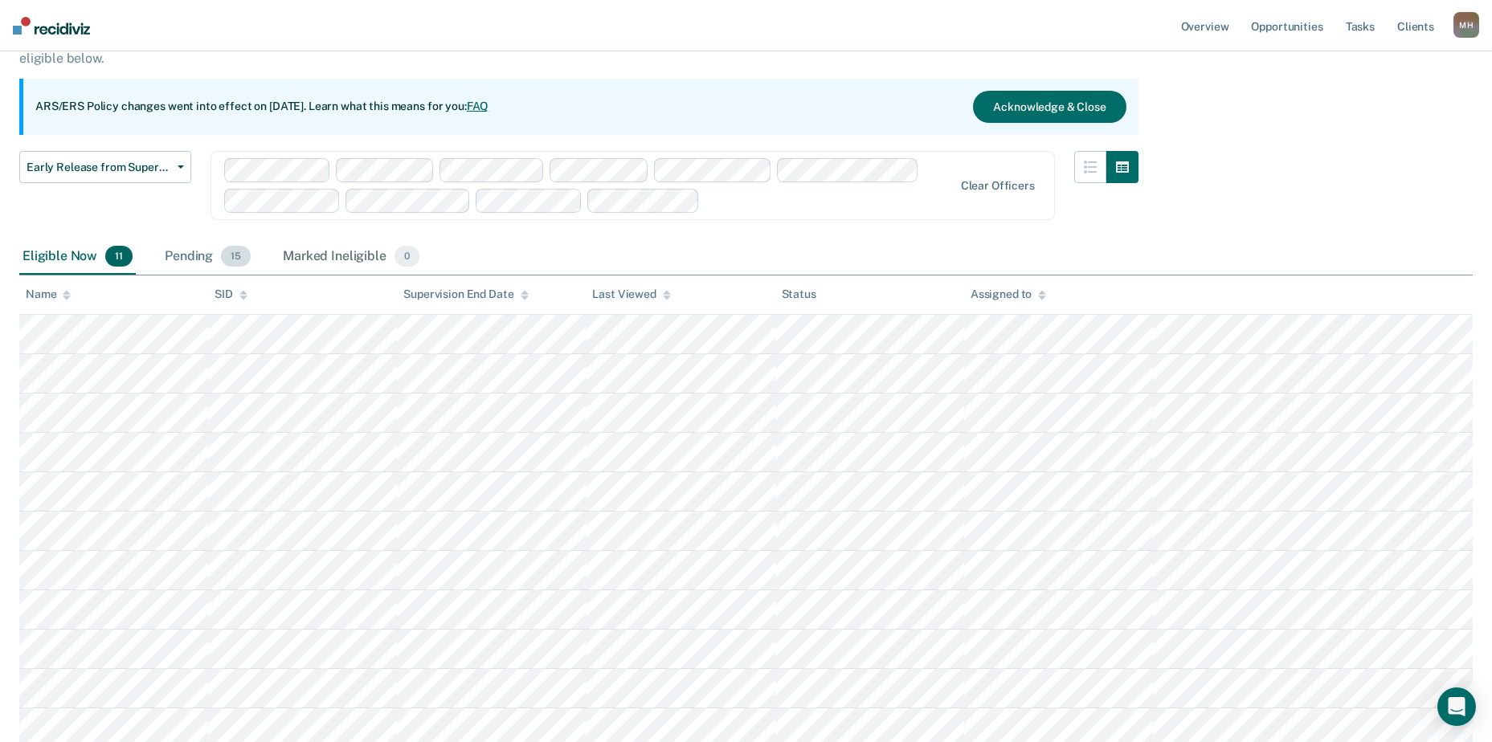
click at [202, 258] on div "Pending 15" at bounding box center [207, 256] width 92 height 35
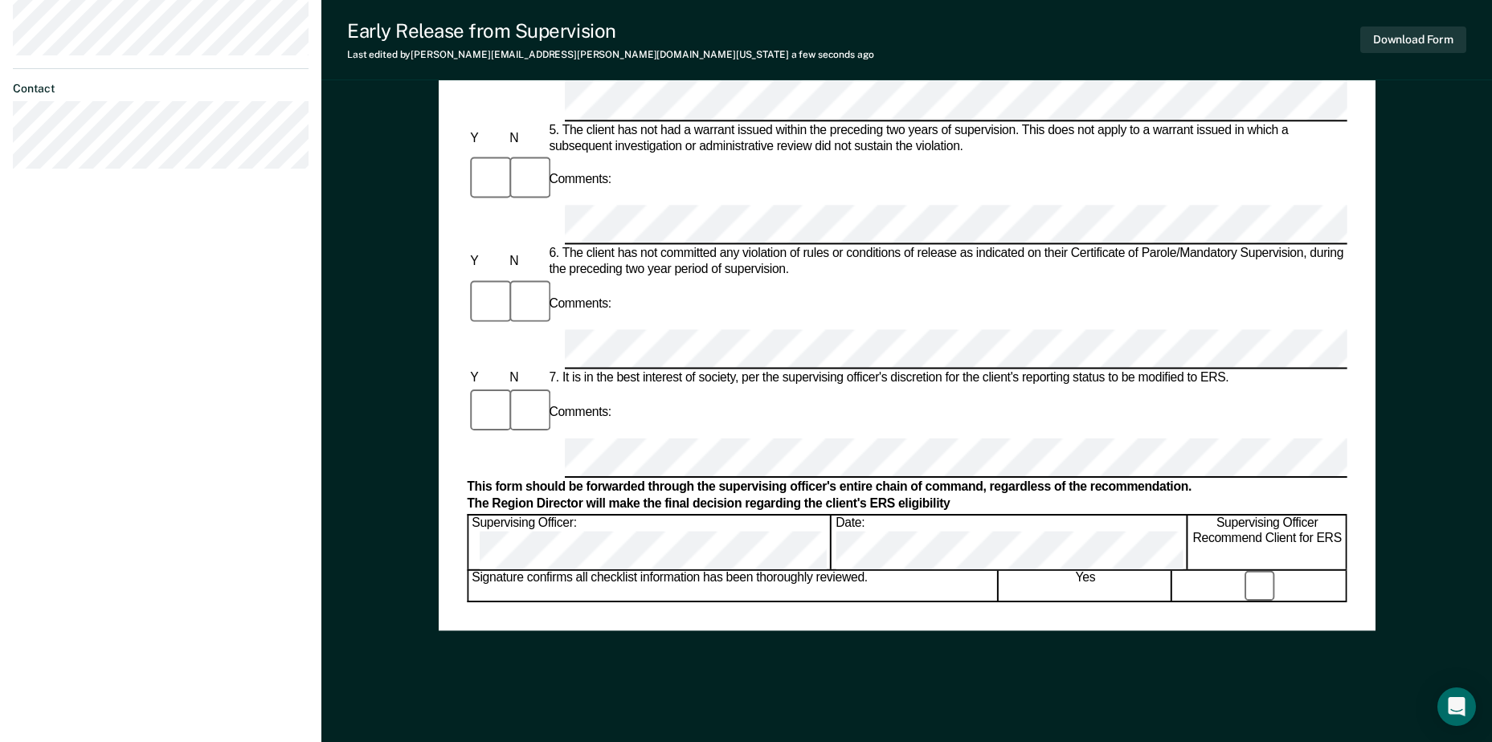
scroll to position [562, 0]
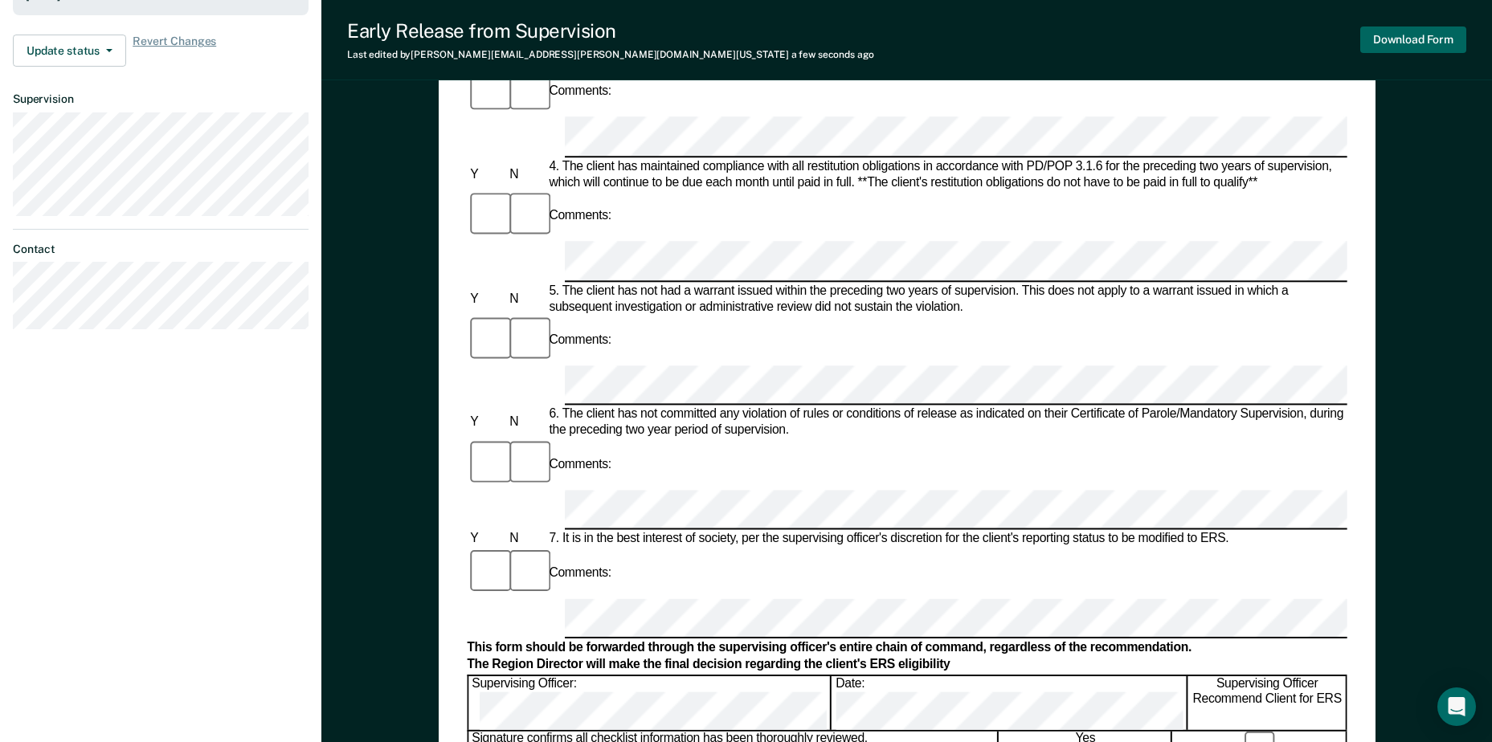
click at [1443, 48] on button "Download Form" at bounding box center [1413, 40] width 106 height 27
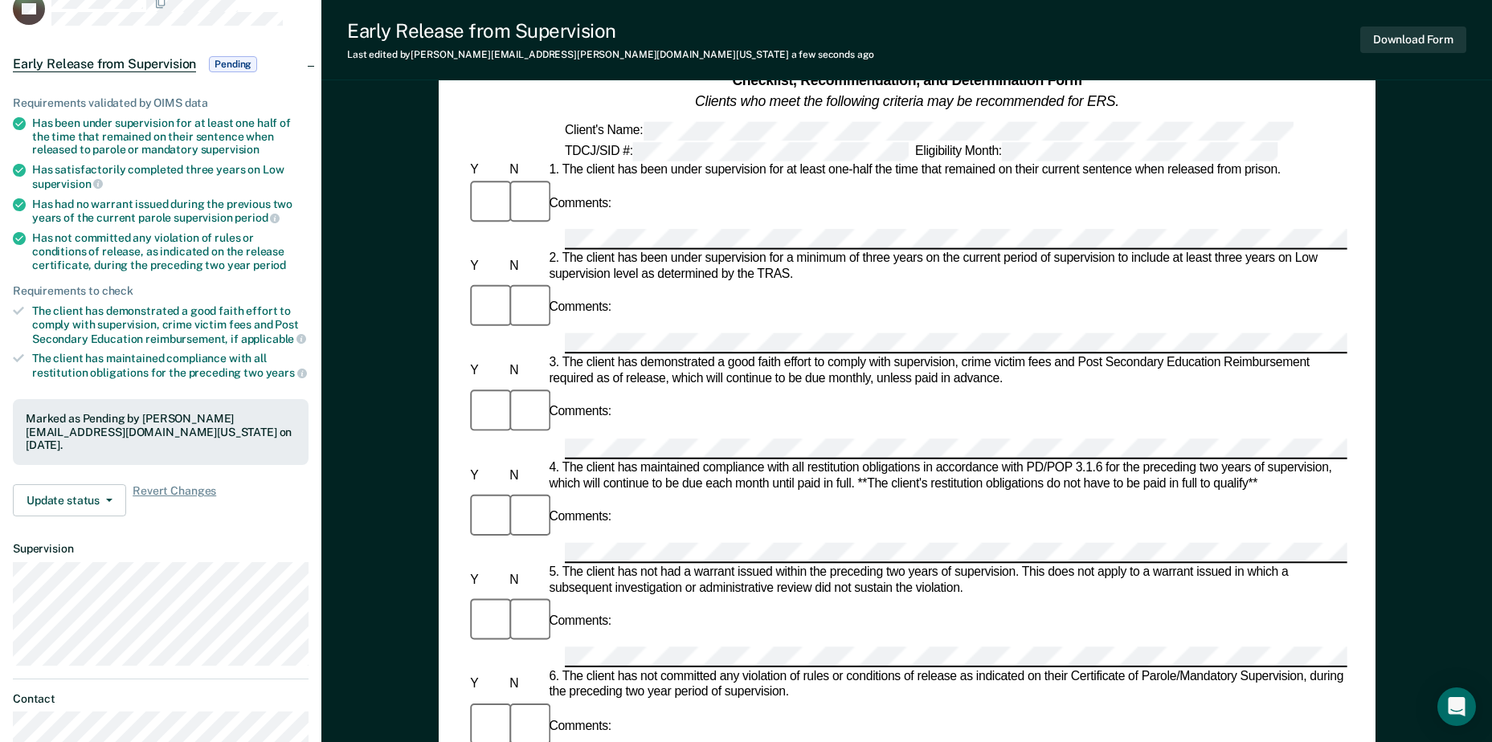
scroll to position [80, 0]
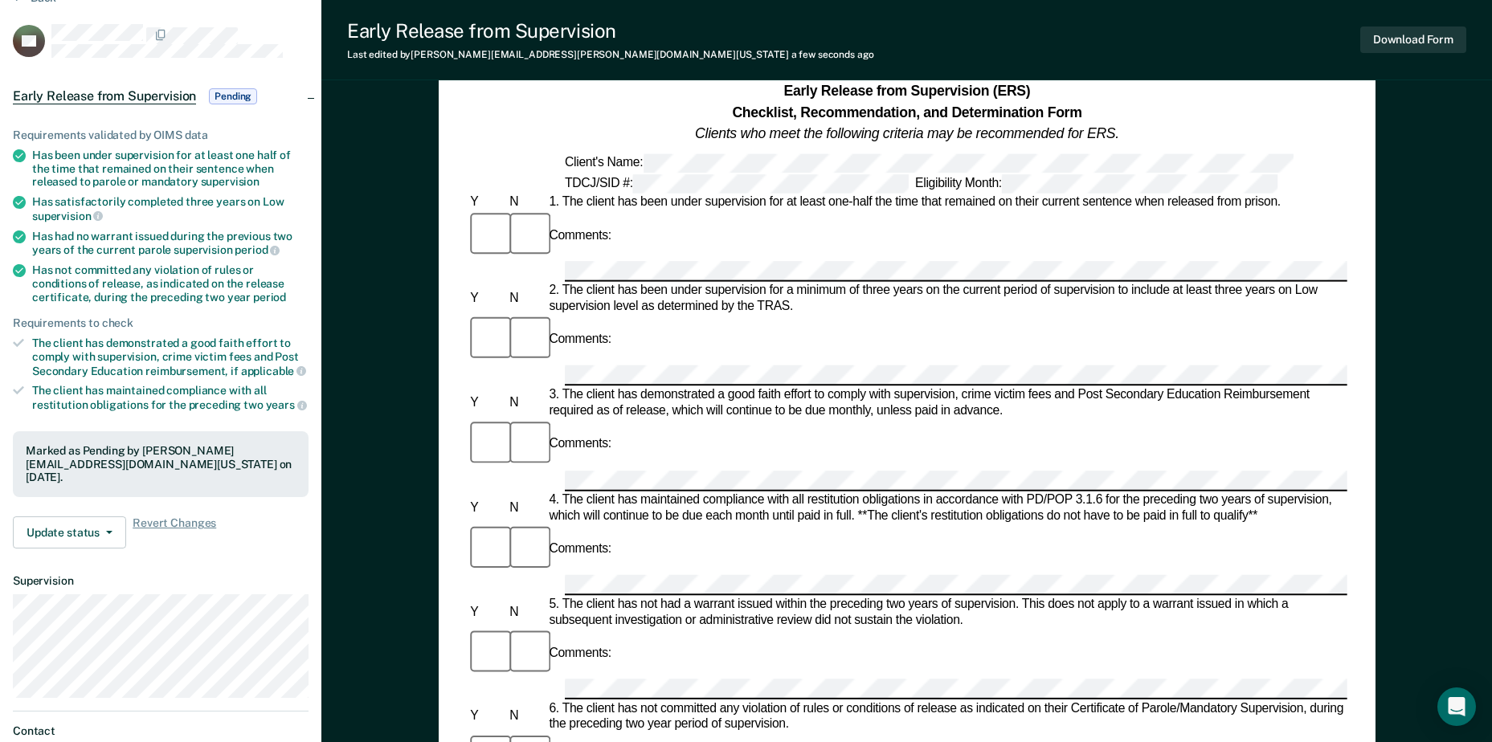
scroll to position [121, 0]
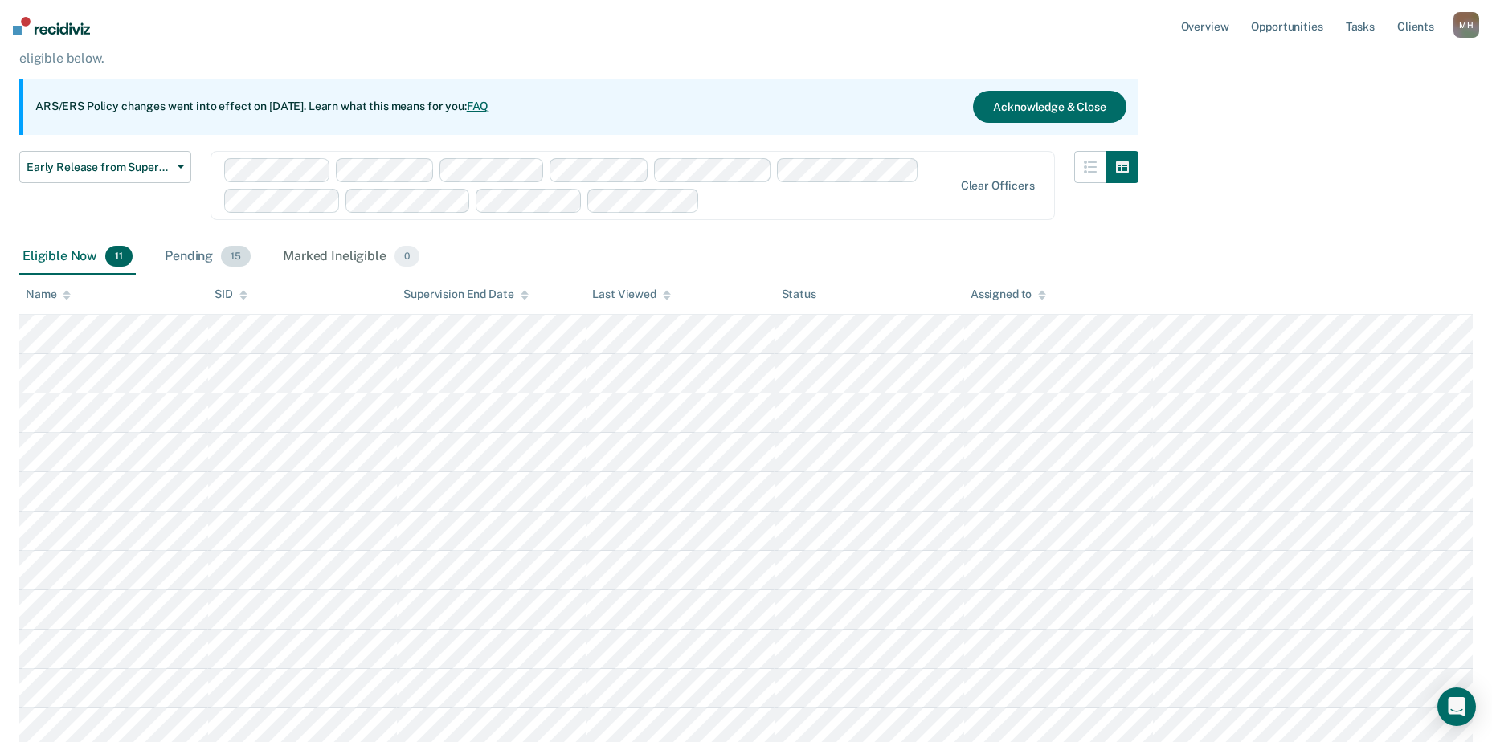
click at [202, 268] on div "Pending 15" at bounding box center [207, 256] width 92 height 35
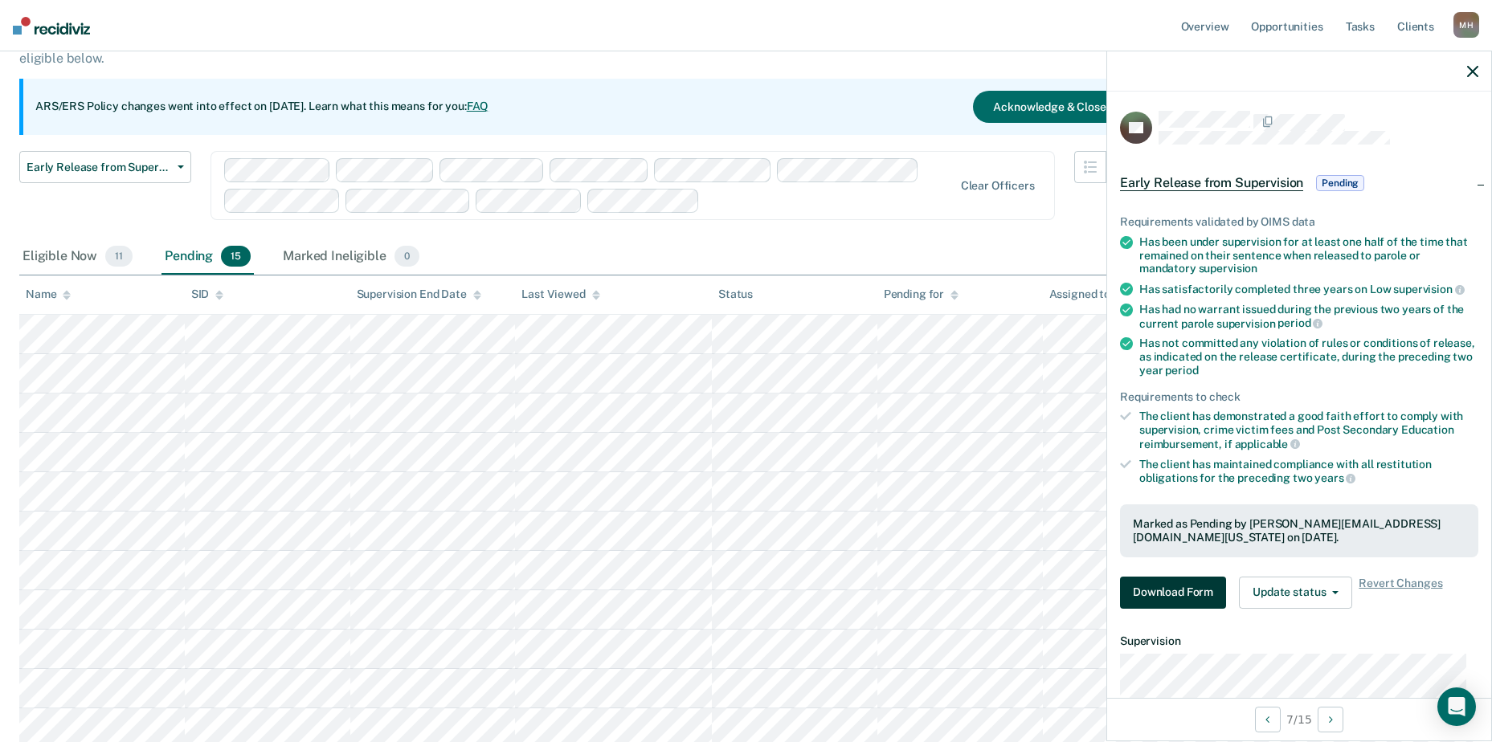
click at [1170, 598] on button "Download Form" at bounding box center [1173, 593] width 106 height 32
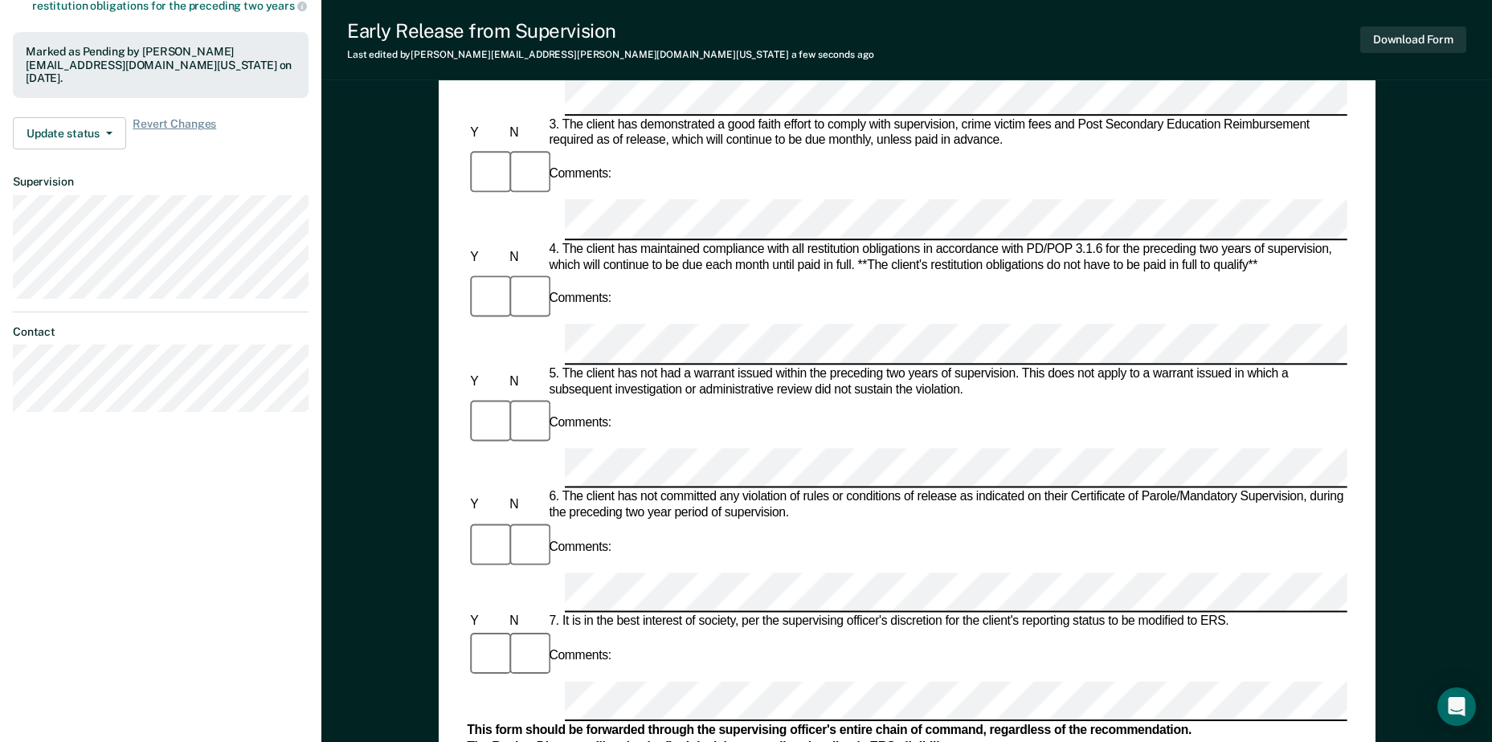
scroll to position [482, 0]
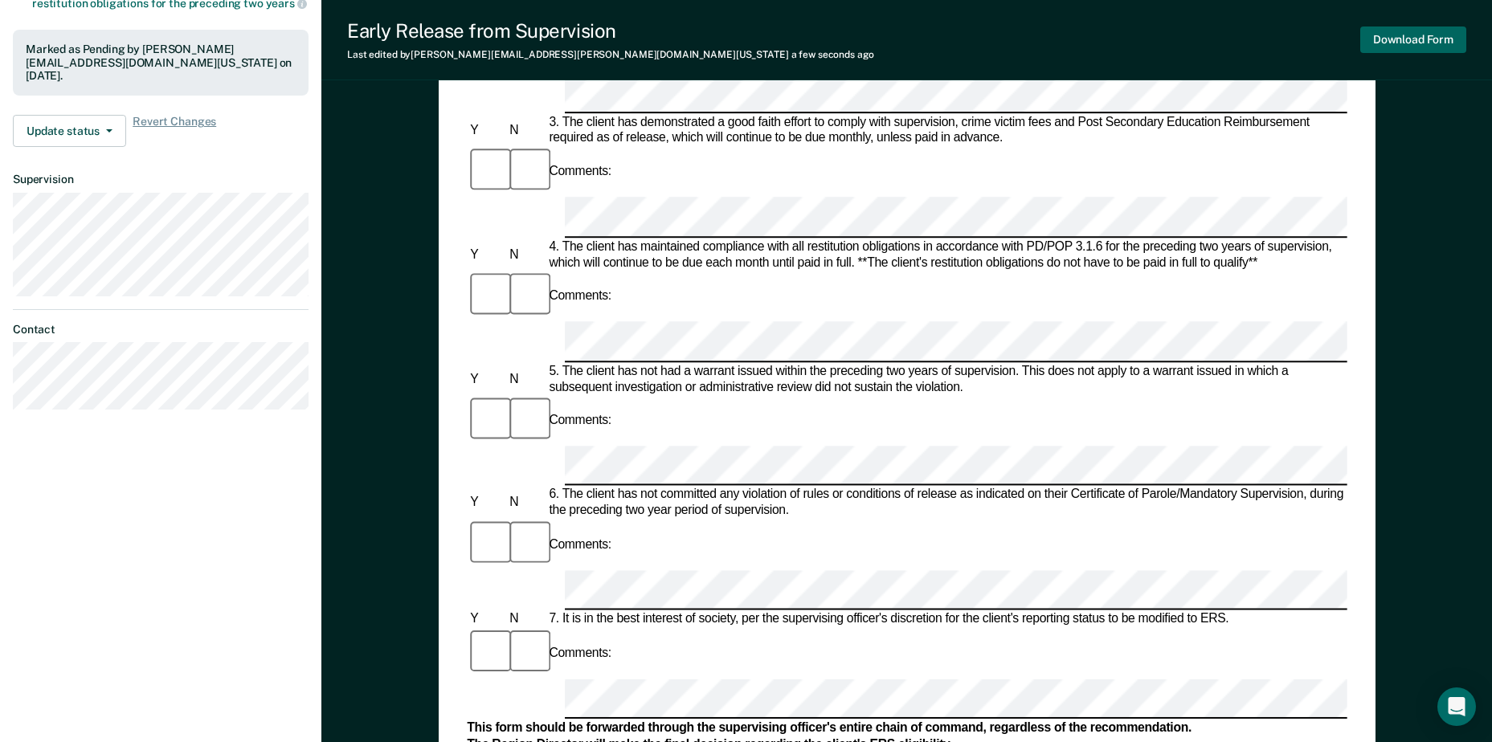
click at [1458, 38] on button "Download Form" at bounding box center [1413, 40] width 106 height 27
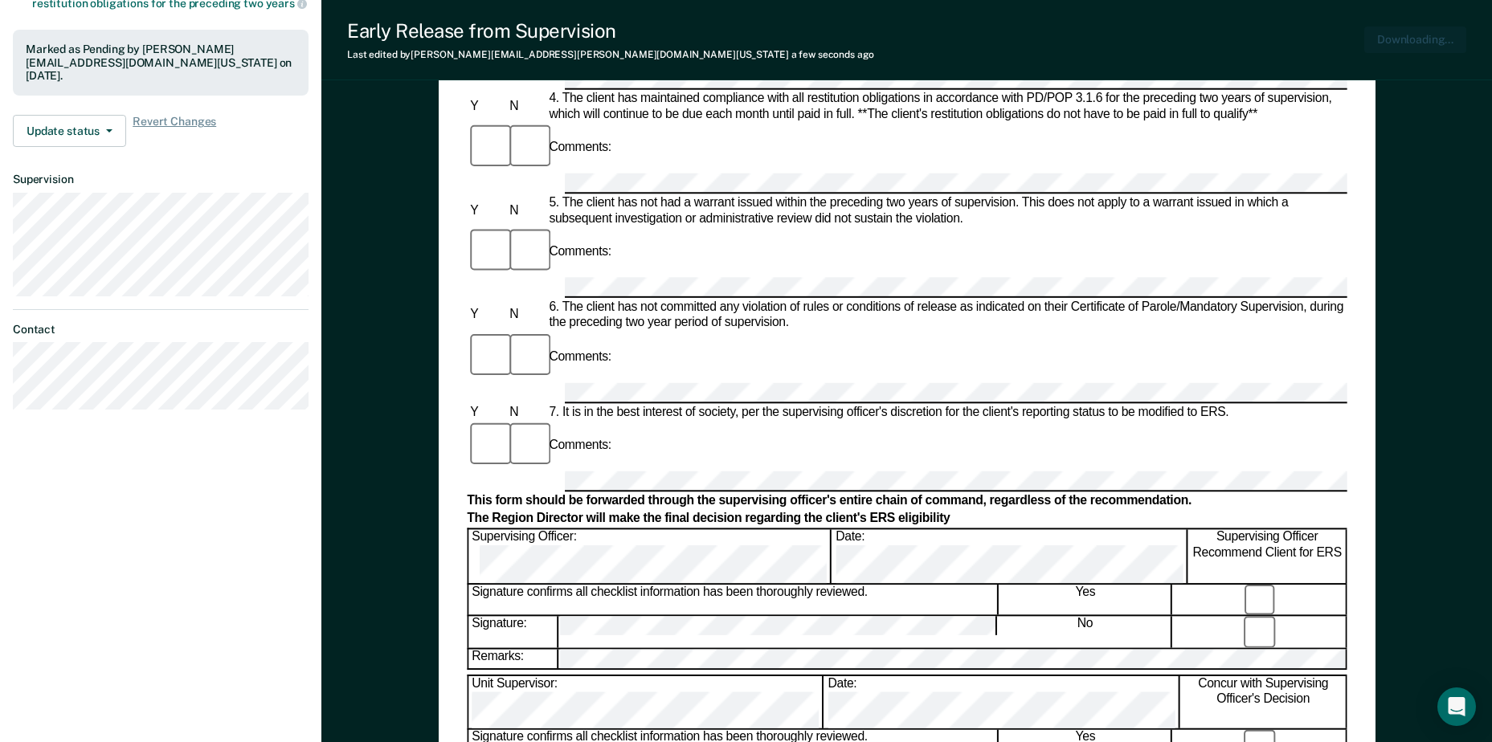
scroll to position [0, 0]
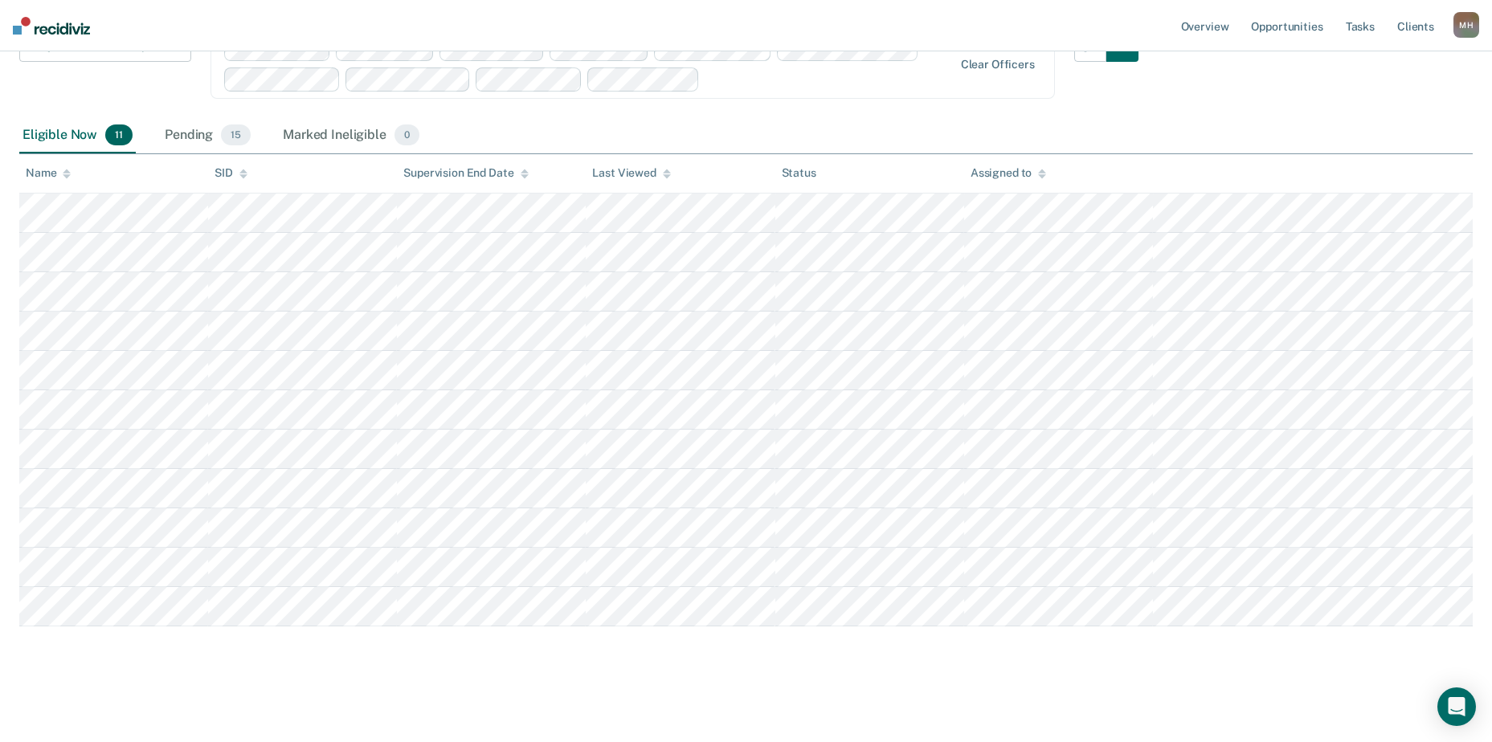
scroll to position [121, 0]
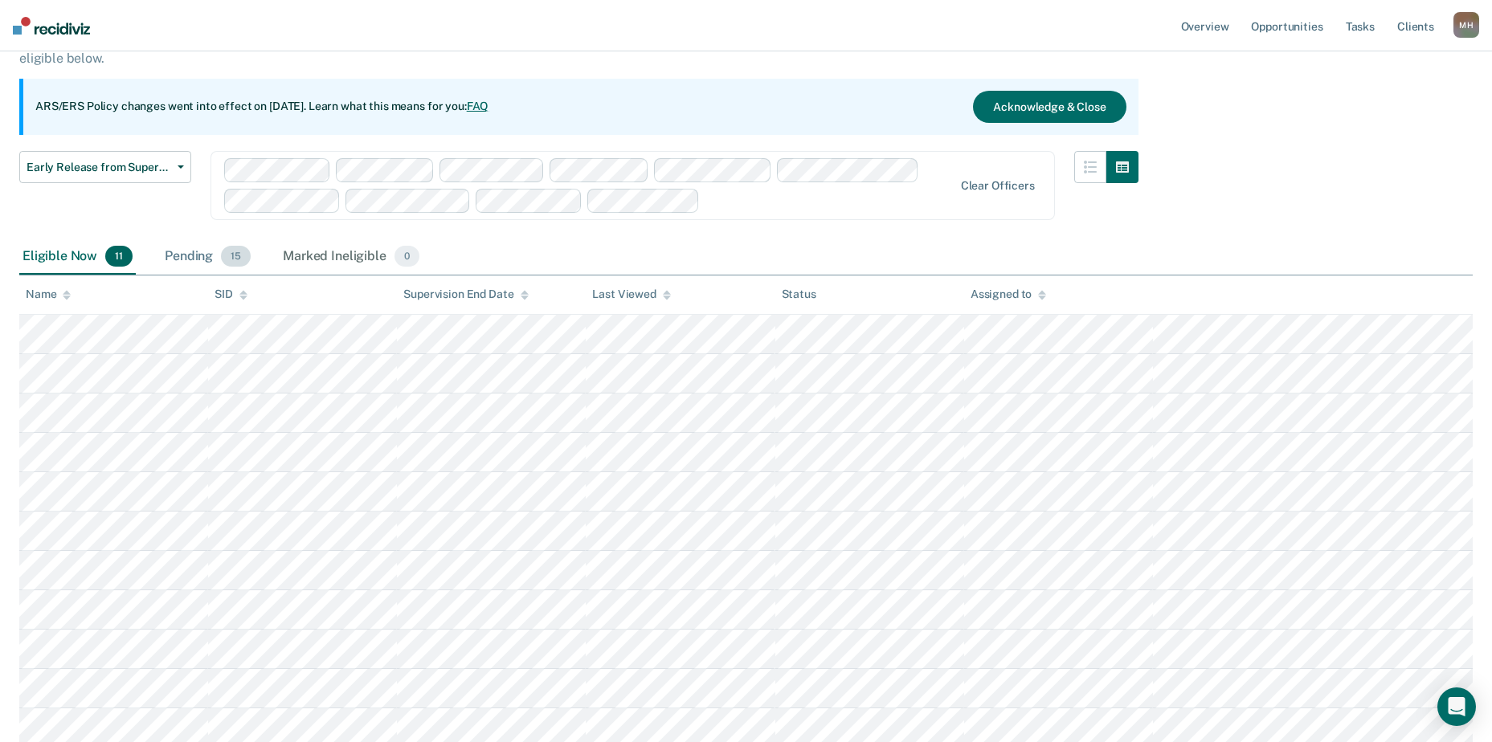
click at [197, 252] on div "Pending 15" at bounding box center [207, 256] width 92 height 35
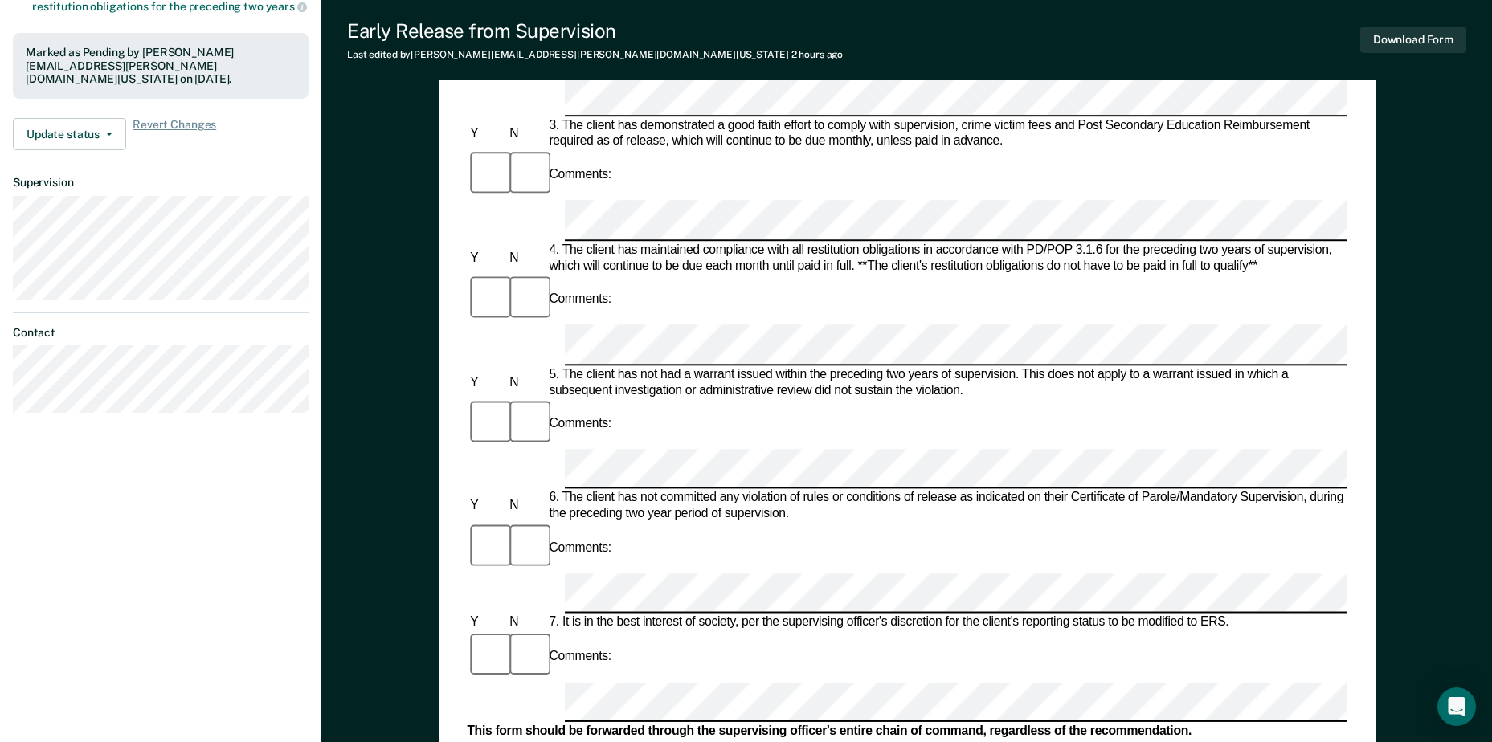
scroll to position [482, 0]
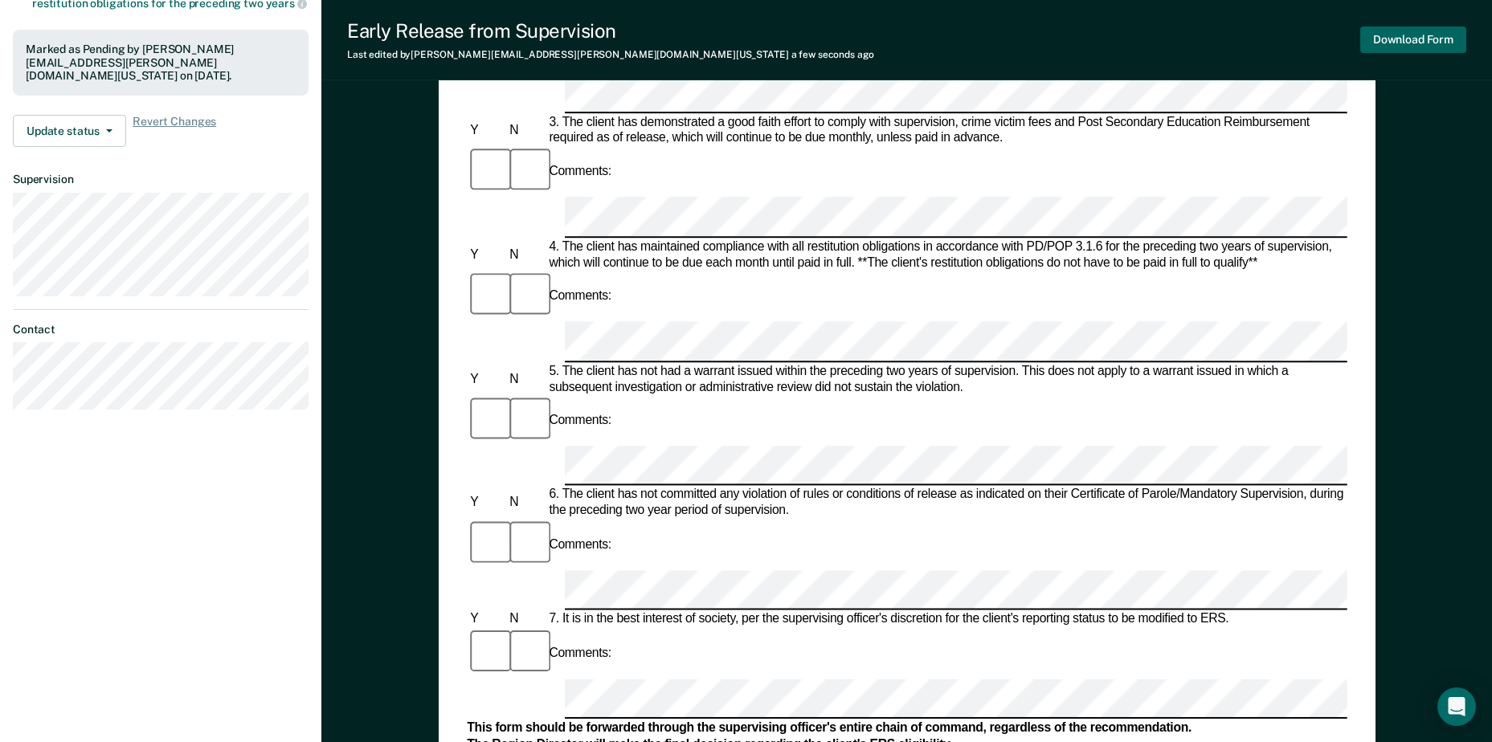
click at [1397, 43] on button "Download Form" at bounding box center [1413, 40] width 106 height 27
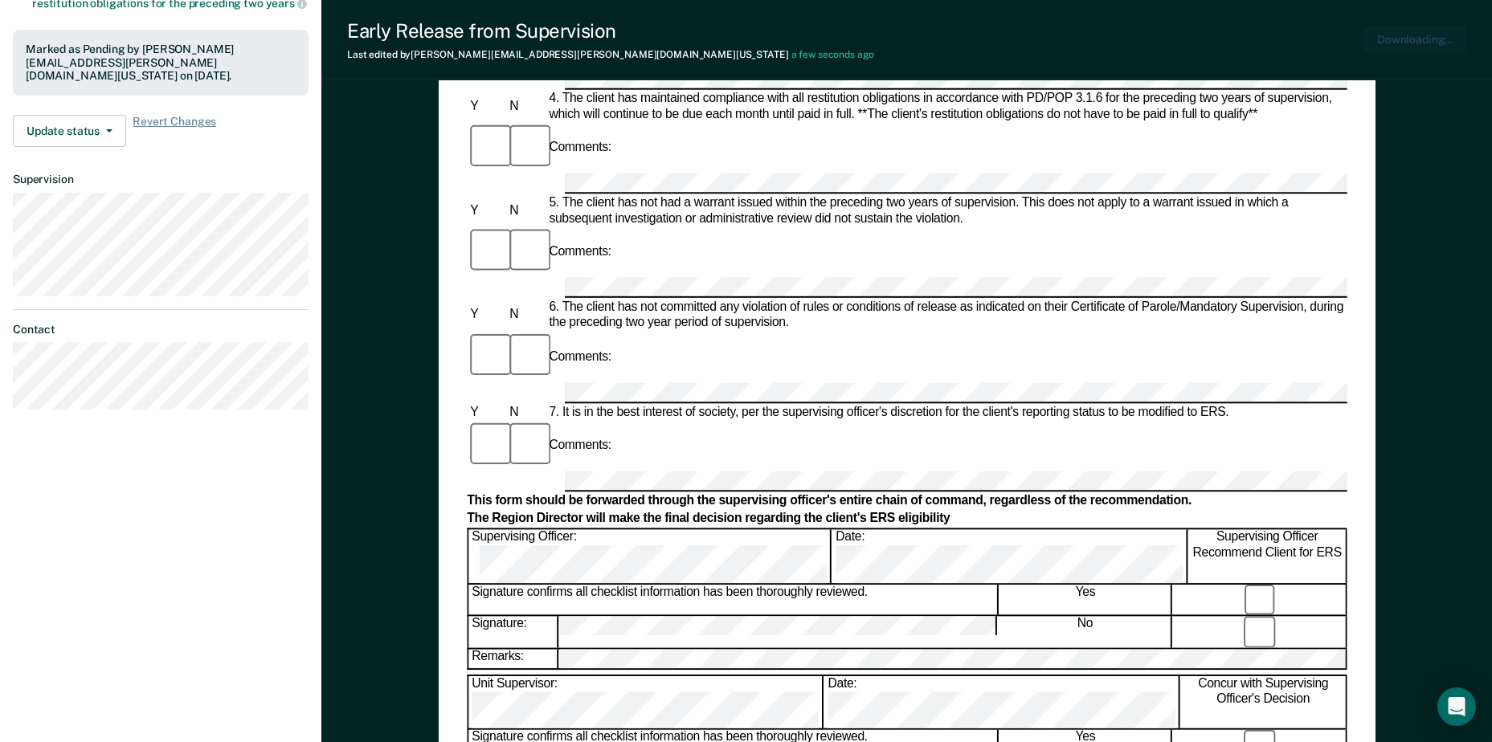
scroll to position [0, 0]
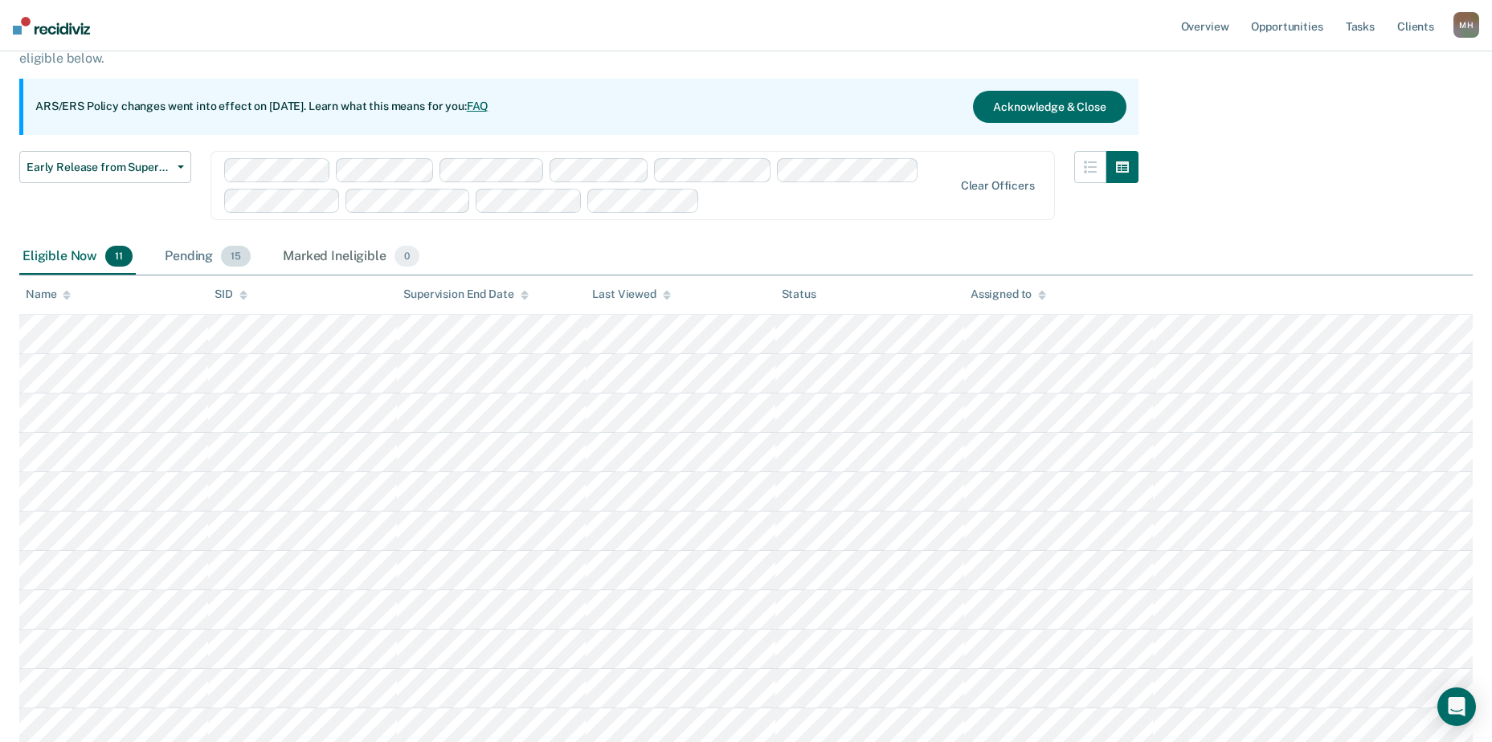
click at [182, 258] on div "Pending 15" at bounding box center [207, 256] width 92 height 35
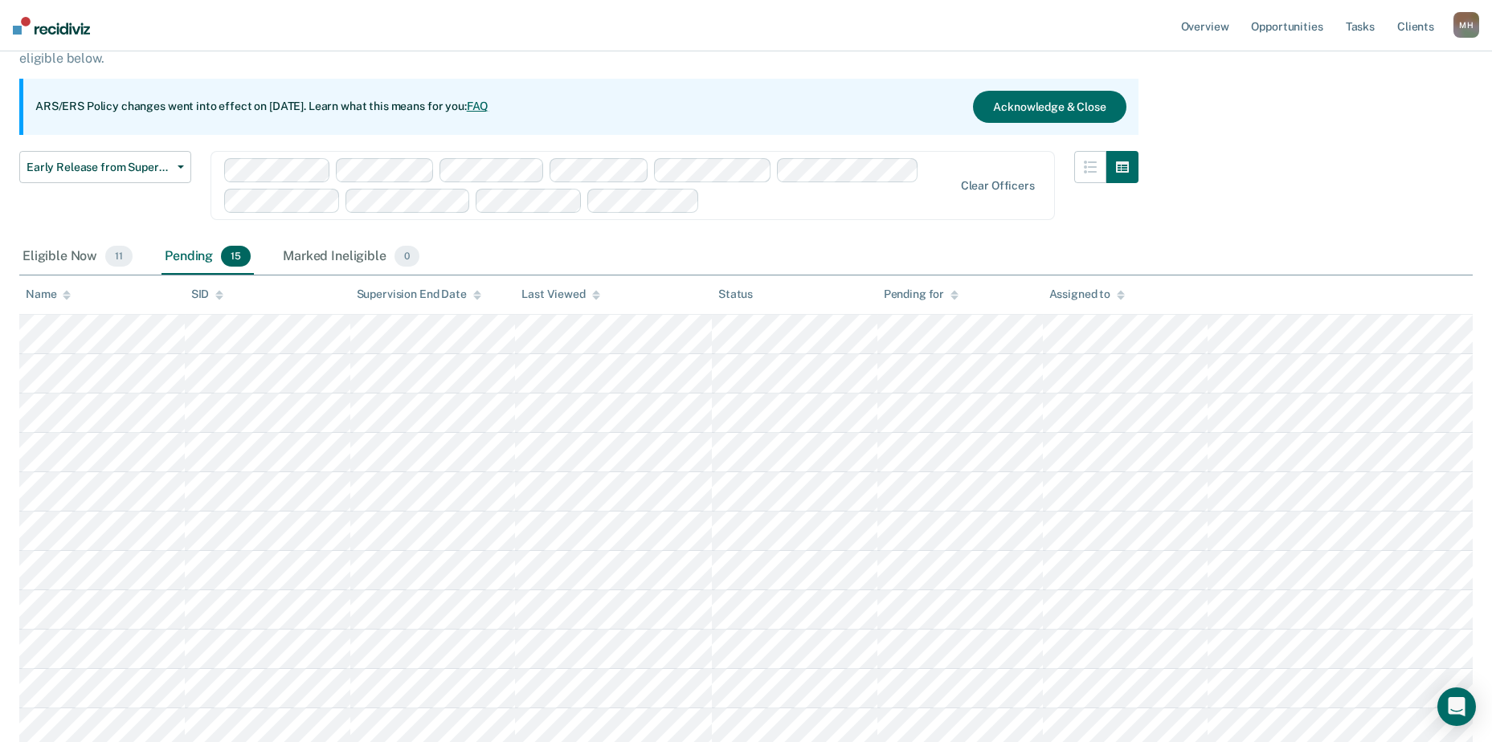
scroll to position [41, 0]
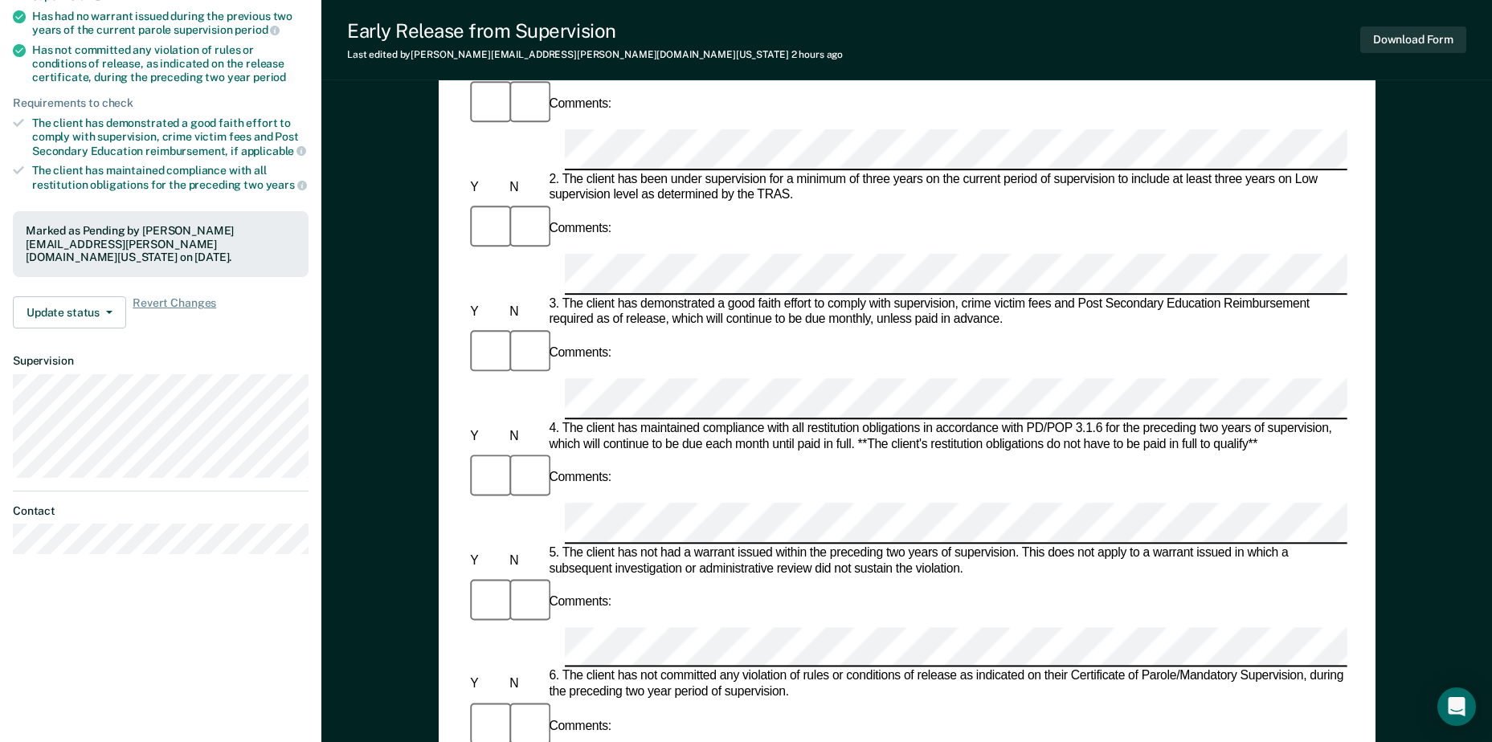
scroll to position [402, 0]
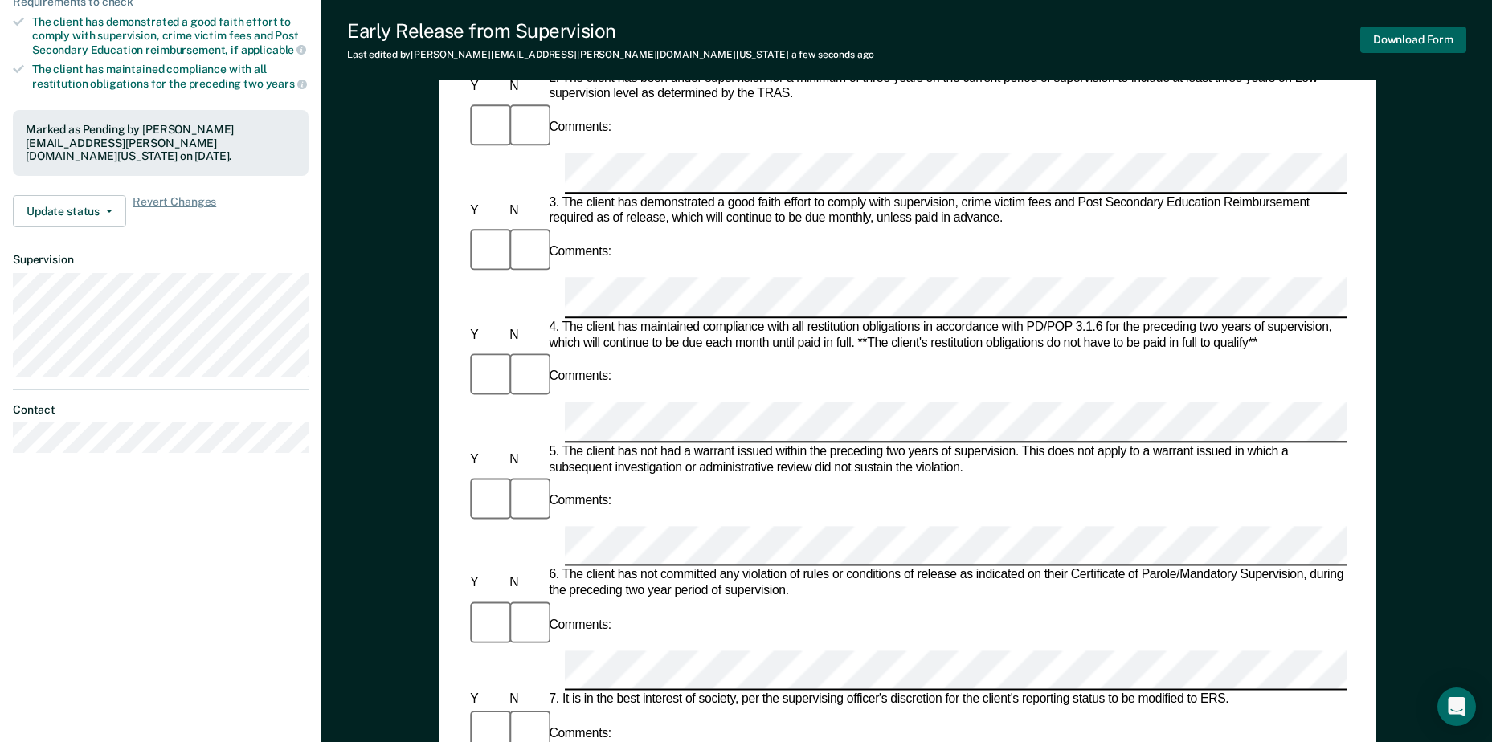
click at [1386, 33] on button "Download Form" at bounding box center [1413, 40] width 106 height 27
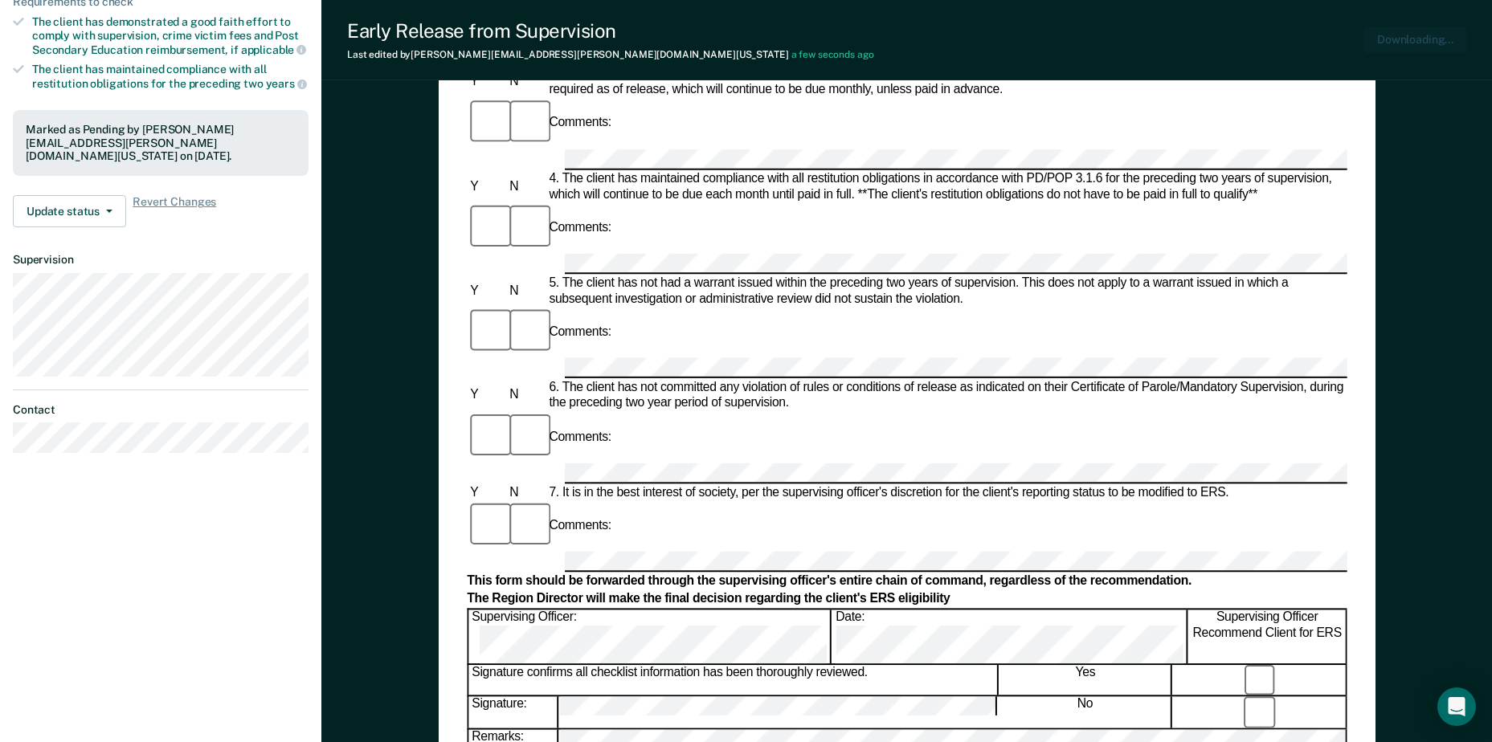
scroll to position [0, 0]
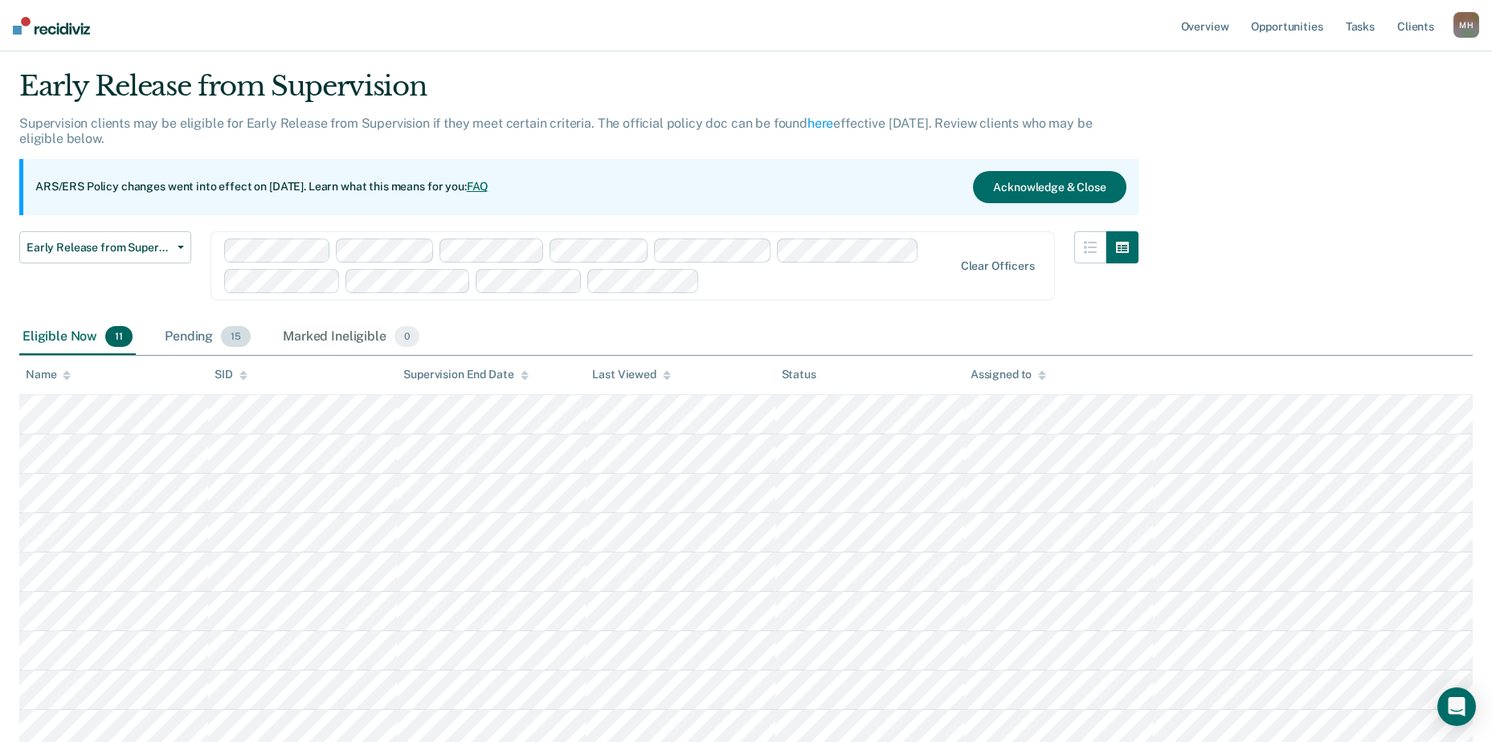
click at [176, 340] on div "Pending 15" at bounding box center [207, 337] width 92 height 35
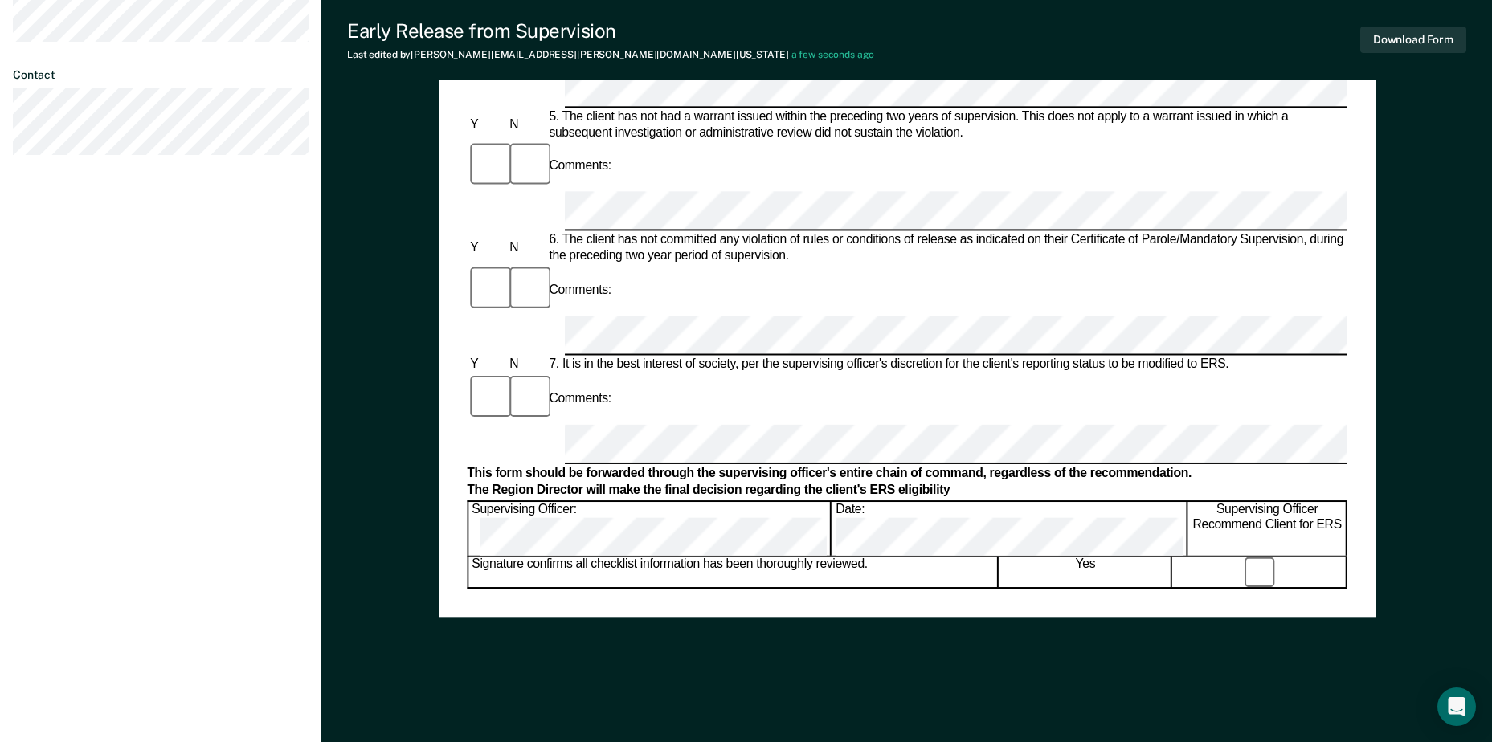
scroll to position [738, 0]
click at [1425, 39] on button "Download Form" at bounding box center [1413, 40] width 106 height 27
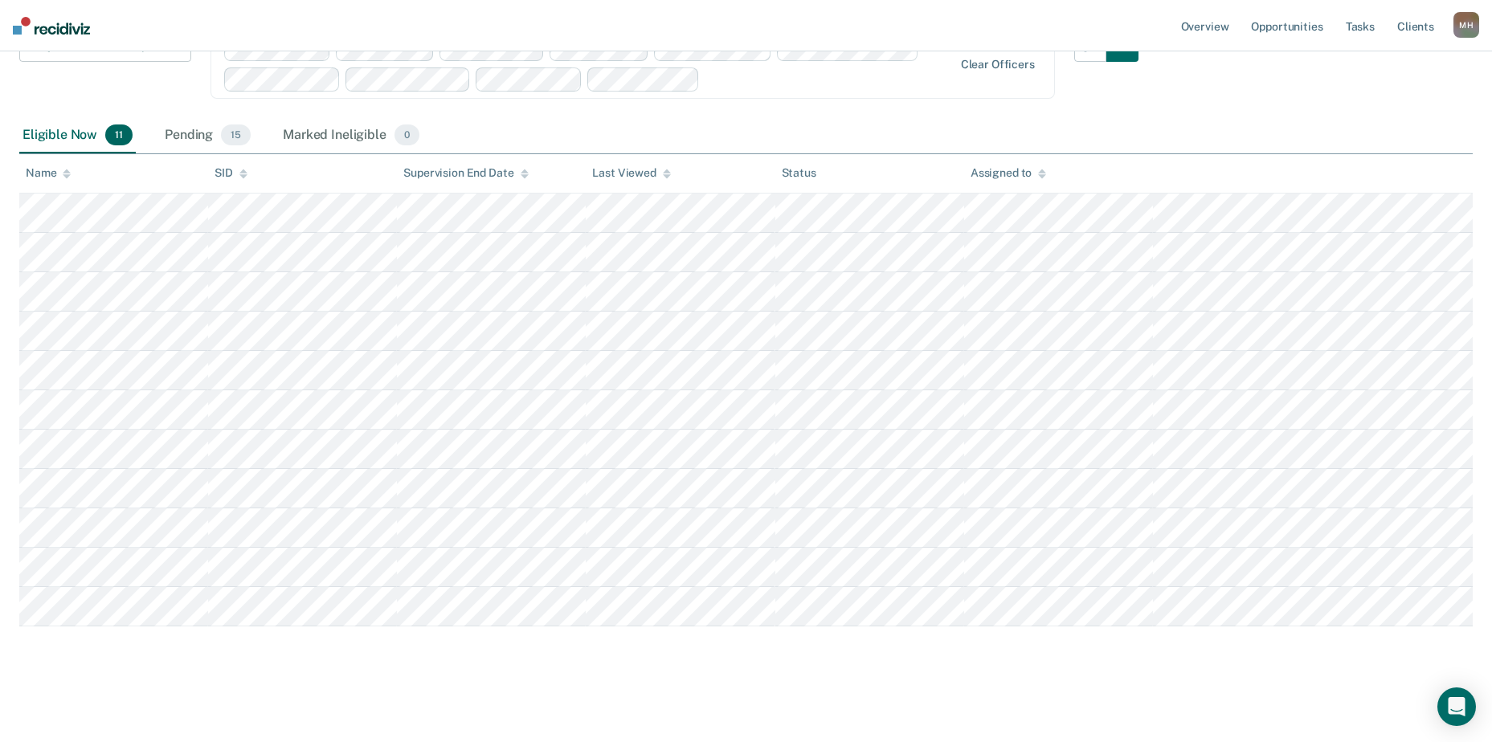
scroll to position [41, 0]
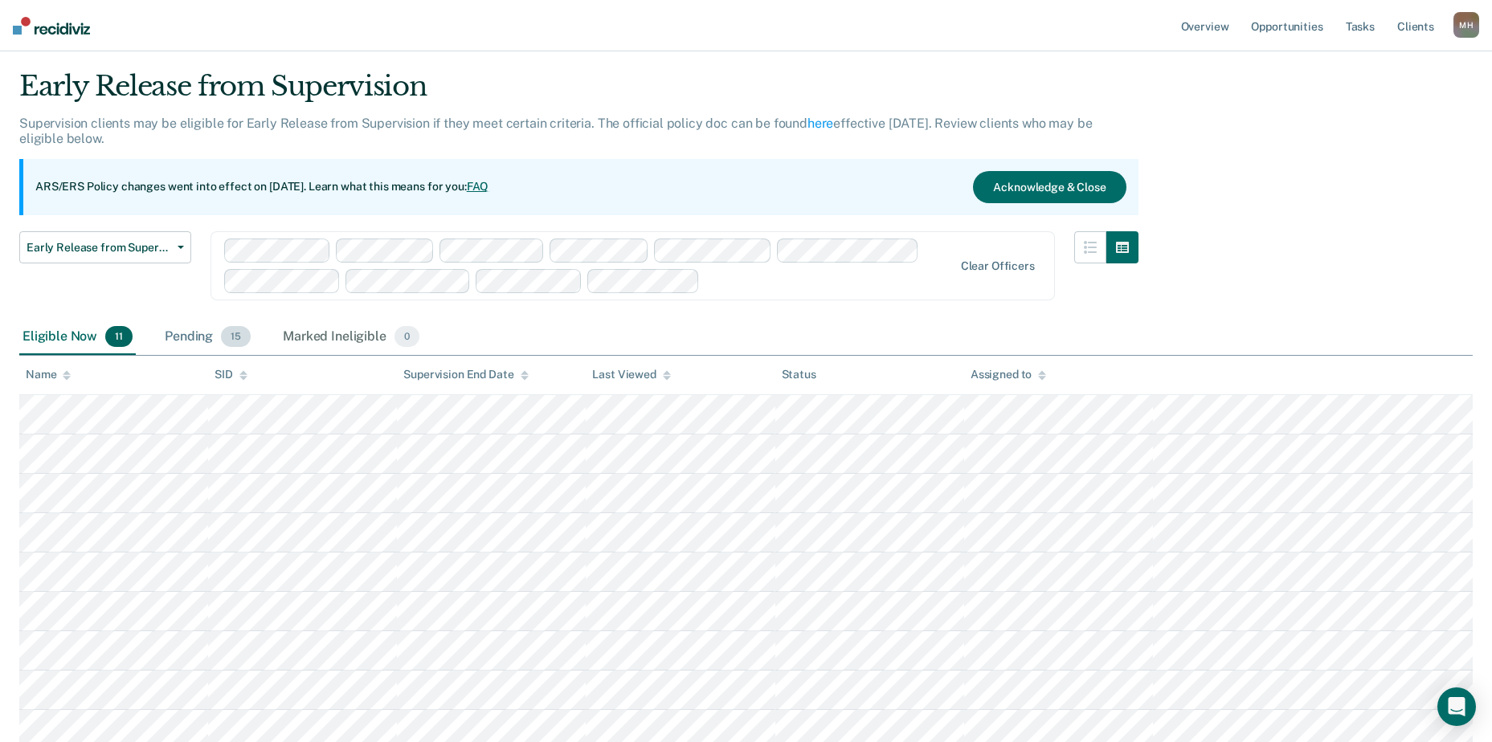
click at [208, 337] on div "Pending 15" at bounding box center [207, 337] width 92 height 35
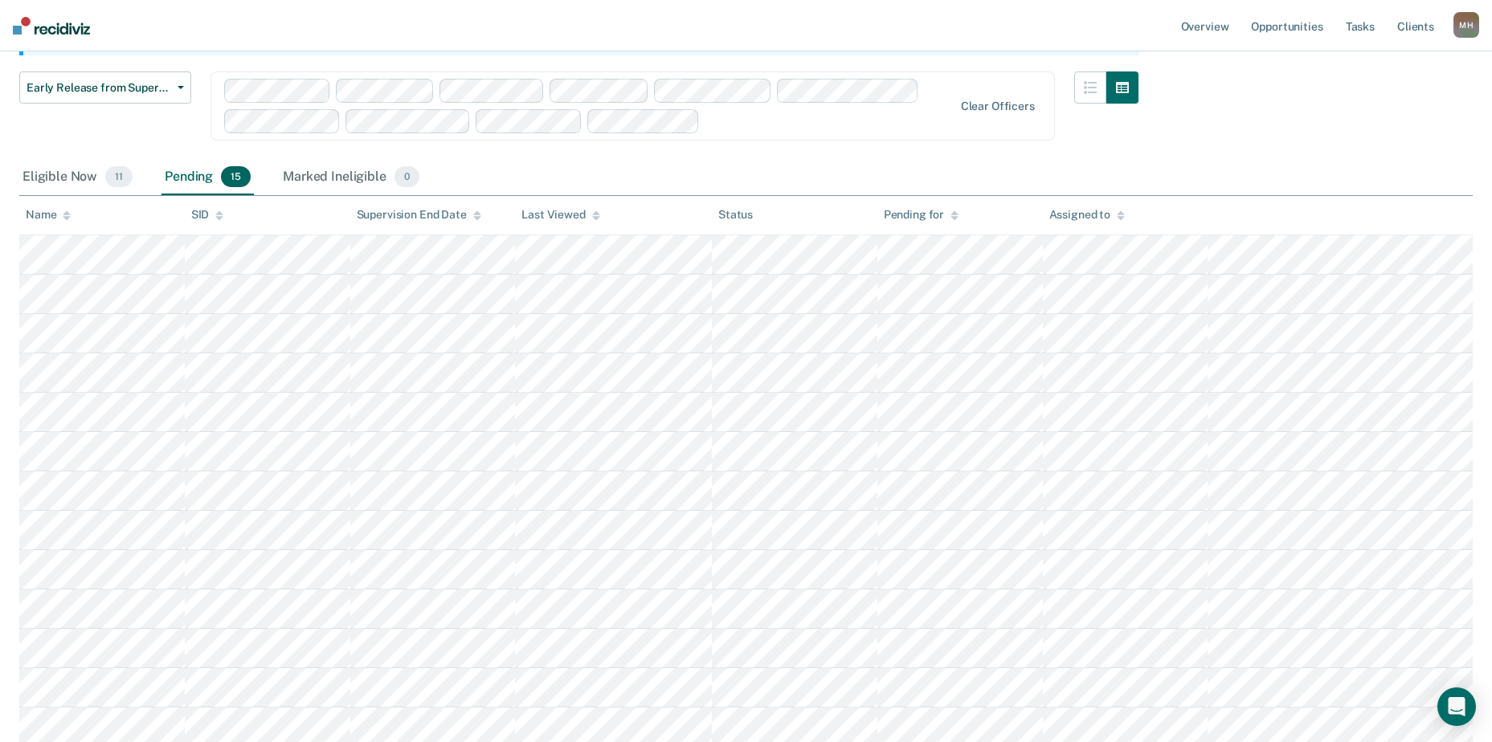
scroll to position [202, 0]
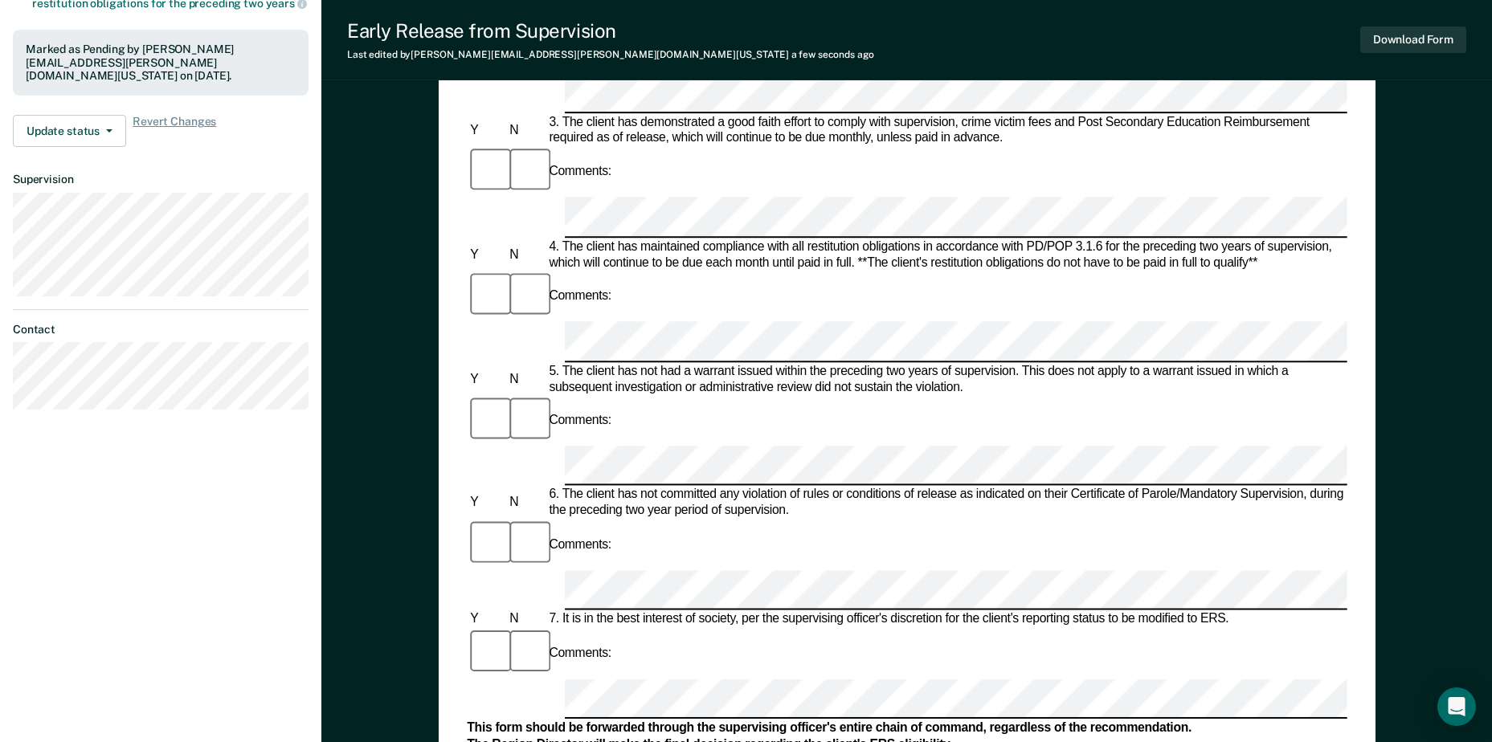
scroll to position [161, 0]
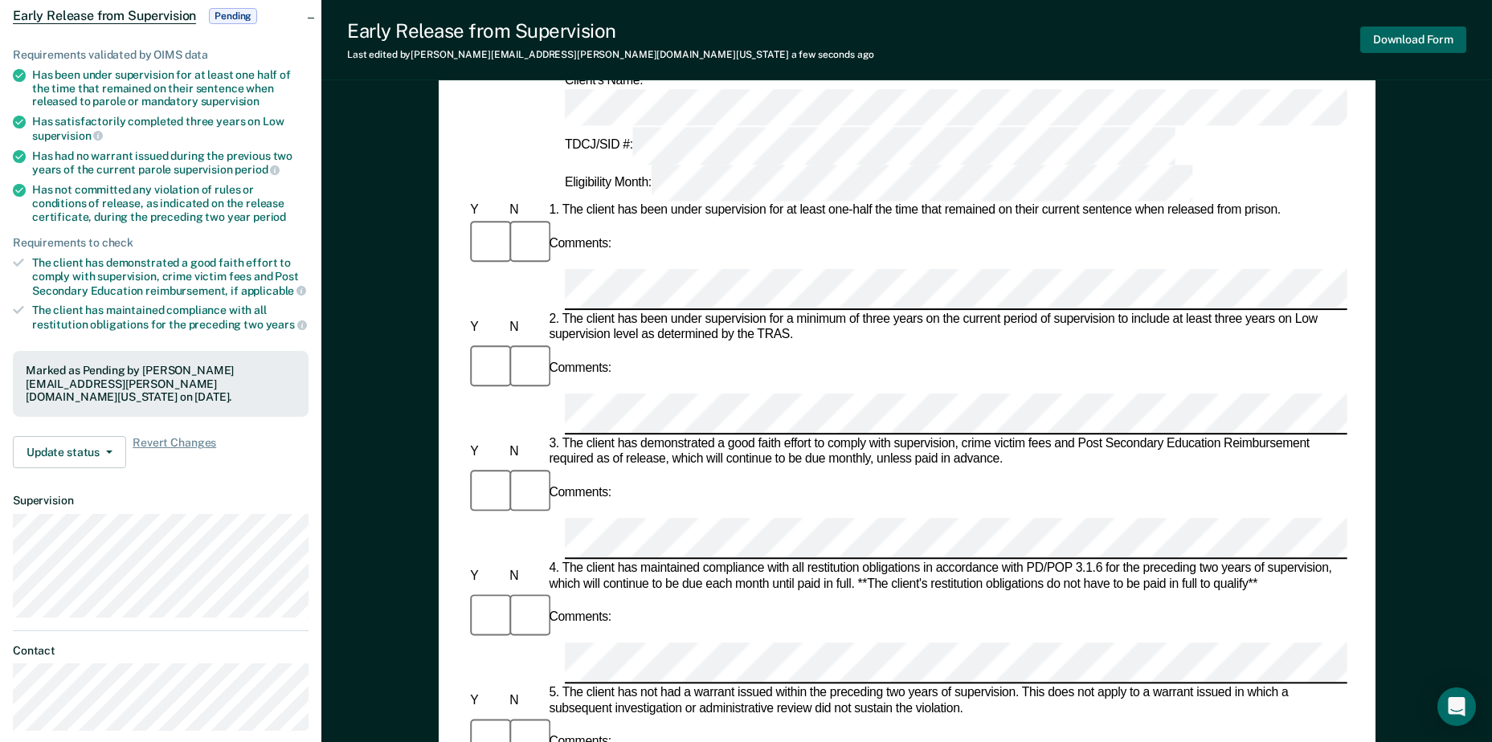
click at [1397, 35] on button "Download Form" at bounding box center [1413, 40] width 106 height 27
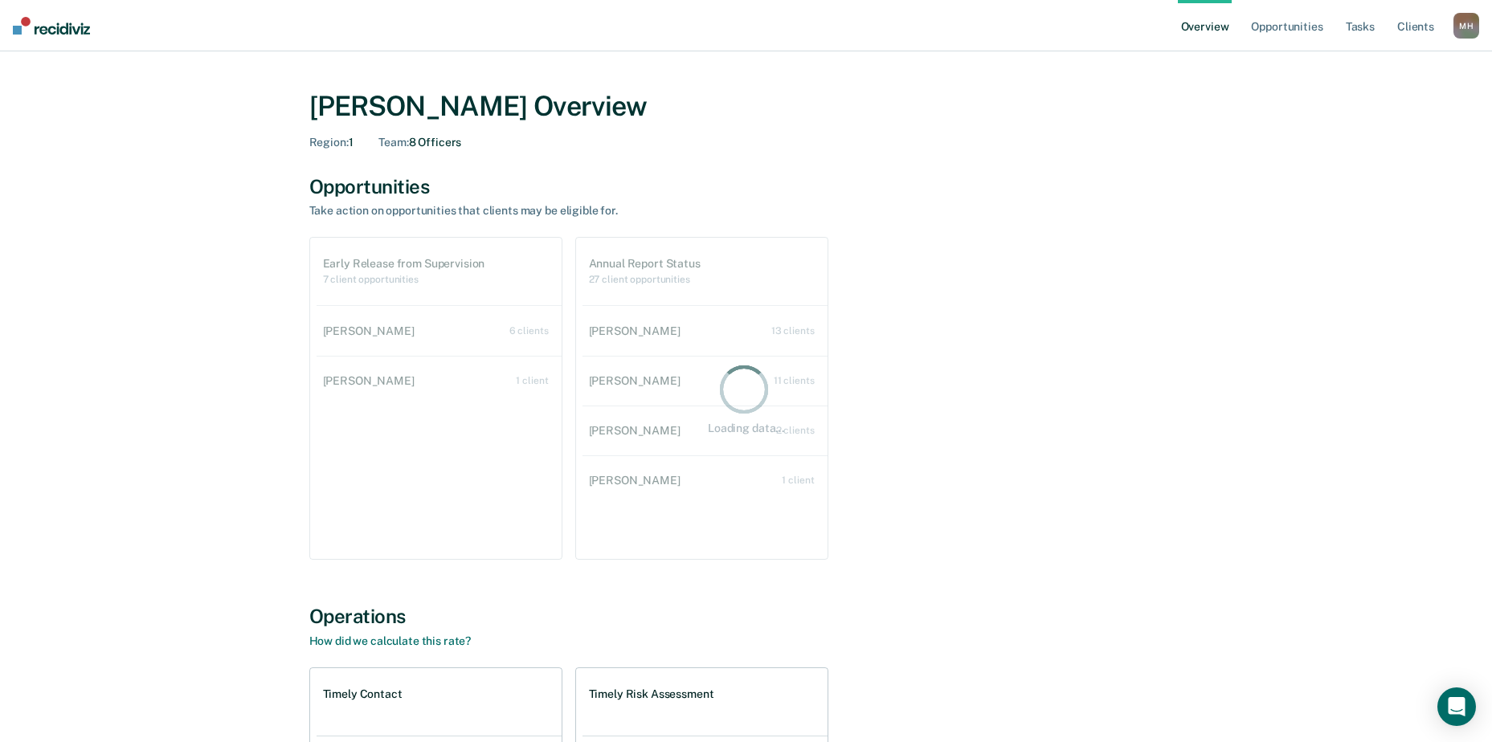
click at [88, 411] on div "Megan Harper Overview Region : 1 Team : 8 Officers Opportunities Take action on…" at bounding box center [745, 547] width 1453 height 952
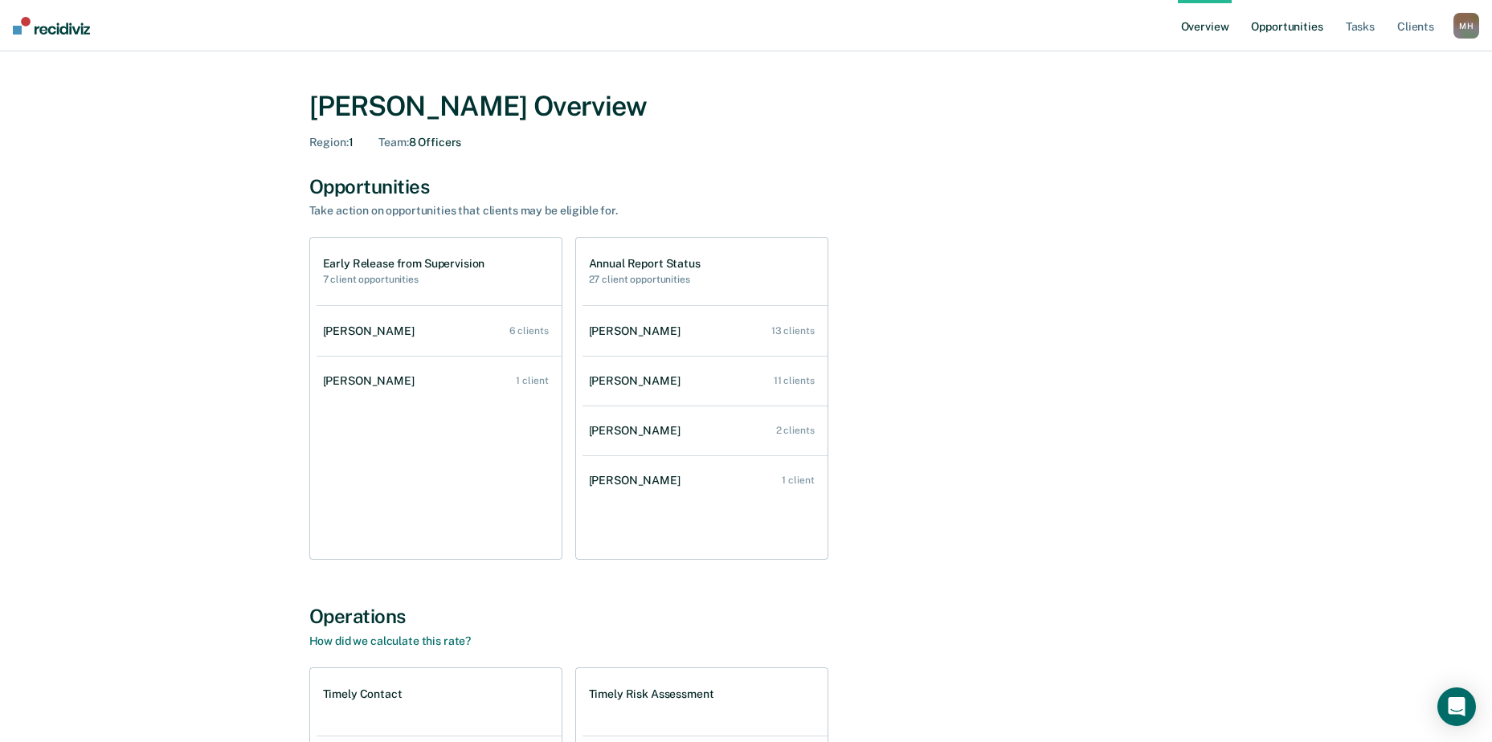
click at [1298, 31] on link "Opportunities" at bounding box center [1287, 25] width 78 height 51
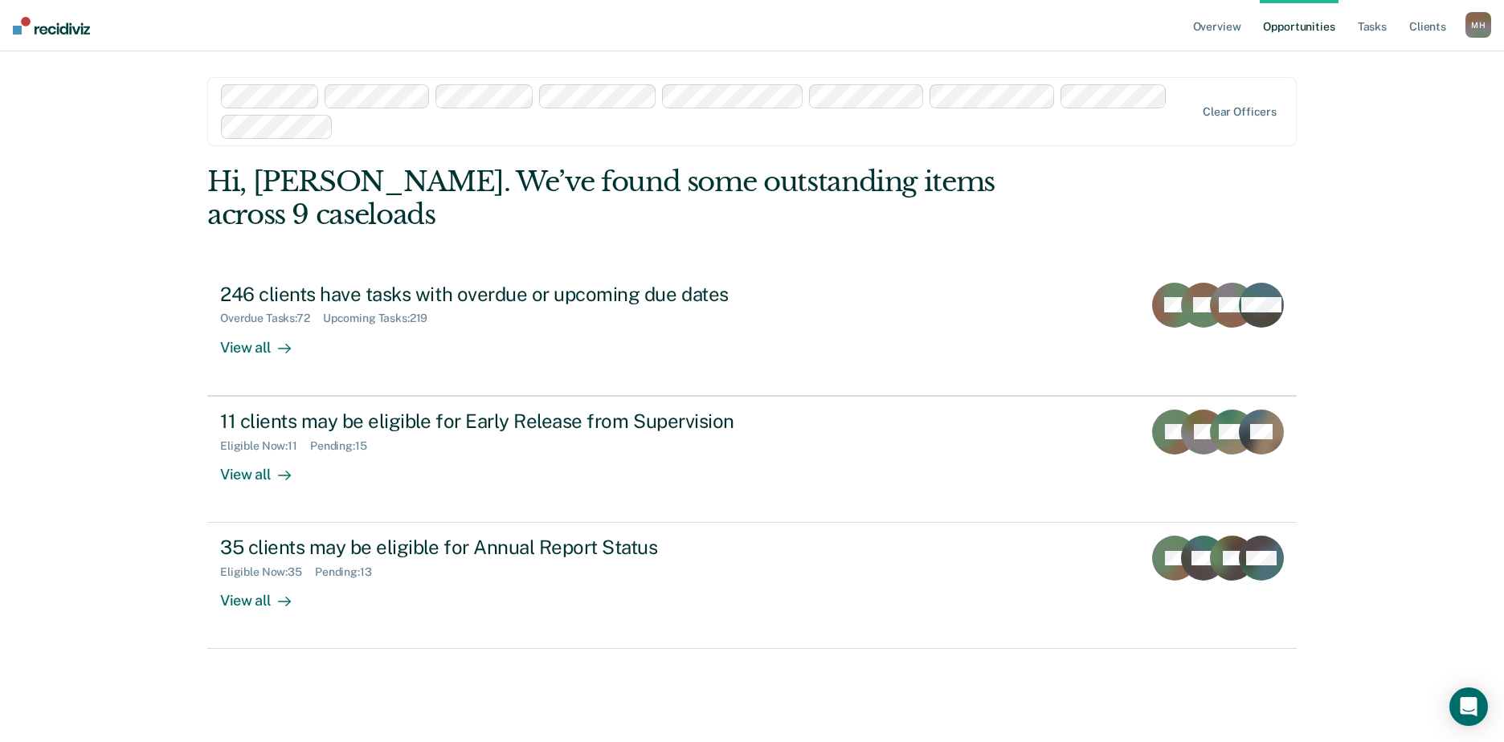
click at [1242, 98] on div "Clear officers" at bounding box center [751, 111] width 1089 height 69
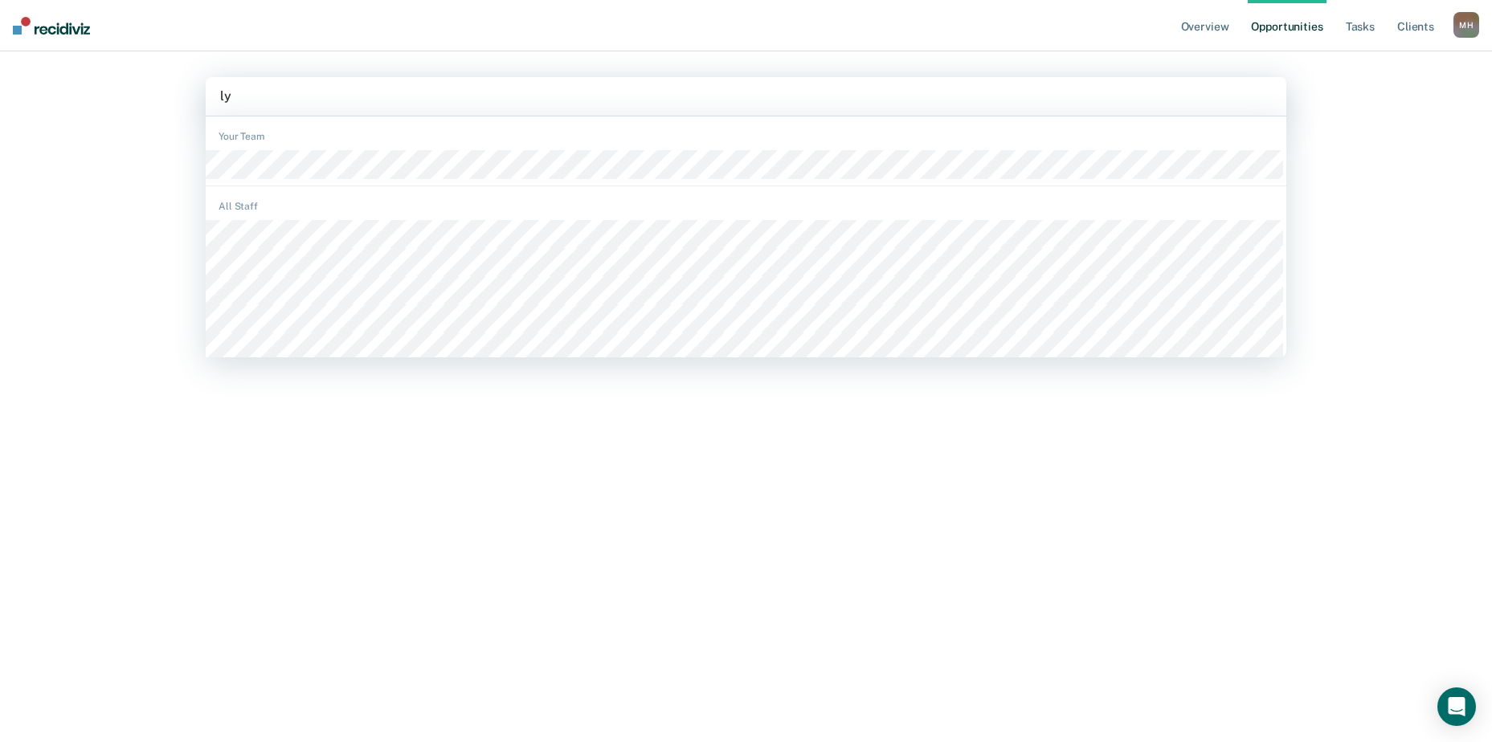
type input "lyr"
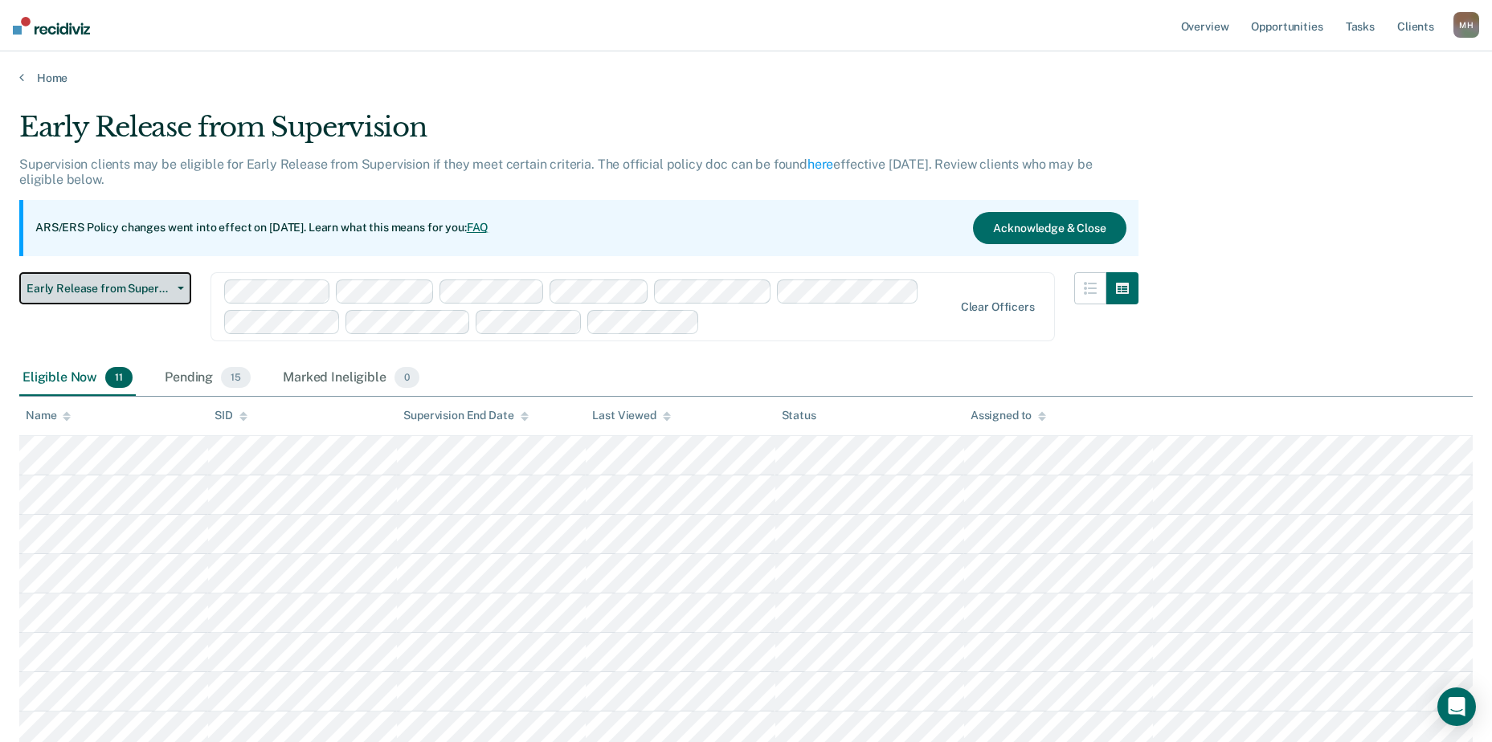
click at [160, 288] on span "Early Release from Supervision" at bounding box center [99, 289] width 145 height 14
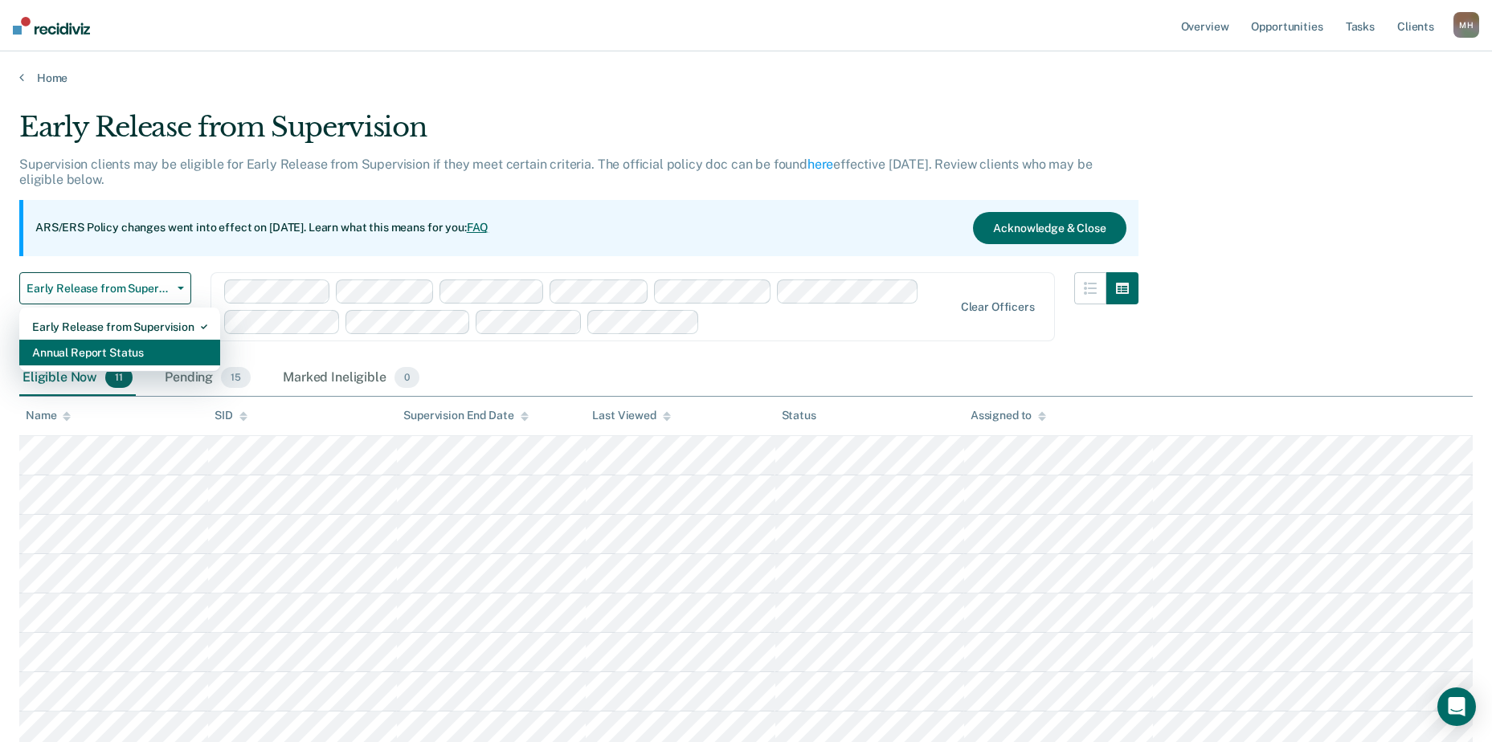
click at [161, 348] on div "Annual Report Status" at bounding box center [119, 353] width 175 height 26
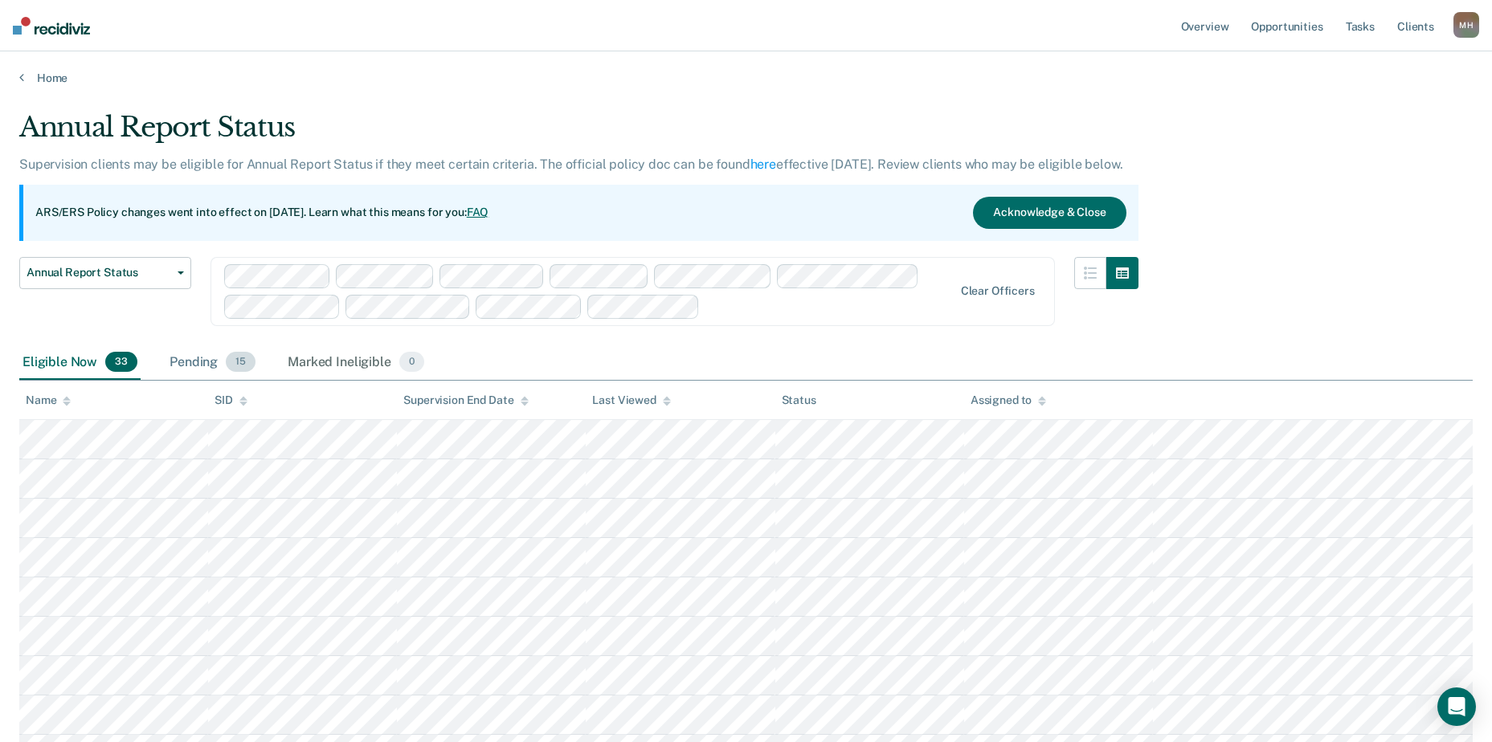
click at [186, 361] on div "Pending 15" at bounding box center [212, 362] width 92 height 35
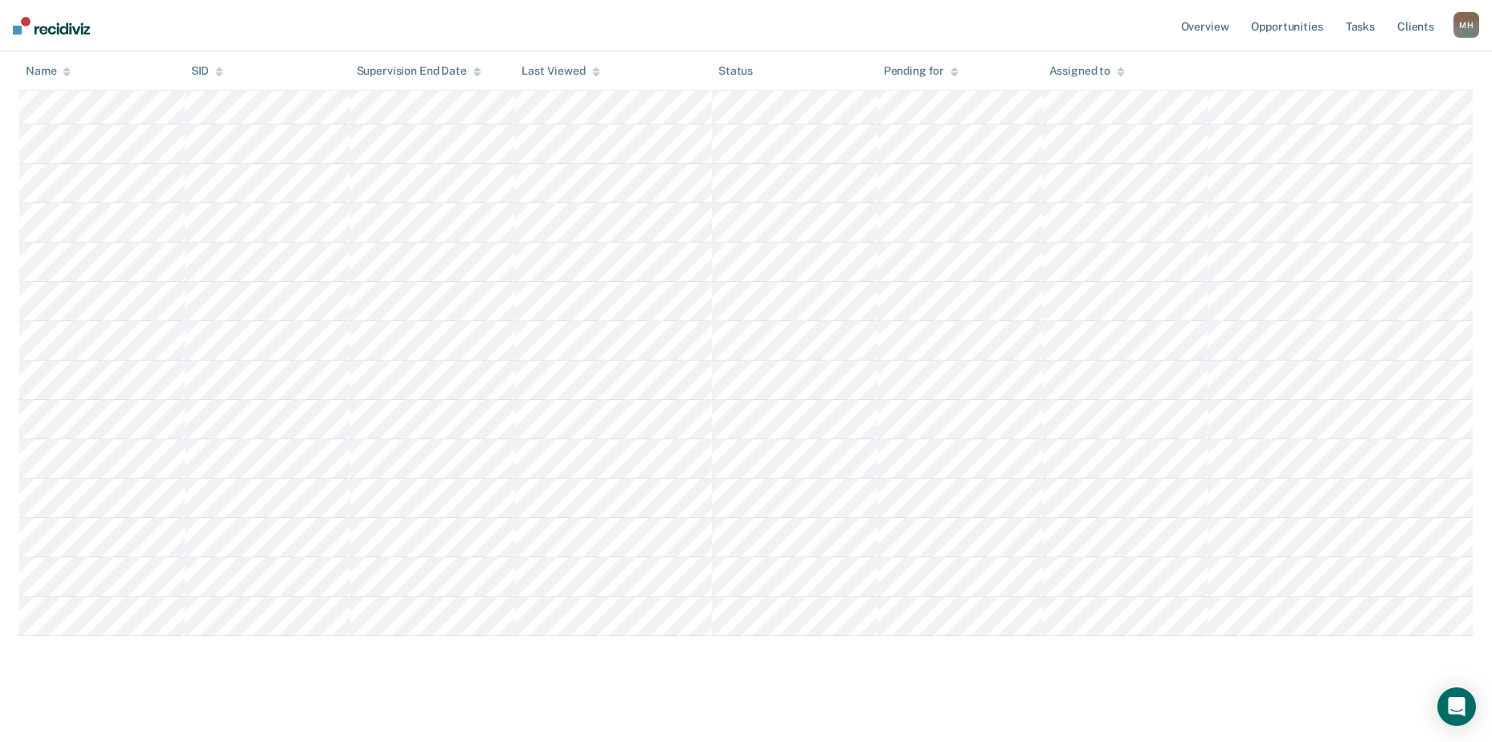
scroll to position [423, 0]
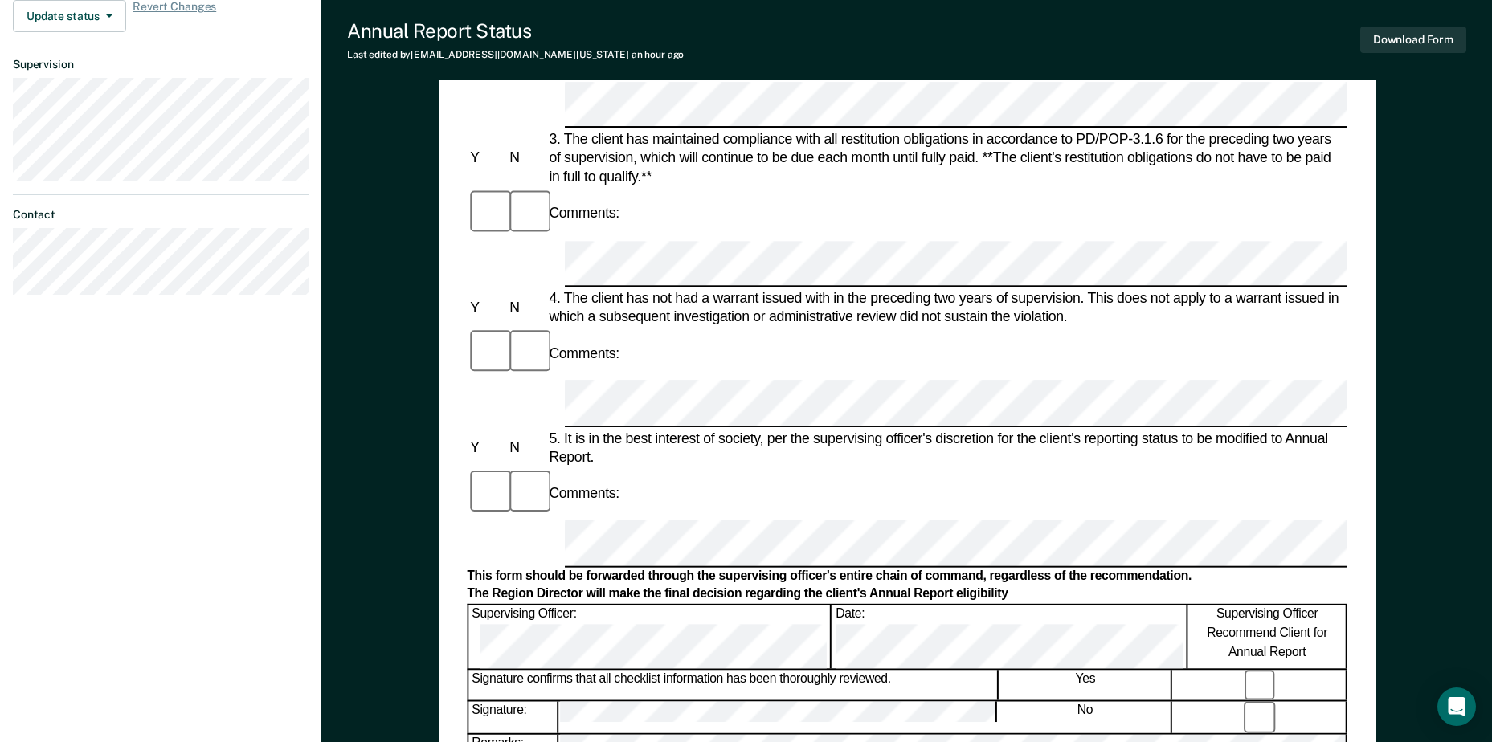
scroll to position [562, 0]
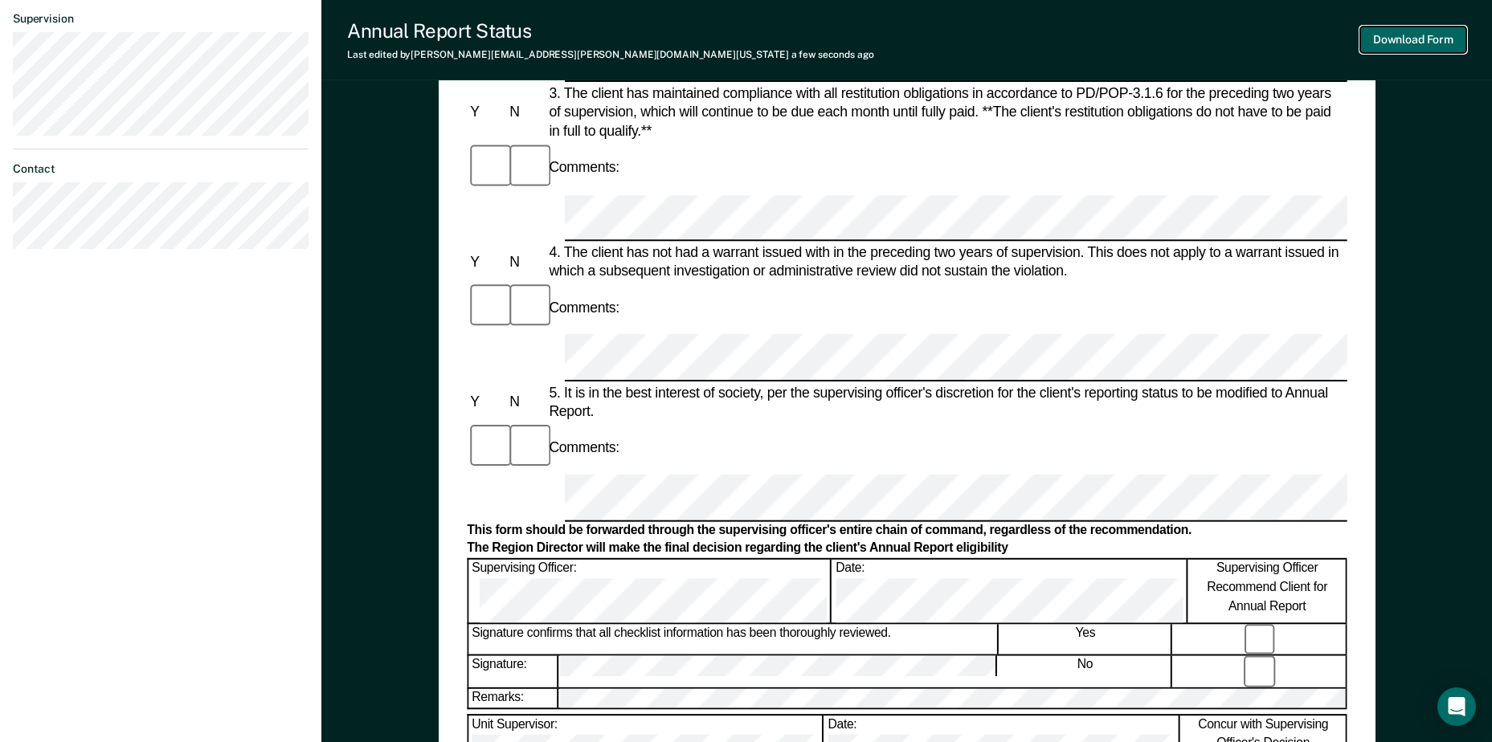
click at [1435, 32] on button "Download Form" at bounding box center [1413, 40] width 106 height 27
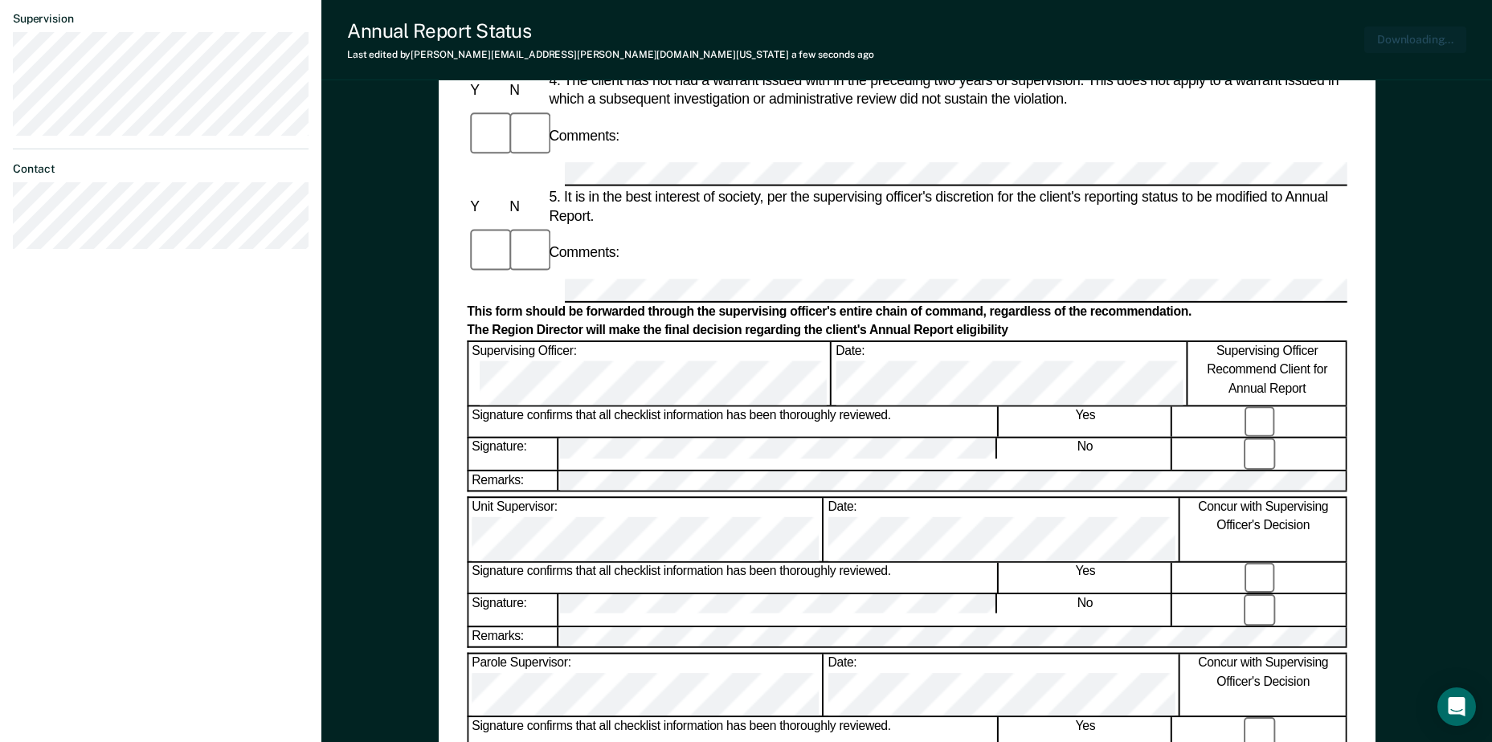
scroll to position [0, 0]
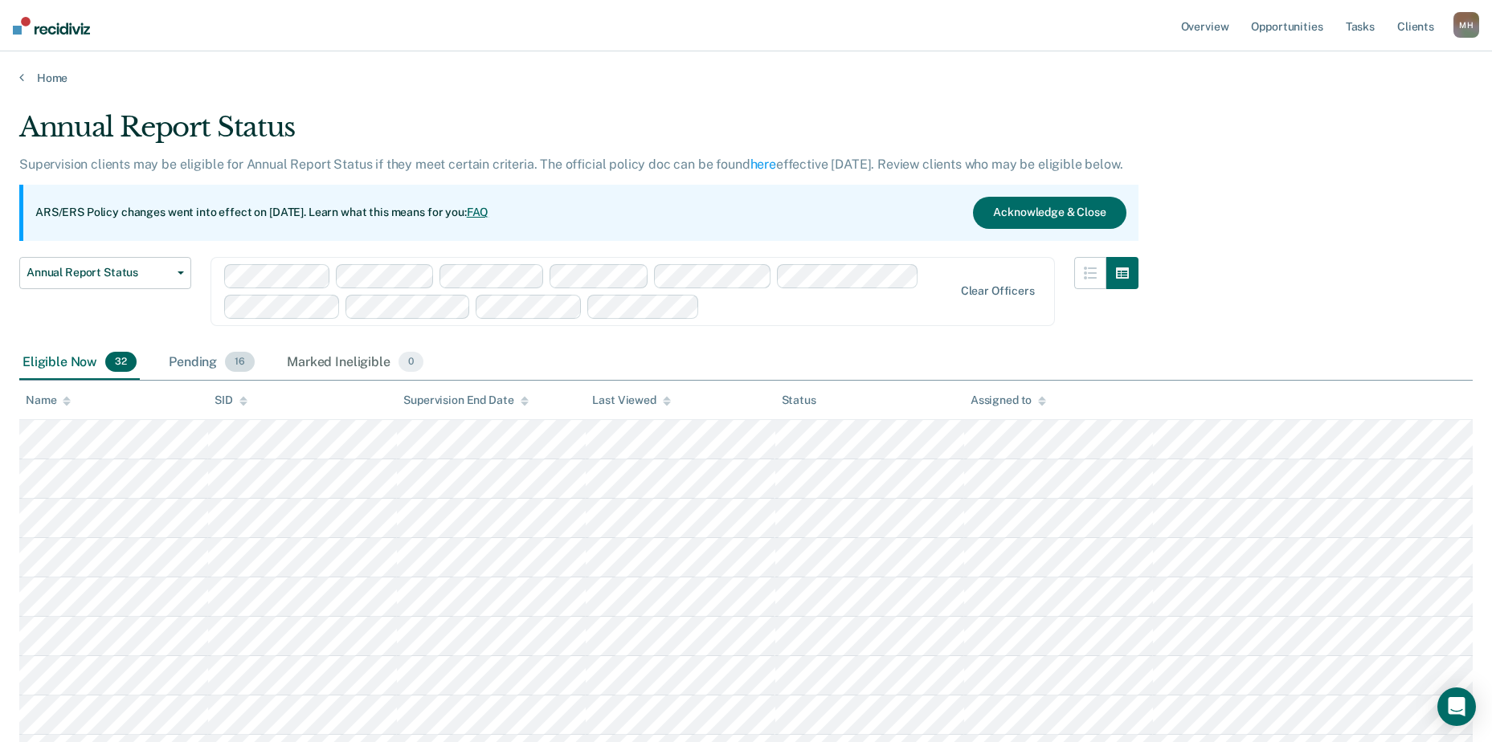
click at [196, 362] on div "Pending 16" at bounding box center [212, 362] width 92 height 35
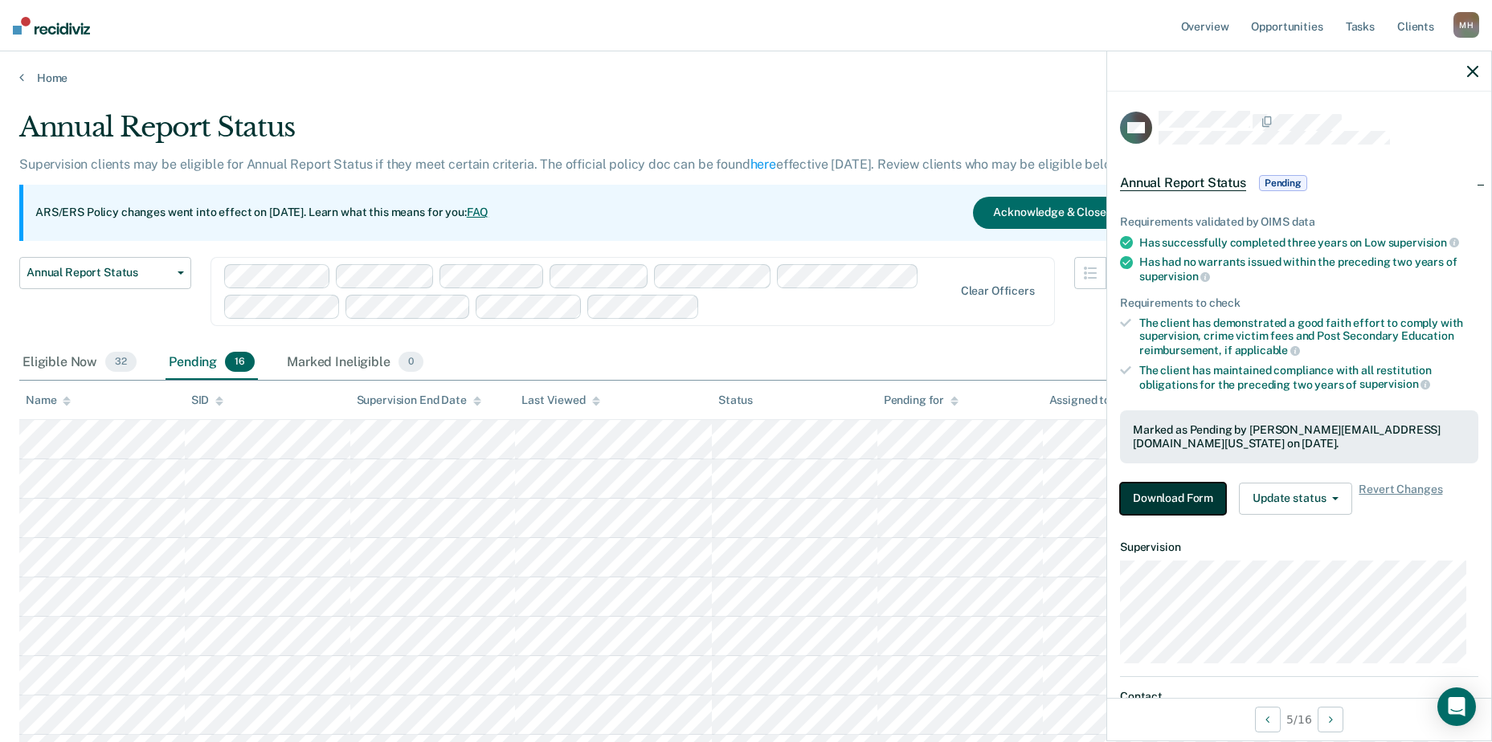
click at [1163, 505] on button "Download Form" at bounding box center [1173, 499] width 106 height 32
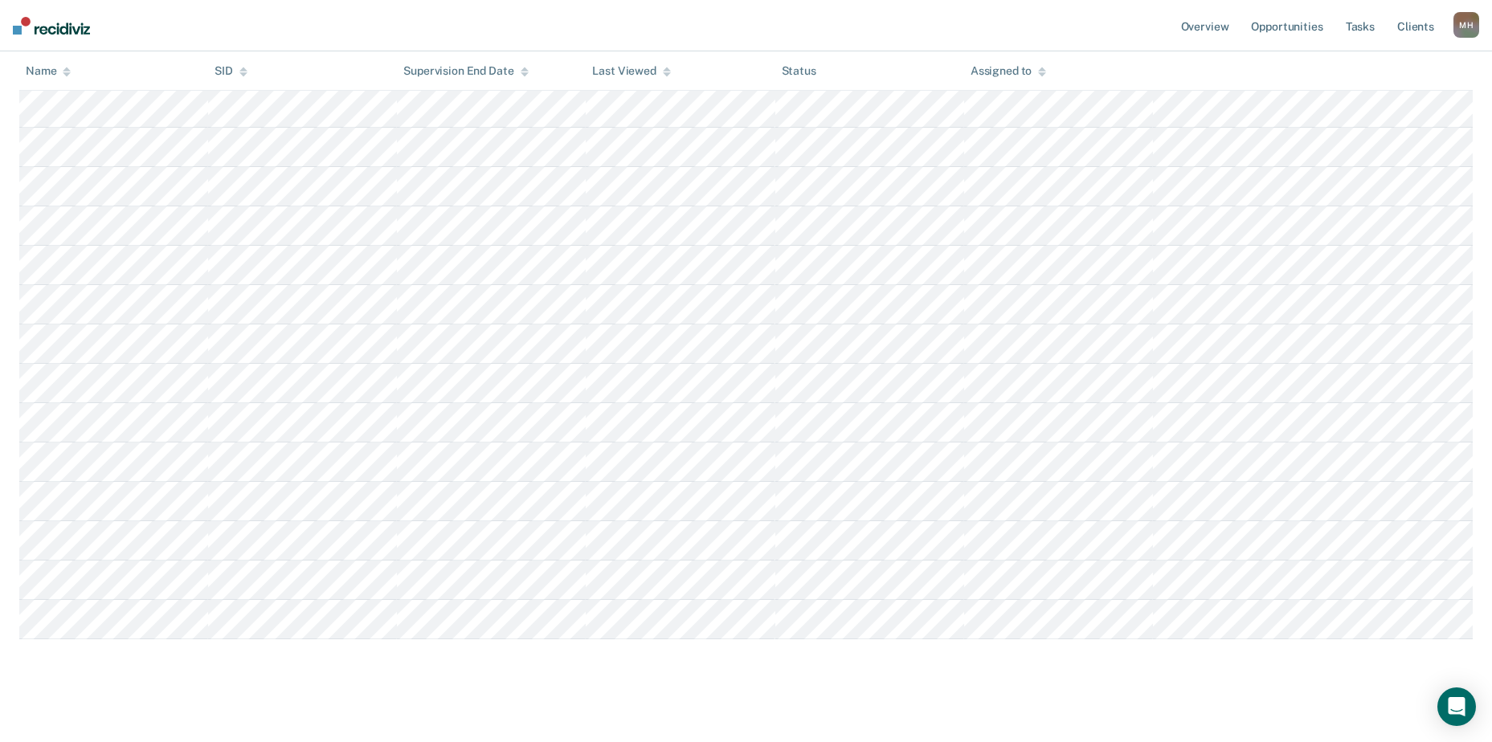
scroll to position [1044, 0]
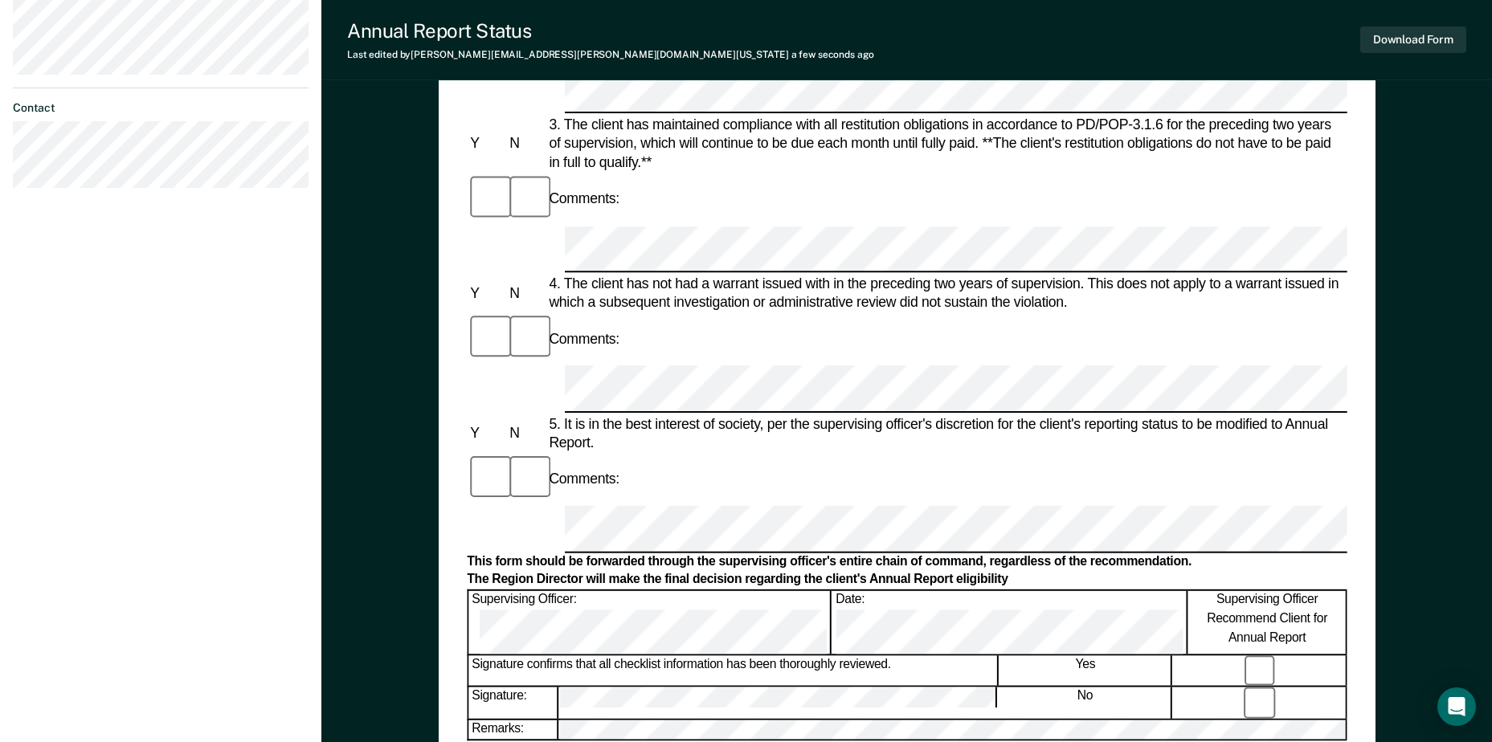
scroll to position [723, 0]
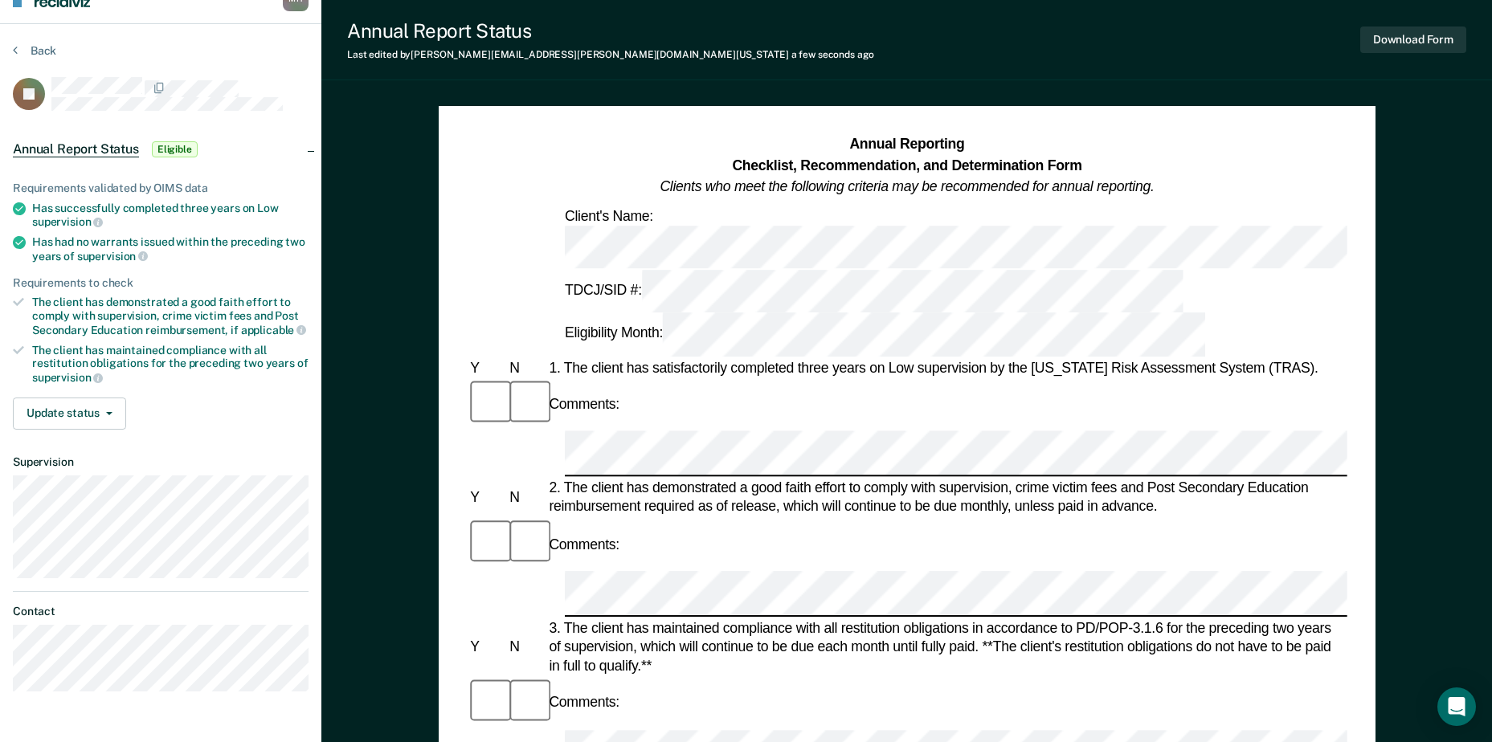
scroll to position [0, 0]
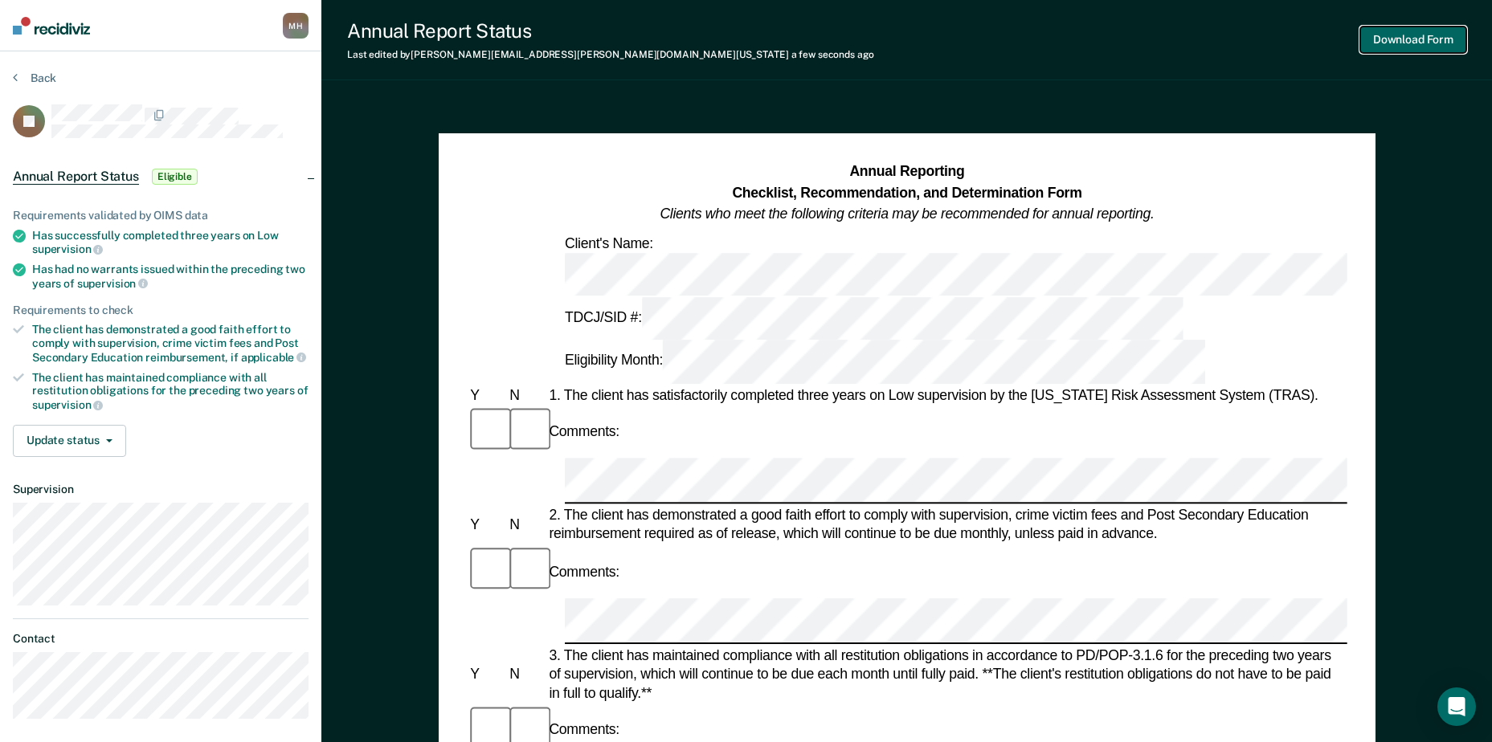
click at [1426, 35] on button "Download Form" at bounding box center [1413, 40] width 106 height 27
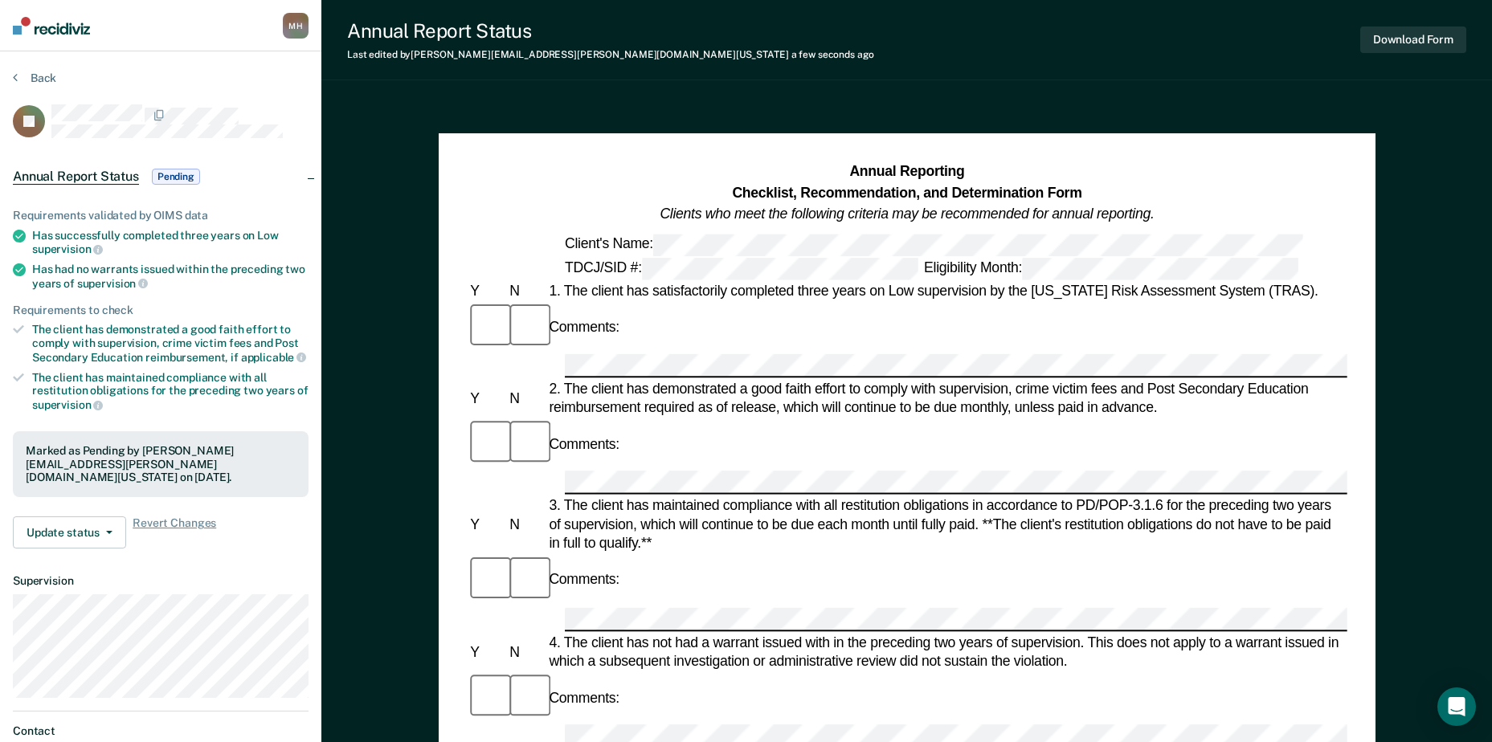
scroll to position [1014, 0]
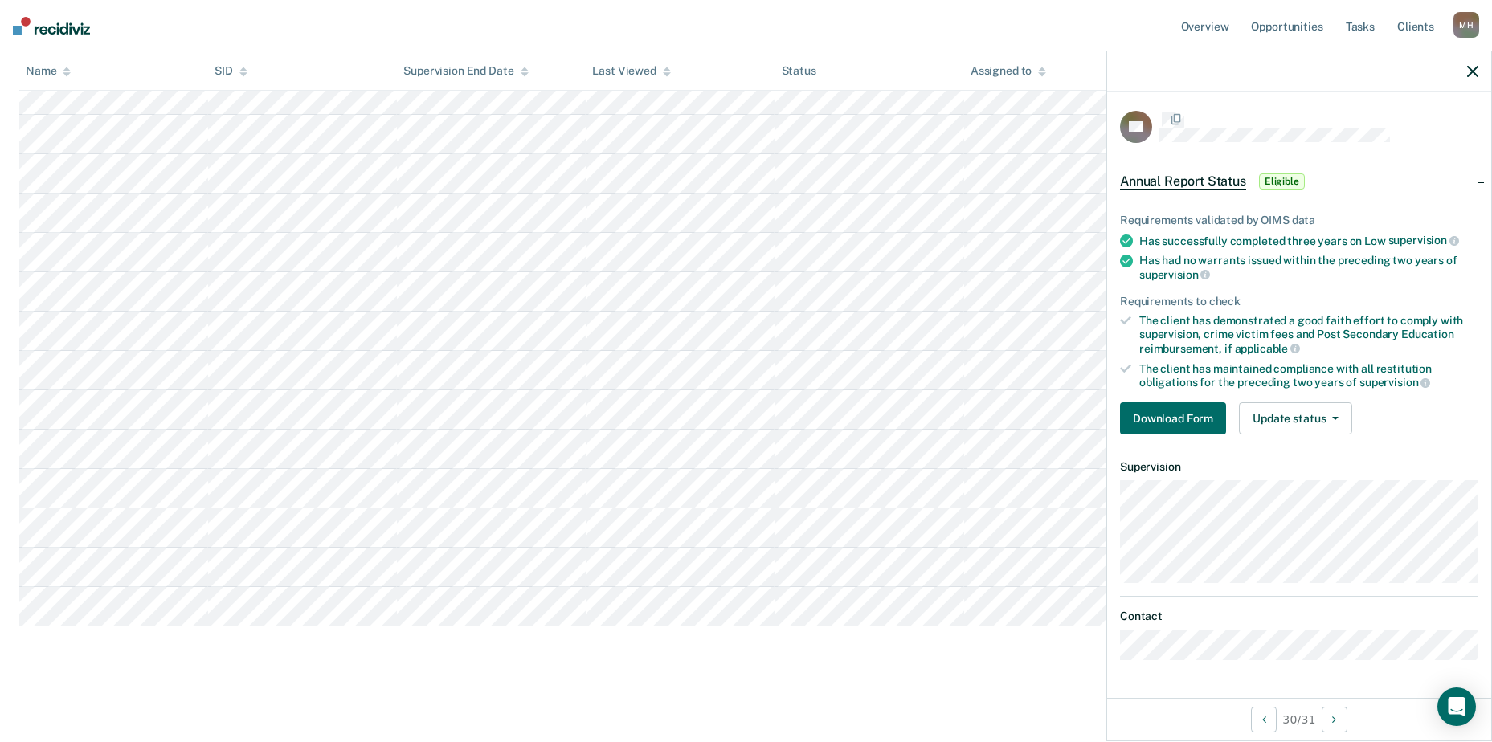
click at [1187, 407] on button "Download Form" at bounding box center [1173, 420] width 106 height 32
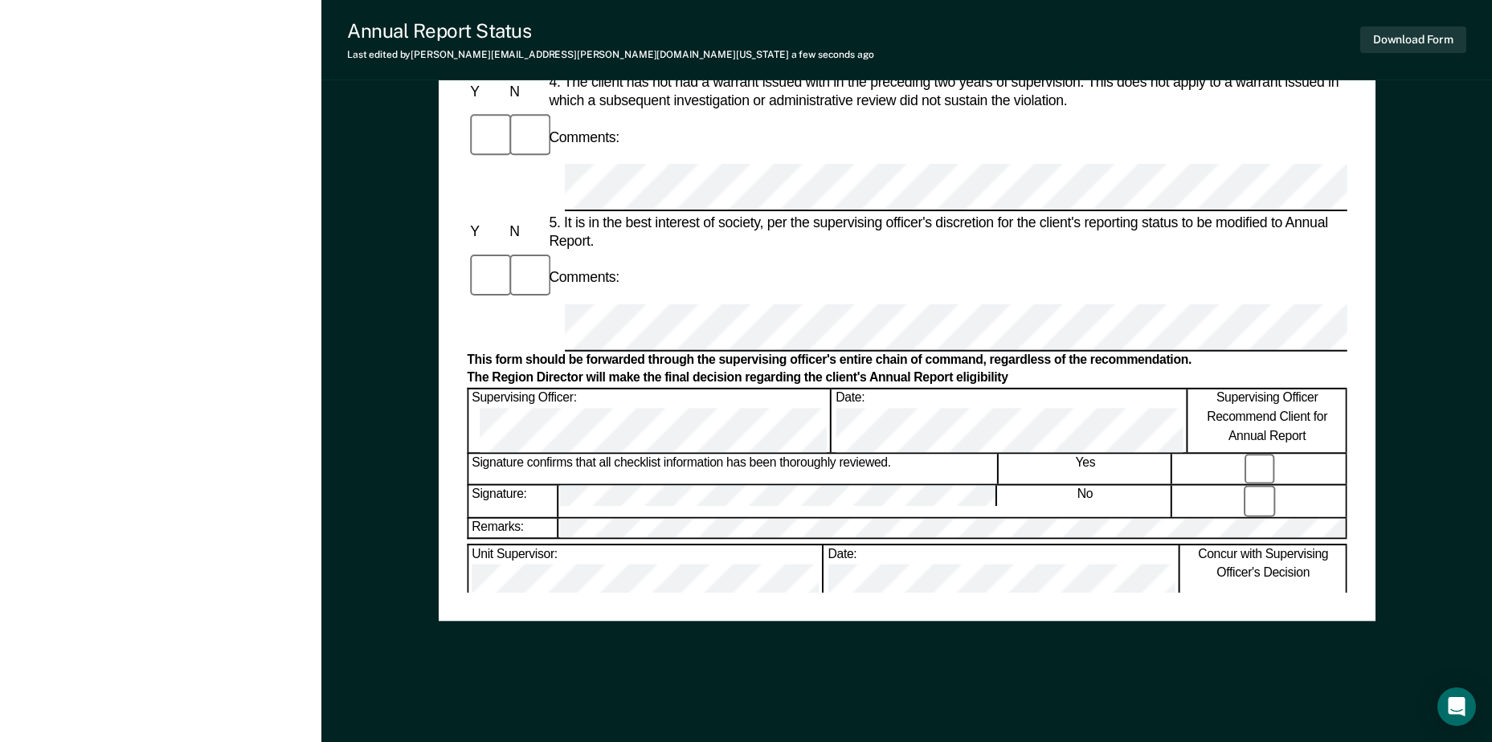
scroll to position [738, 0]
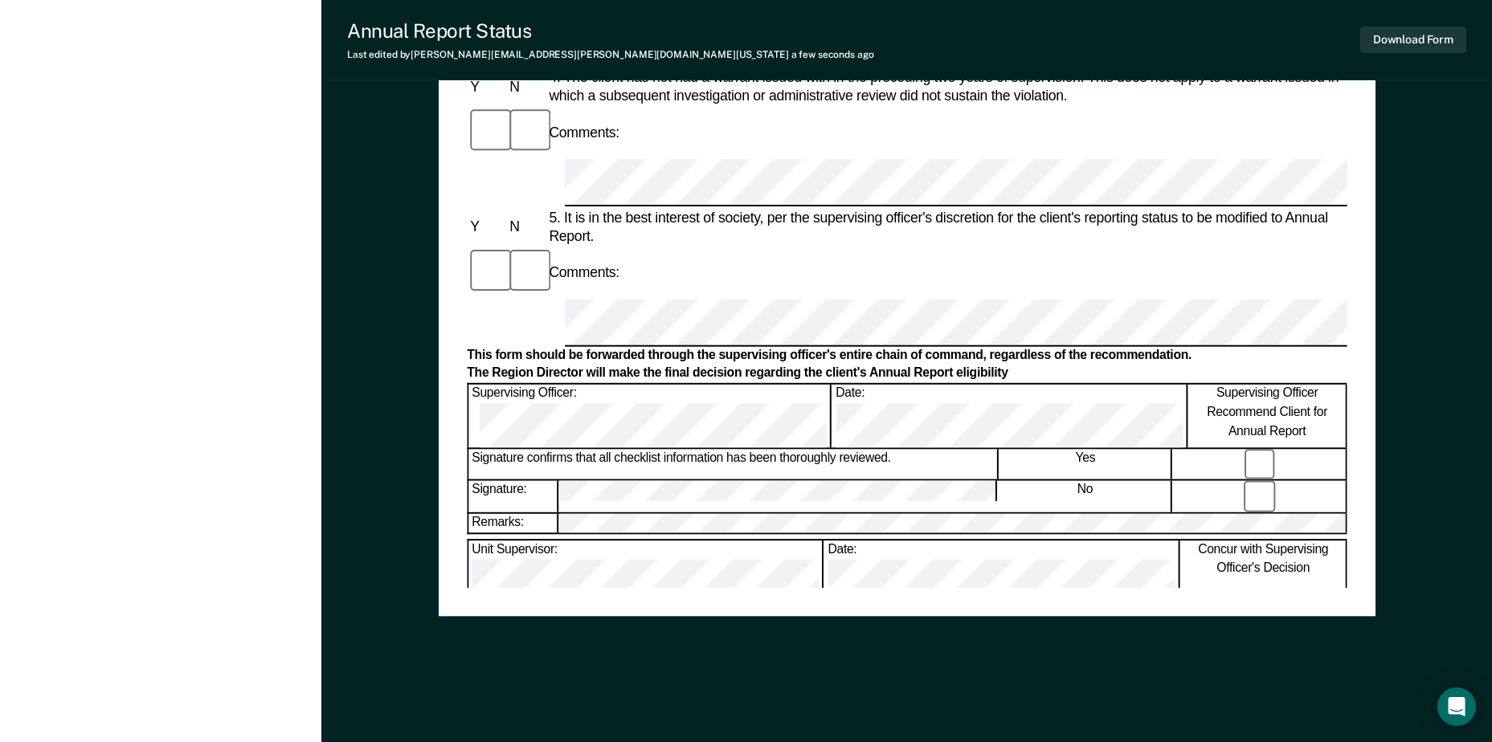
click at [1437, 43] on button "Download Form" at bounding box center [1413, 40] width 106 height 27
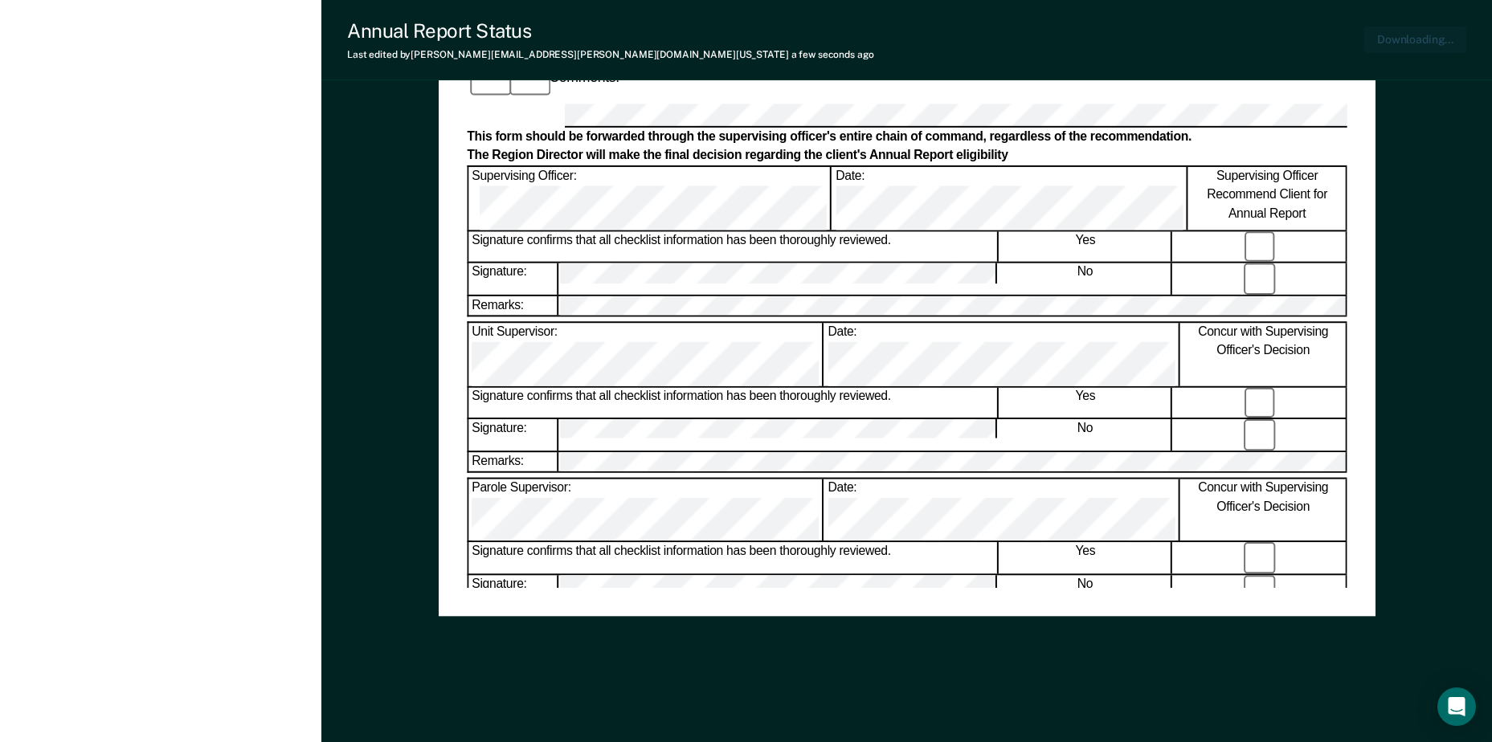
scroll to position [0, 0]
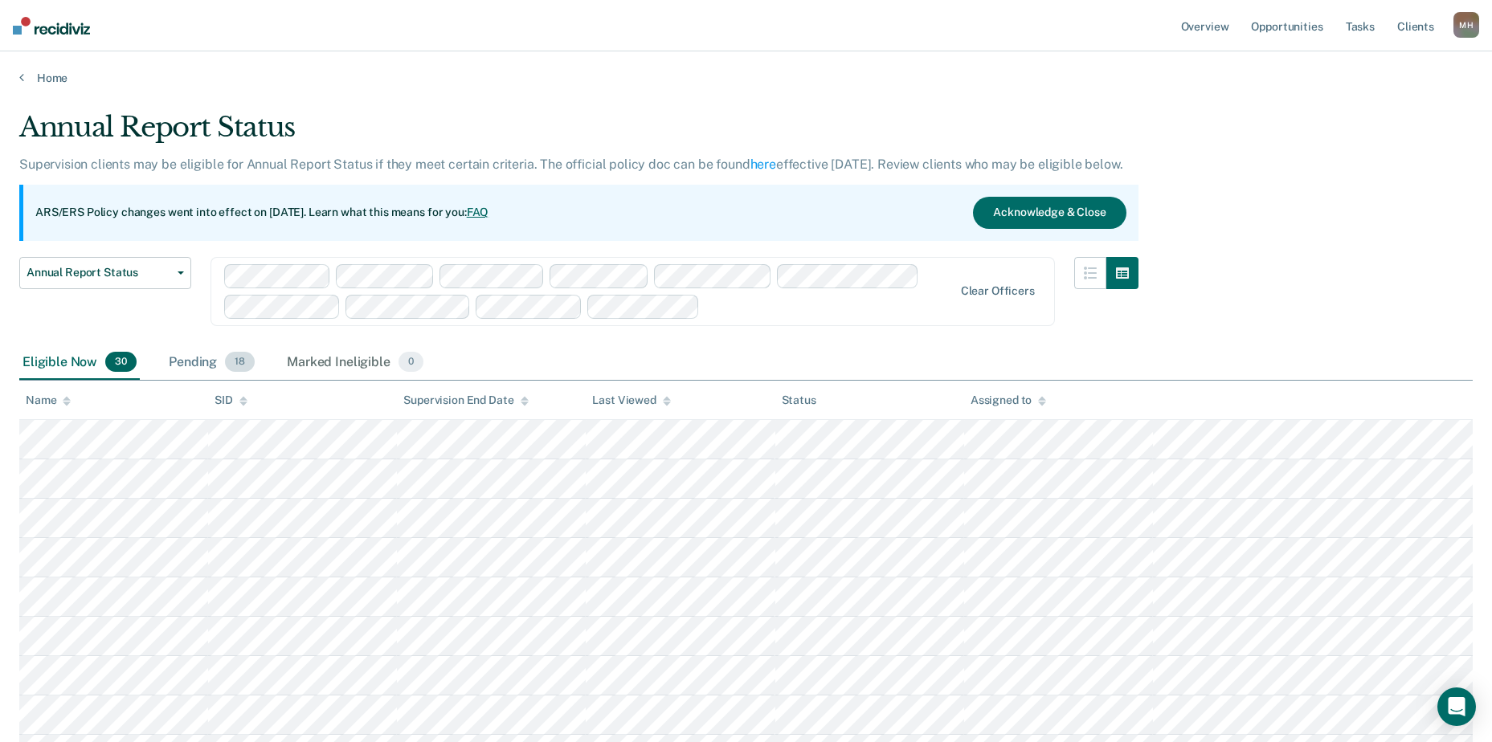
click at [207, 365] on div "Pending 18" at bounding box center [212, 362] width 92 height 35
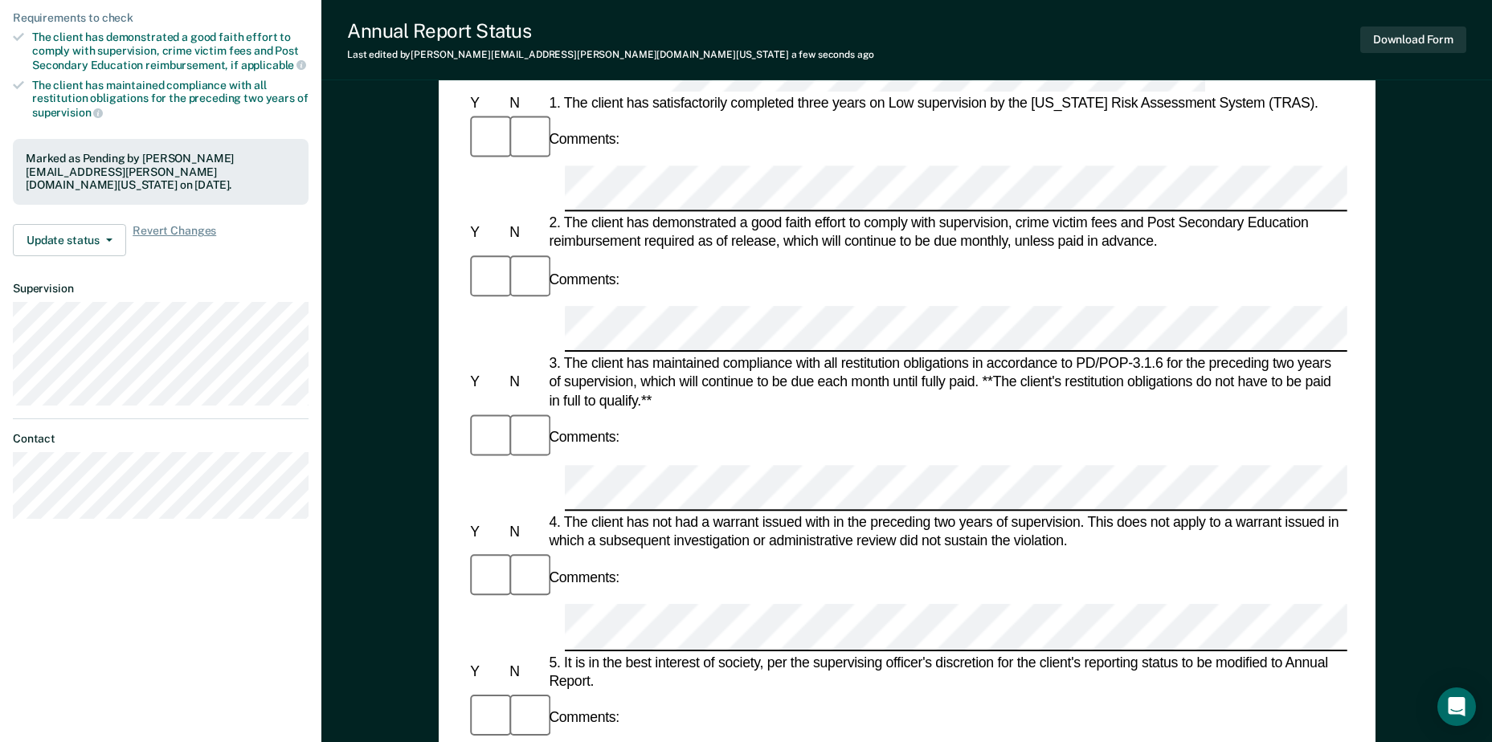
scroll to position [321, 0]
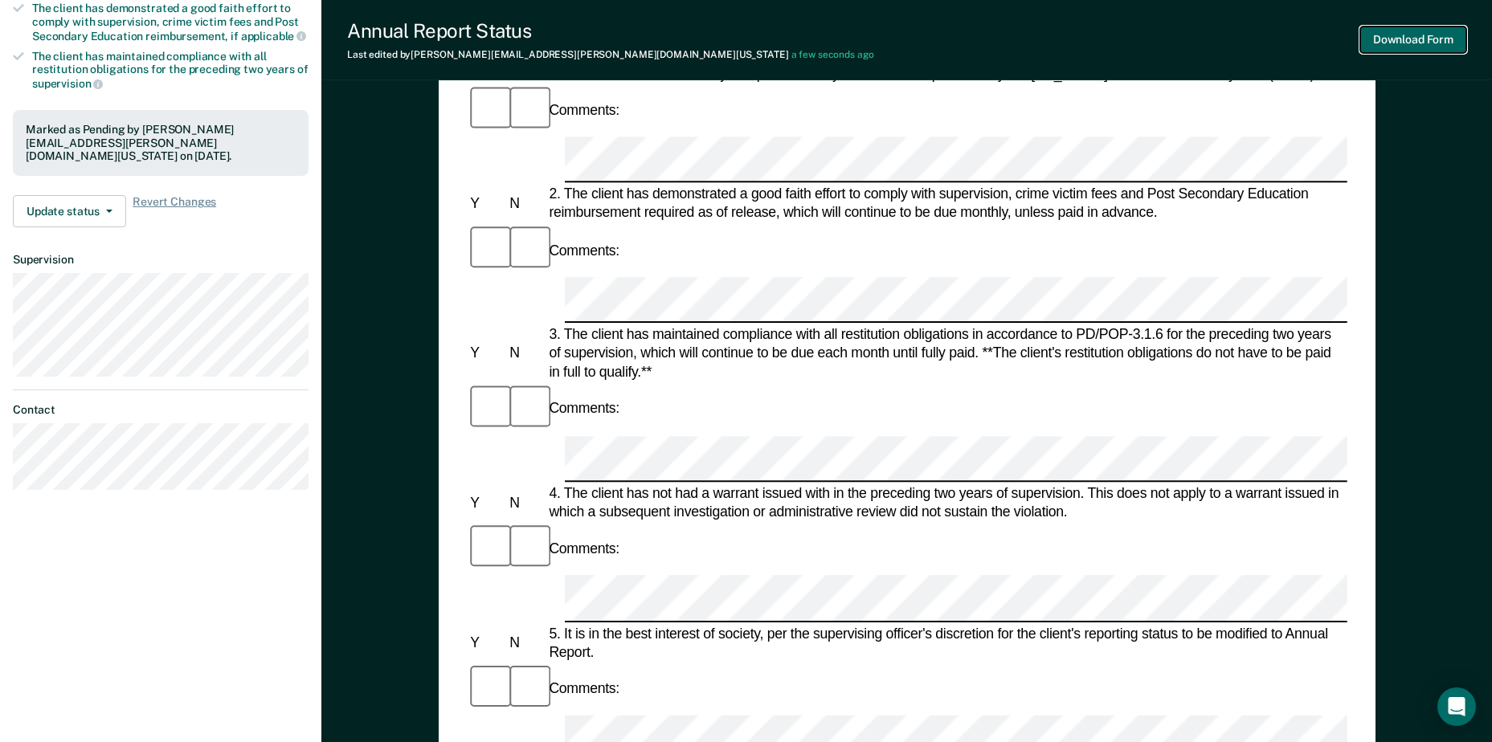
click at [1432, 39] on button "Download Form" at bounding box center [1413, 40] width 106 height 27
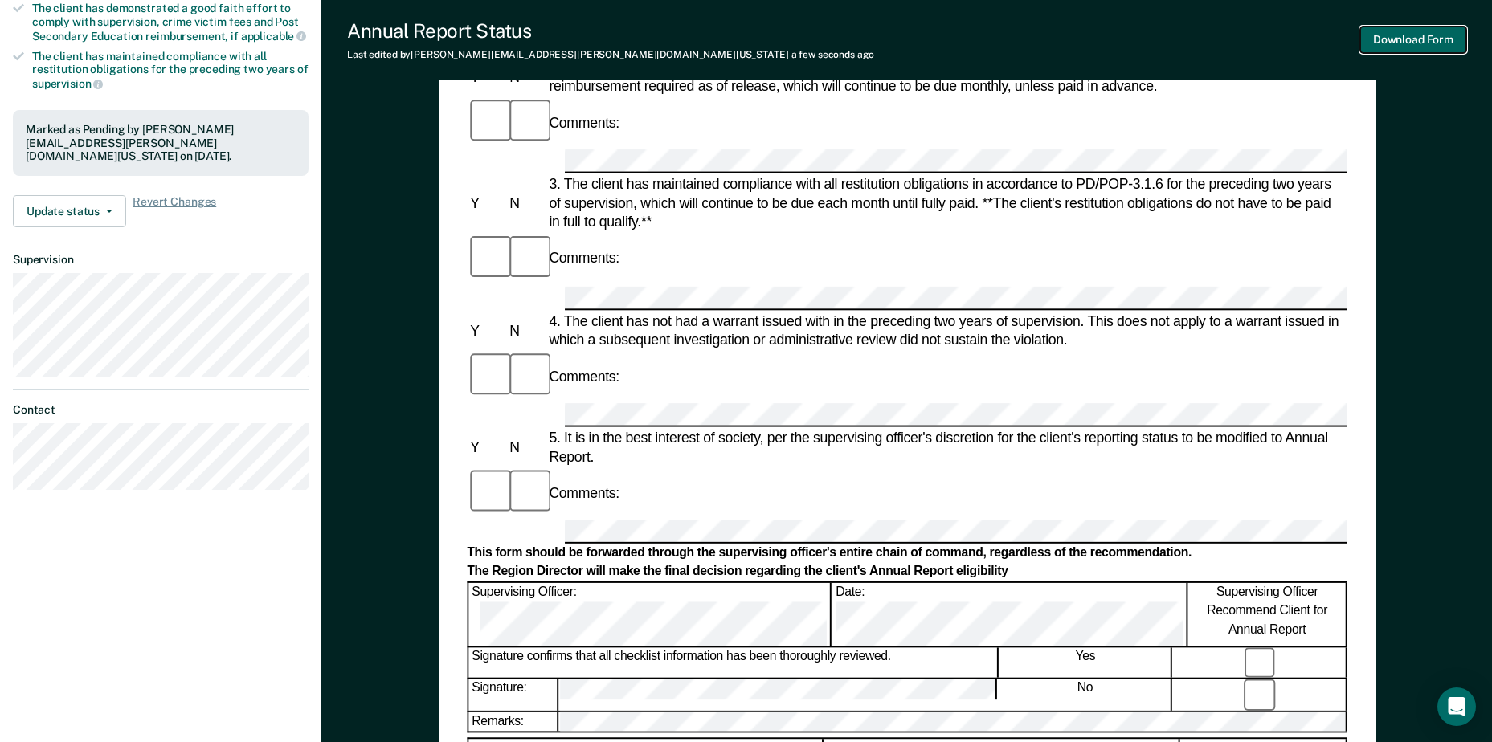
click at [1416, 40] on button "Download Form" at bounding box center [1413, 40] width 106 height 27
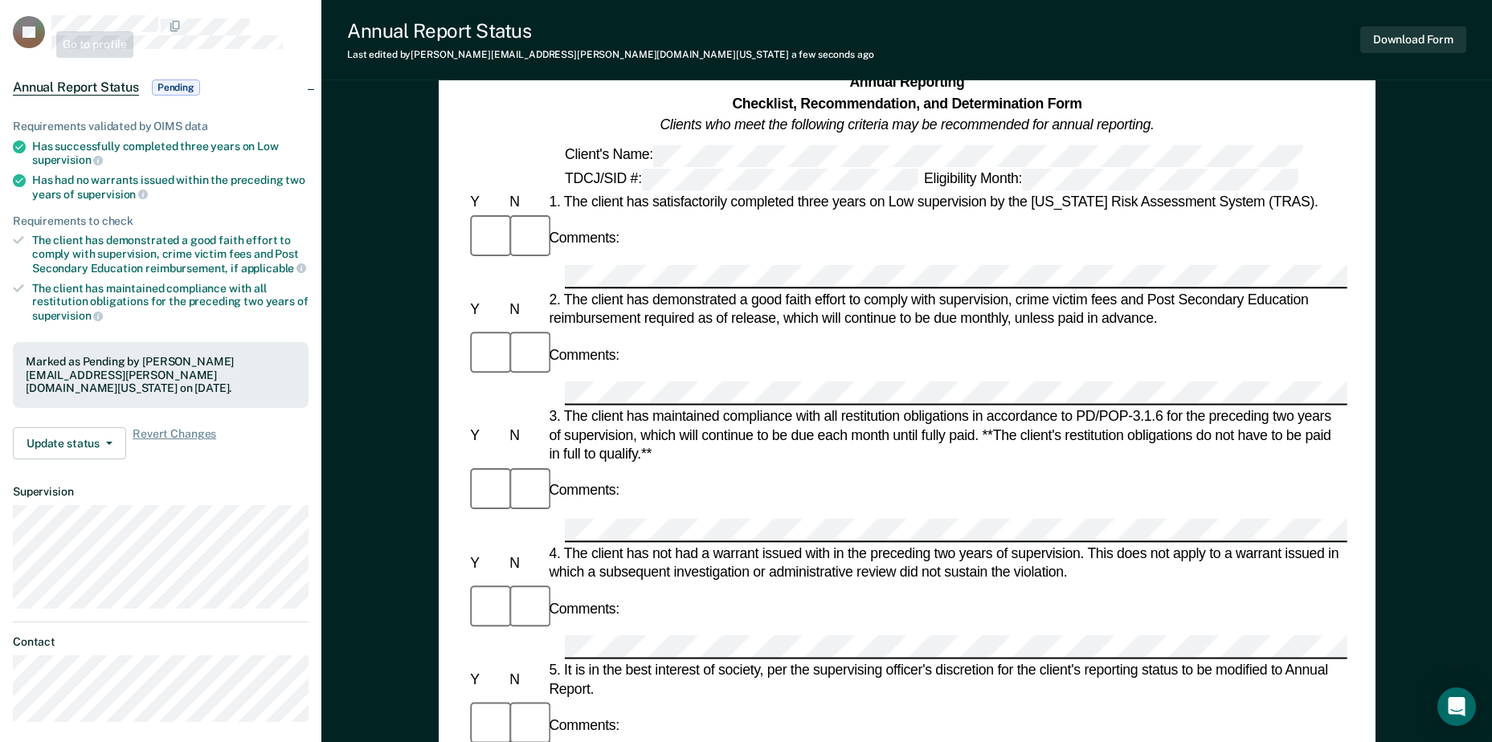
scroll to position [80, 0]
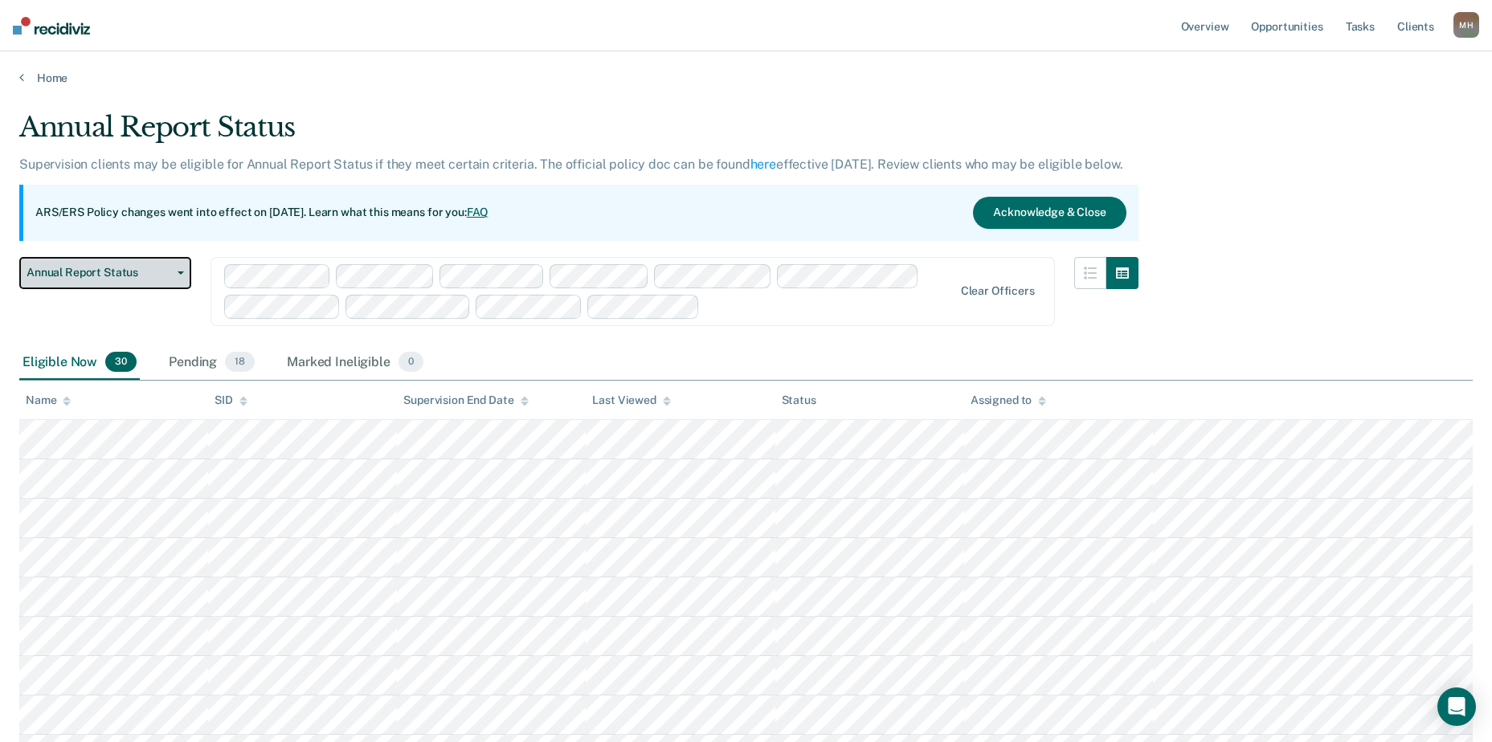
click at [110, 259] on button "Annual Report Status" at bounding box center [105, 273] width 172 height 32
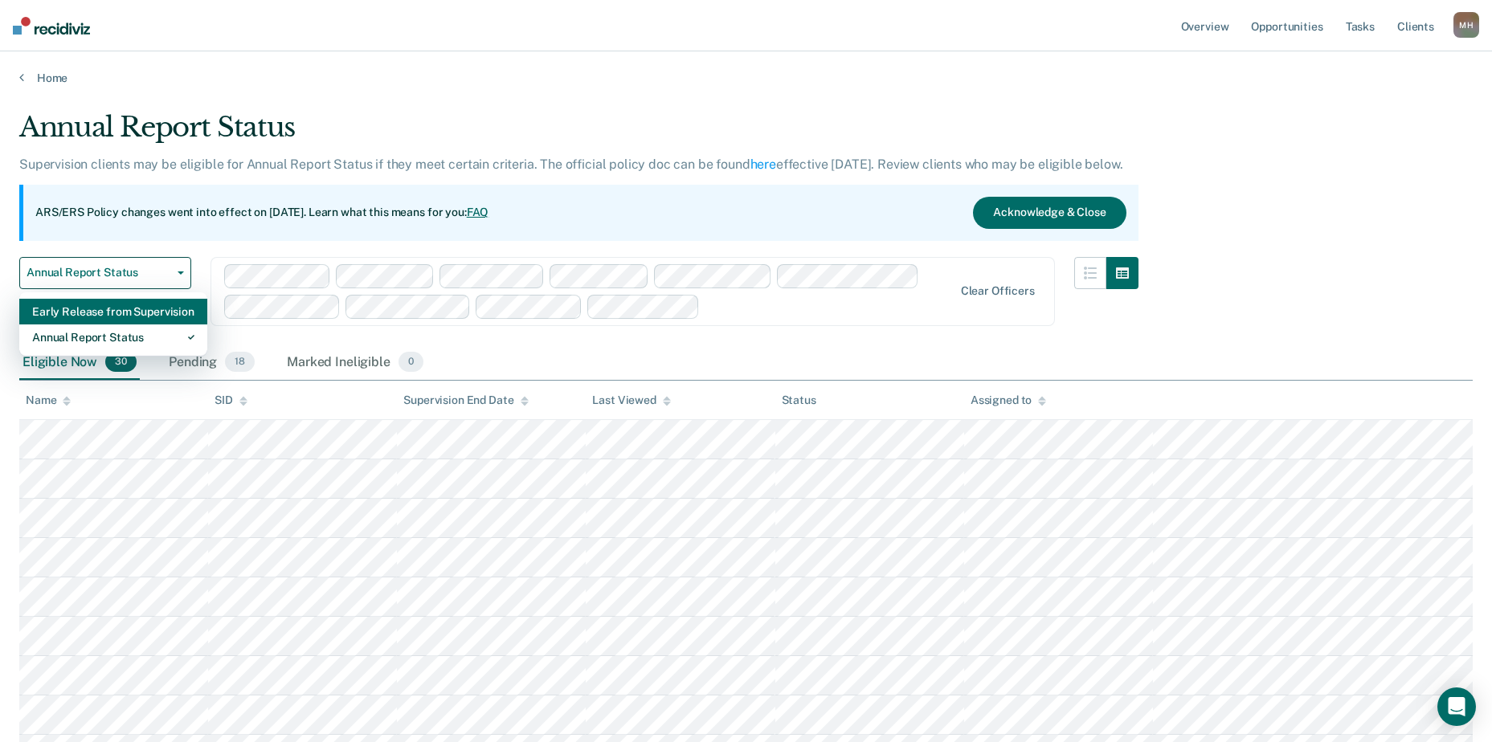
click at [130, 302] on div "Early Release from Supervision" at bounding box center [113, 312] width 162 height 26
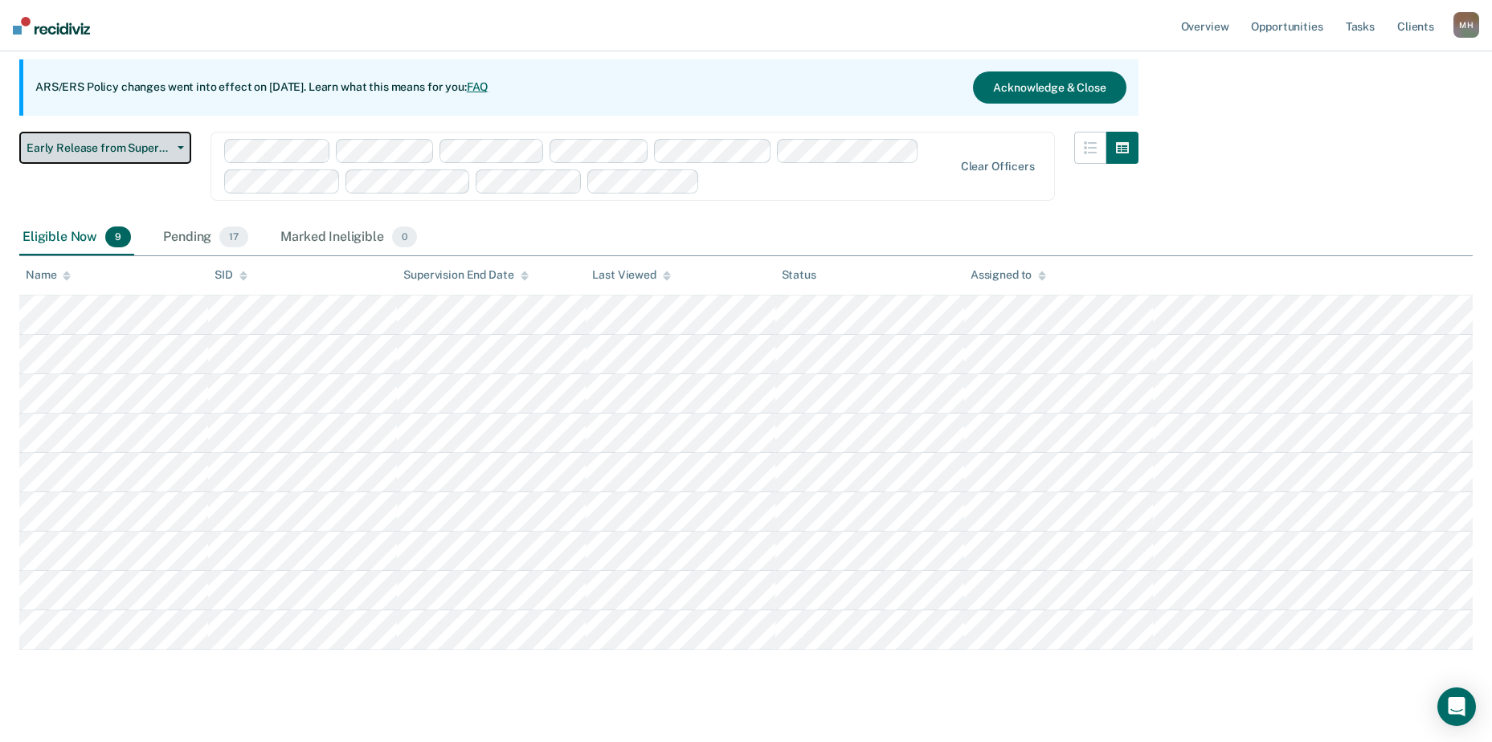
scroll to position [164, 0]
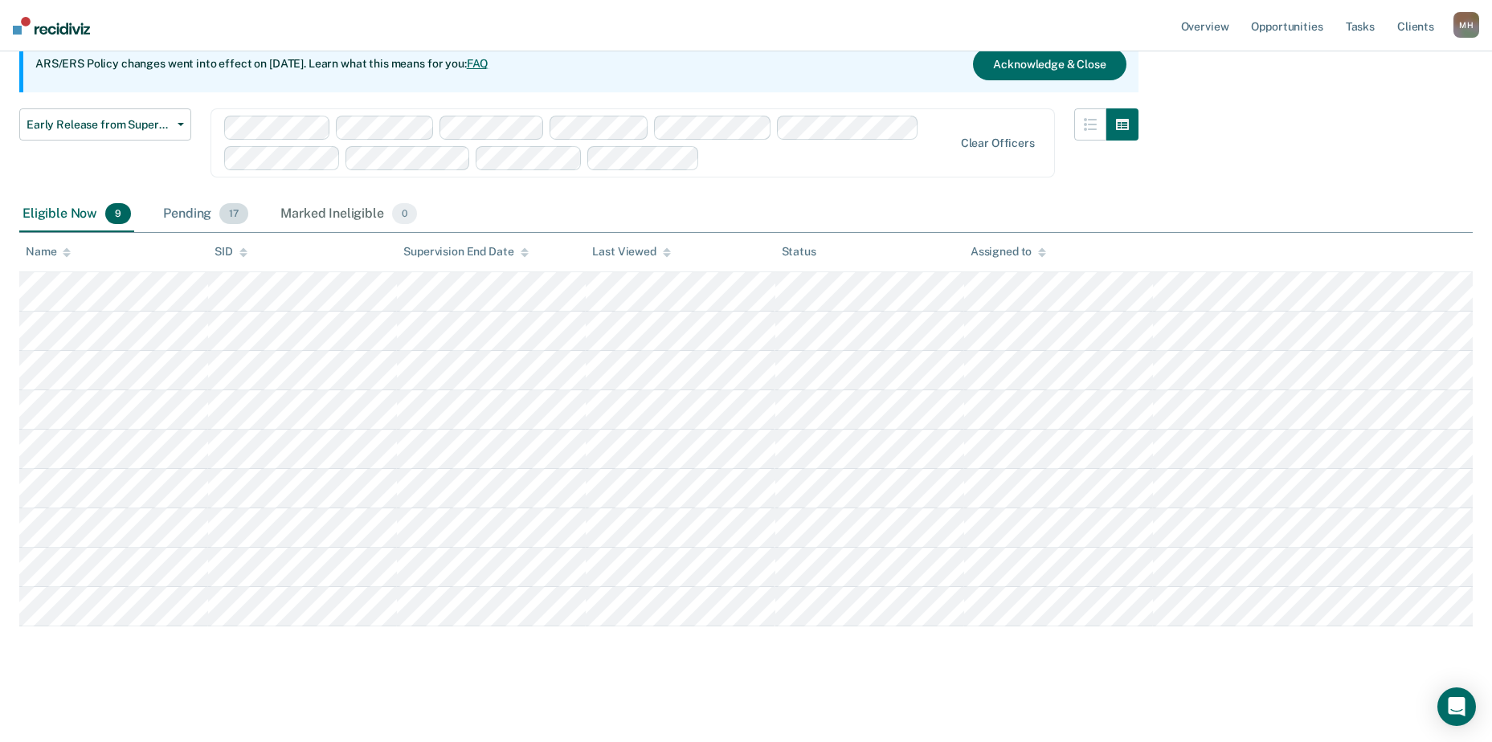
click at [194, 212] on div "Pending 17" at bounding box center [206, 214] width 92 height 35
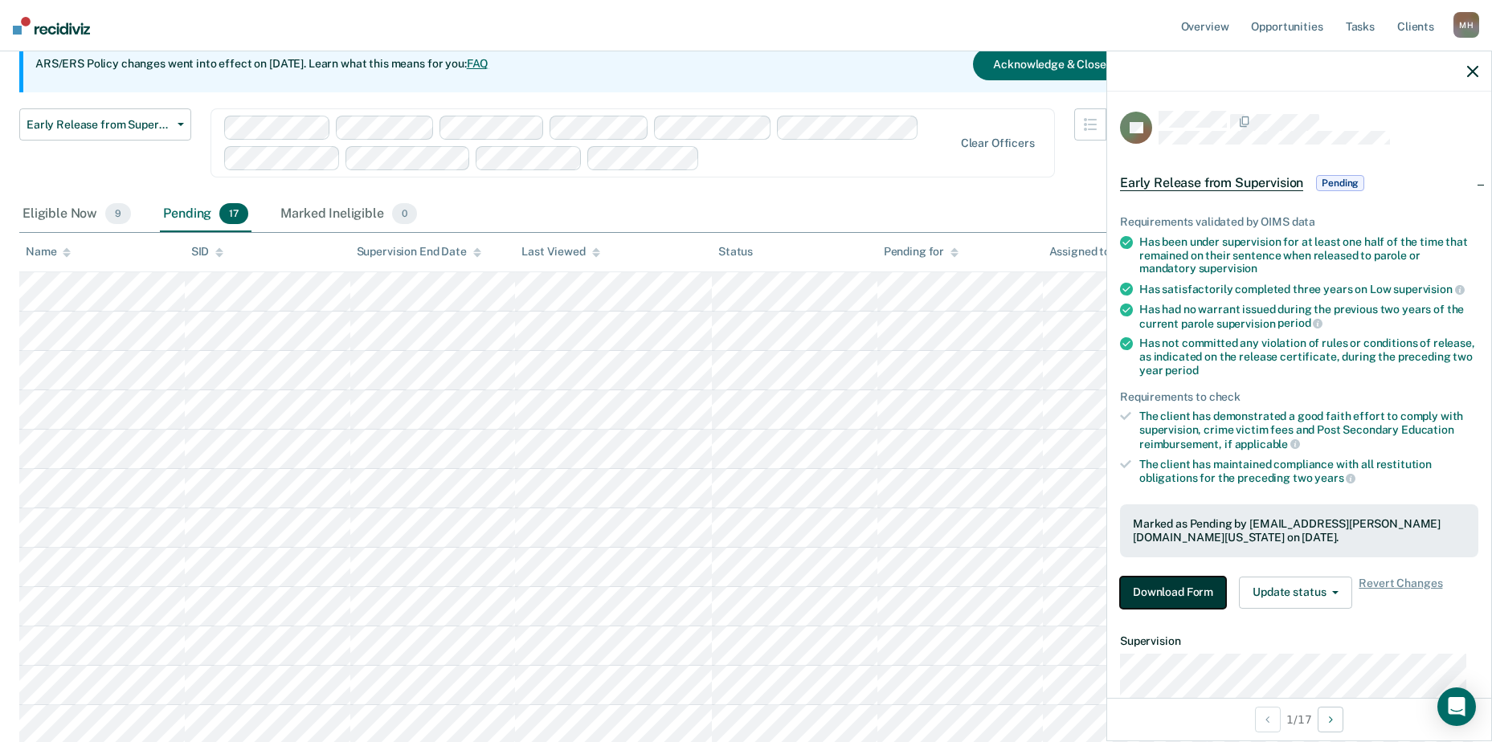
click at [1188, 578] on button "Download Form" at bounding box center [1173, 593] width 106 height 32
